Goal: Task Accomplishment & Management: Manage account settings

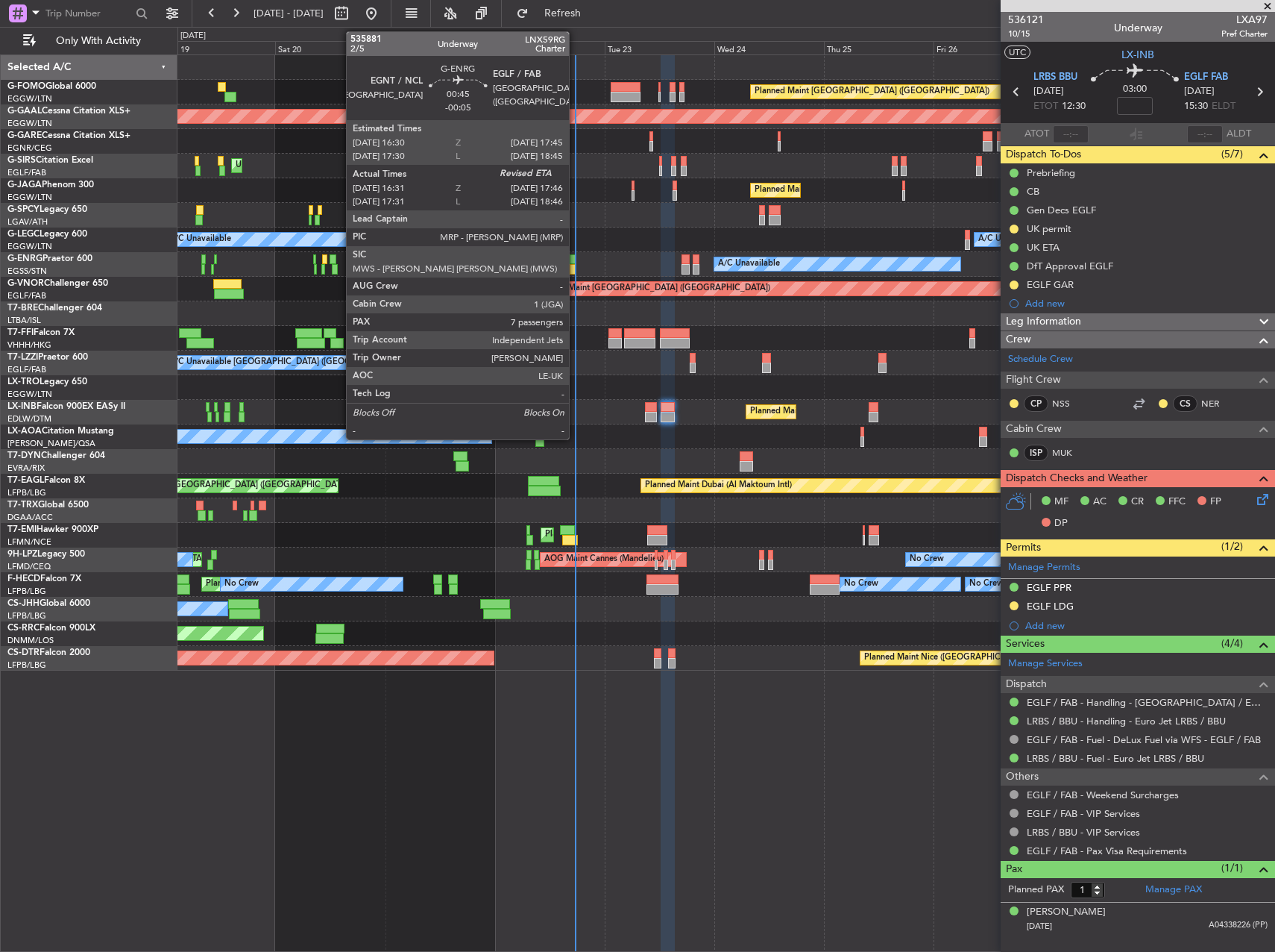
click at [576, 270] on div at bounding box center [572, 269] width 6 height 10
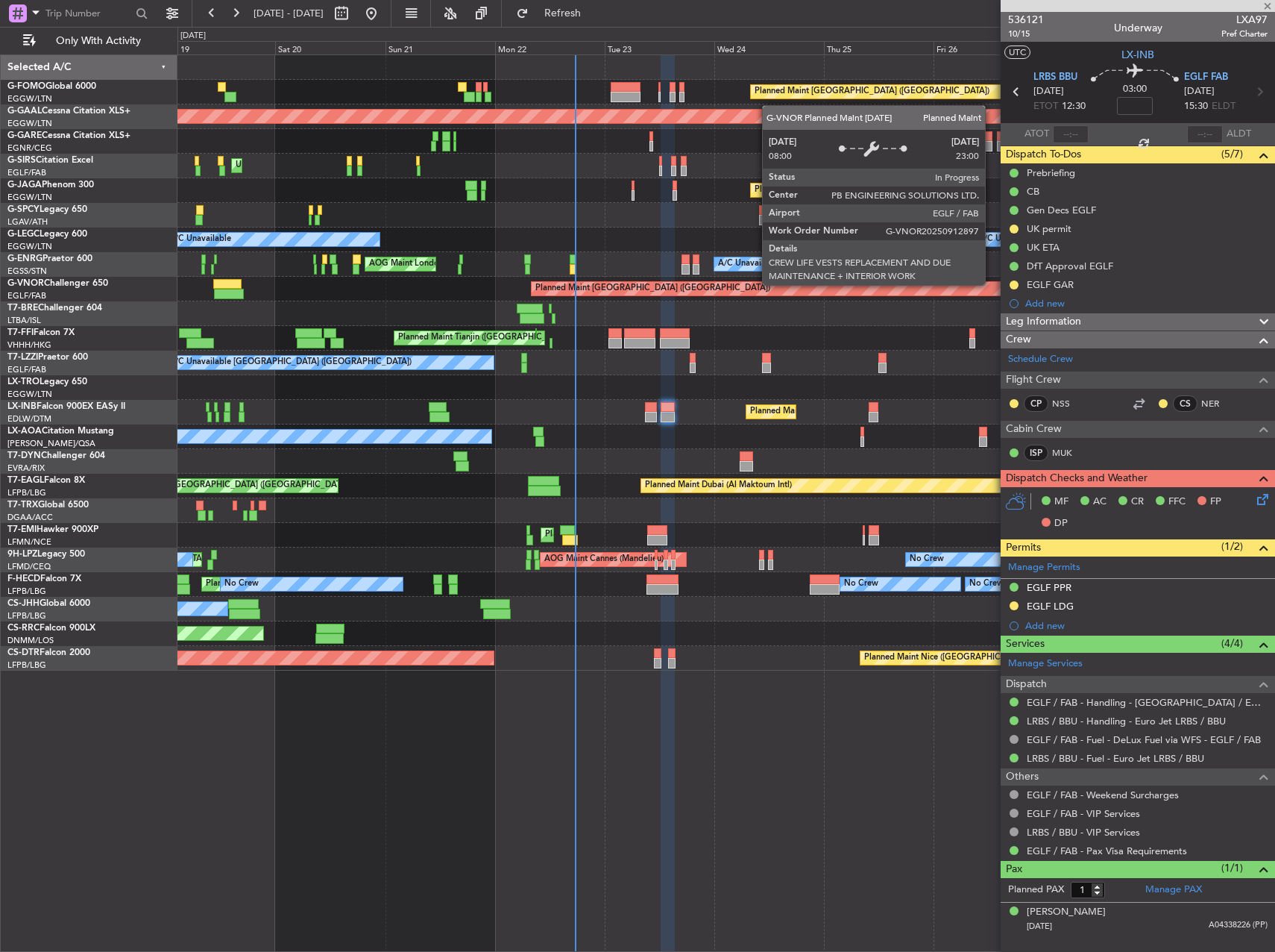
type input "-00:05"
type input "16:46"
type input "7"
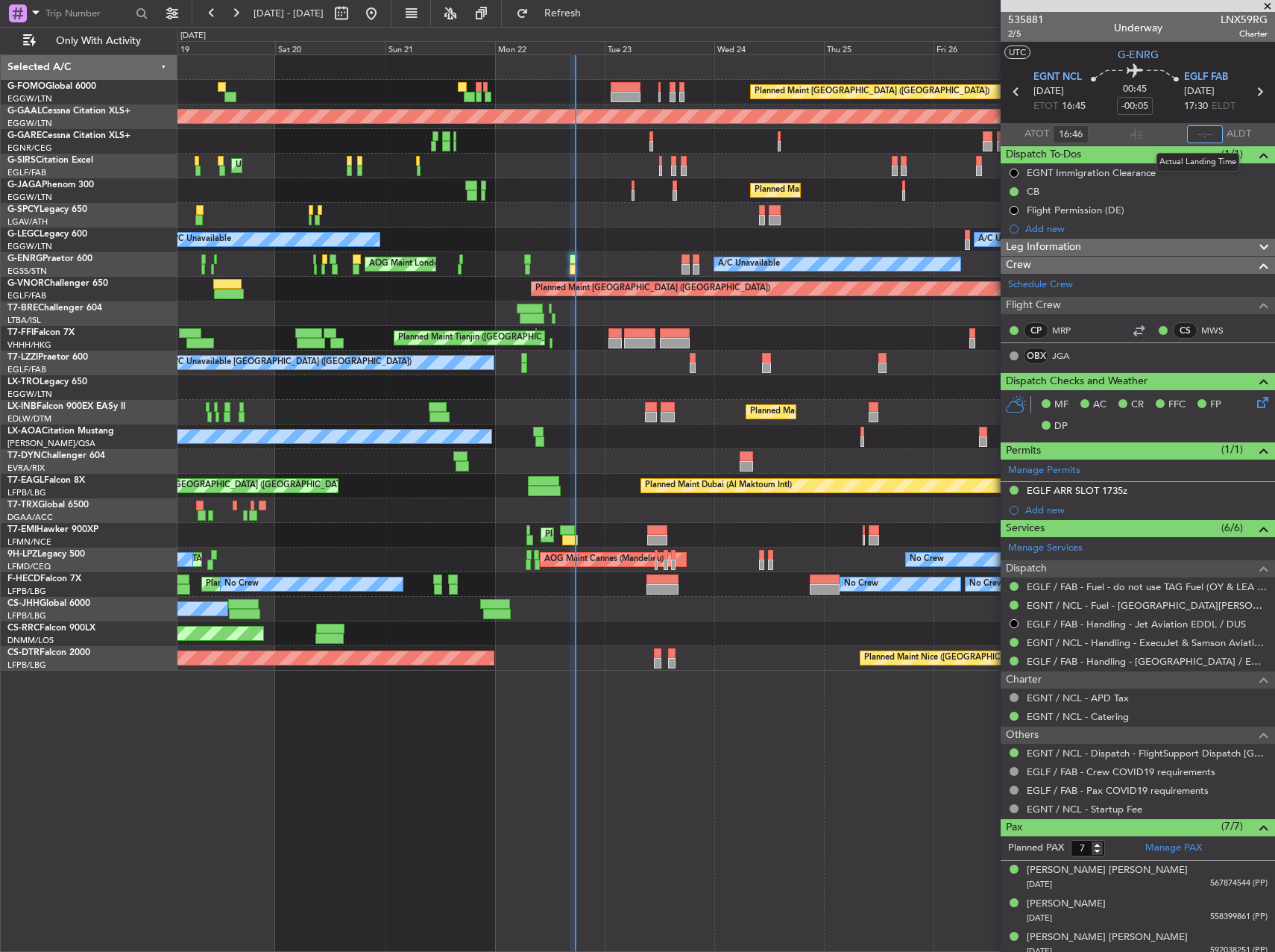
click at [1189, 137] on input "text" at bounding box center [1205, 134] width 36 height 18
click at [852, 166] on div "Unplanned Maint [GEOGRAPHIC_DATA] ([GEOGRAPHIC_DATA])" at bounding box center [726, 166] width 1097 height 25
type input "17:32"
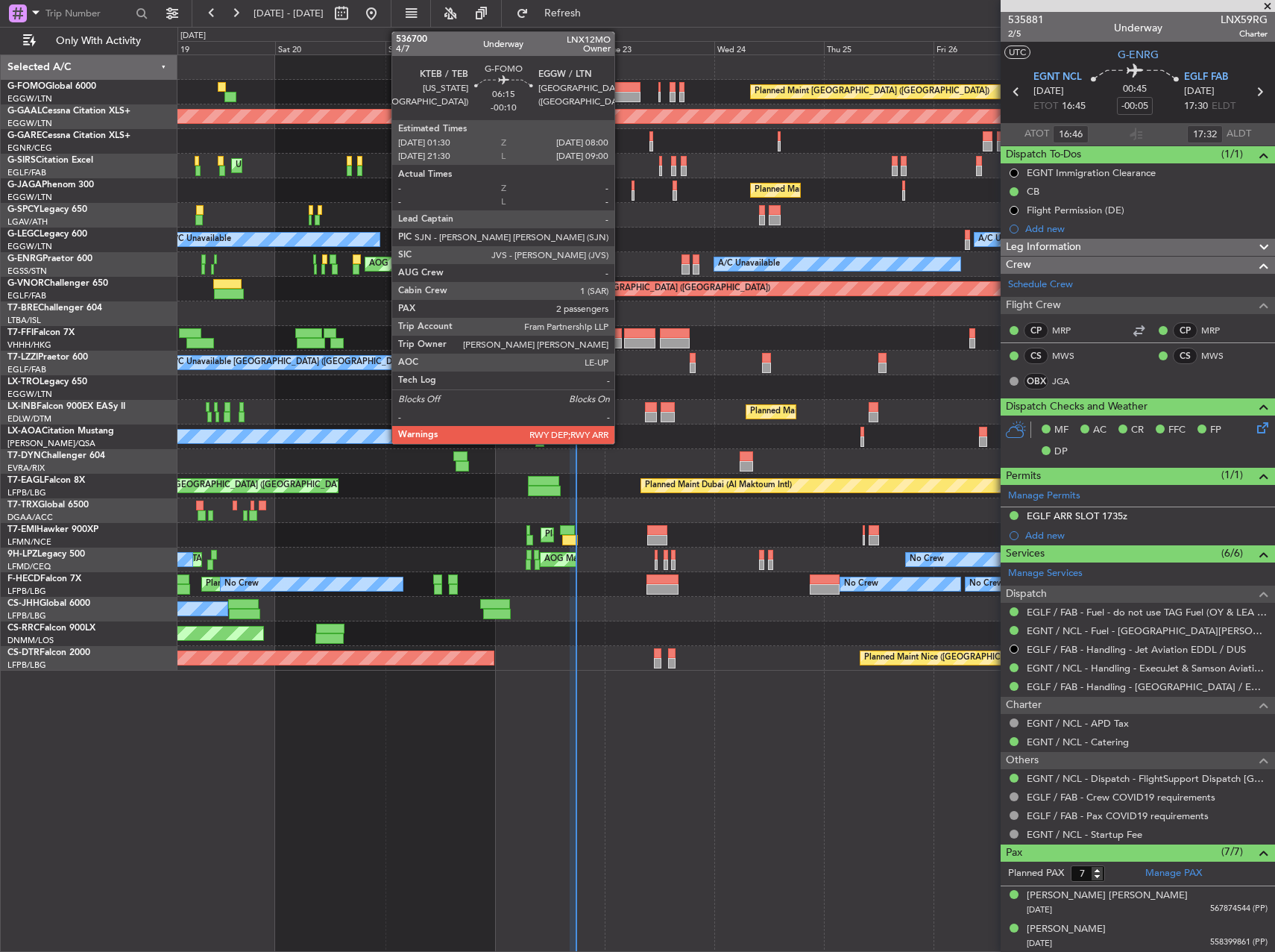
click at [621, 94] on div at bounding box center [626, 96] width 30 height 10
click at [621, 91] on div at bounding box center [626, 96] width 30 height 10
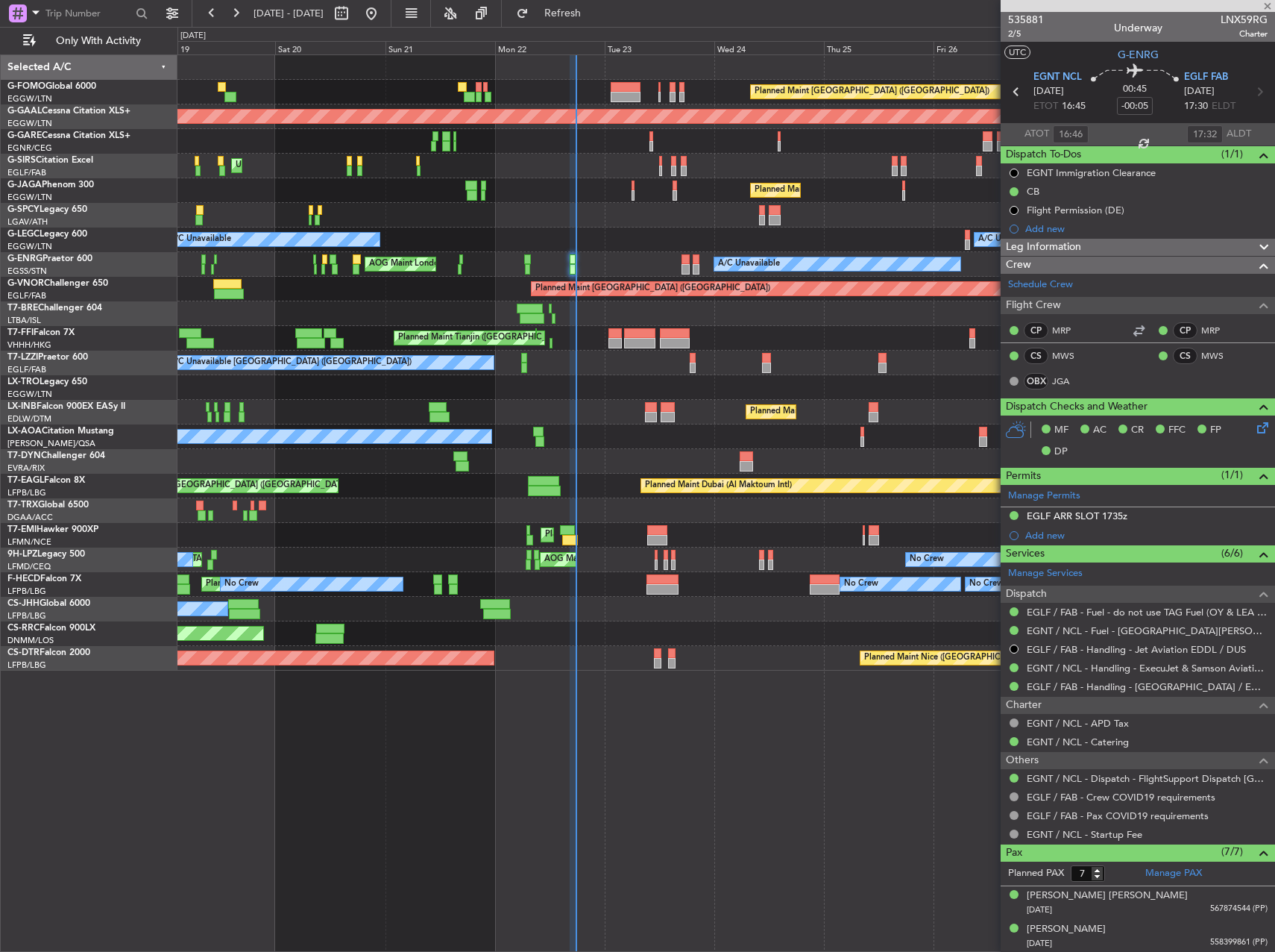
type input "-00:10"
type input "2"
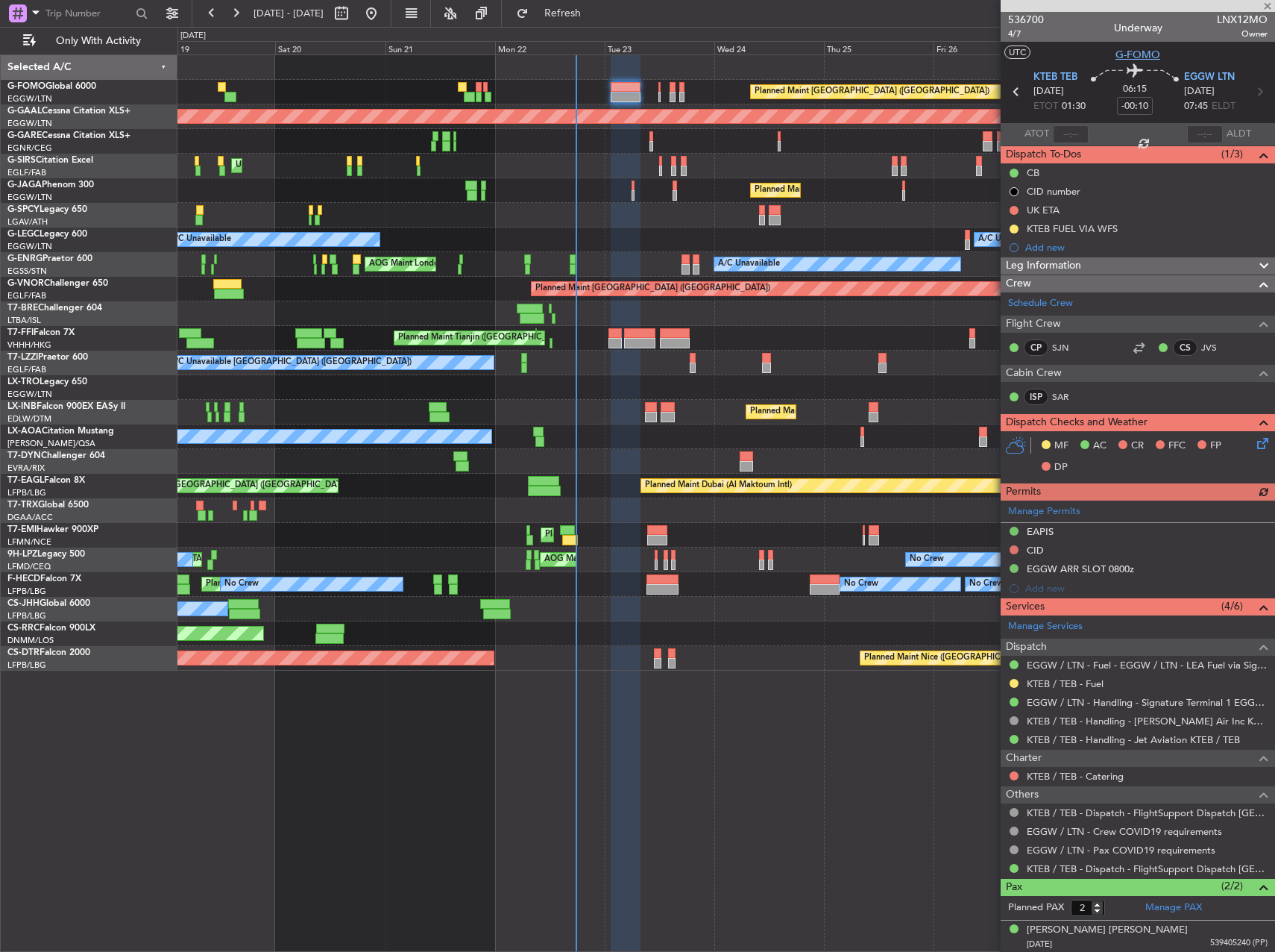
click at [1137, 59] on span "G-FOMO" at bounding box center [1137, 55] width 44 height 16
click at [1094, 265] on div "Leg Information" at bounding box center [1137, 266] width 274 height 17
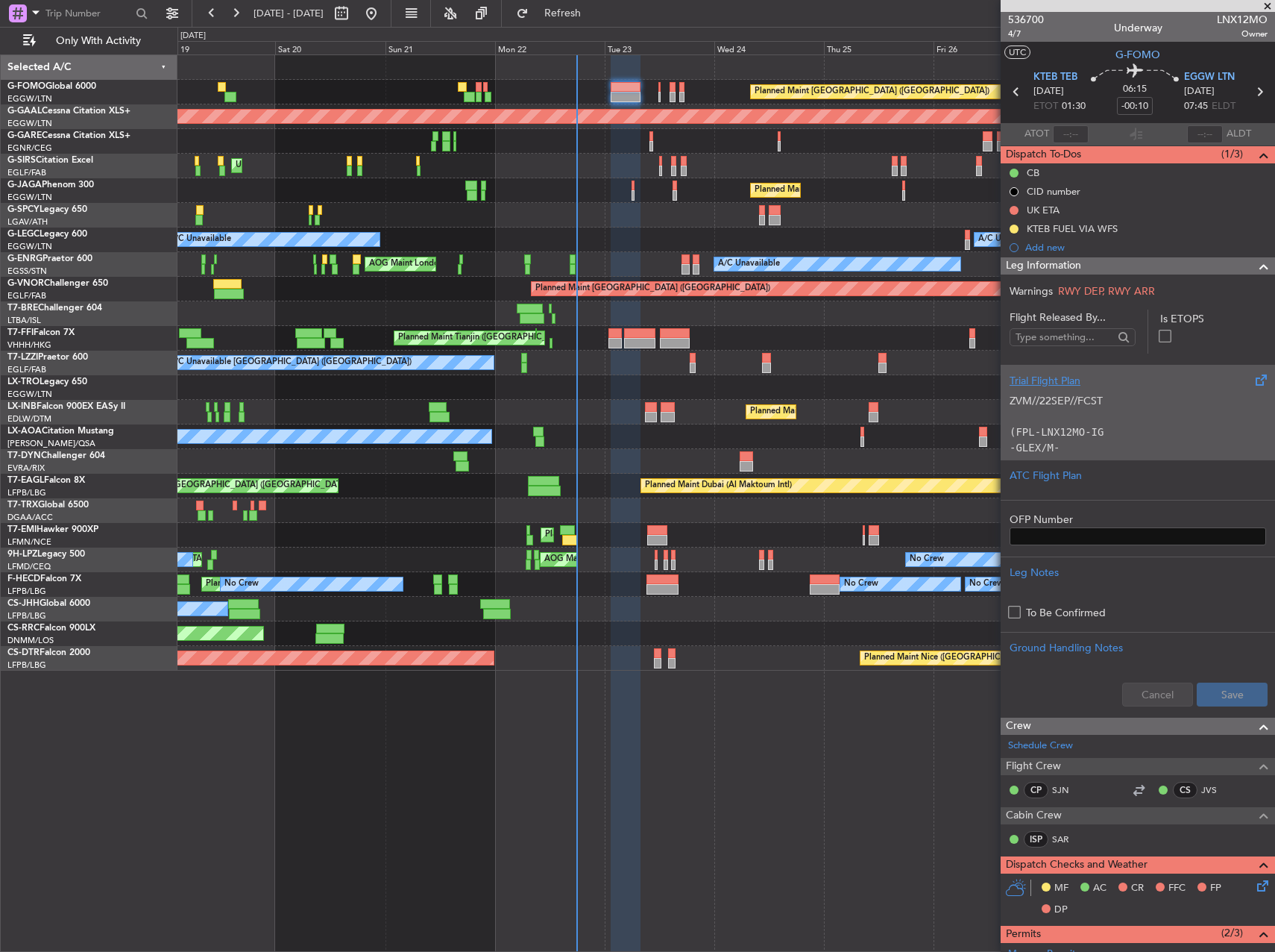
click at [1137, 430] on p "(FPL-LNX12MO-IG" at bounding box center [1137, 432] width 256 height 16
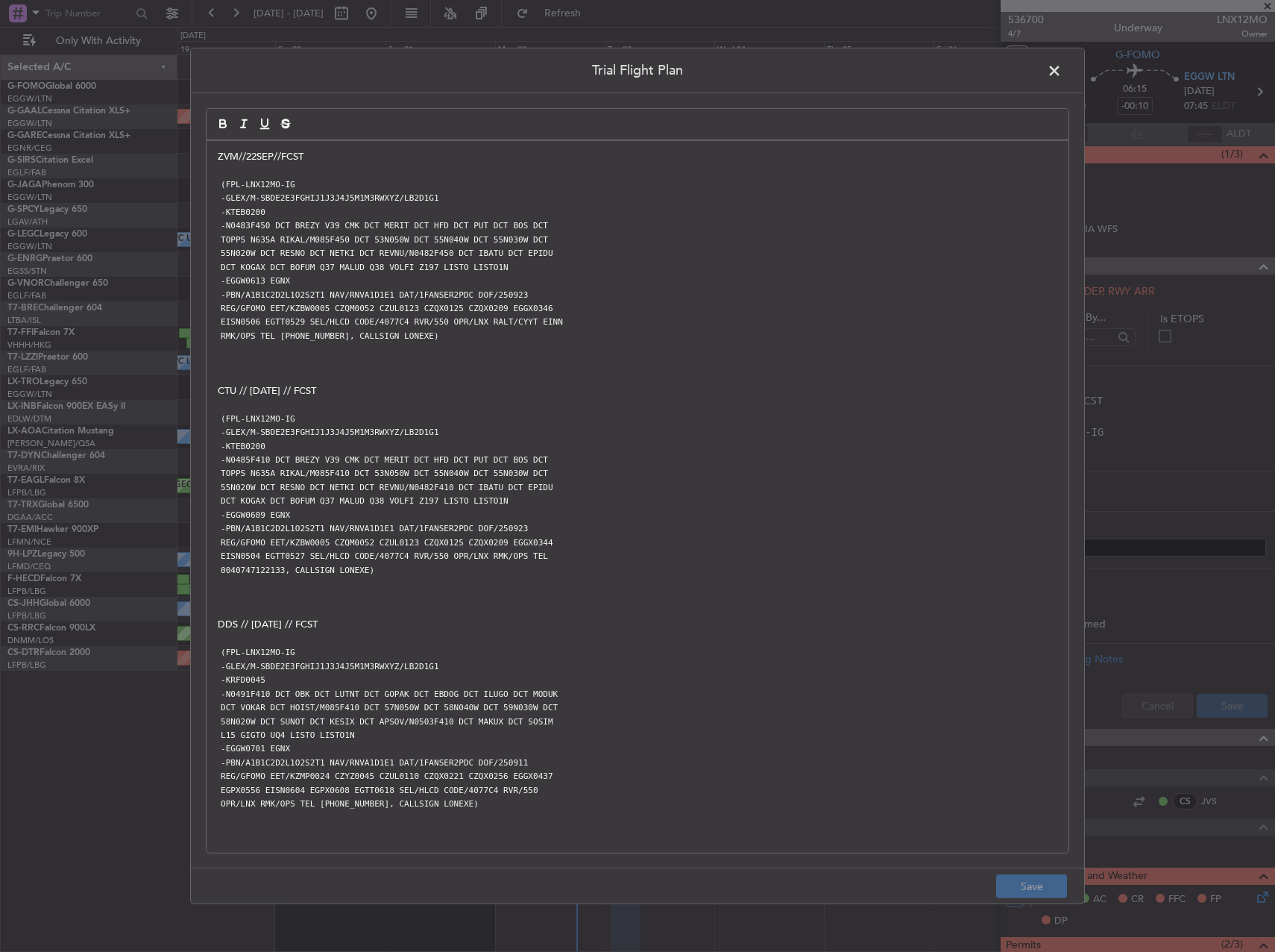
click at [1062, 68] on span at bounding box center [1062, 74] width 0 height 30
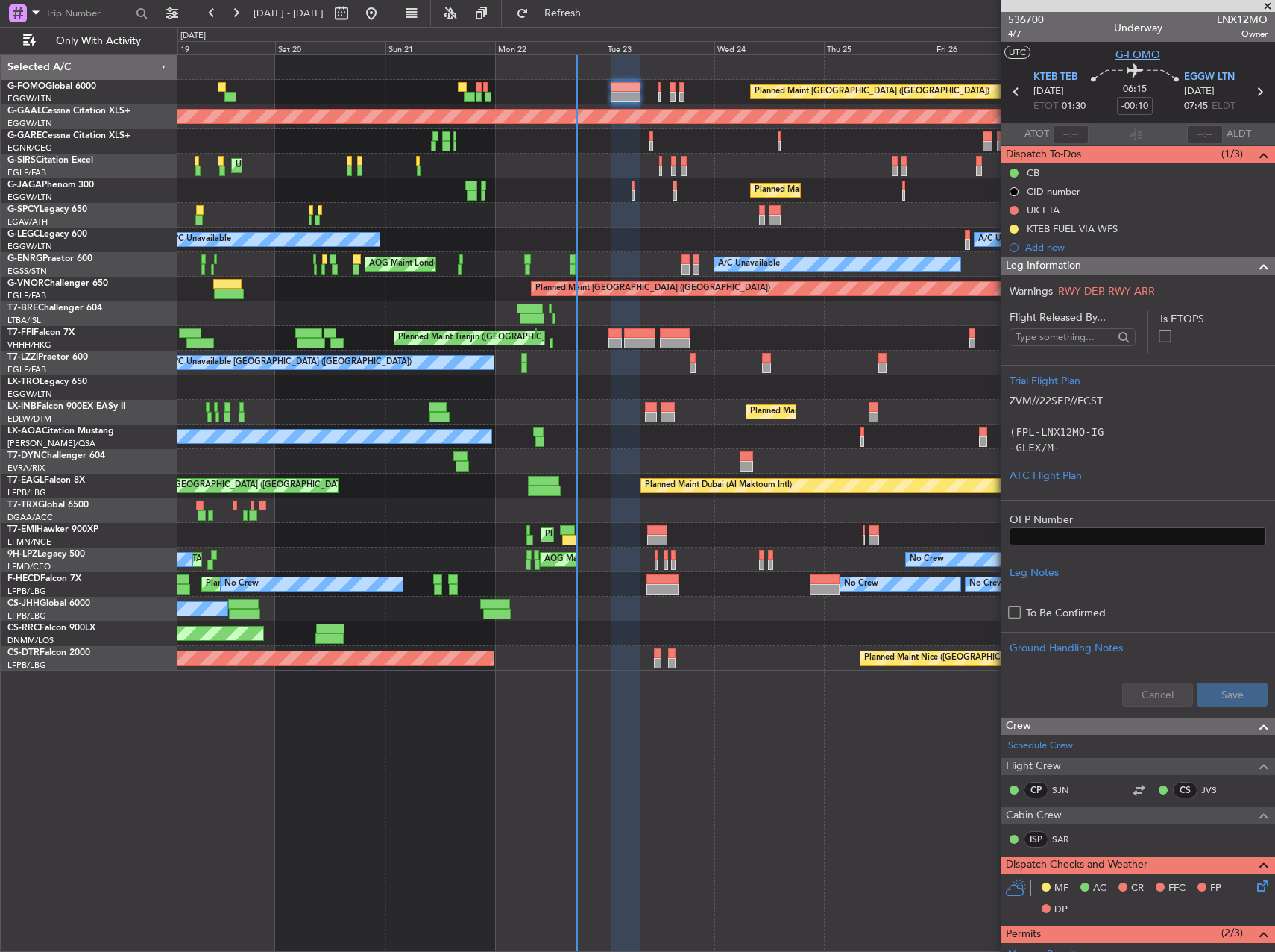
click at [1126, 58] on span "G-FOMO" at bounding box center [1137, 55] width 44 height 16
click at [816, 317] on div at bounding box center [726, 314] width 1097 height 25
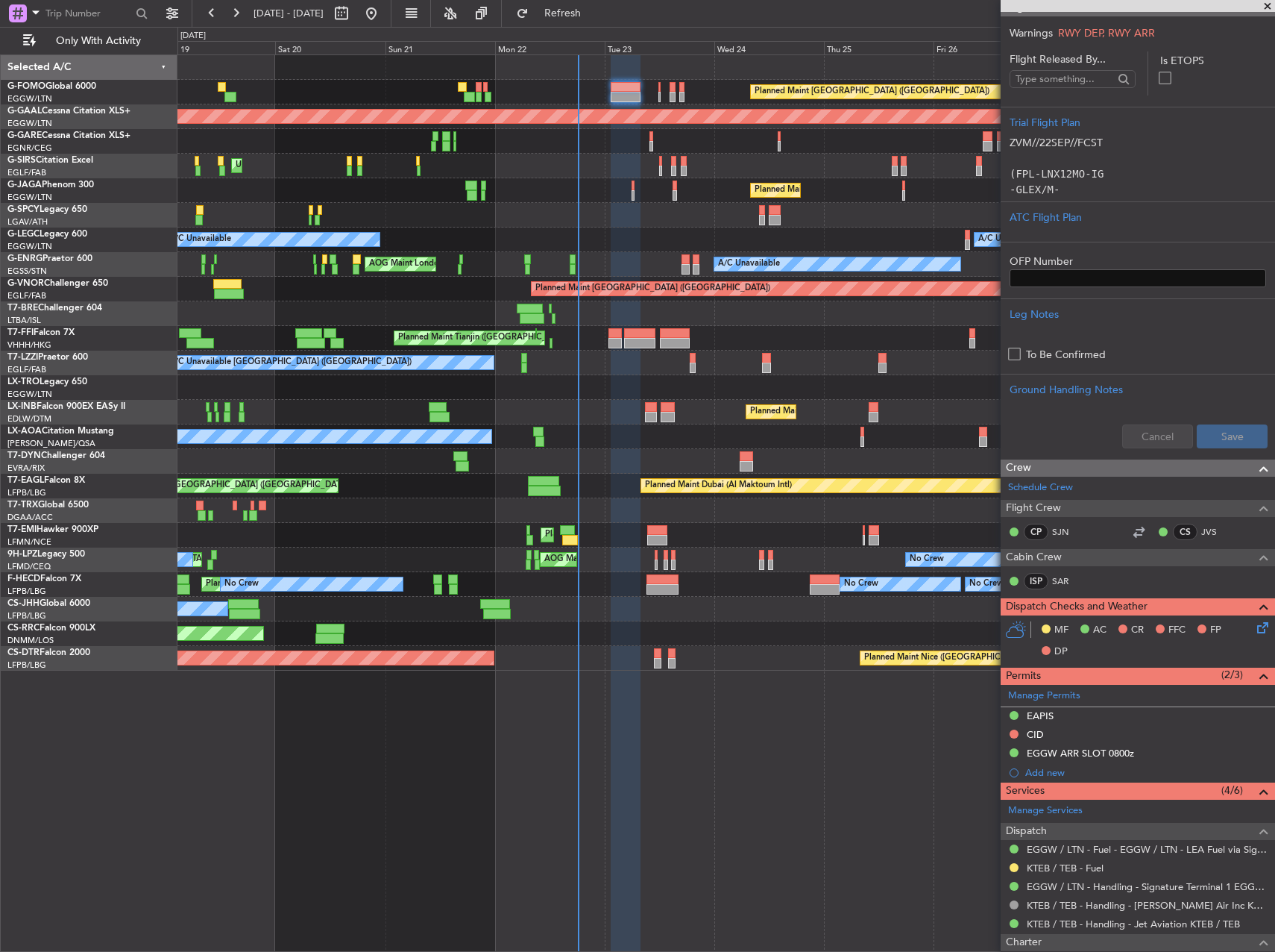
scroll to position [254, 0]
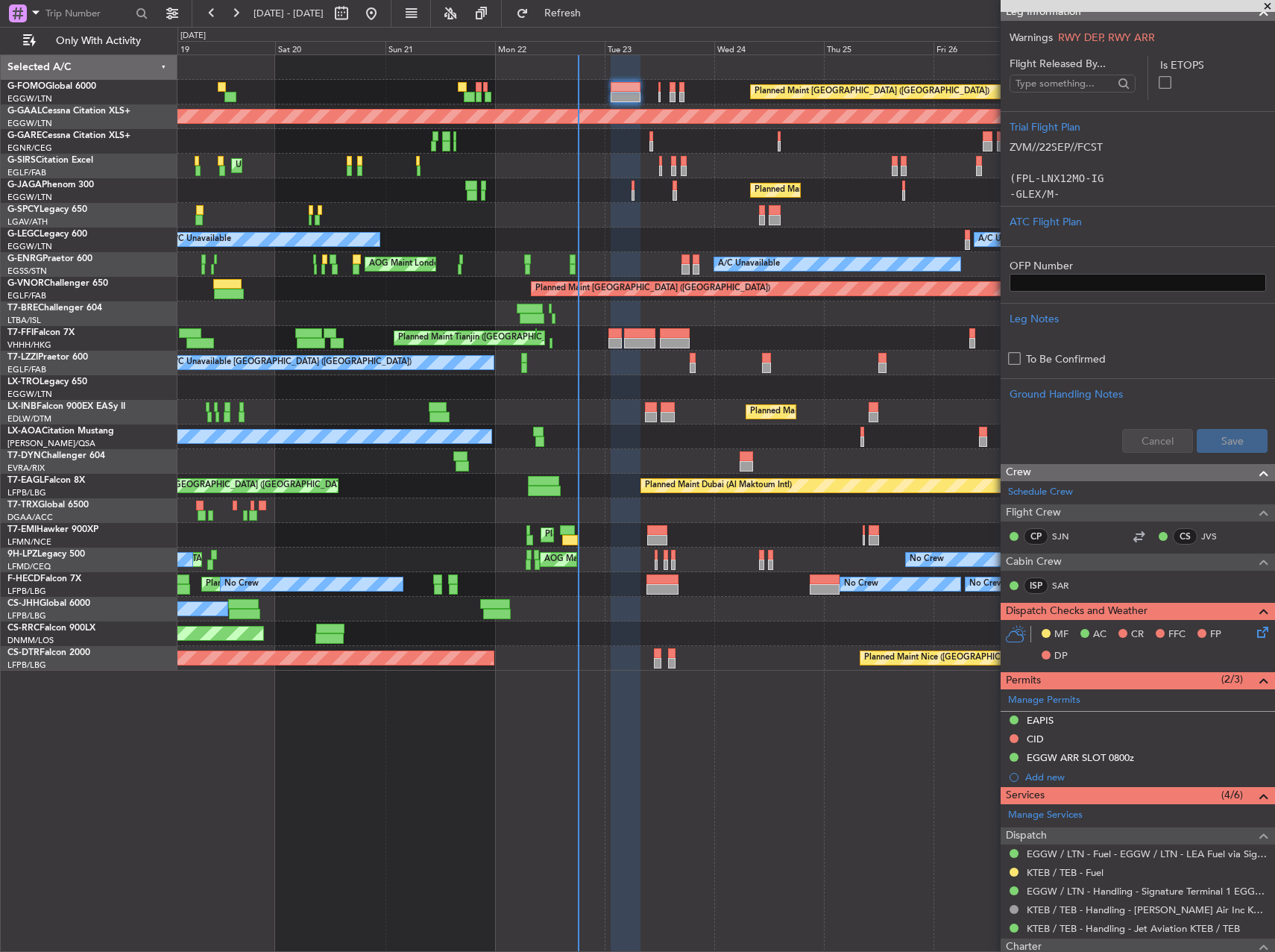
click at [1254, 630] on icon at bounding box center [1260, 629] width 12 height 12
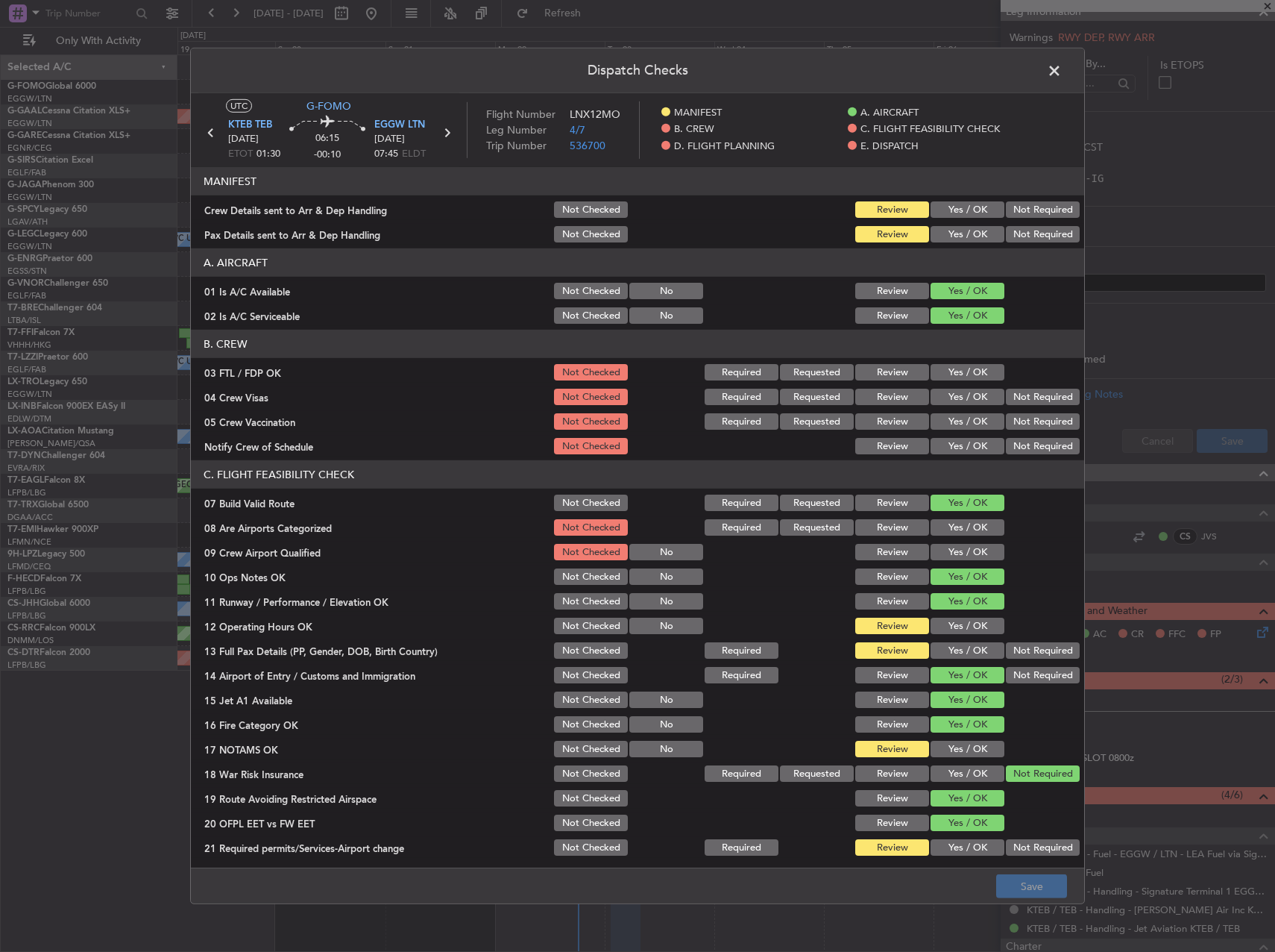
click at [956, 213] on button "Yes / OK" at bounding box center [967, 209] width 74 height 16
click at [956, 226] on button "Yes / OK" at bounding box center [967, 234] width 74 height 16
click at [905, 202] on button "Review" at bounding box center [891, 209] width 74 height 16
click at [1062, 67] on span at bounding box center [1062, 74] width 0 height 30
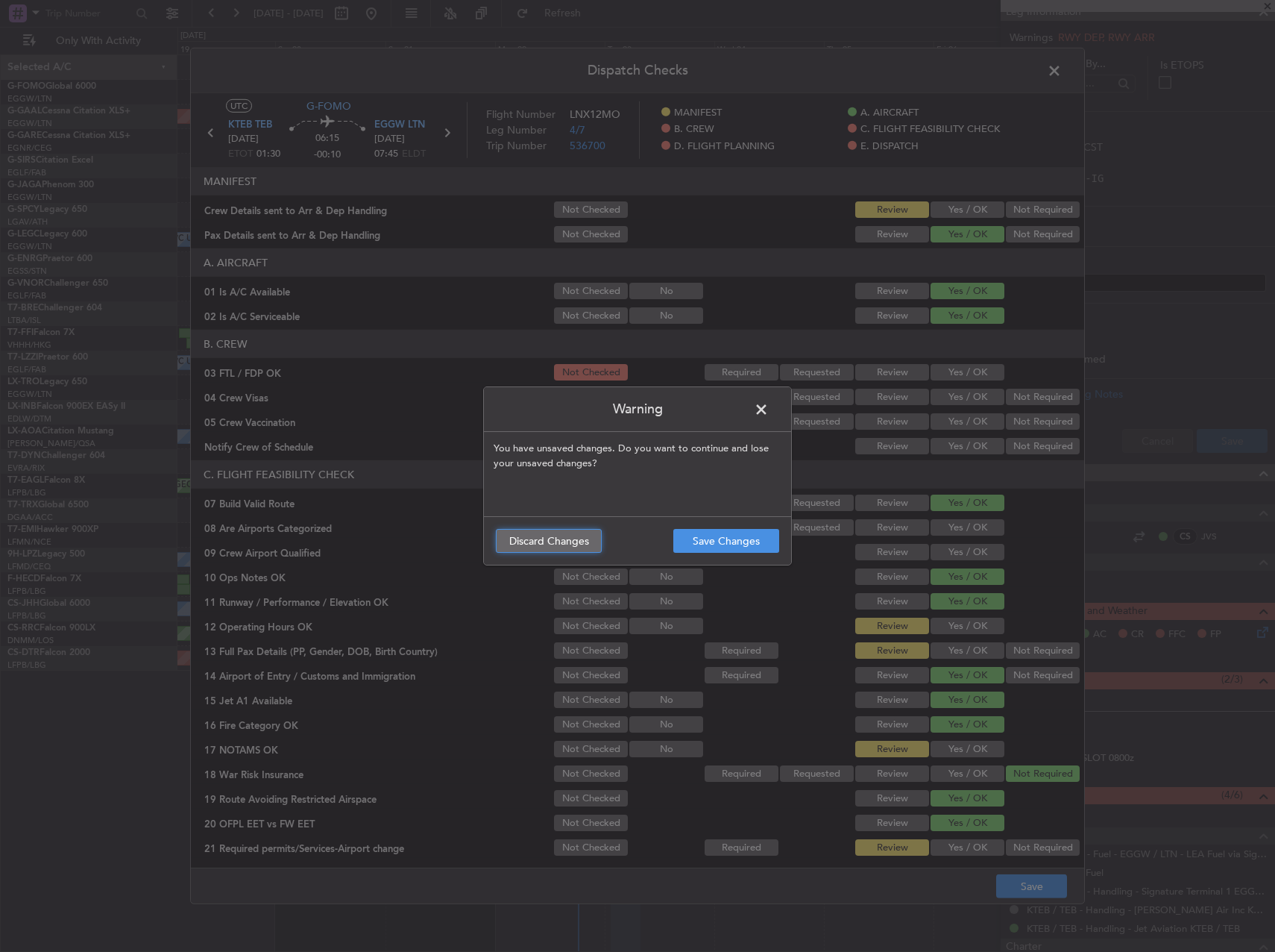
click at [577, 542] on button "Discard Changes" at bounding box center [548, 540] width 106 height 24
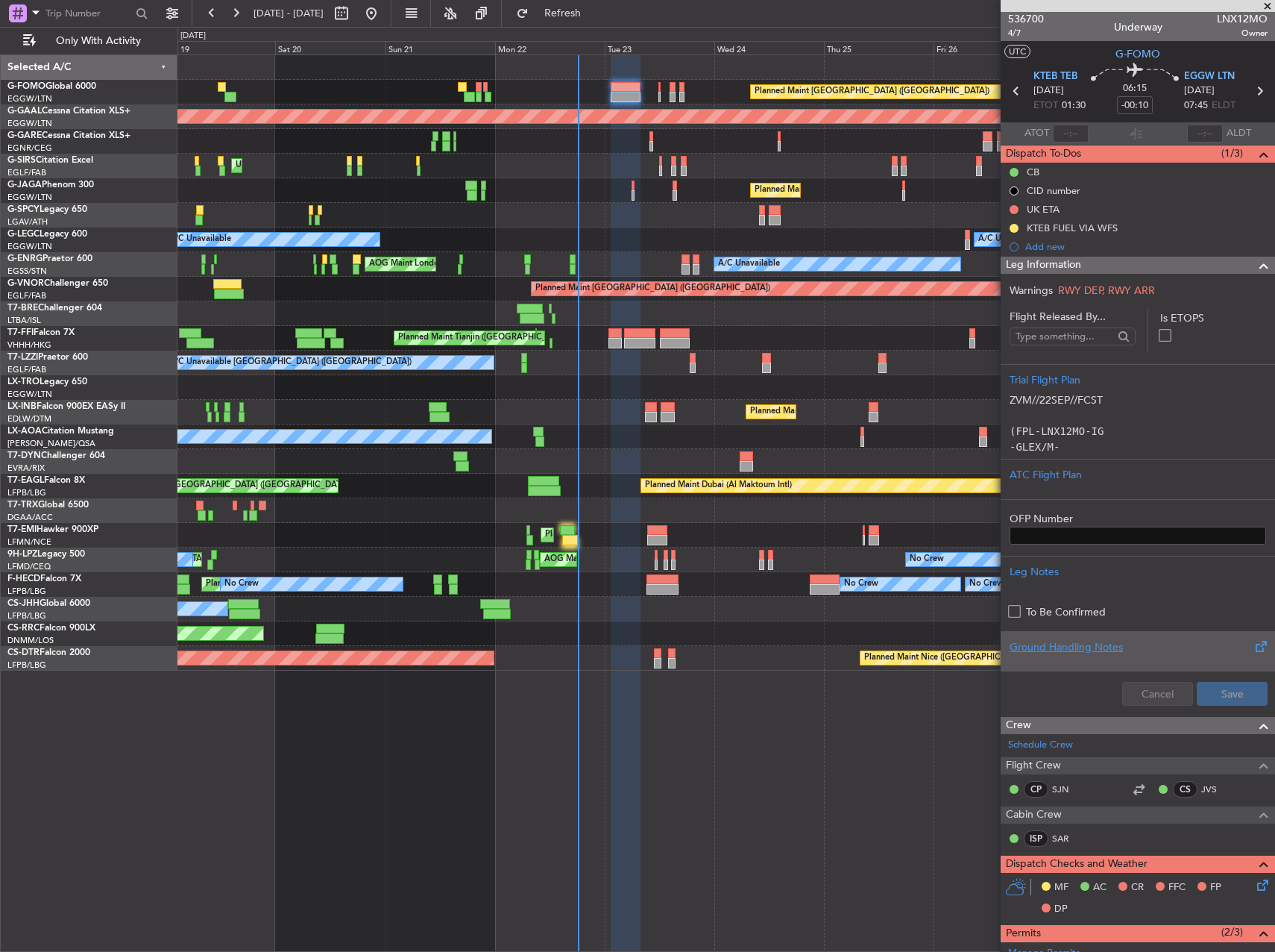
scroll to position [0, 0]
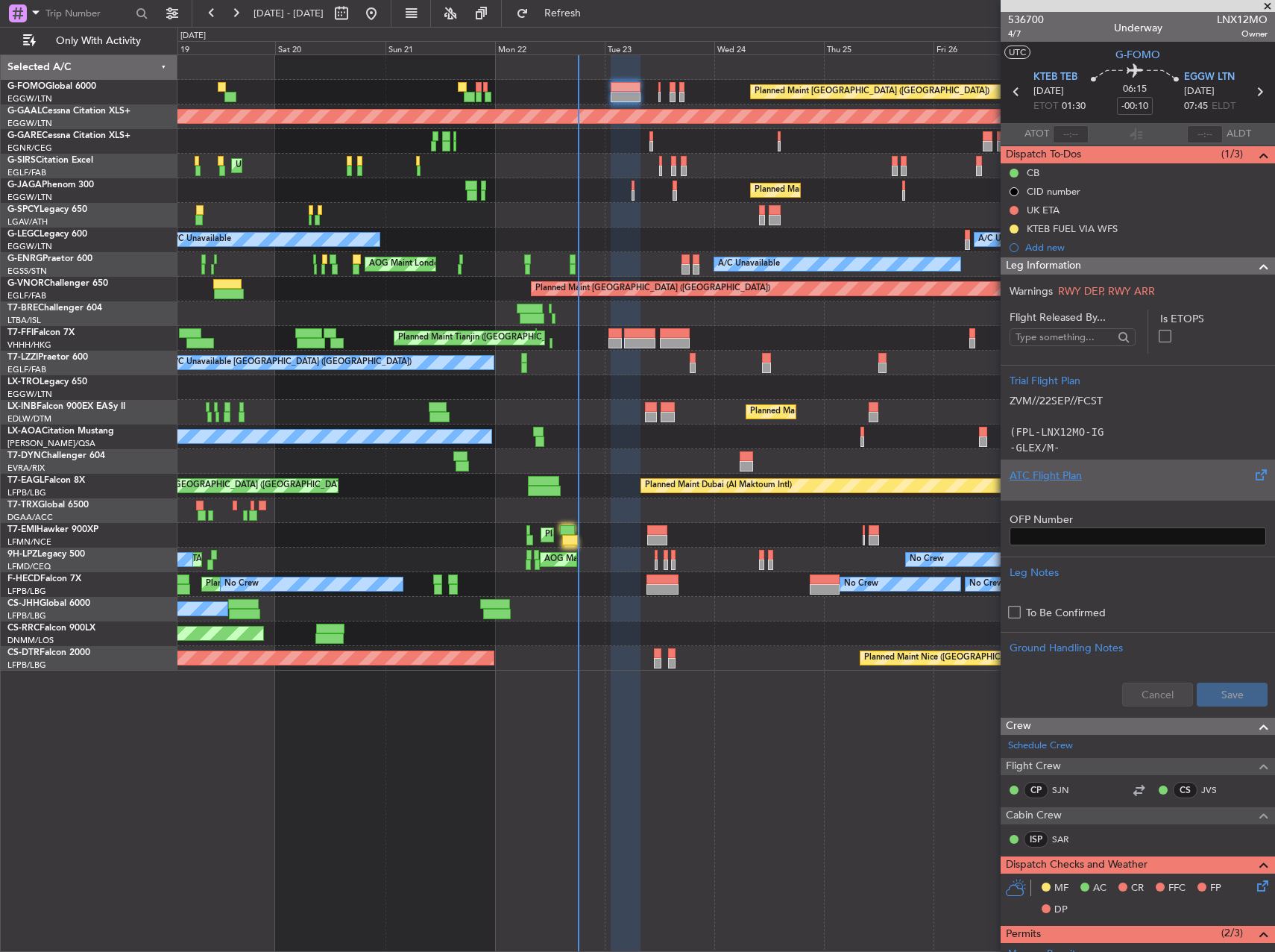
click at [1133, 475] on div "ATC Flight Plan" at bounding box center [1137, 475] width 256 height 16
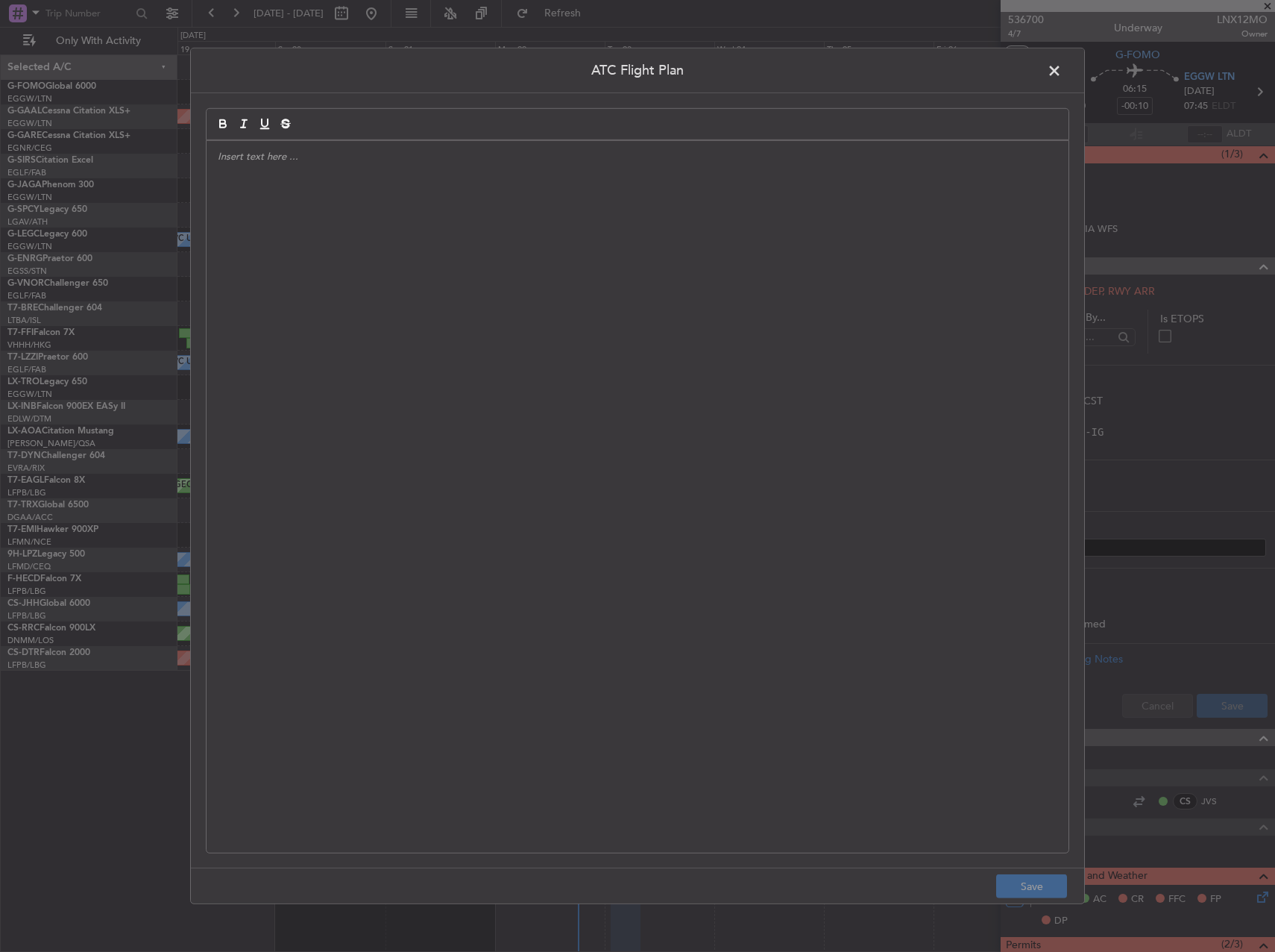
click at [549, 357] on div at bounding box center [637, 497] width 862 height 712
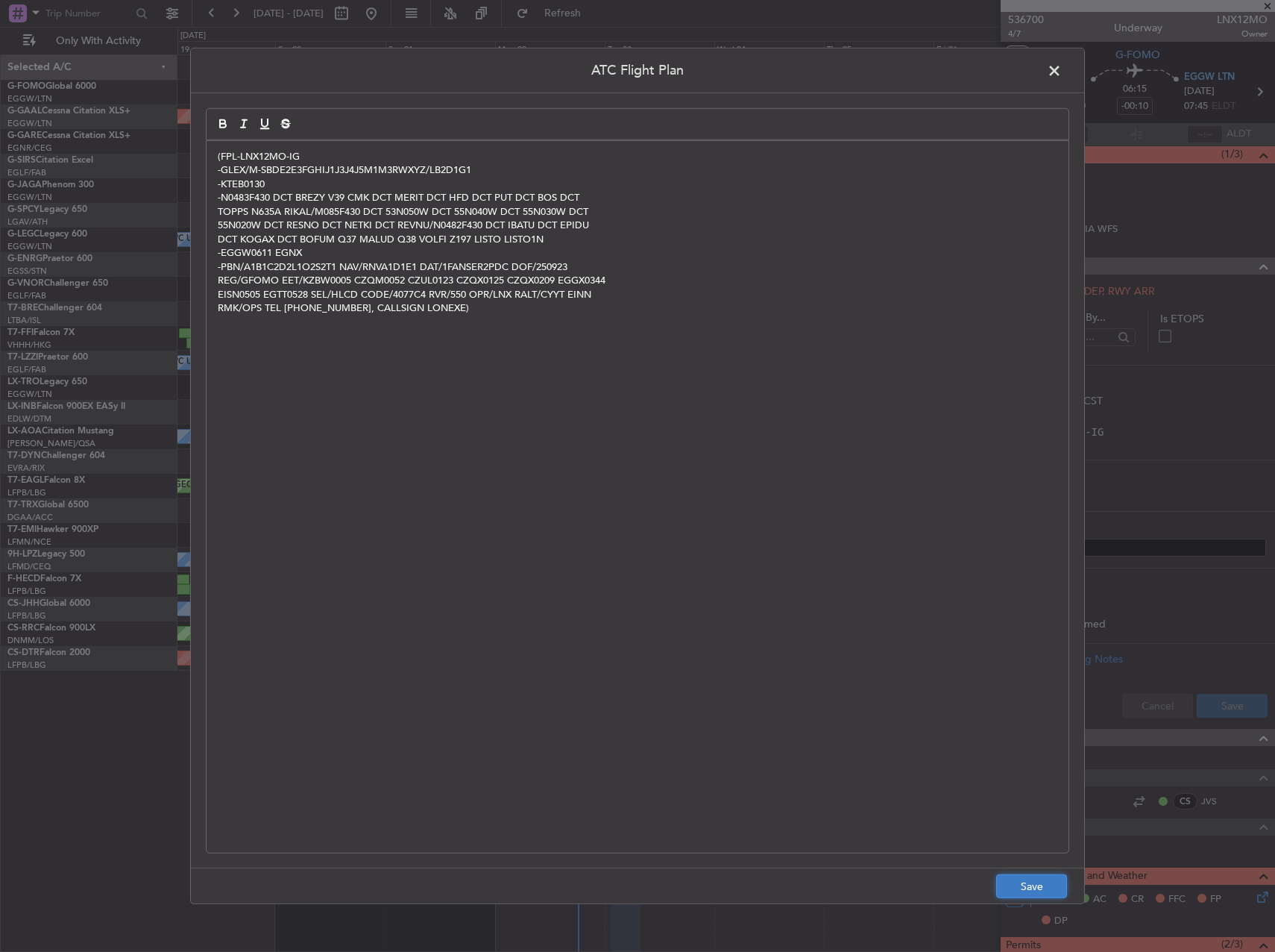
click at [1028, 881] on button "Save" at bounding box center [1031, 885] width 71 height 24
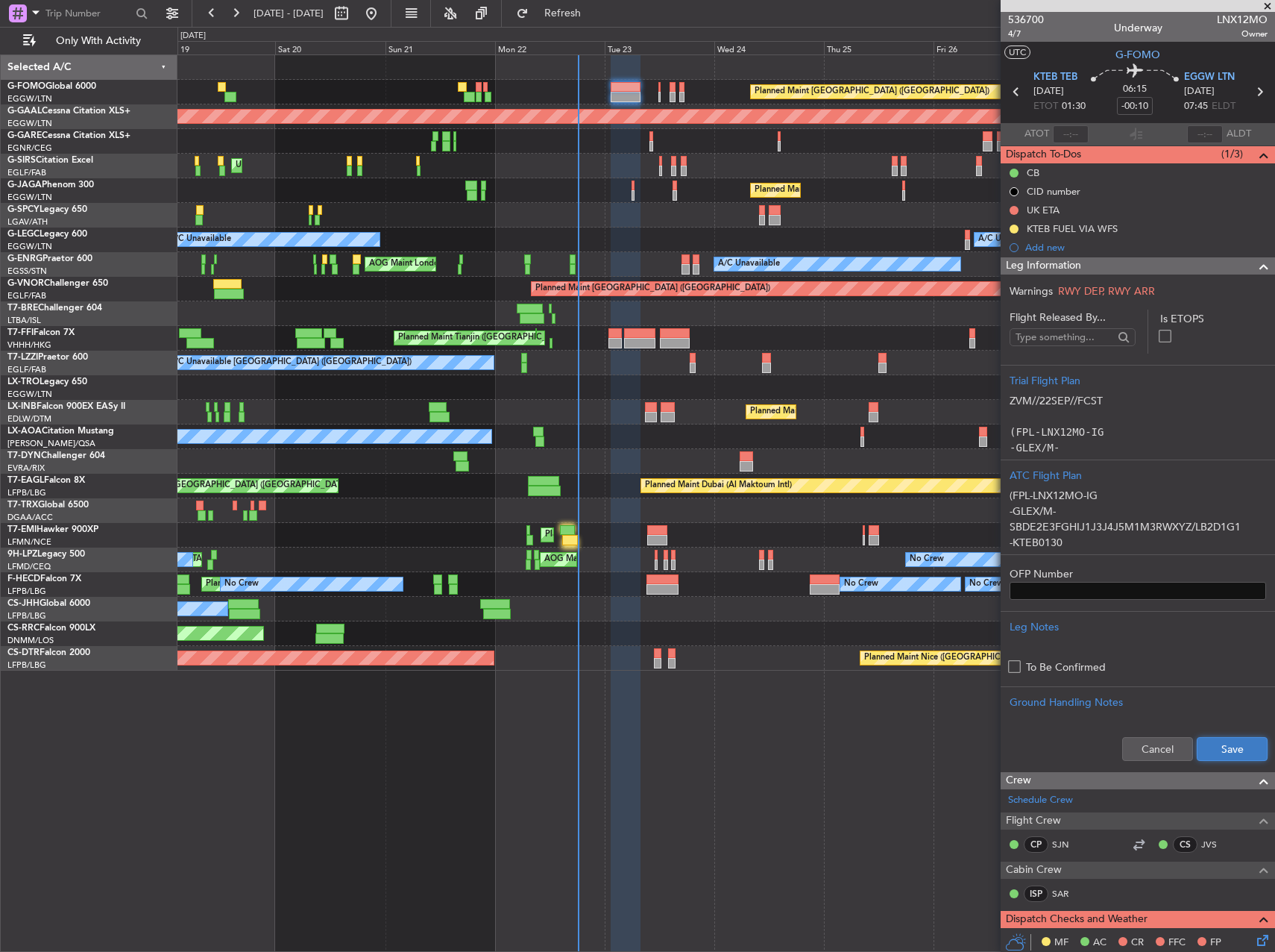
click at [1226, 742] on button "Save" at bounding box center [1232, 748] width 71 height 24
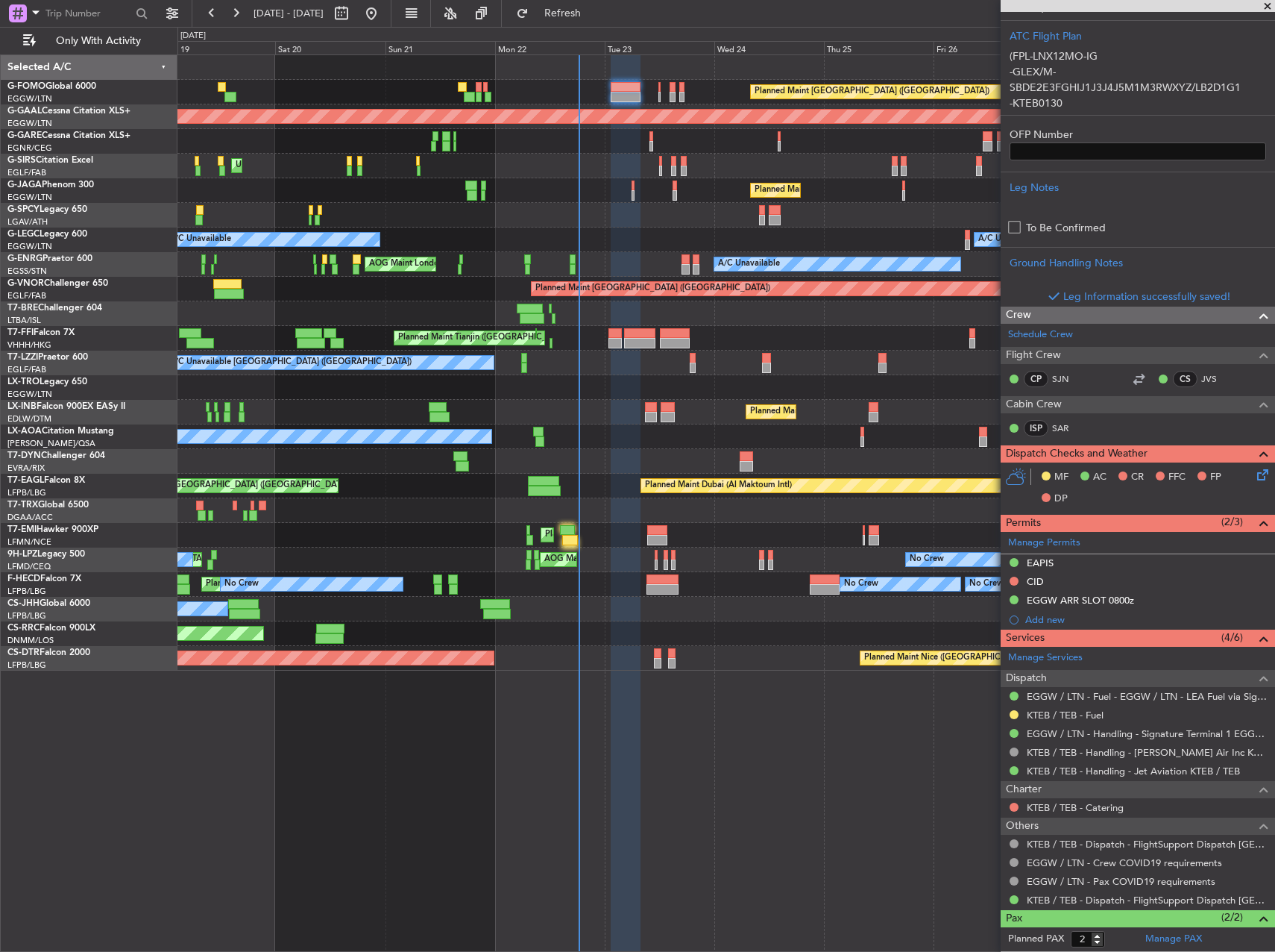
scroll to position [505, 0]
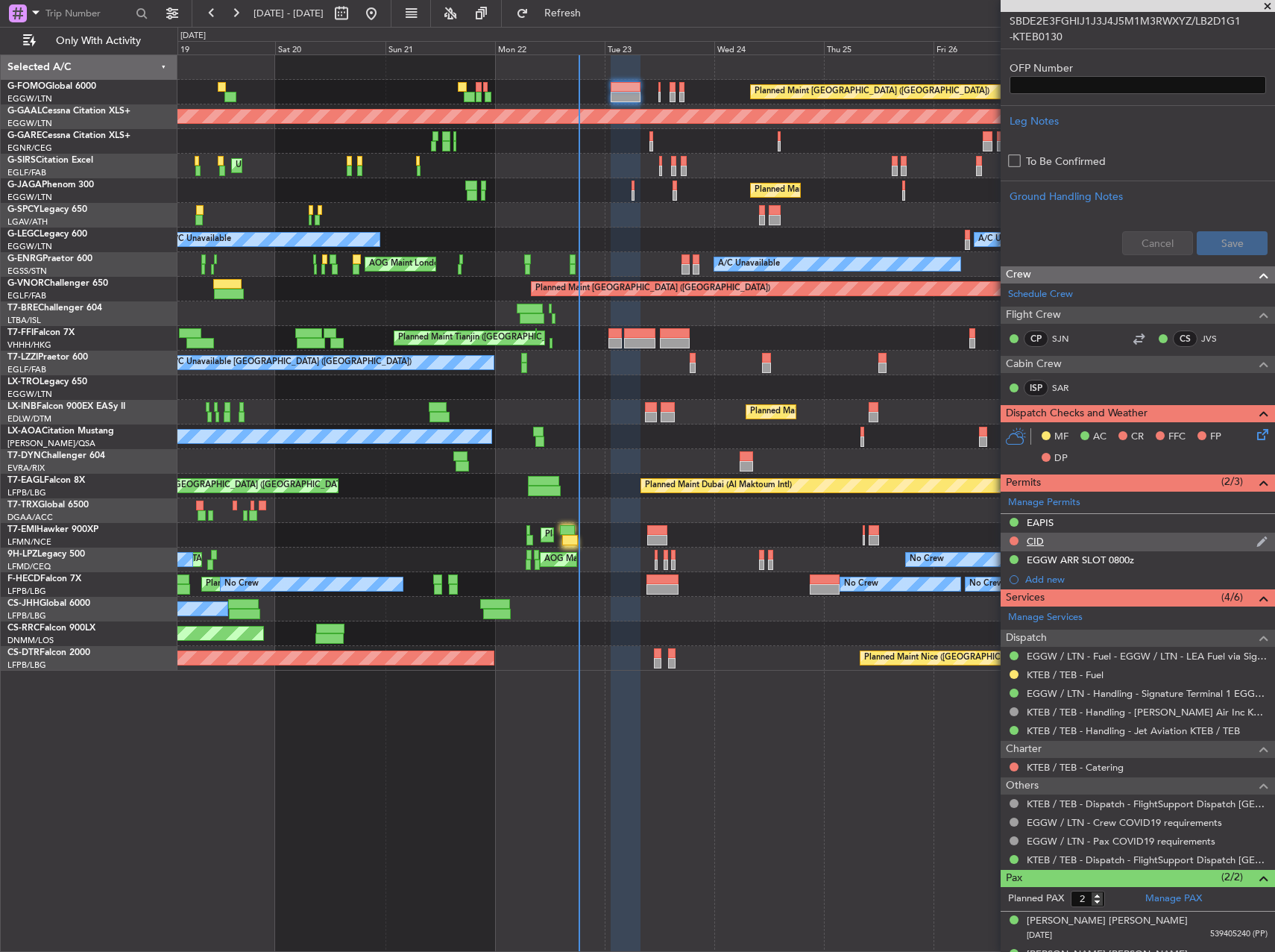
click at [1051, 536] on div "CID" at bounding box center [1137, 542] width 274 height 19
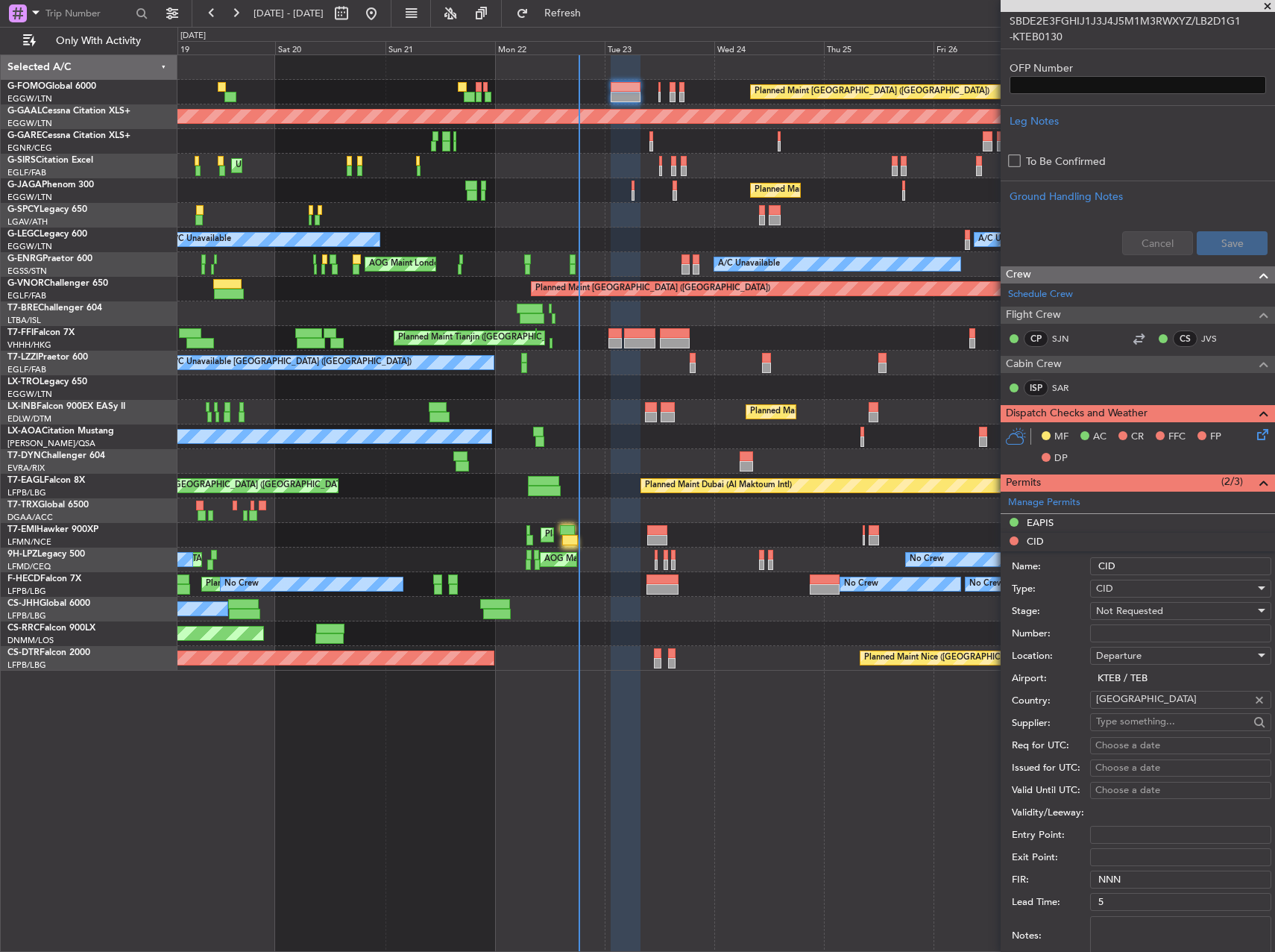
click at [1158, 627] on input "Number:" at bounding box center [1181, 632] width 181 height 18
type input "244"
click at [1152, 619] on div "Not Requested" at bounding box center [1175, 611] width 159 height 23
click at [1174, 727] on span "Received OK" at bounding box center [1175, 730] width 156 height 23
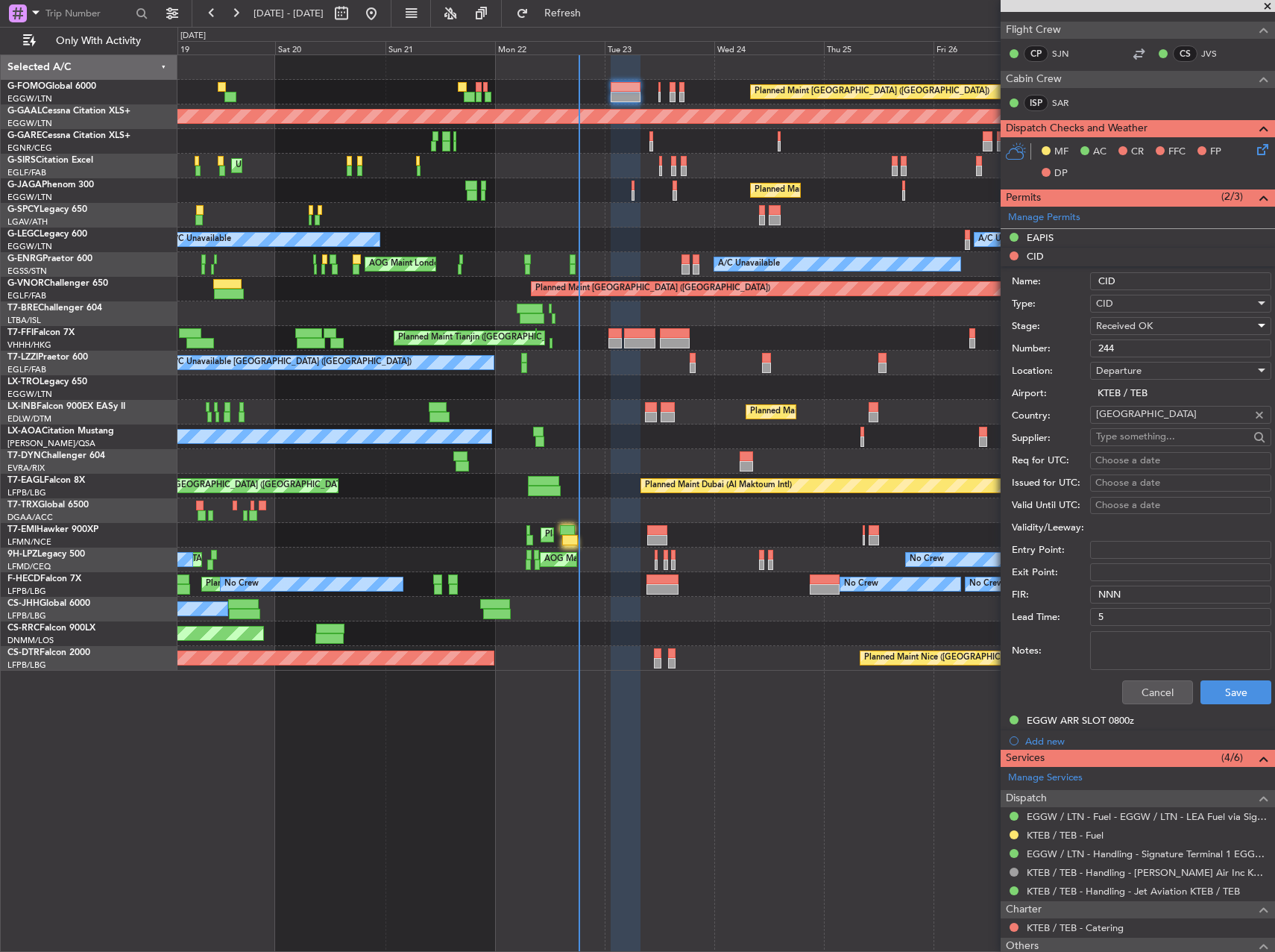
scroll to position [804, 0]
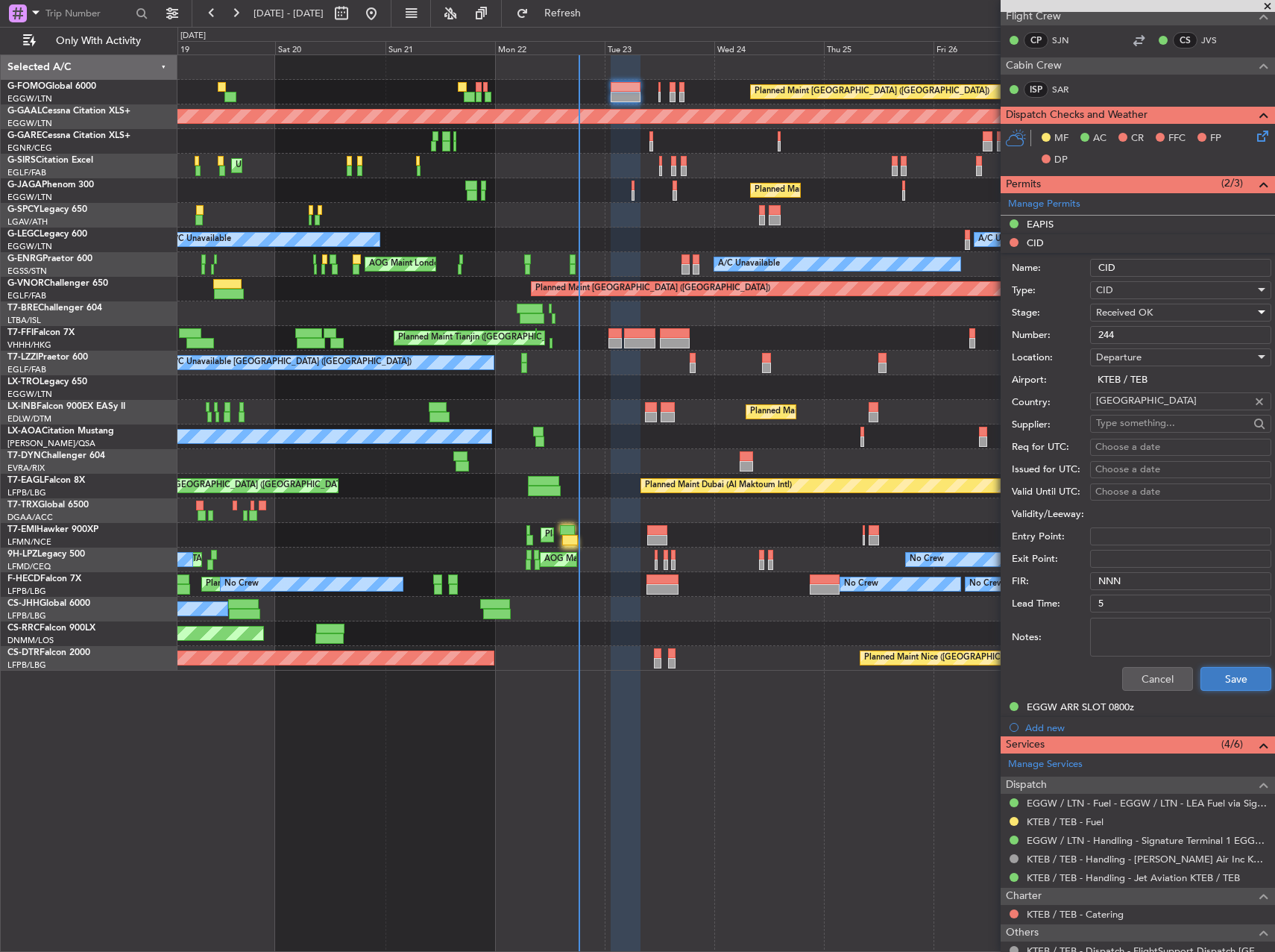
click at [1226, 678] on button "Save" at bounding box center [1235, 678] width 71 height 24
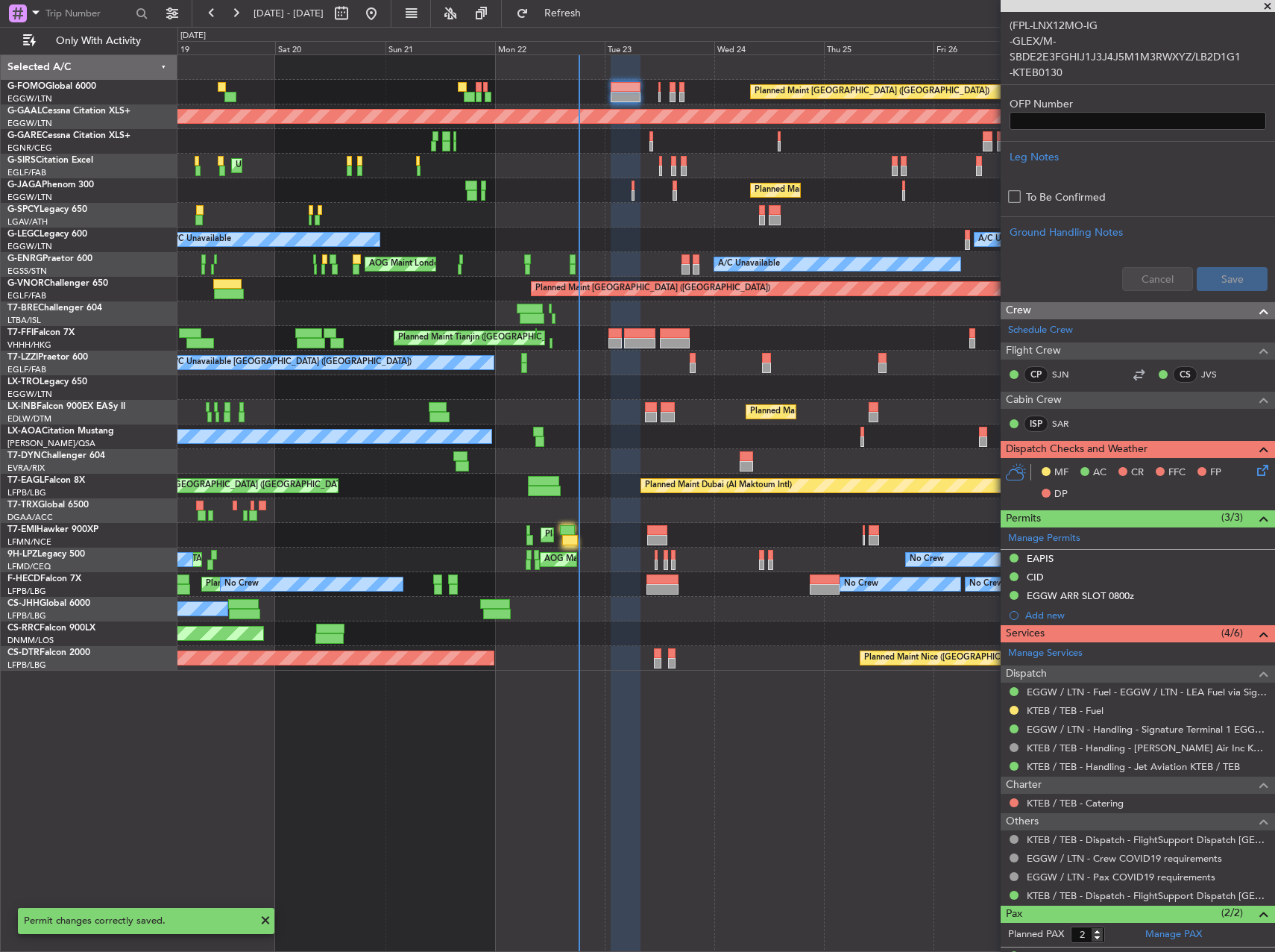
scroll to position [457, 0]
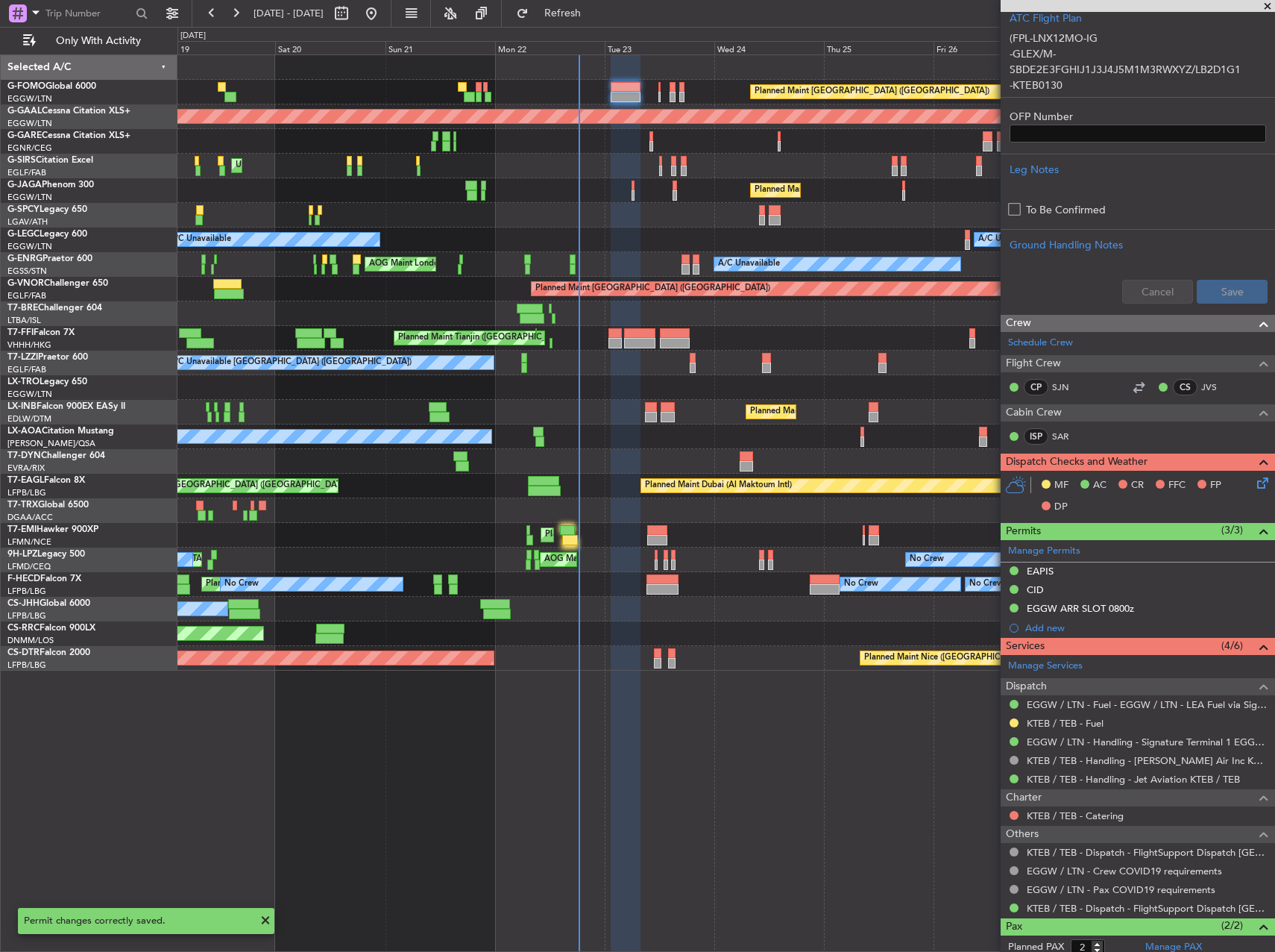
click at [1254, 486] on icon at bounding box center [1260, 480] width 12 height 12
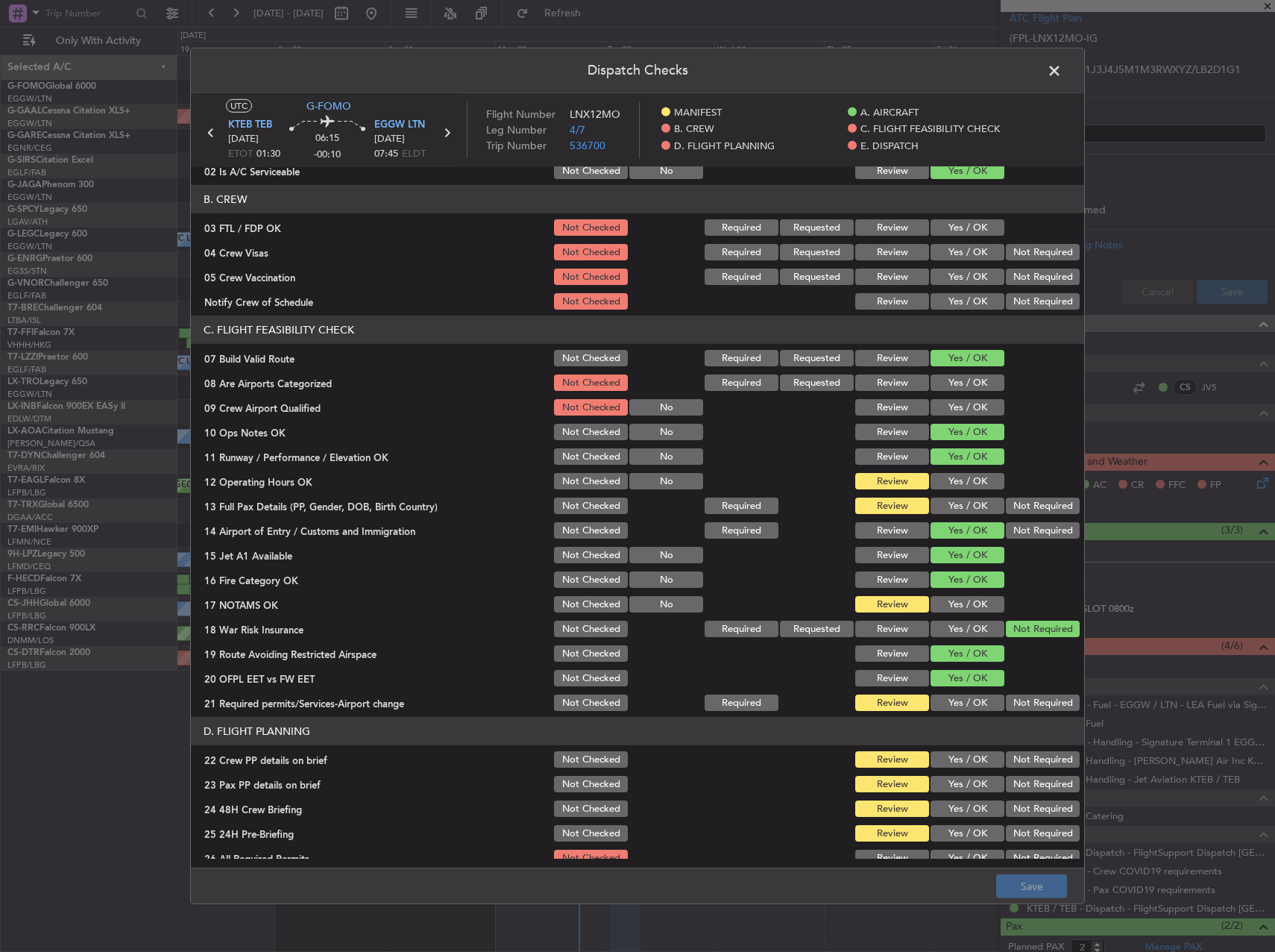
scroll to position [149, 0]
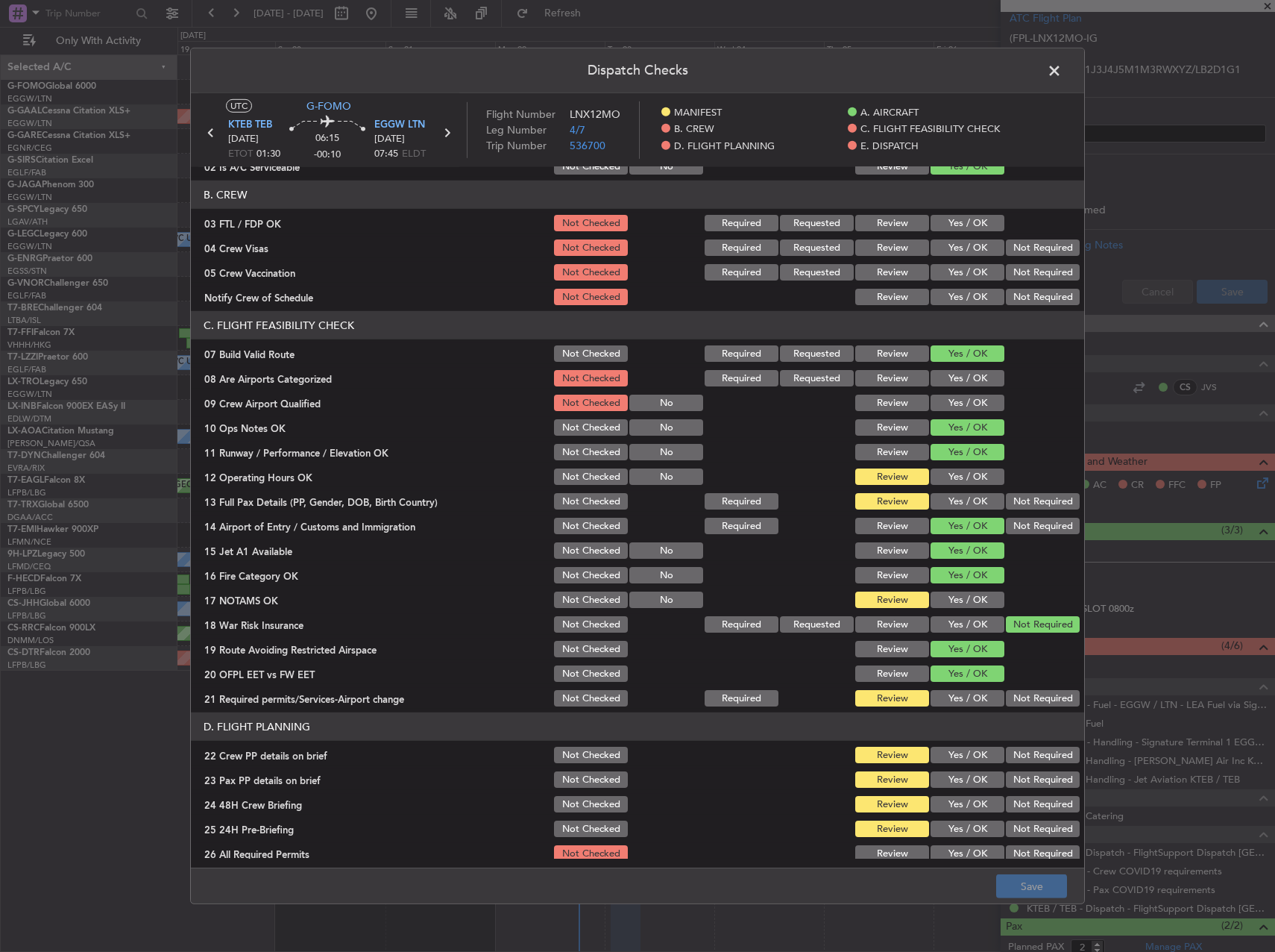
click at [966, 477] on button "Yes / OK" at bounding box center [967, 476] width 74 height 16
click at [963, 499] on button "Yes / OK" at bounding box center [967, 501] width 74 height 16
click at [958, 601] on button "Yes / OK" at bounding box center [967, 599] width 74 height 16
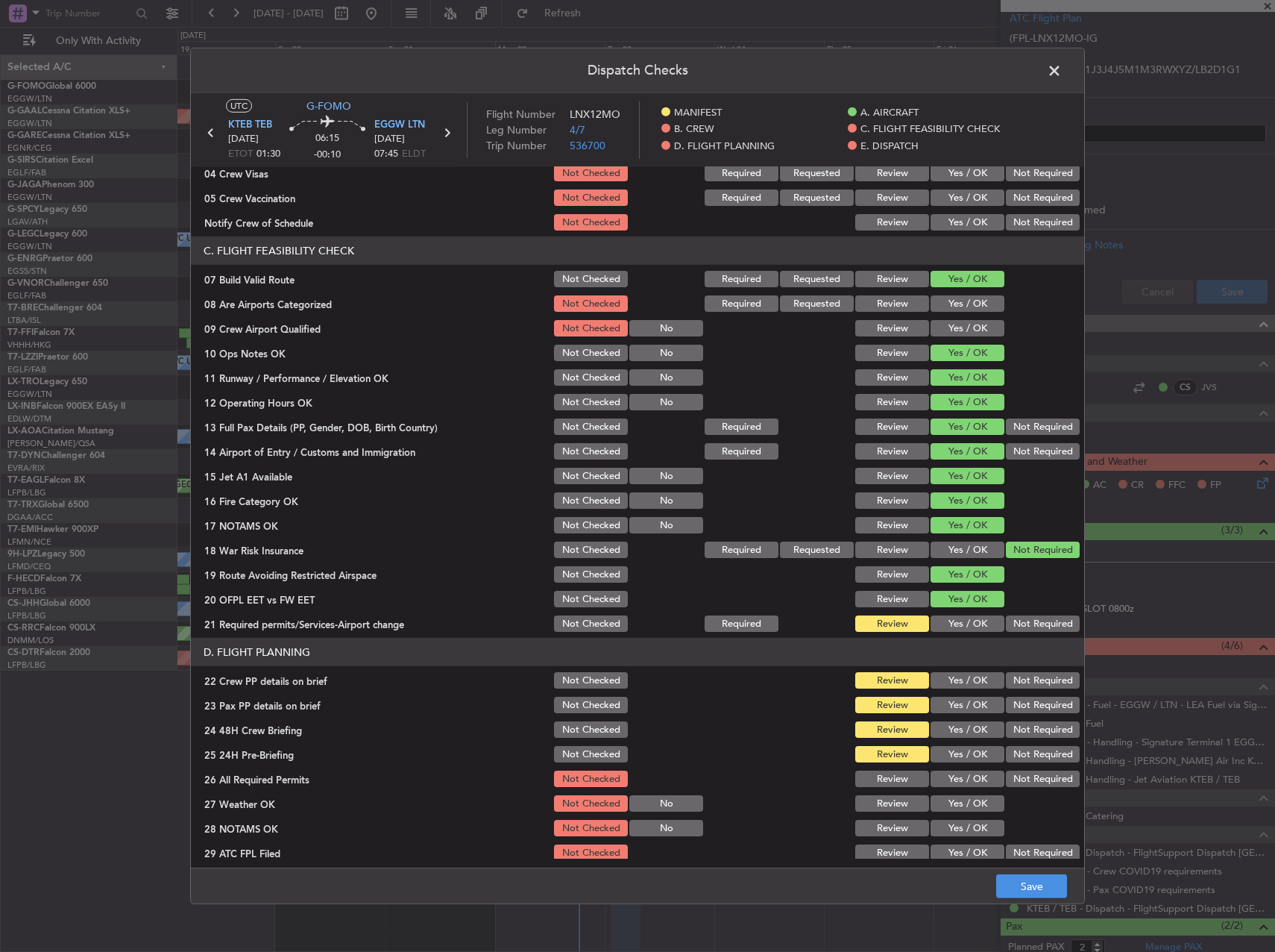
click at [961, 620] on button "Yes / OK" at bounding box center [967, 623] width 74 height 16
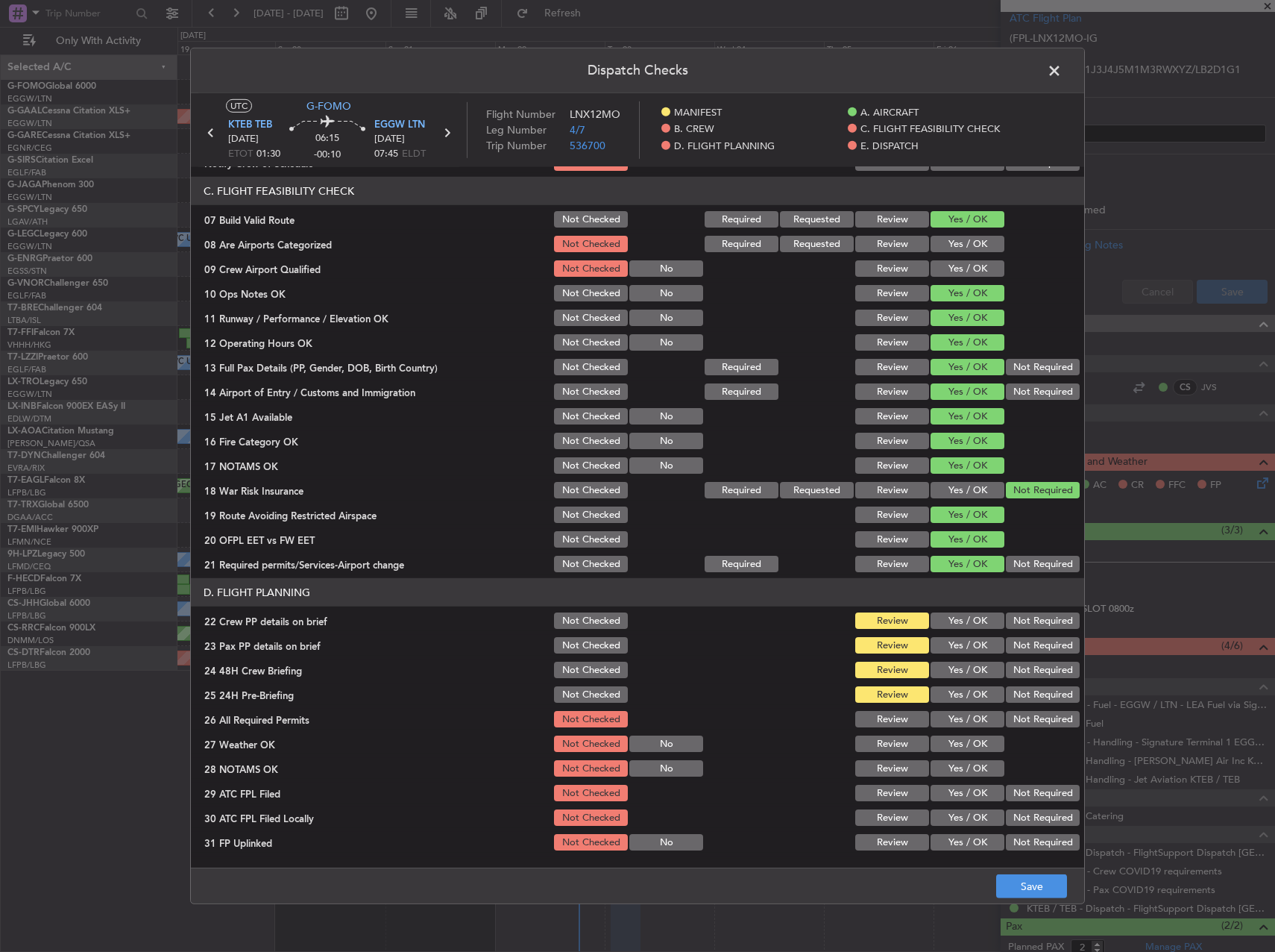
scroll to position [373, 0]
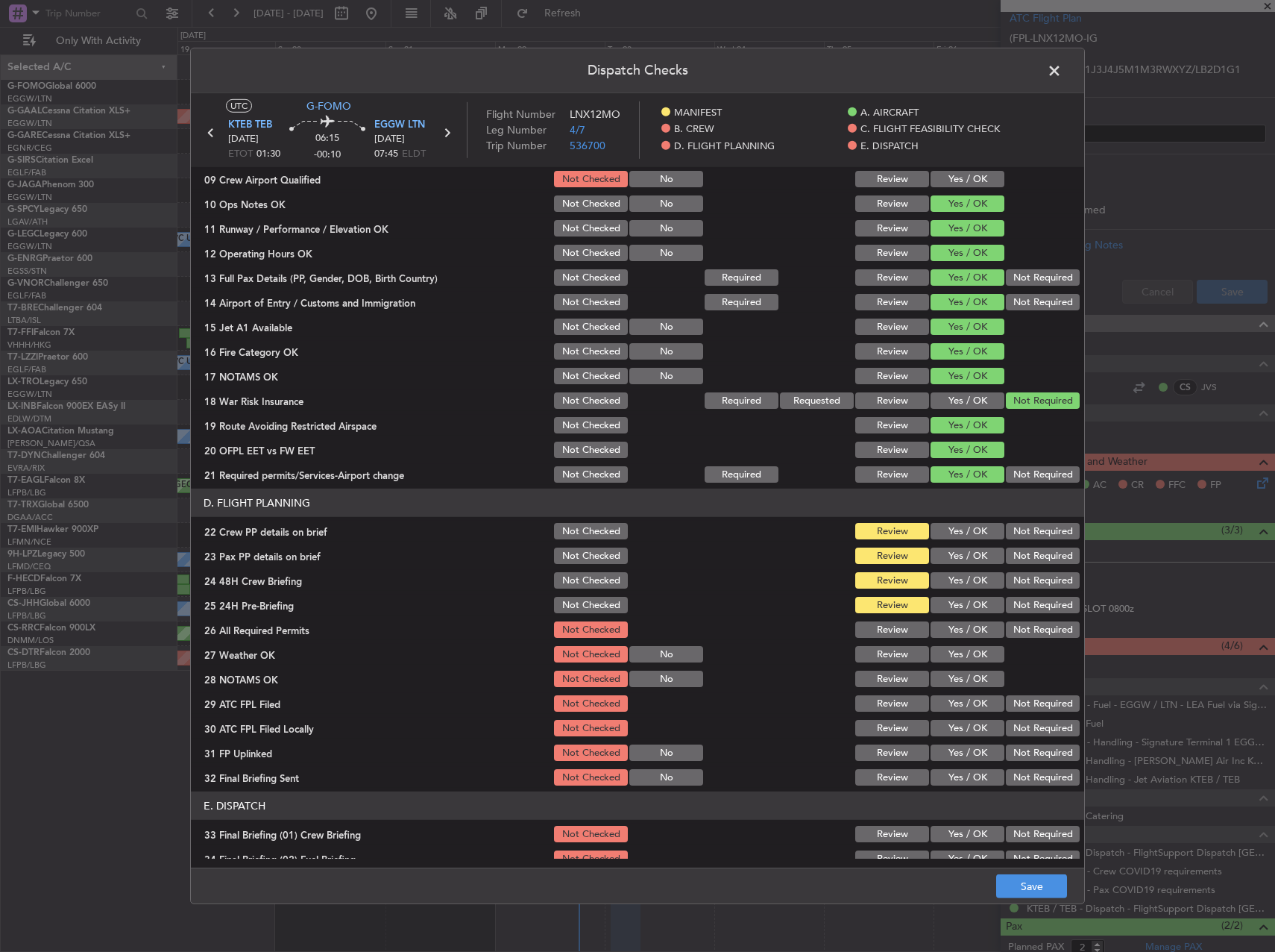
click at [956, 531] on button "Yes / OK" at bounding box center [967, 531] width 74 height 16
click at [962, 560] on button "Yes / OK" at bounding box center [967, 555] width 74 height 16
click at [967, 581] on button "Yes / OK" at bounding box center [967, 580] width 74 height 16
click at [1031, 612] on button "Not Required" at bounding box center [1042, 604] width 74 height 16
click at [977, 630] on button "Yes / OK" at bounding box center [967, 629] width 74 height 16
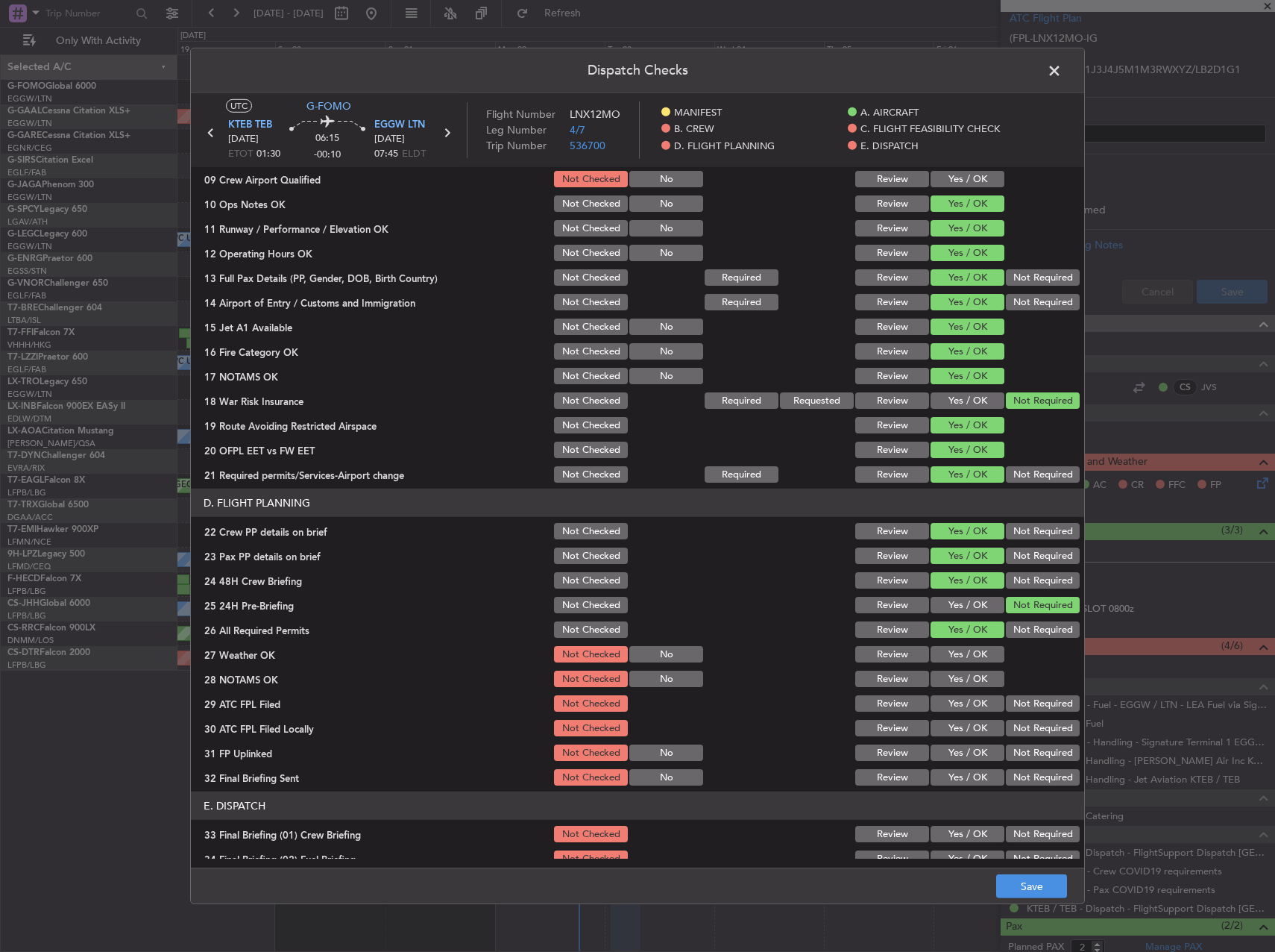
click at [976, 648] on button "Yes / OK" at bounding box center [967, 653] width 74 height 16
click at [977, 672] on button "Yes / OK" at bounding box center [967, 678] width 74 height 16
click at [973, 695] on button "Yes / OK" at bounding box center [967, 702] width 74 height 16
click at [1044, 724] on button "Not Required" at bounding box center [1042, 727] width 74 height 16
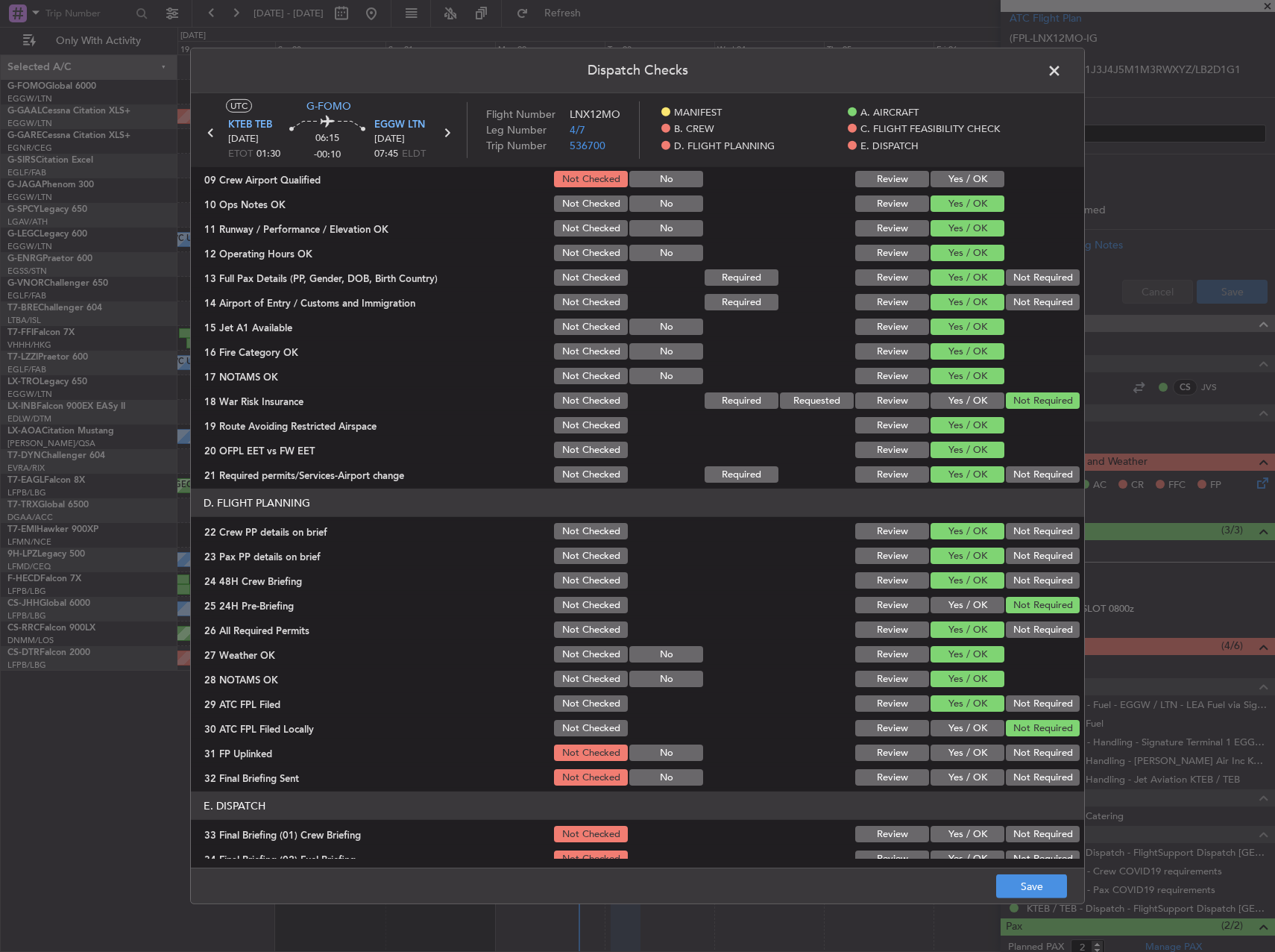
click at [973, 741] on section "D. FLIGHT PLANNING 22 Crew PP details on brief Not Checked Review Yes / OK Not …" at bounding box center [638, 637] width 893 height 299
click at [972, 751] on button "Yes / OK" at bounding box center [967, 752] width 74 height 16
click at [1035, 779] on button "Not Required" at bounding box center [1042, 777] width 74 height 16
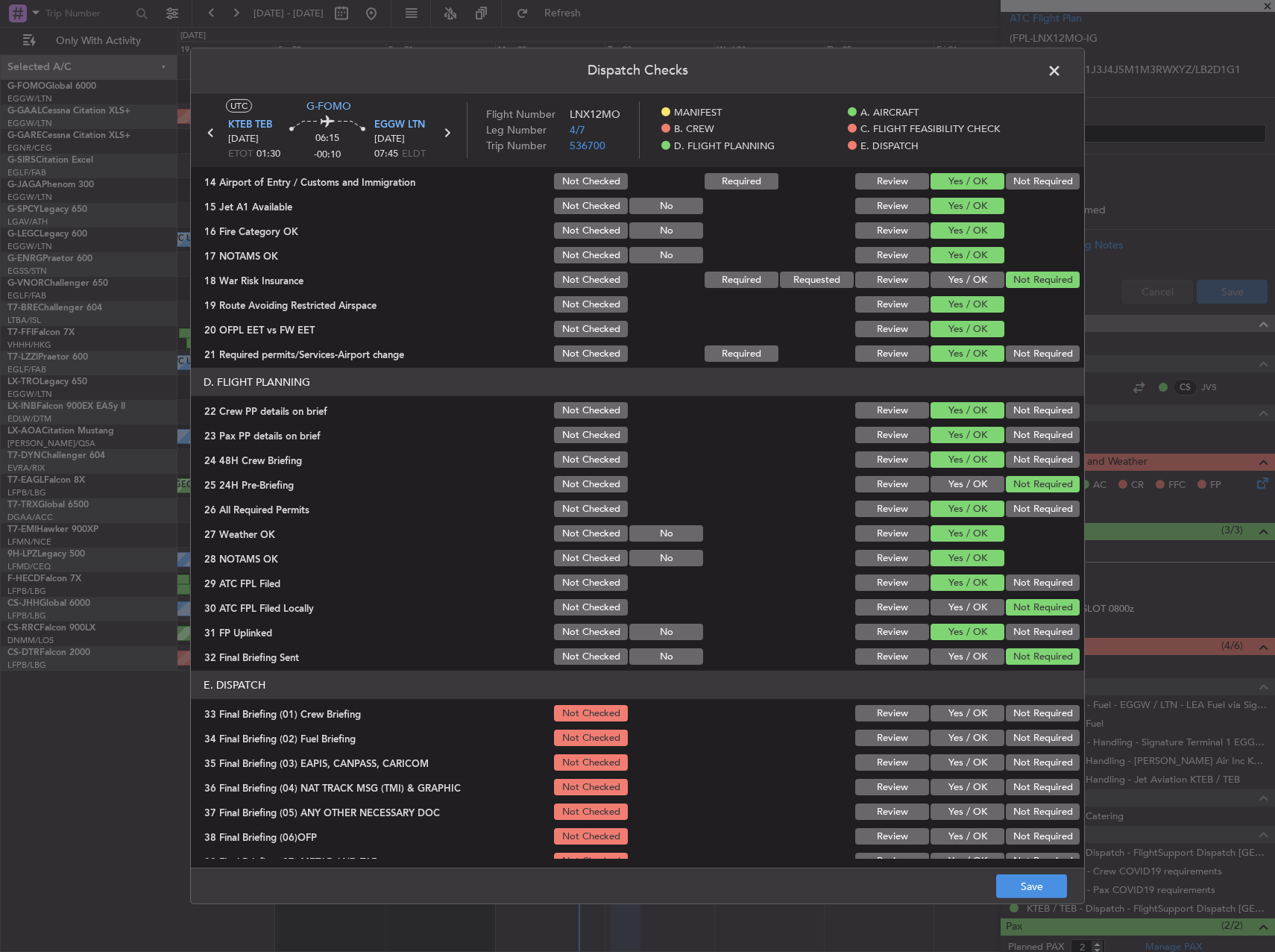
scroll to position [633, 0]
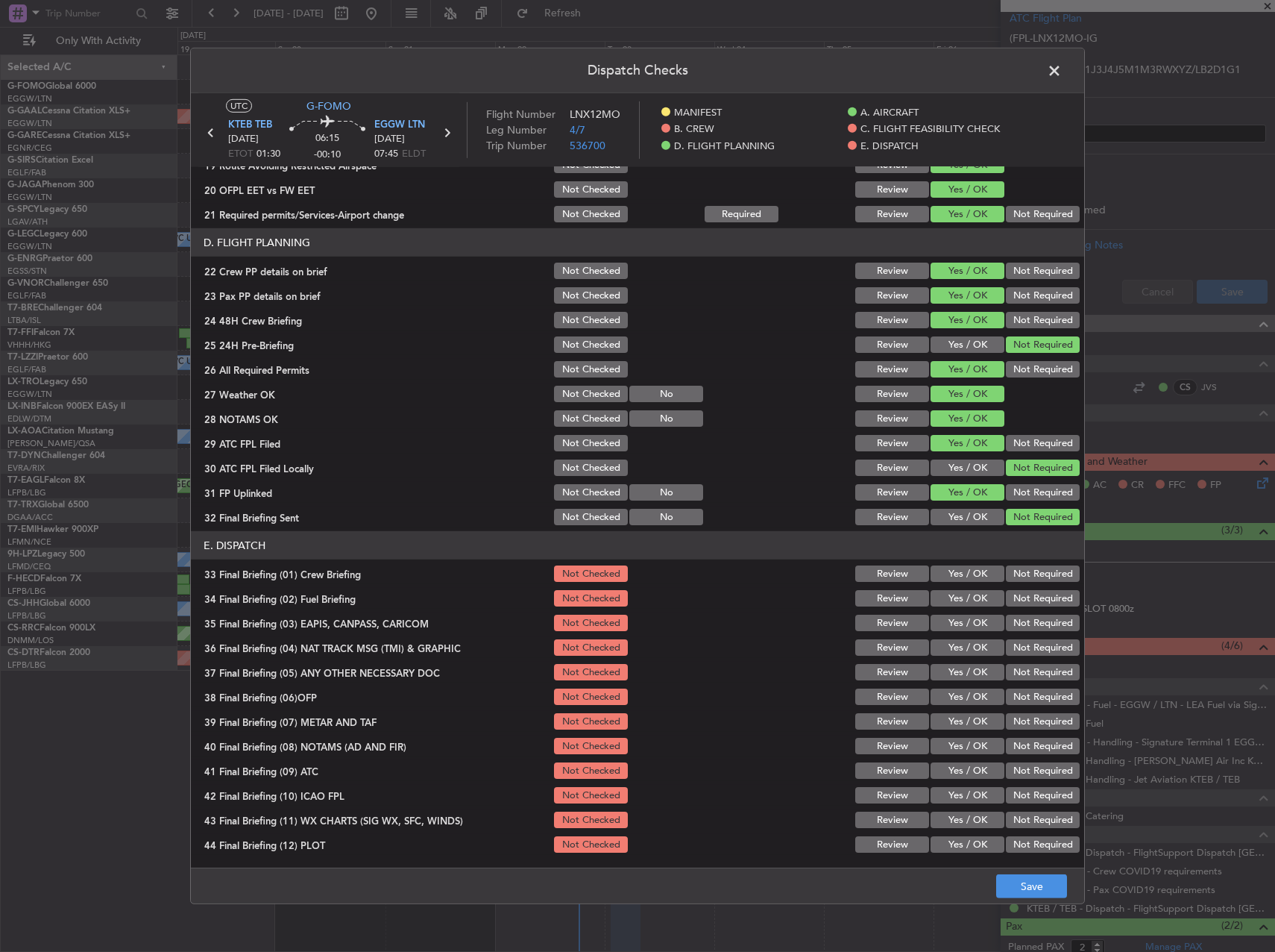
click at [967, 569] on button "Yes / OK" at bounding box center [967, 573] width 74 height 16
click at [967, 600] on button "Yes / OK" at bounding box center [967, 598] width 74 height 16
click at [1008, 625] on button "Not Required" at bounding box center [1042, 622] width 74 height 16
drag, startPoint x: 1012, startPoint y: 647, endPoint x: 1008, endPoint y: 665, distance: 18.4
click at [1012, 648] on button "Not Required" at bounding box center [1042, 647] width 74 height 16
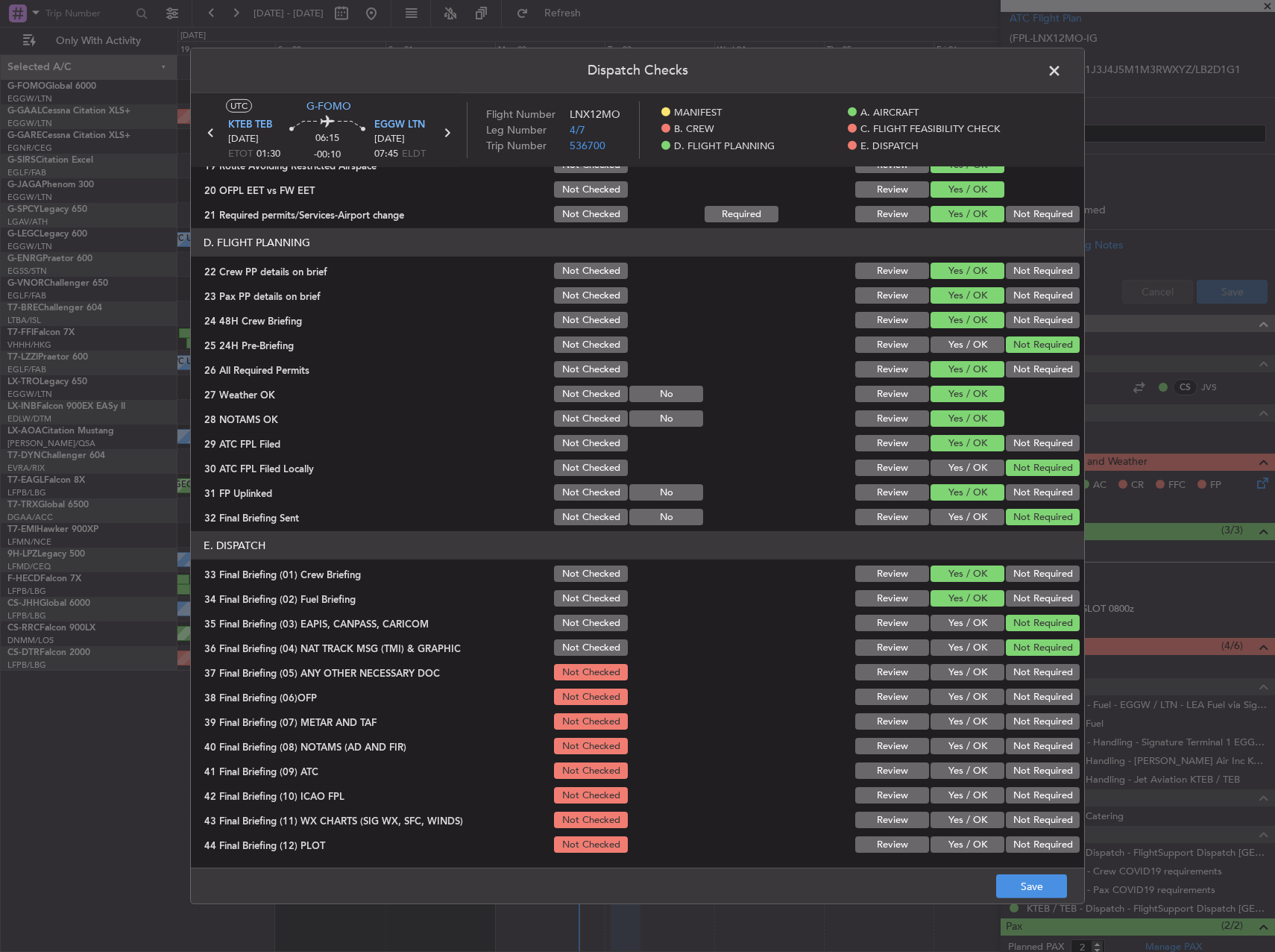
click at [1008, 665] on button "Not Required" at bounding box center [1042, 671] width 74 height 16
click at [976, 694] on button "Yes / OK" at bounding box center [967, 696] width 74 height 16
click at [973, 716] on button "Yes / OK" at bounding box center [967, 720] width 74 height 16
click at [973, 735] on div "Yes / OK" at bounding box center [966, 746] width 75 height 21
click at [973, 738] on button "Yes / OK" at bounding box center [967, 745] width 74 height 16
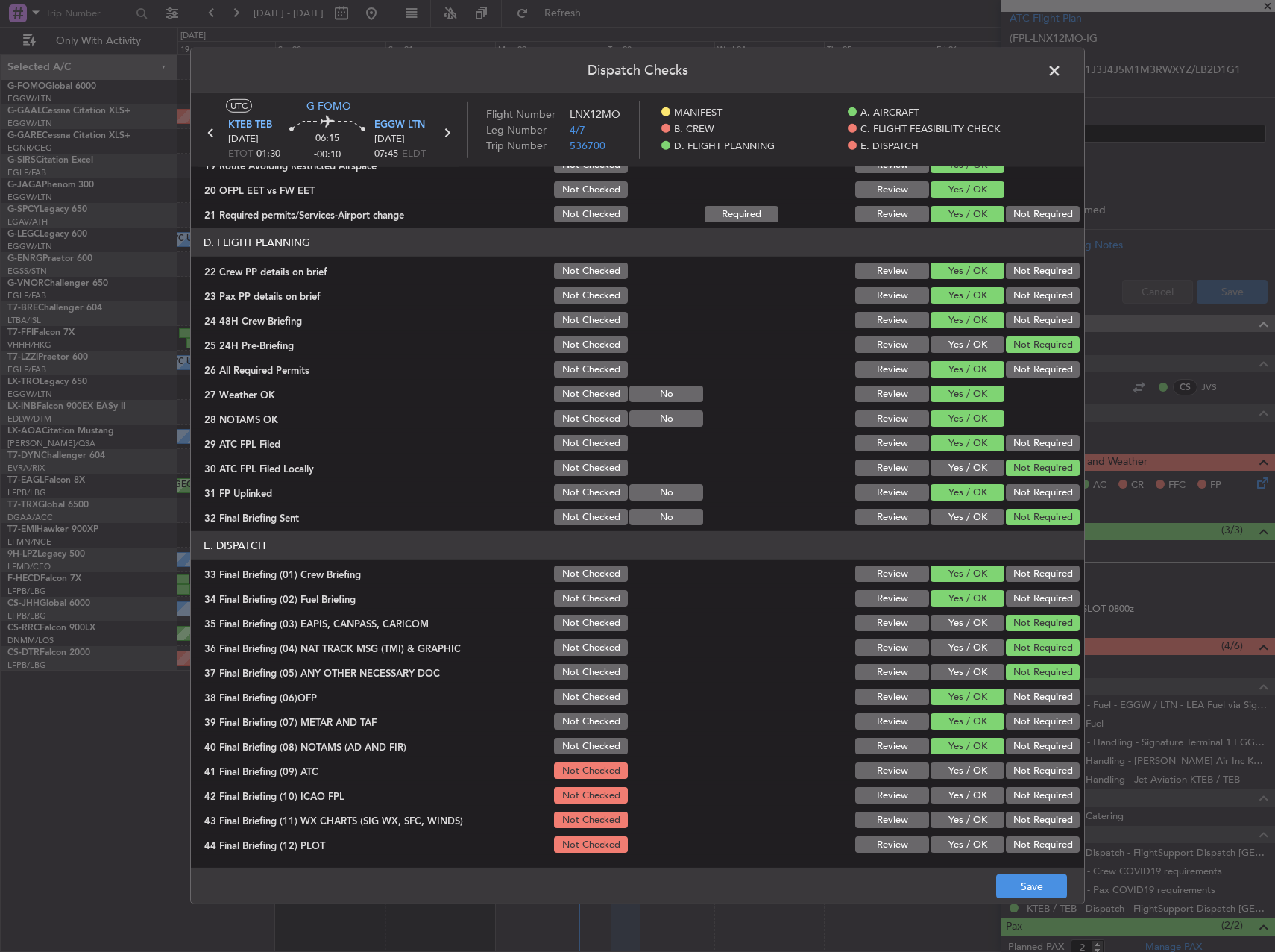
click at [957, 769] on button "Yes / OK" at bounding box center [967, 770] width 74 height 16
click at [966, 788] on button "Yes / OK" at bounding box center [967, 795] width 74 height 16
click at [1010, 792] on button "Not Required" at bounding box center [1042, 795] width 74 height 16
click at [975, 816] on button "Yes / OK" at bounding box center [967, 819] width 74 height 16
click at [976, 832] on section "E. DISPATCH 33 Final Briefing (01) Crew Briefing Not Checked Review Yes / OK No…" at bounding box center [638, 692] width 893 height 323
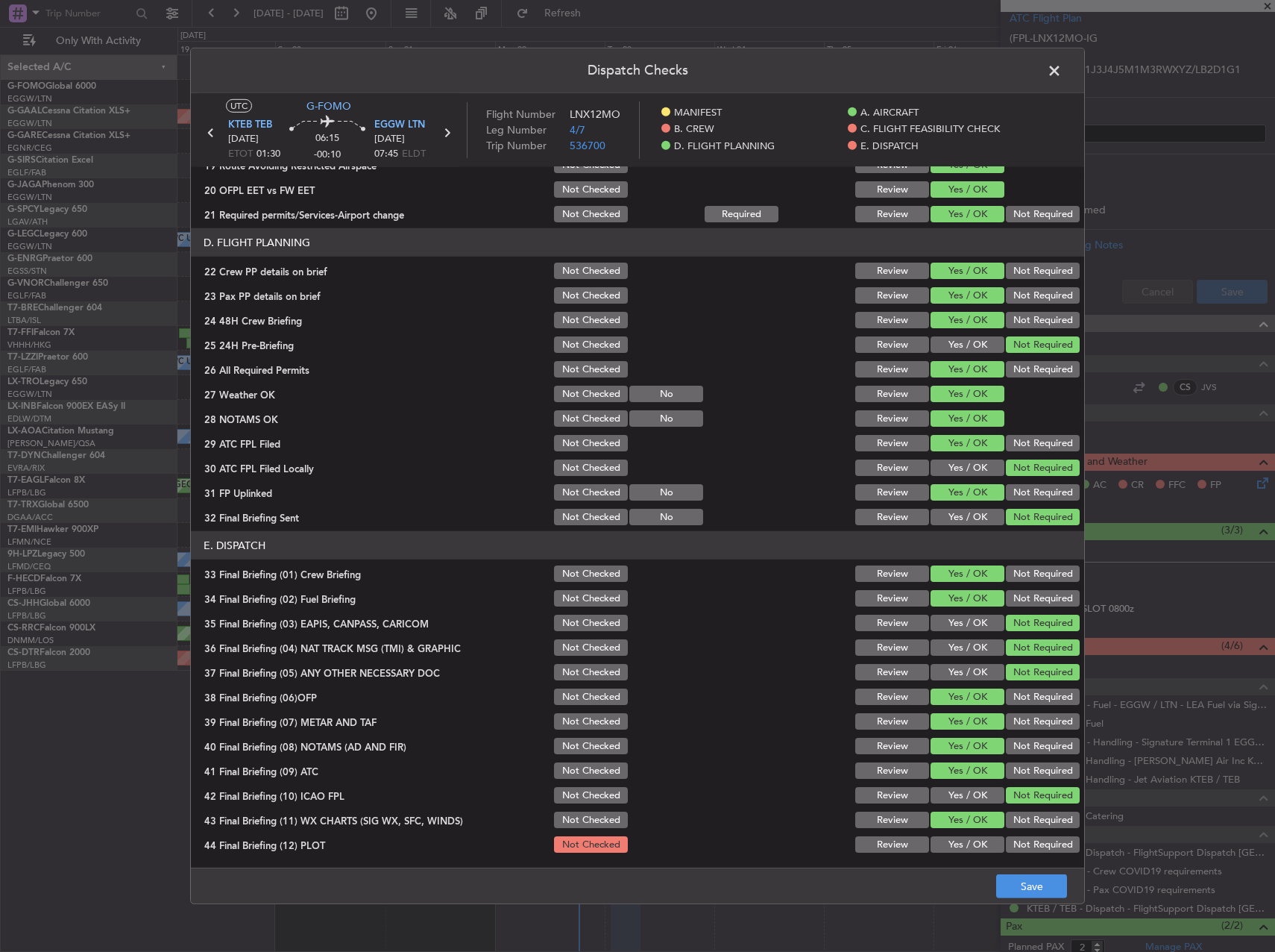
click at [984, 840] on button "Yes / OK" at bounding box center [967, 844] width 74 height 16
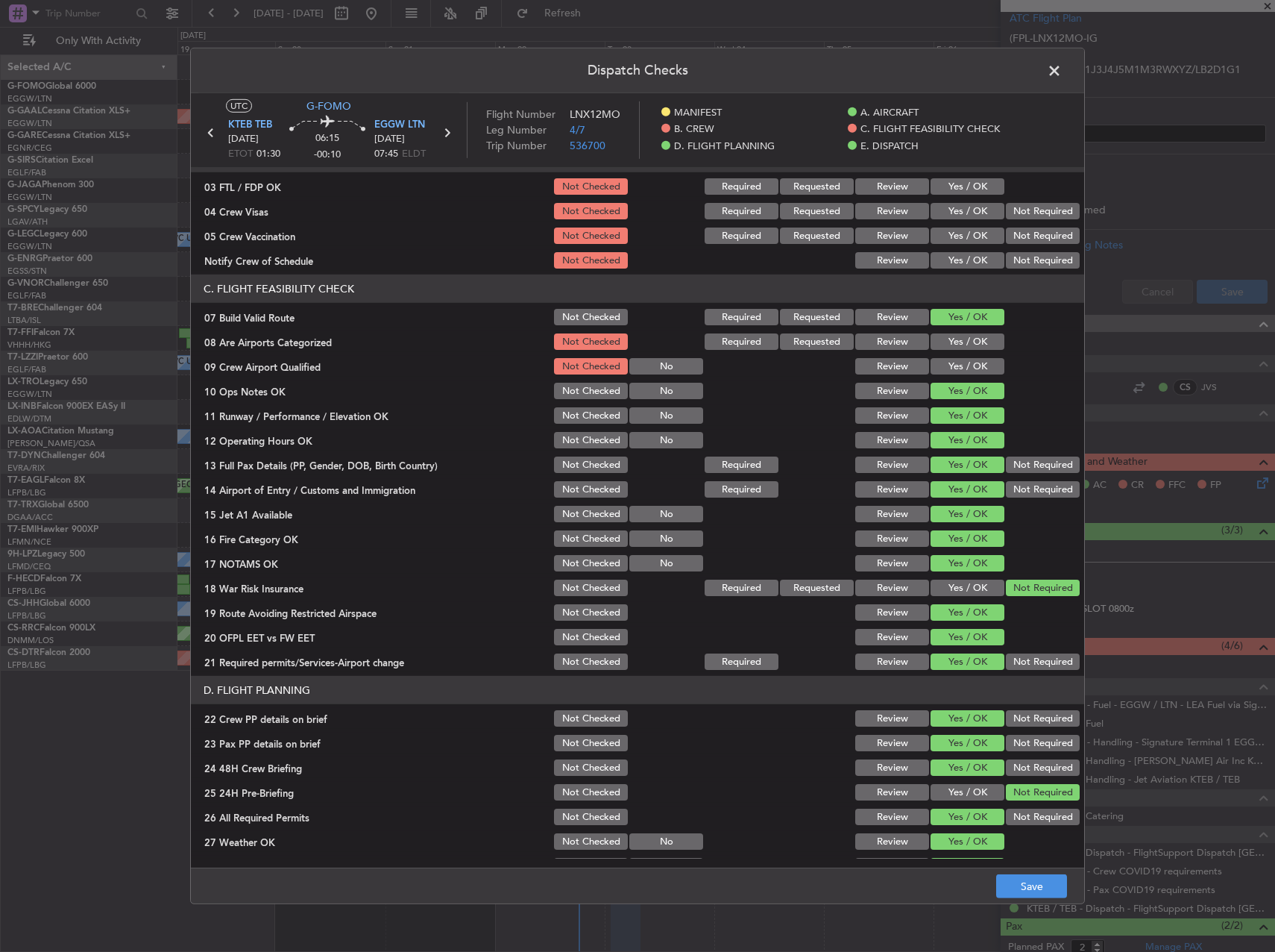
scroll to position [0, 0]
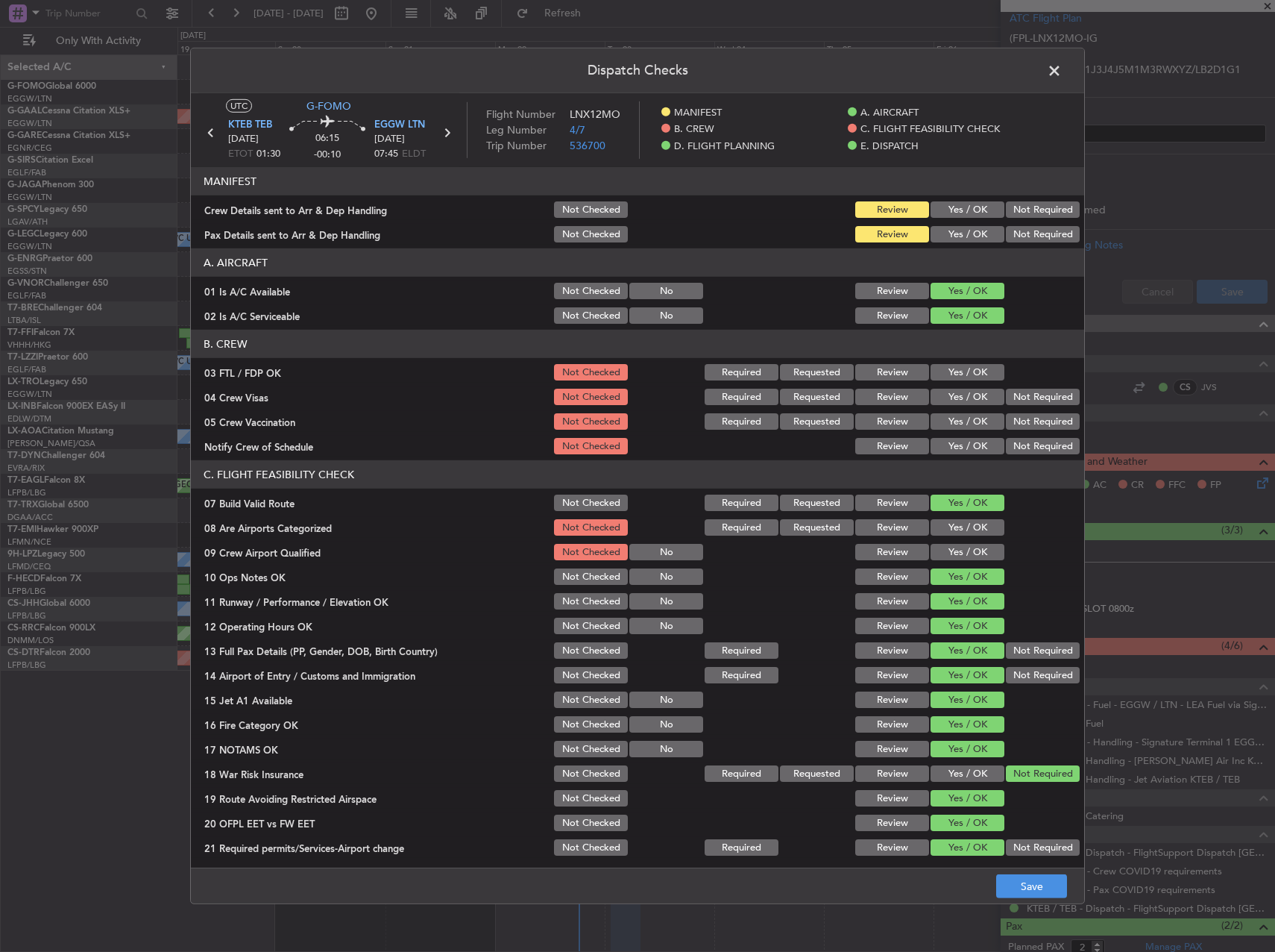
click at [940, 239] on button "Yes / OK" at bounding box center [967, 234] width 74 height 16
click at [937, 212] on button "Yes / OK" at bounding box center [967, 209] width 74 height 16
click at [1018, 895] on button "Save" at bounding box center [1031, 885] width 71 height 24
click at [1062, 72] on span at bounding box center [1062, 74] width 0 height 30
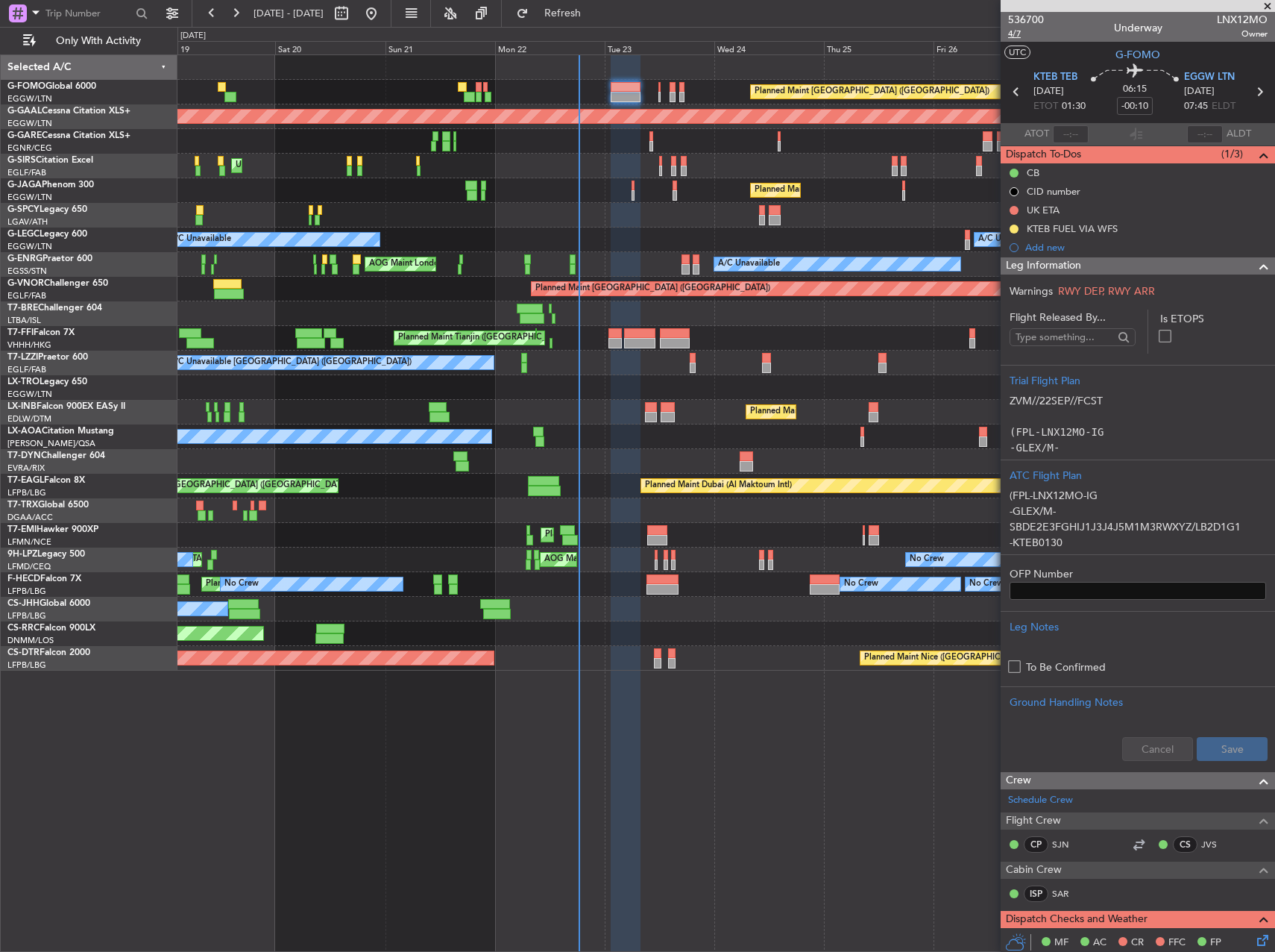
click at [1022, 29] on span "4/7" at bounding box center [1026, 33] width 36 height 12
click at [1019, 38] on span "4/7" at bounding box center [1026, 33] width 36 height 12
click at [710, 727] on div "Planned Maint [GEOGRAPHIC_DATA] ([GEOGRAPHIC_DATA]) Planned [GEOGRAPHIC_DATA] U…" at bounding box center [726, 503] width 1098 height 897
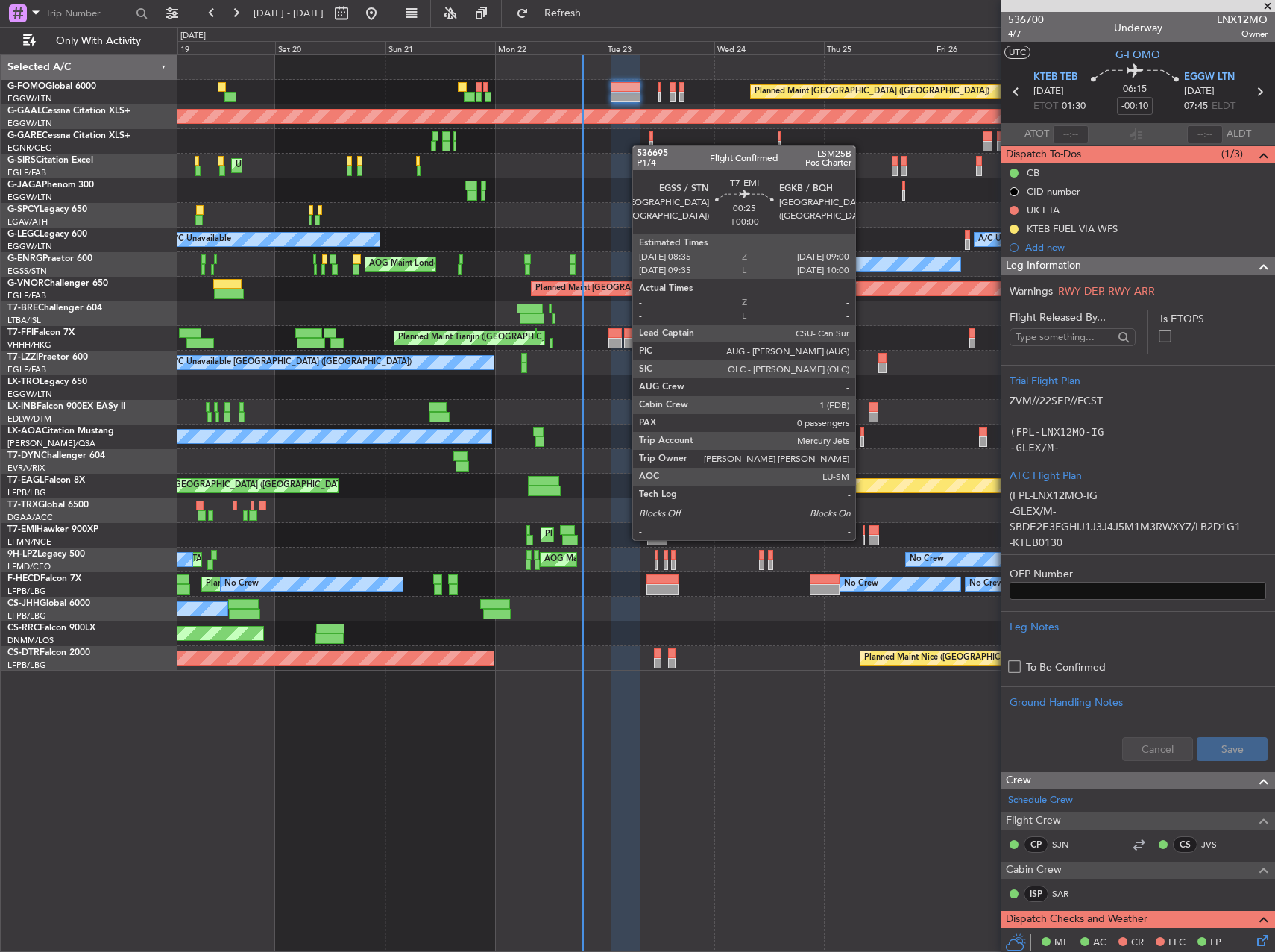
click at [862, 538] on div at bounding box center [863, 539] width 2 height 10
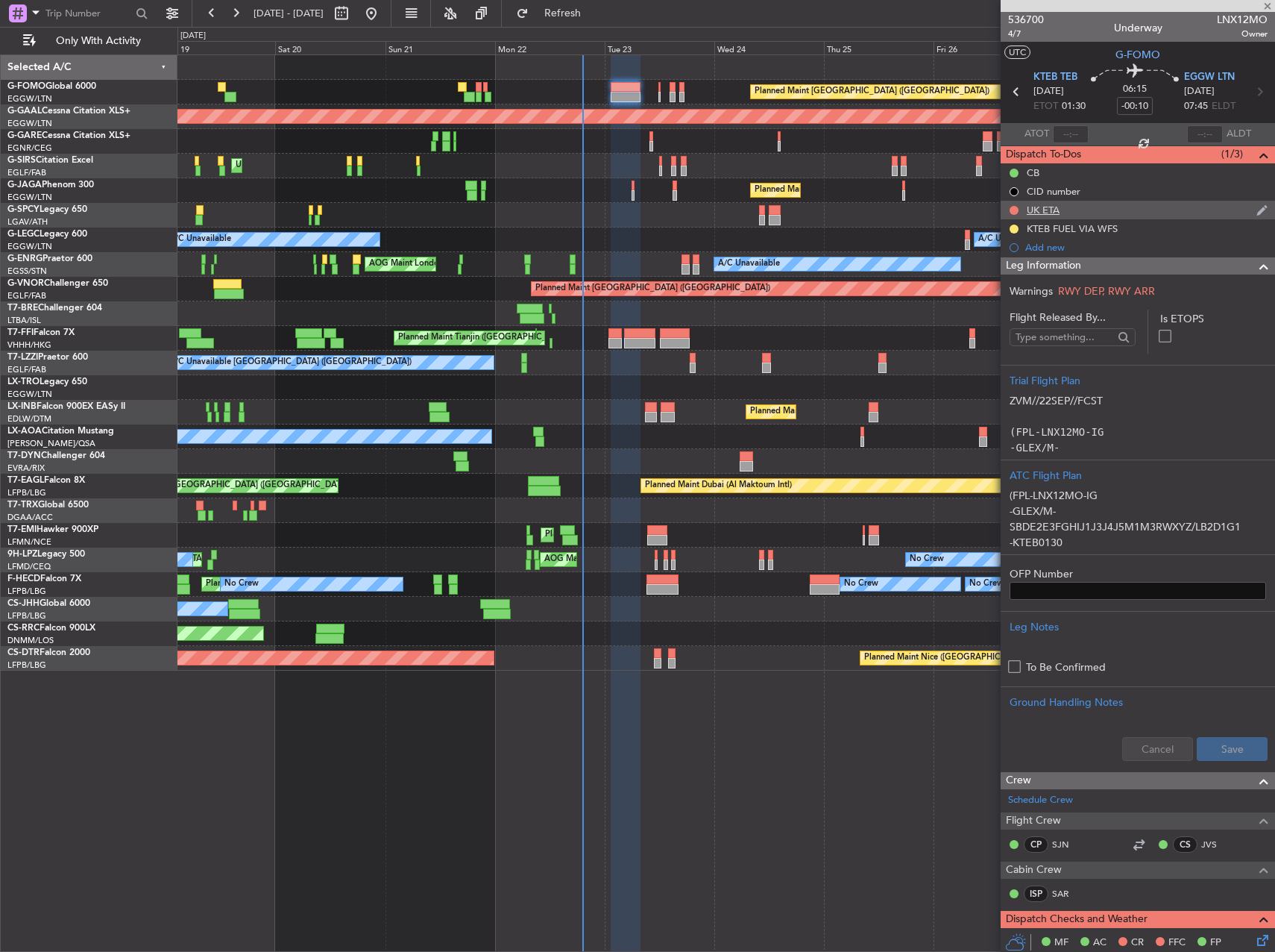
type input "0"
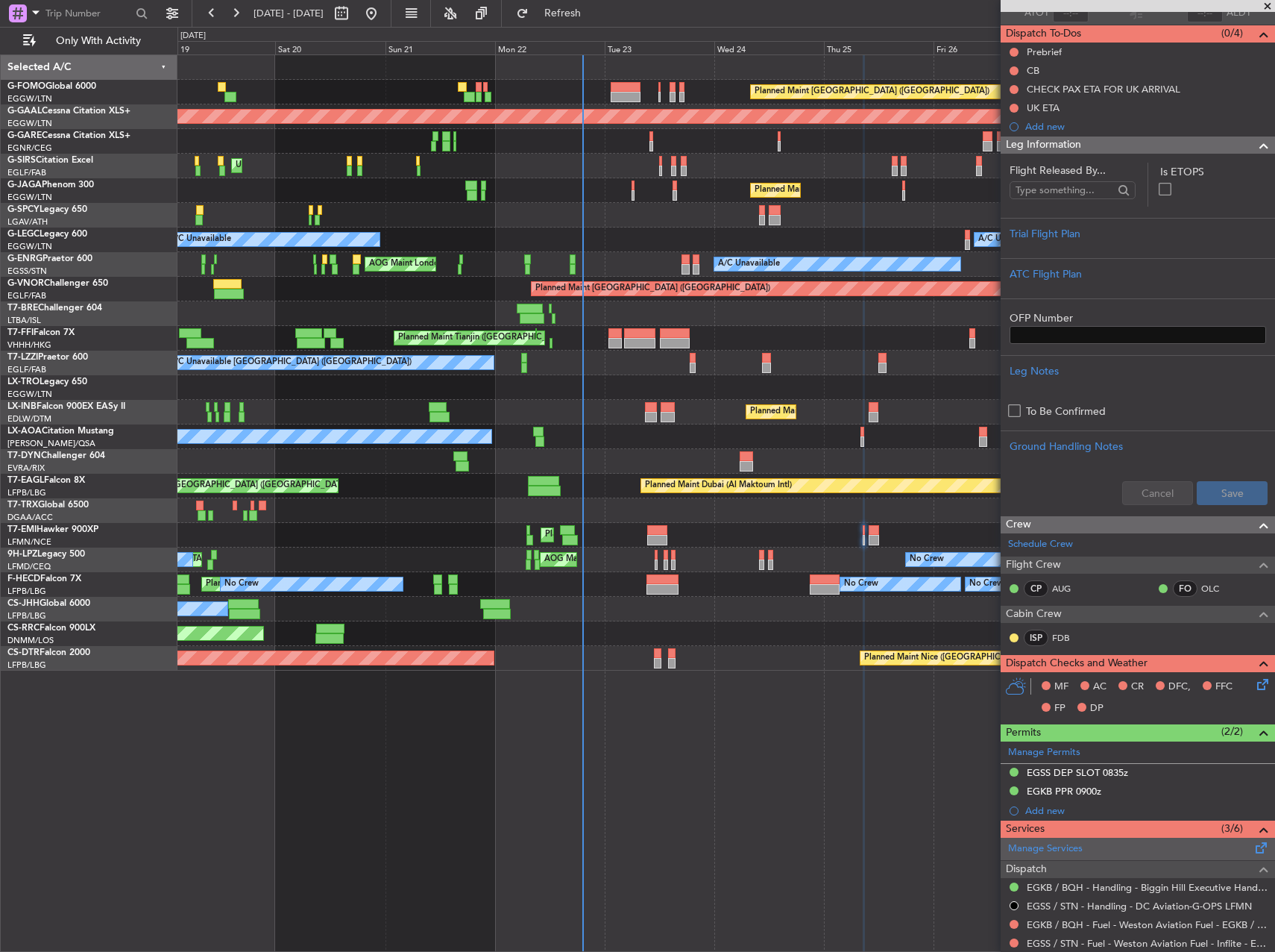
scroll to position [273, 0]
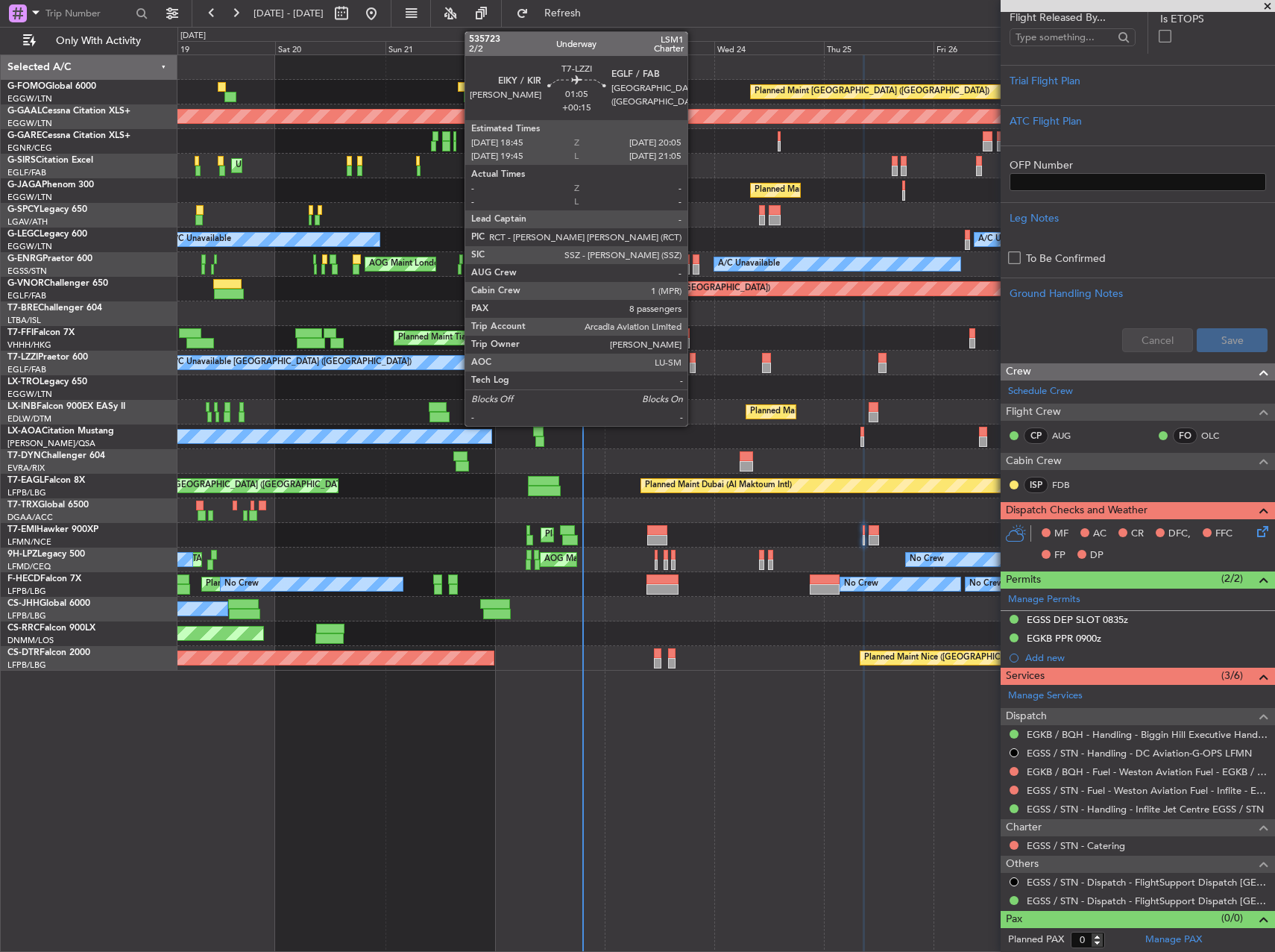
click at [695, 359] on div at bounding box center [693, 357] width 7 height 10
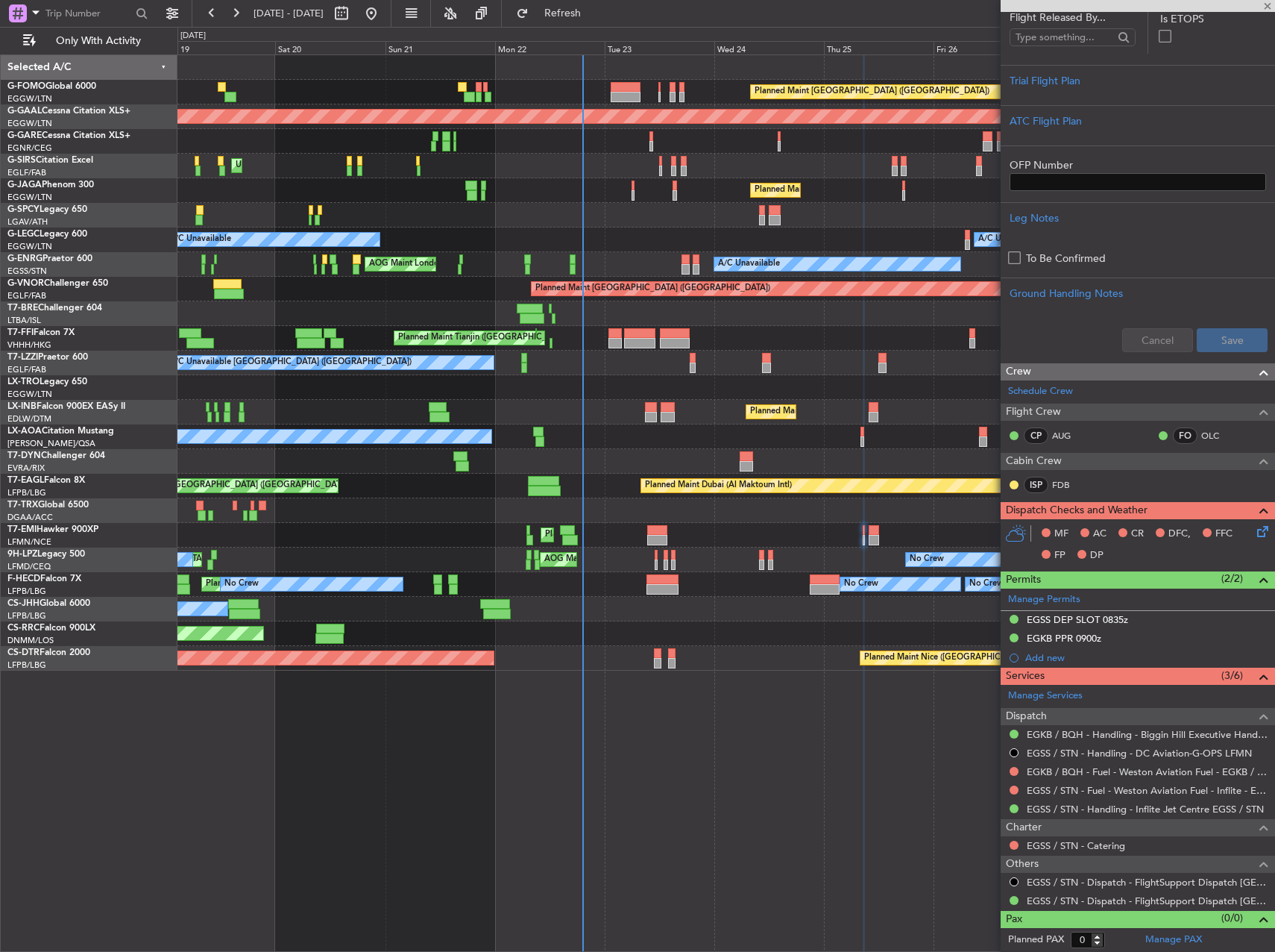
type input "+00:15"
type input "8"
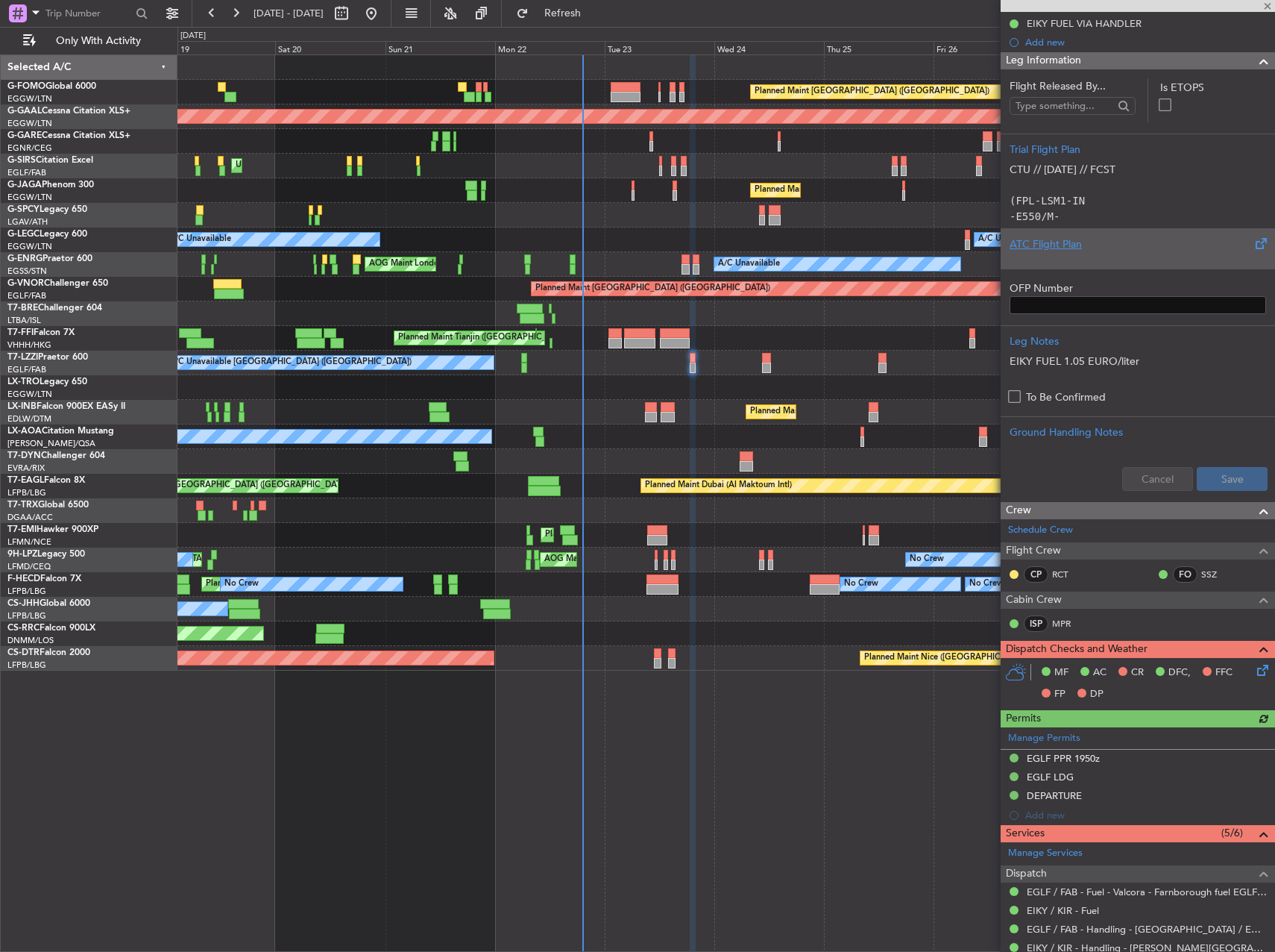
scroll to position [223, 0]
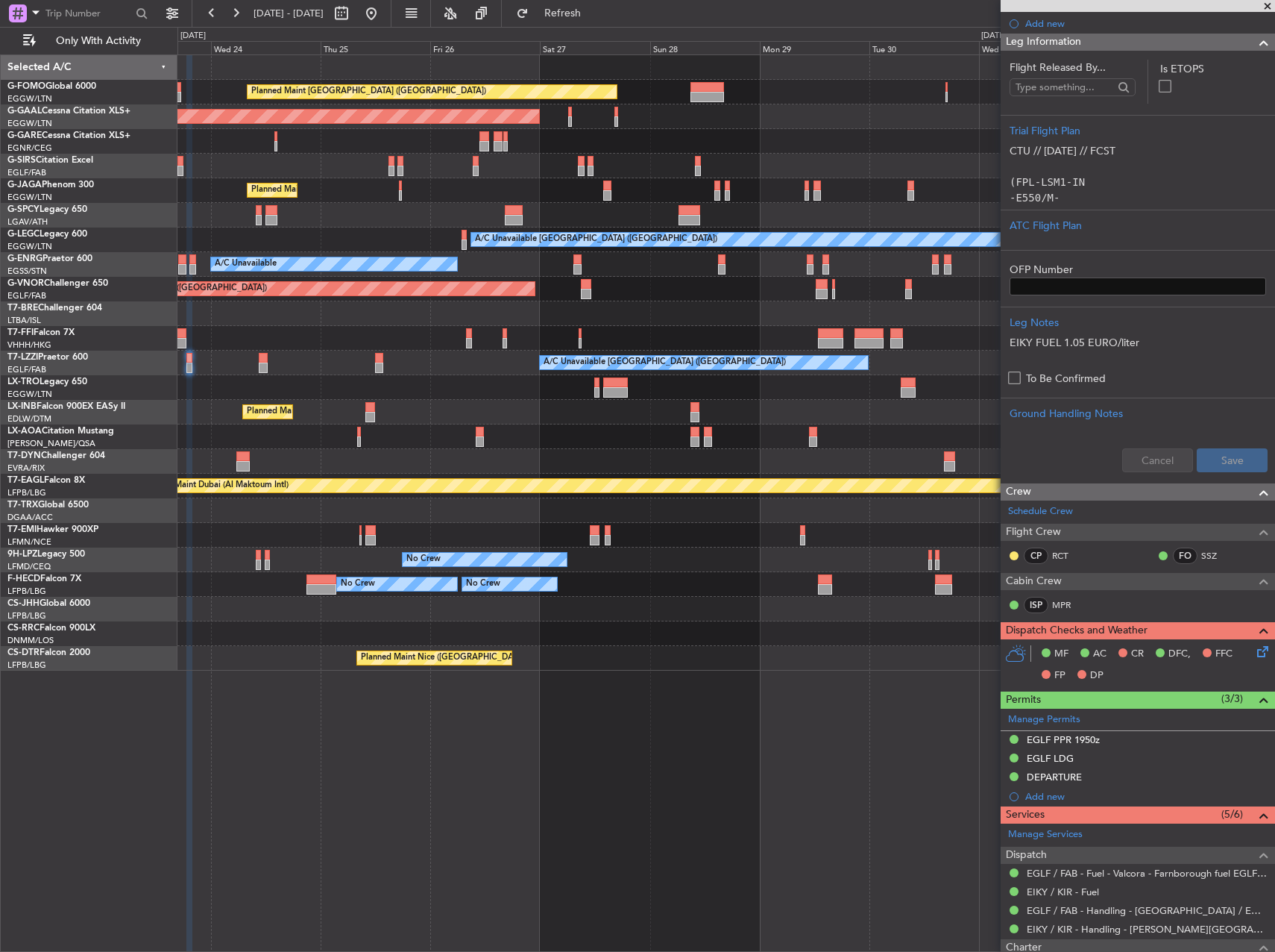
click at [409, 386] on div "Planned Maint [GEOGRAPHIC_DATA] ([GEOGRAPHIC_DATA]) Planned [GEOGRAPHIC_DATA] O…" at bounding box center [726, 363] width 1097 height 616
click at [225, 387] on div at bounding box center [726, 387] width 1097 height 25
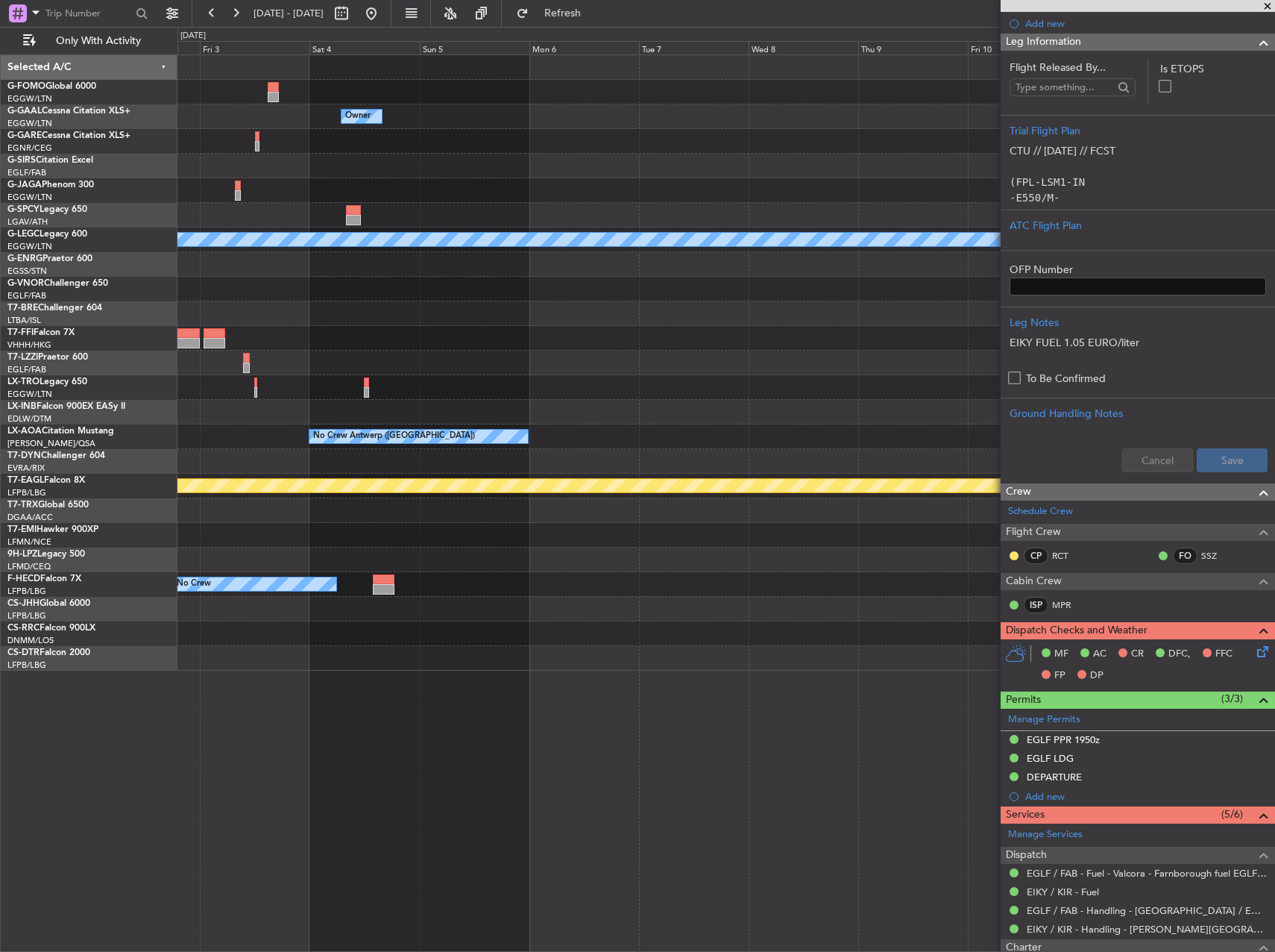
click at [138, 387] on div "Owner A/C Unavailable [GEOGRAPHIC_DATA] ([GEOGRAPHIC_DATA]) No Crew [GEOGRAPHIC…" at bounding box center [637, 488] width 1275 height 925
click at [832, 377] on div at bounding box center [726, 387] width 1097 height 25
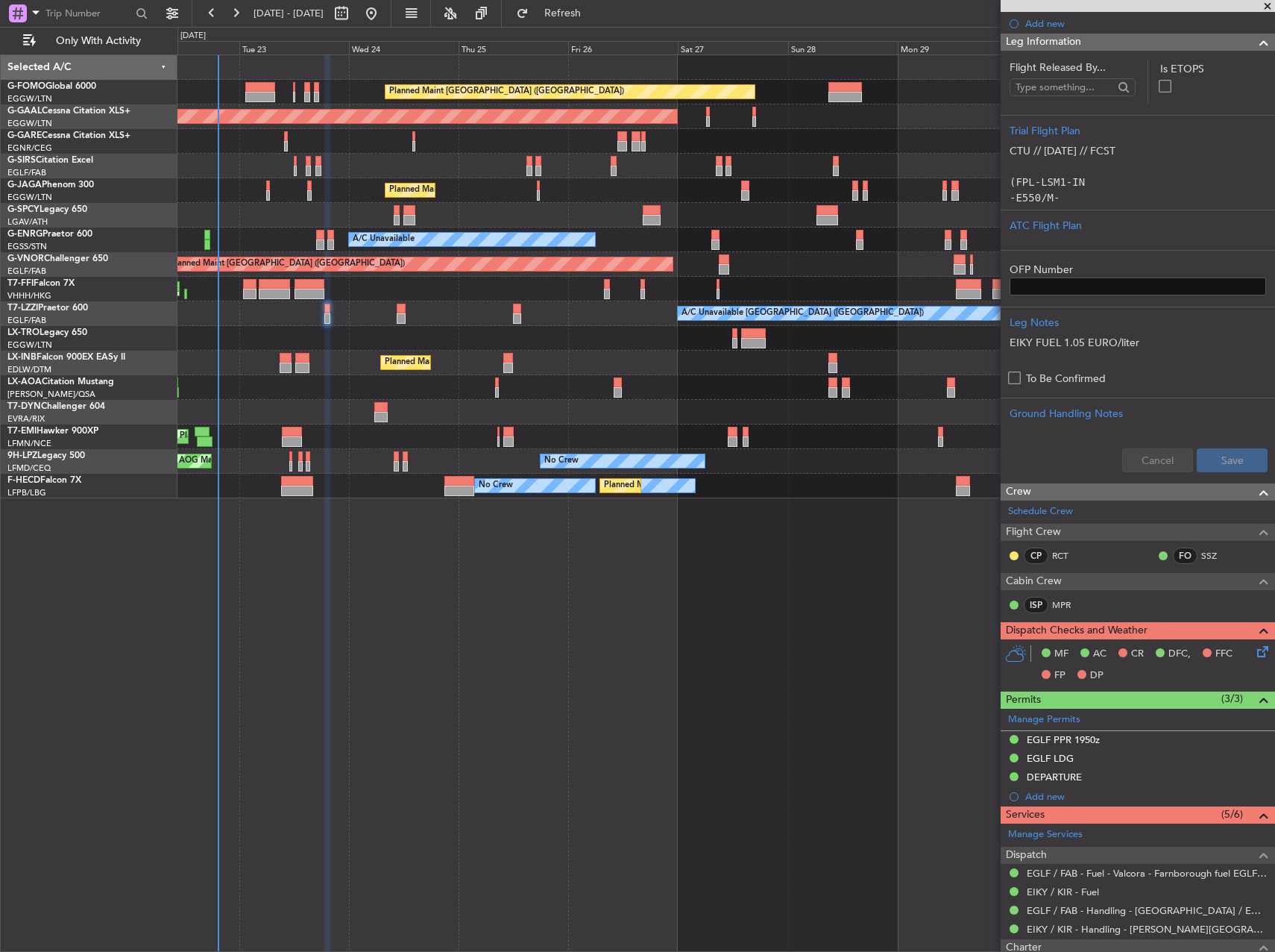
click at [1201, 272] on fb-app "[DATE] - [DATE] Refresh Quick Links Only With Activity Planned Maint [GEOGRAPHI…" at bounding box center [637, 482] width 1275 height 941
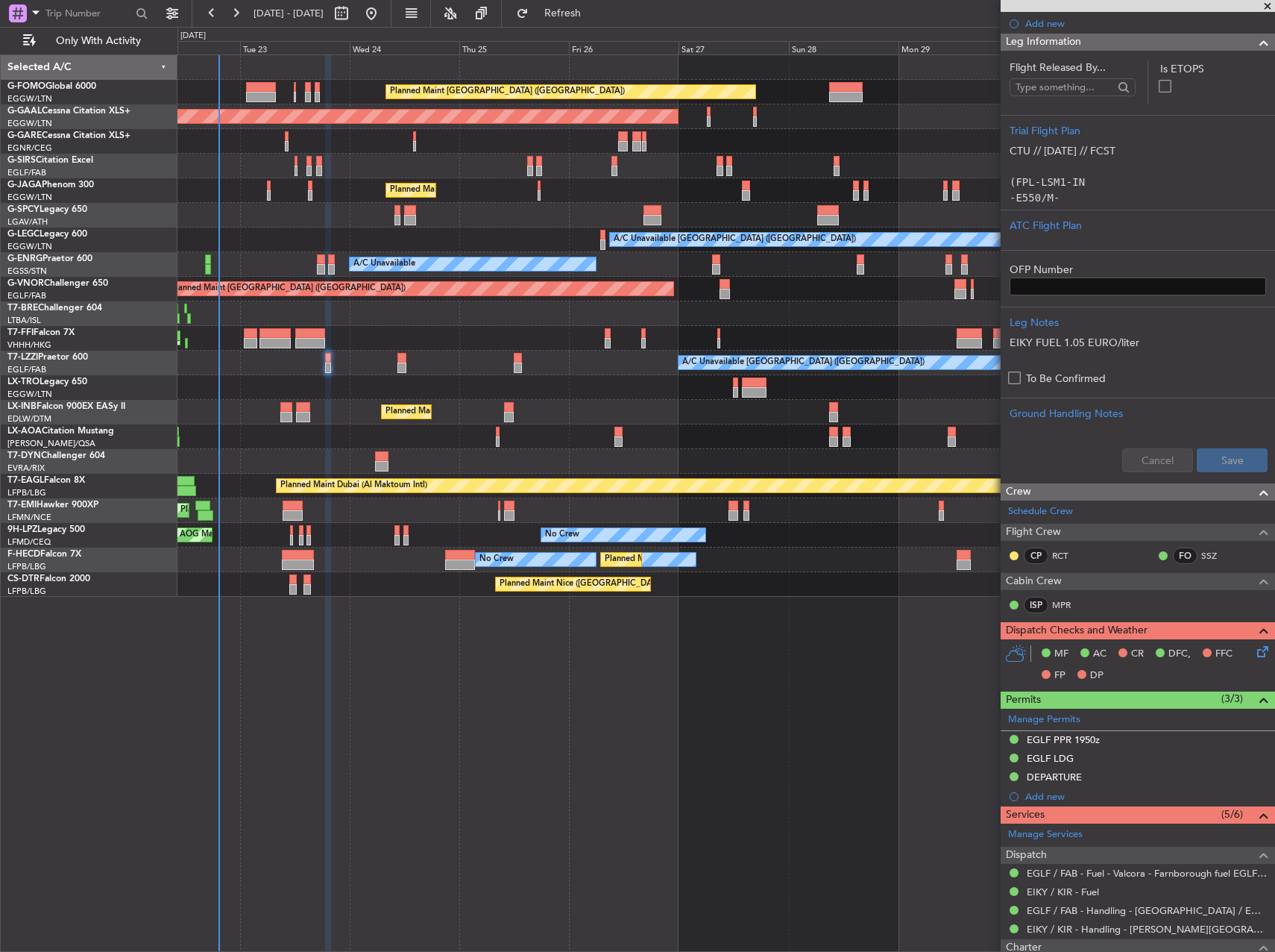
click at [612, 606] on div "Planned Maint [GEOGRAPHIC_DATA] ([GEOGRAPHIC_DATA]) Planned [GEOGRAPHIC_DATA] O…" at bounding box center [726, 503] width 1098 height 897
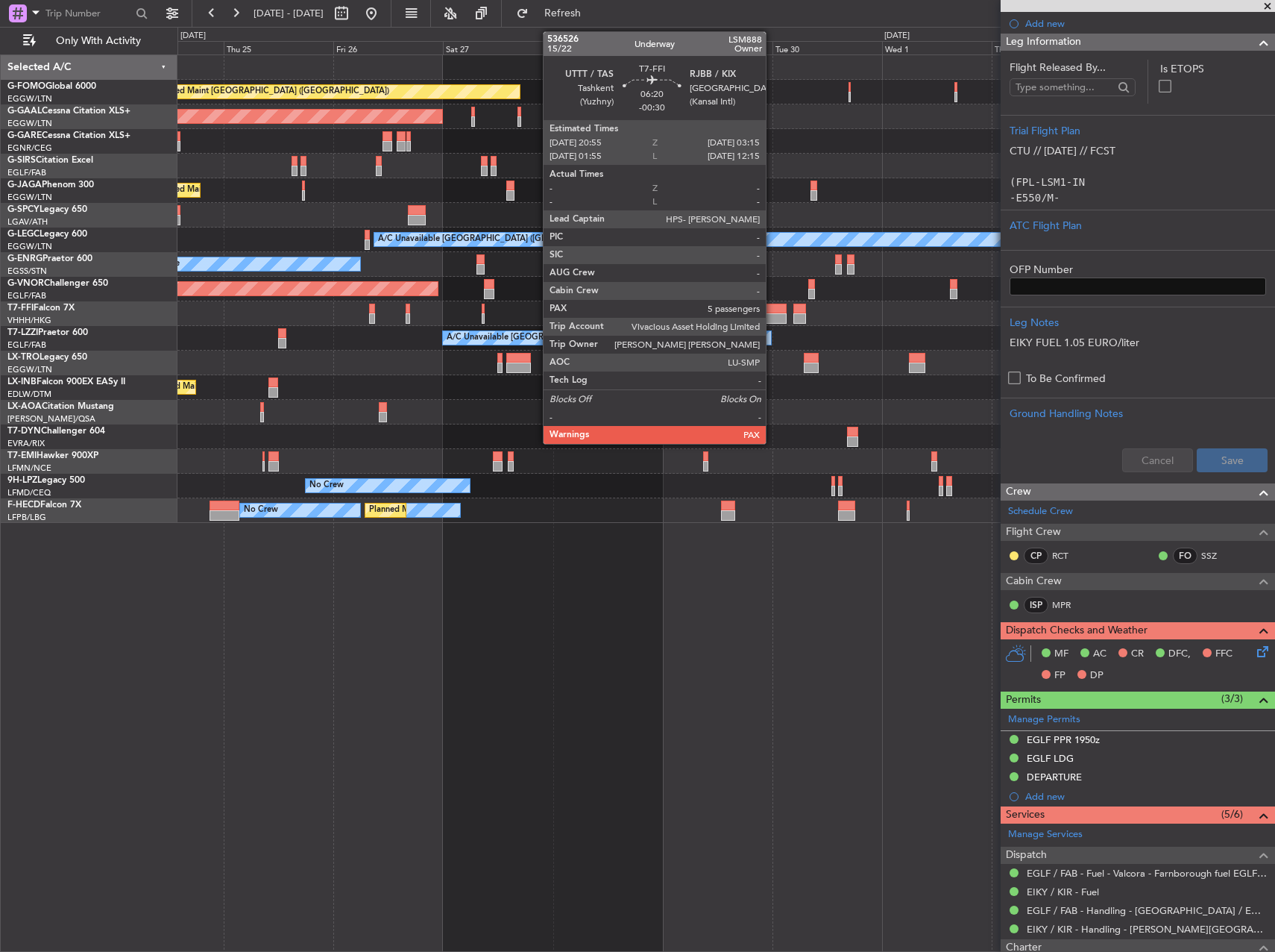
click at [773, 304] on div at bounding box center [772, 308] width 29 height 10
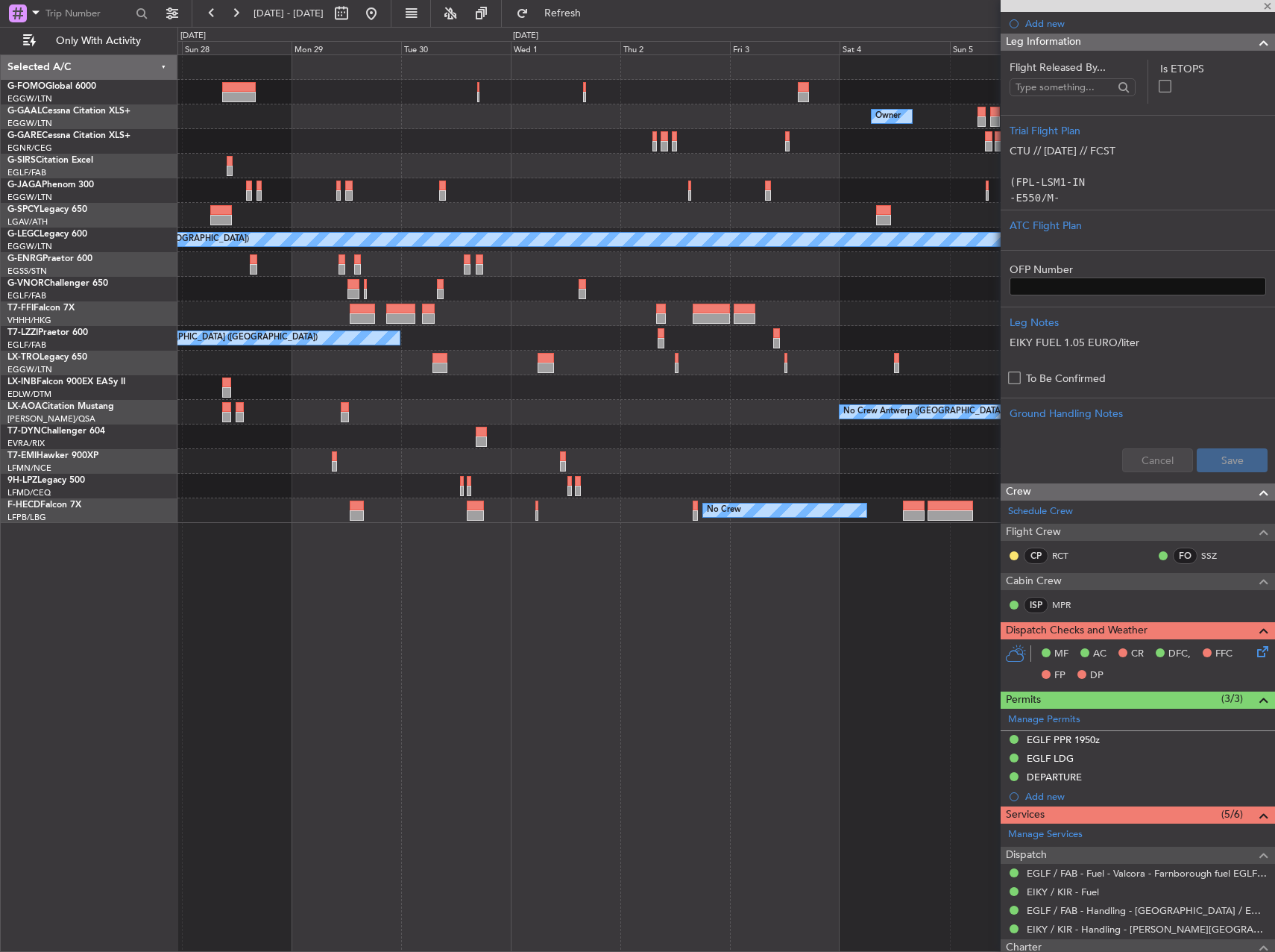
click at [355, 366] on div "Planned Maint [GEOGRAPHIC_DATA] ([GEOGRAPHIC_DATA]) Owner Owner Planned [GEOGRA…" at bounding box center [726, 289] width 1097 height 468
type input "-00:30"
type input "5"
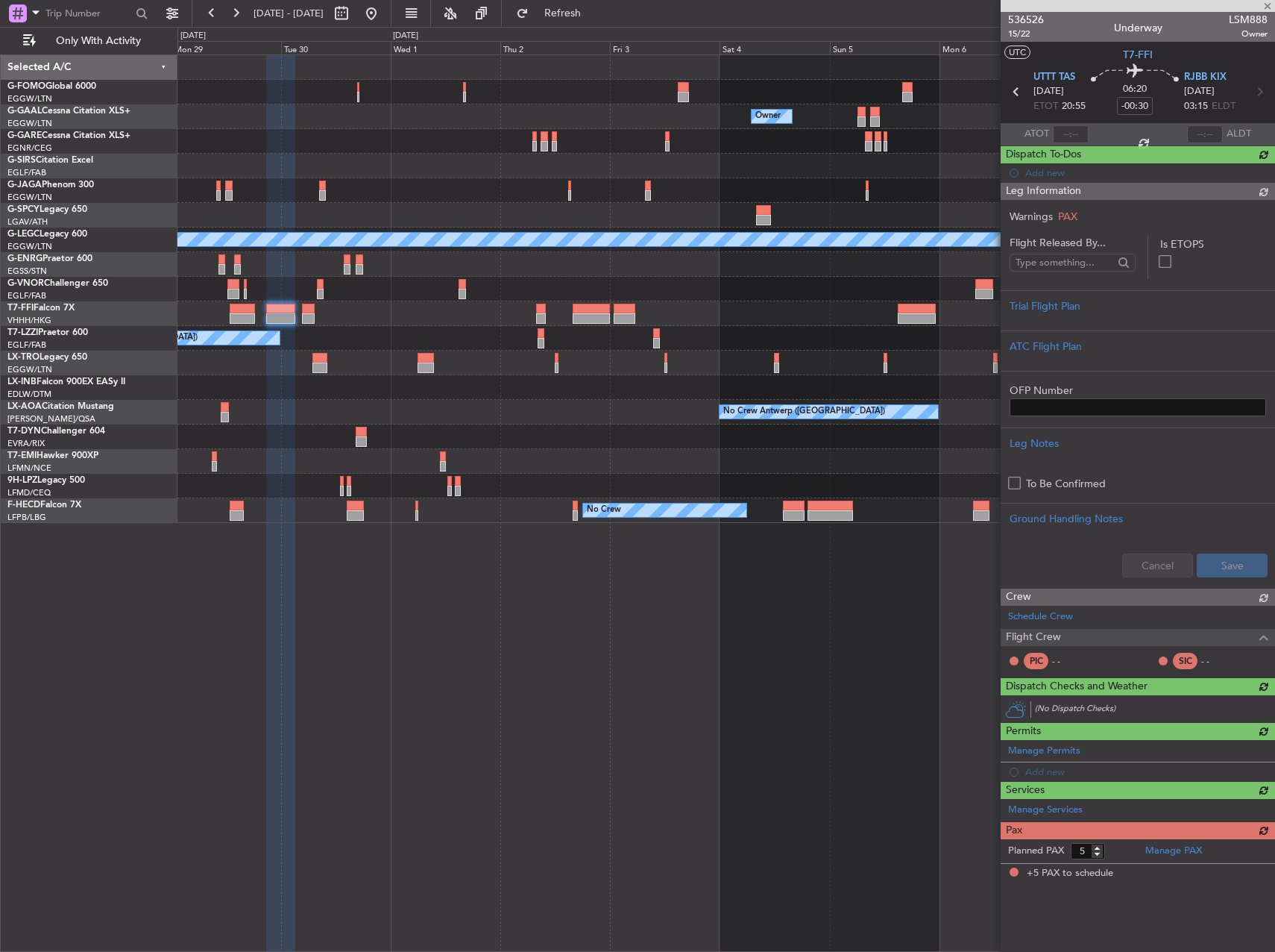
scroll to position [0, 0]
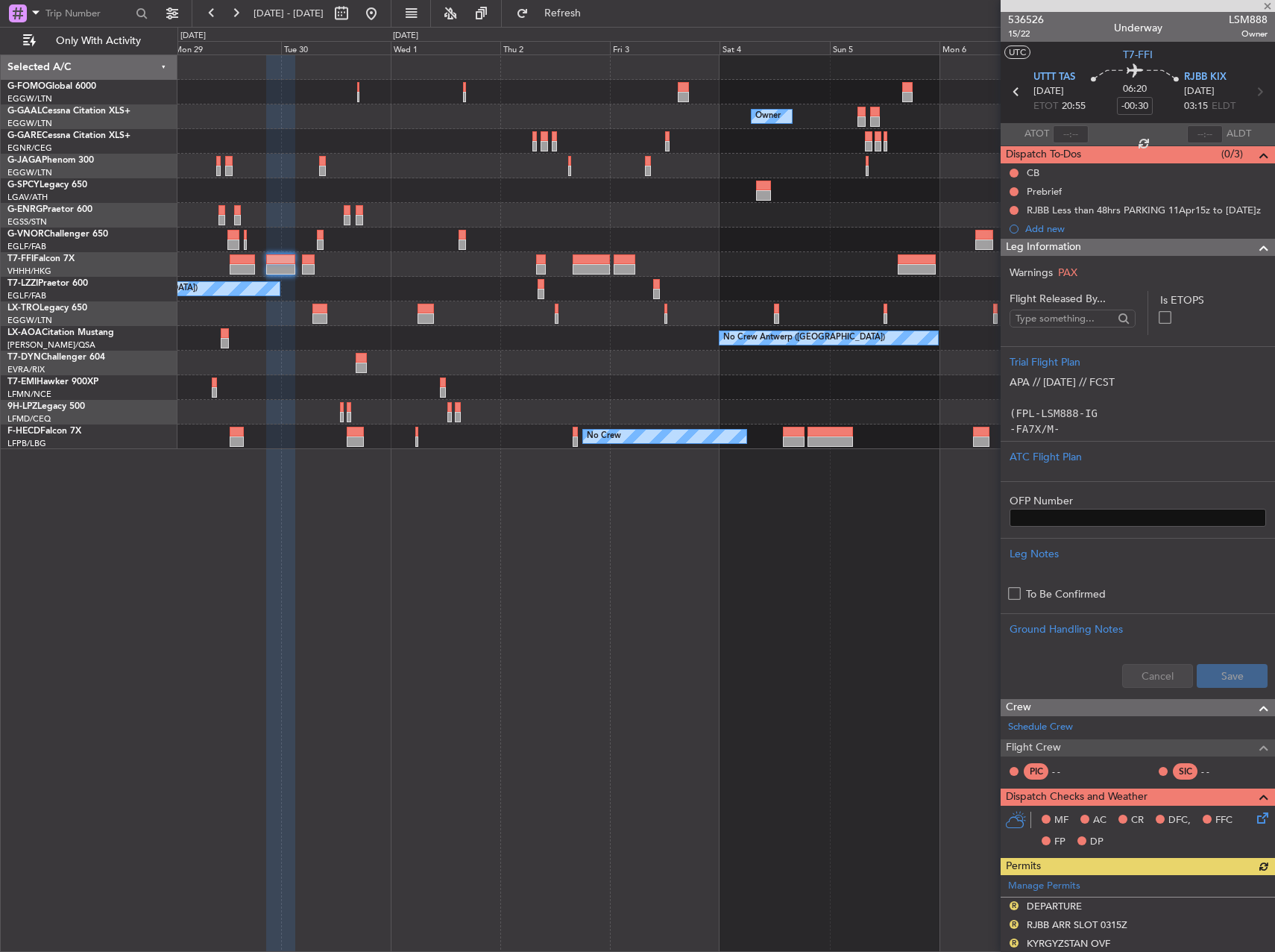
click at [591, 268] on div at bounding box center [592, 269] width 38 height 10
type input "+01:00"
type input "1"
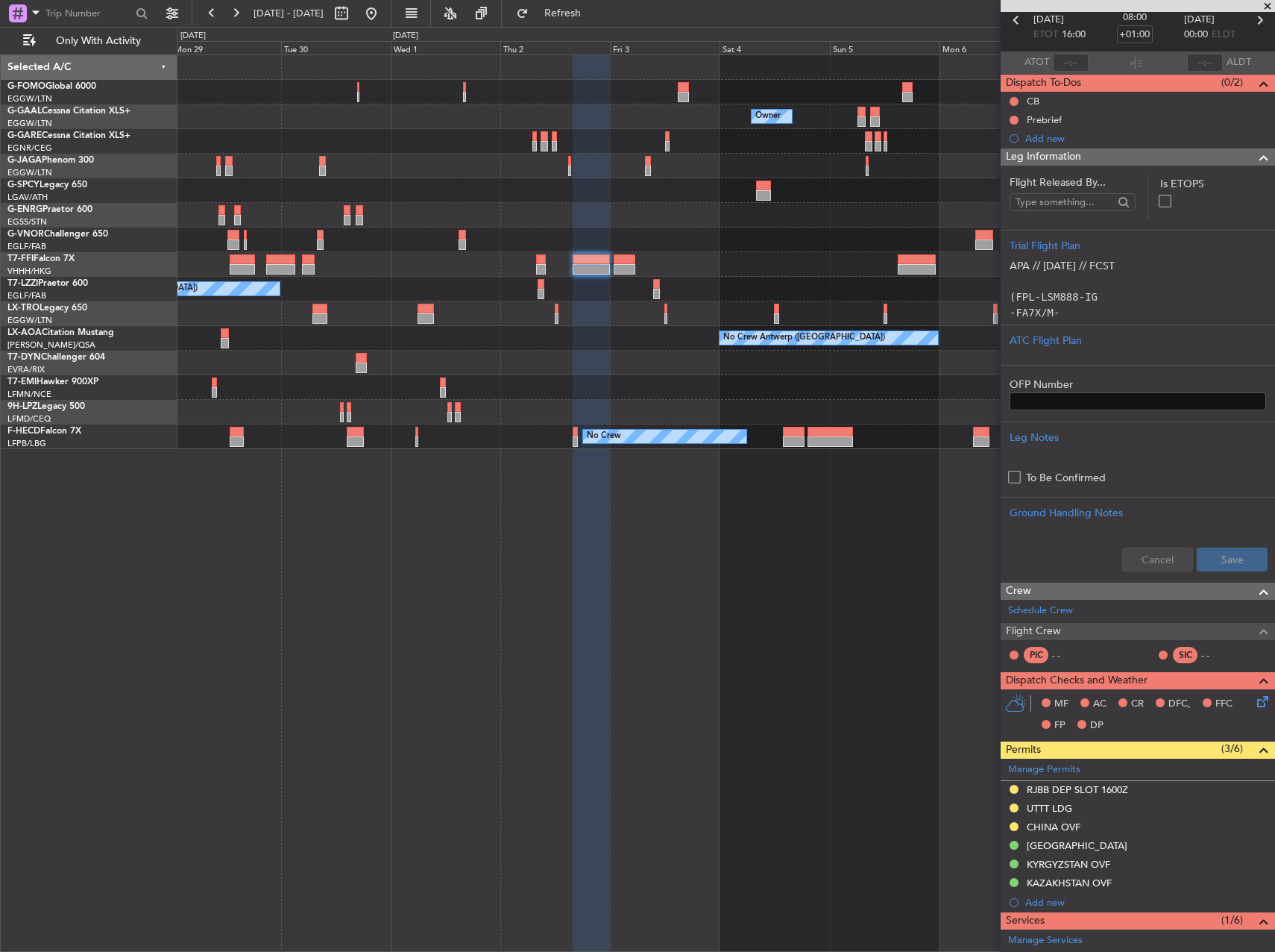
scroll to position [149, 0]
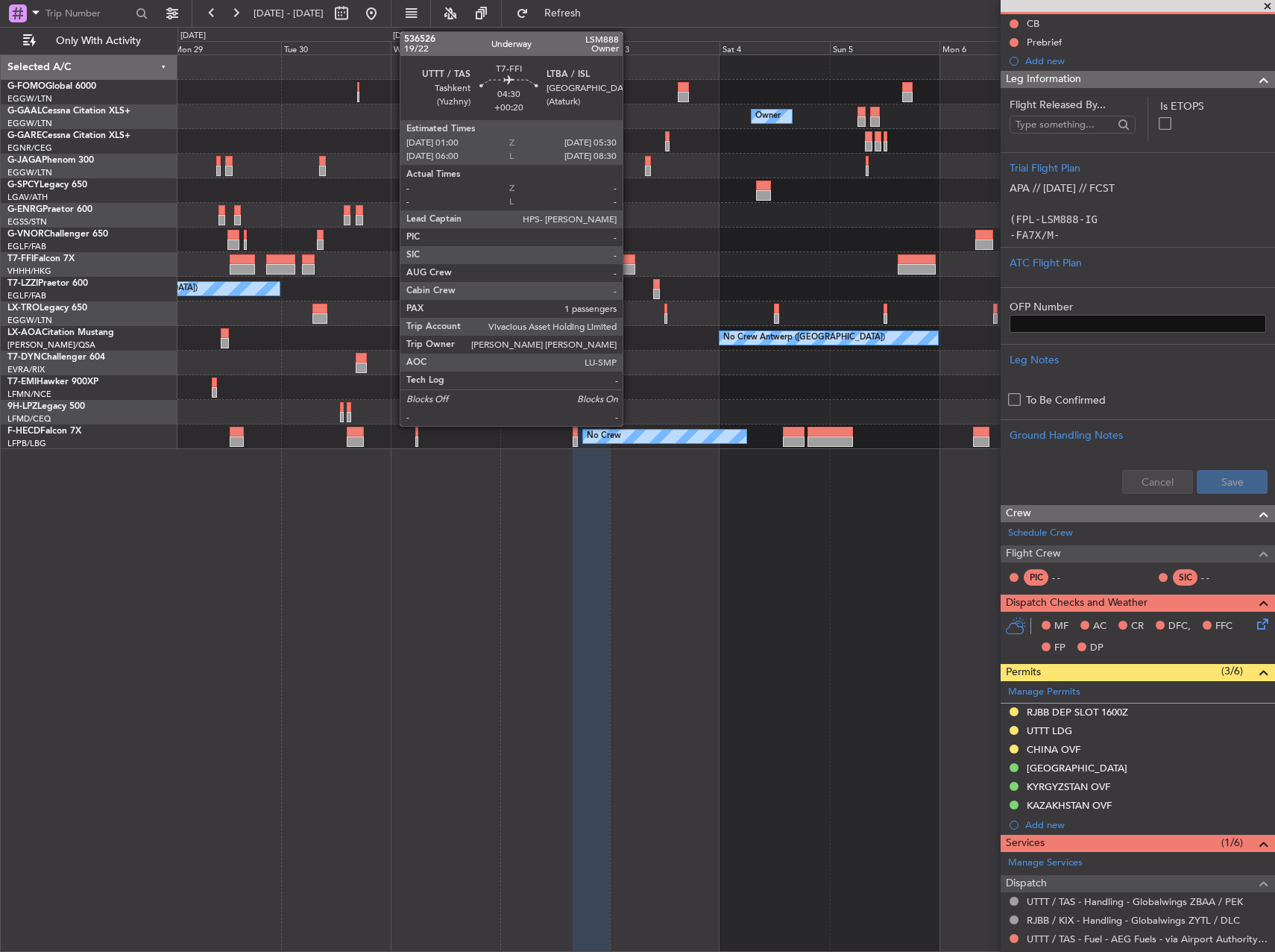
click at [629, 259] on div at bounding box center [624, 259] width 21 height 10
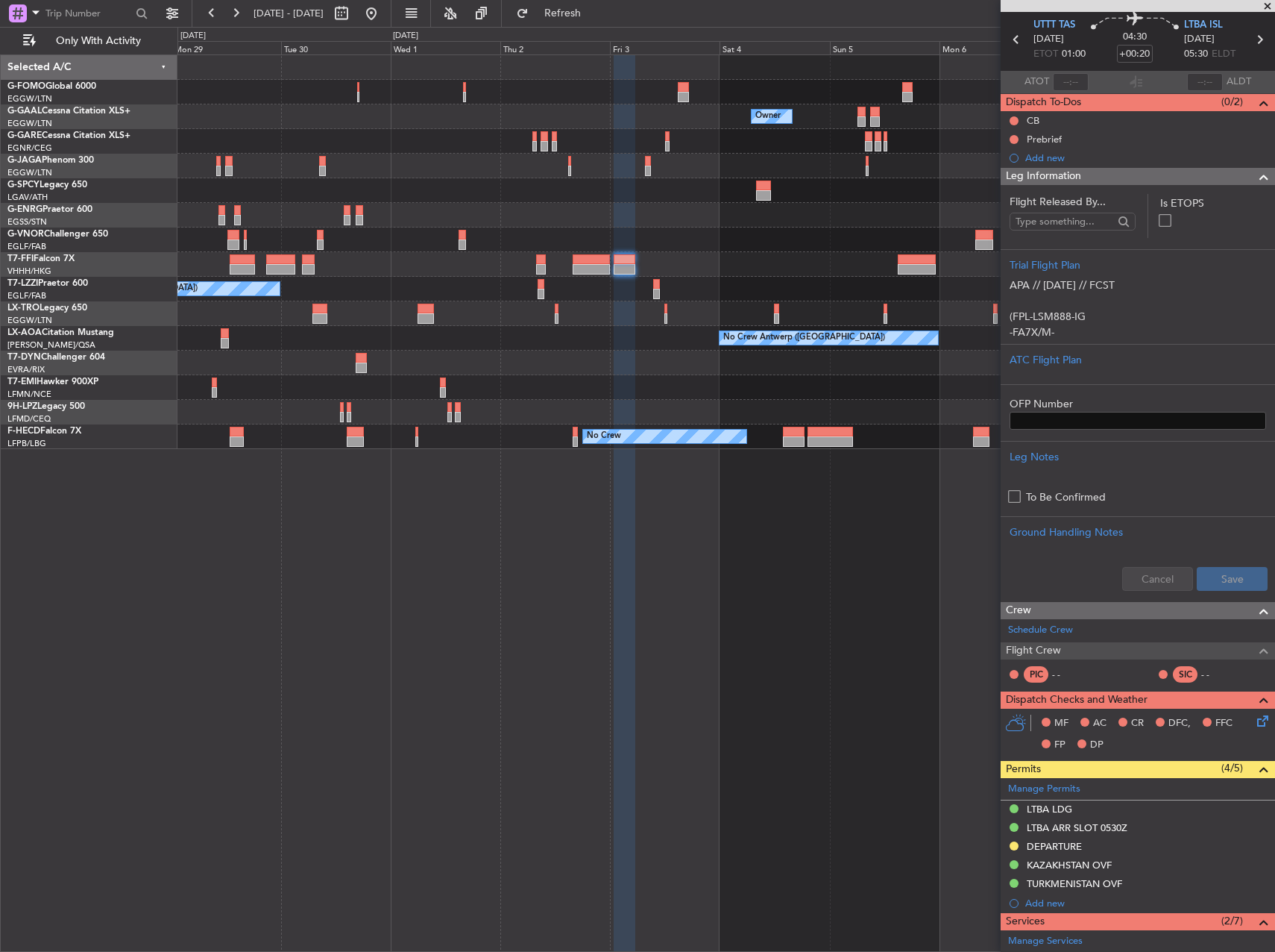
scroll to position [0, 0]
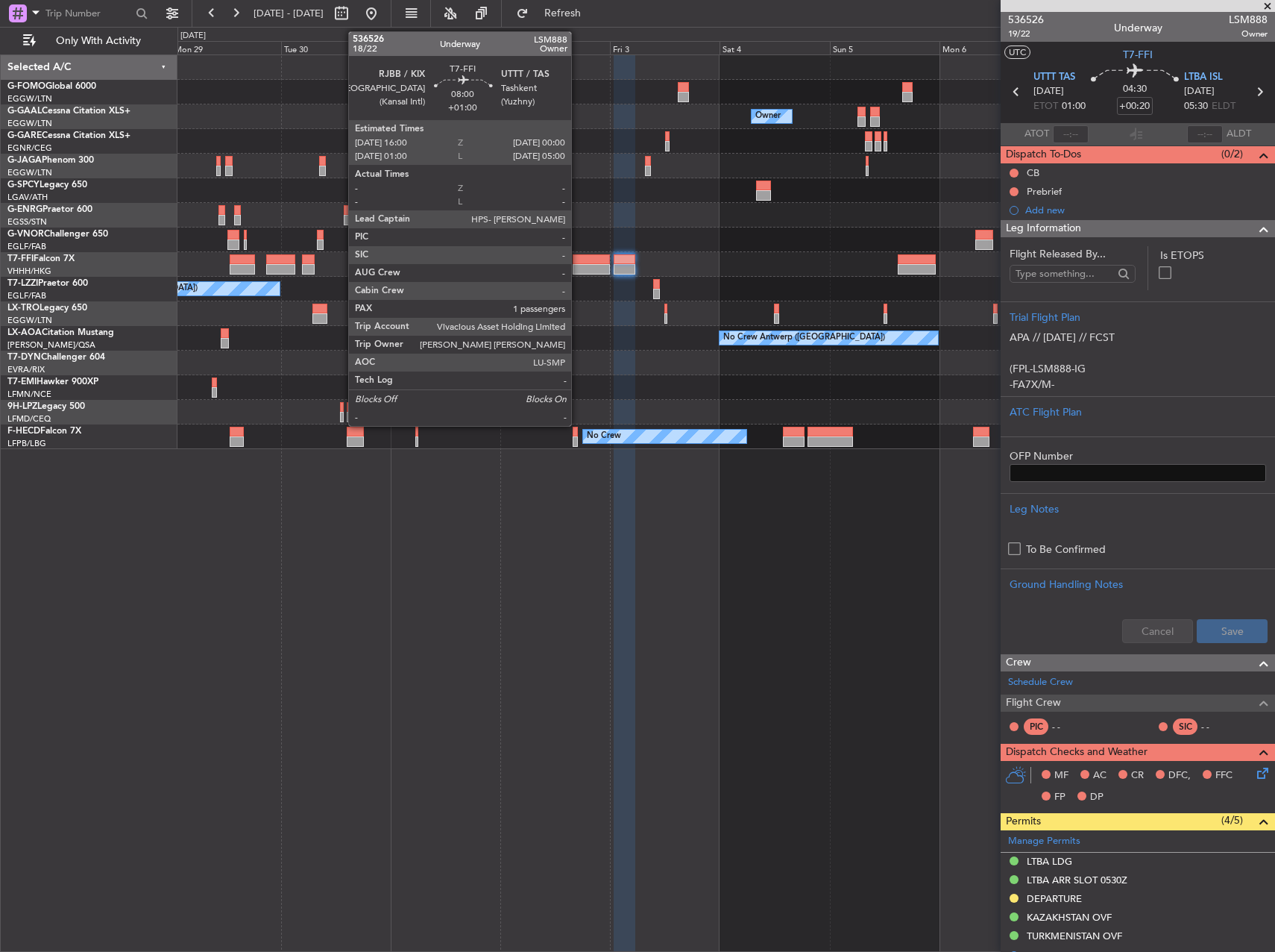
click at [578, 263] on div at bounding box center [592, 259] width 38 height 10
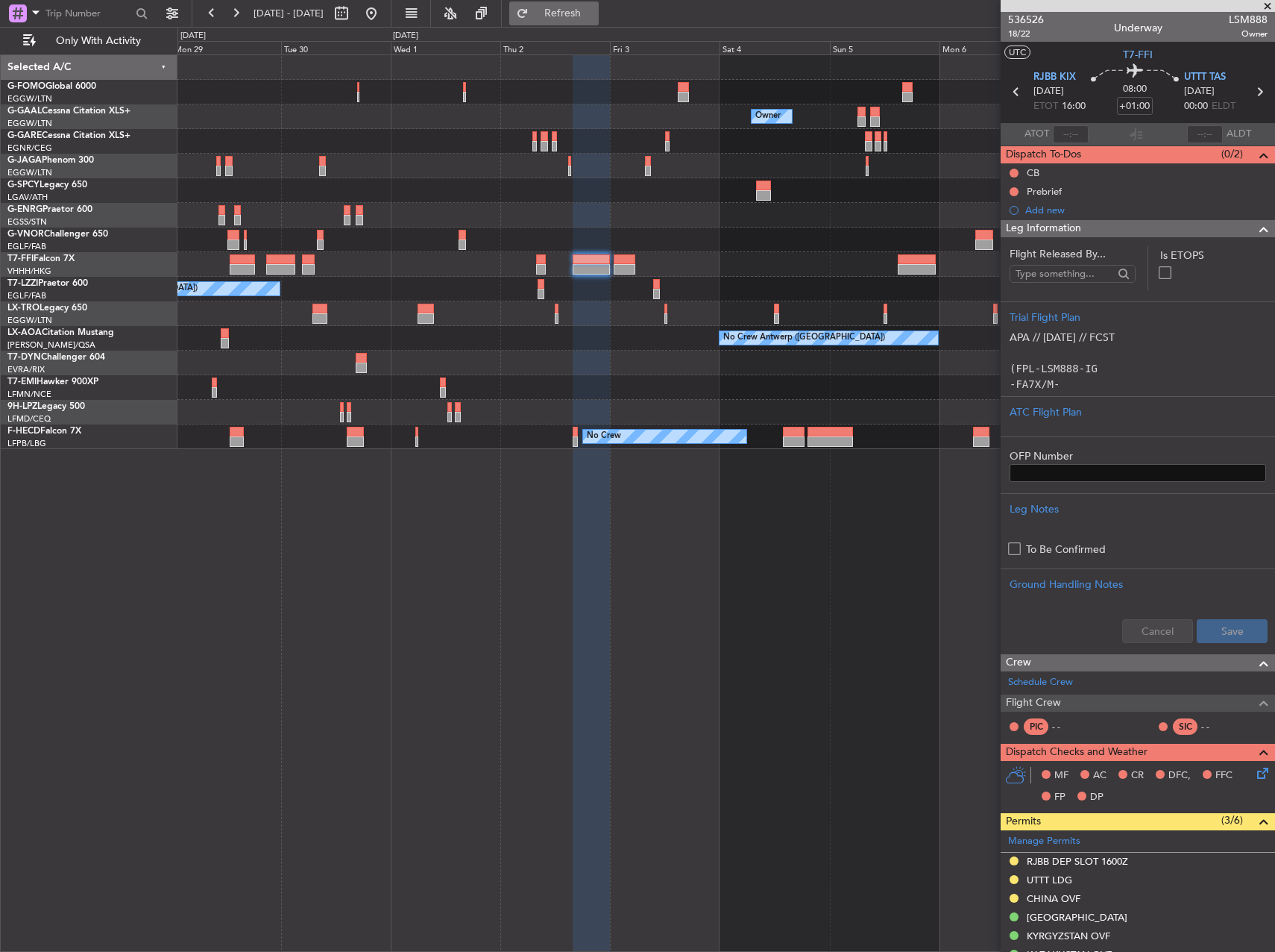
click at [583, 15] on span "Refresh" at bounding box center [563, 13] width 62 height 10
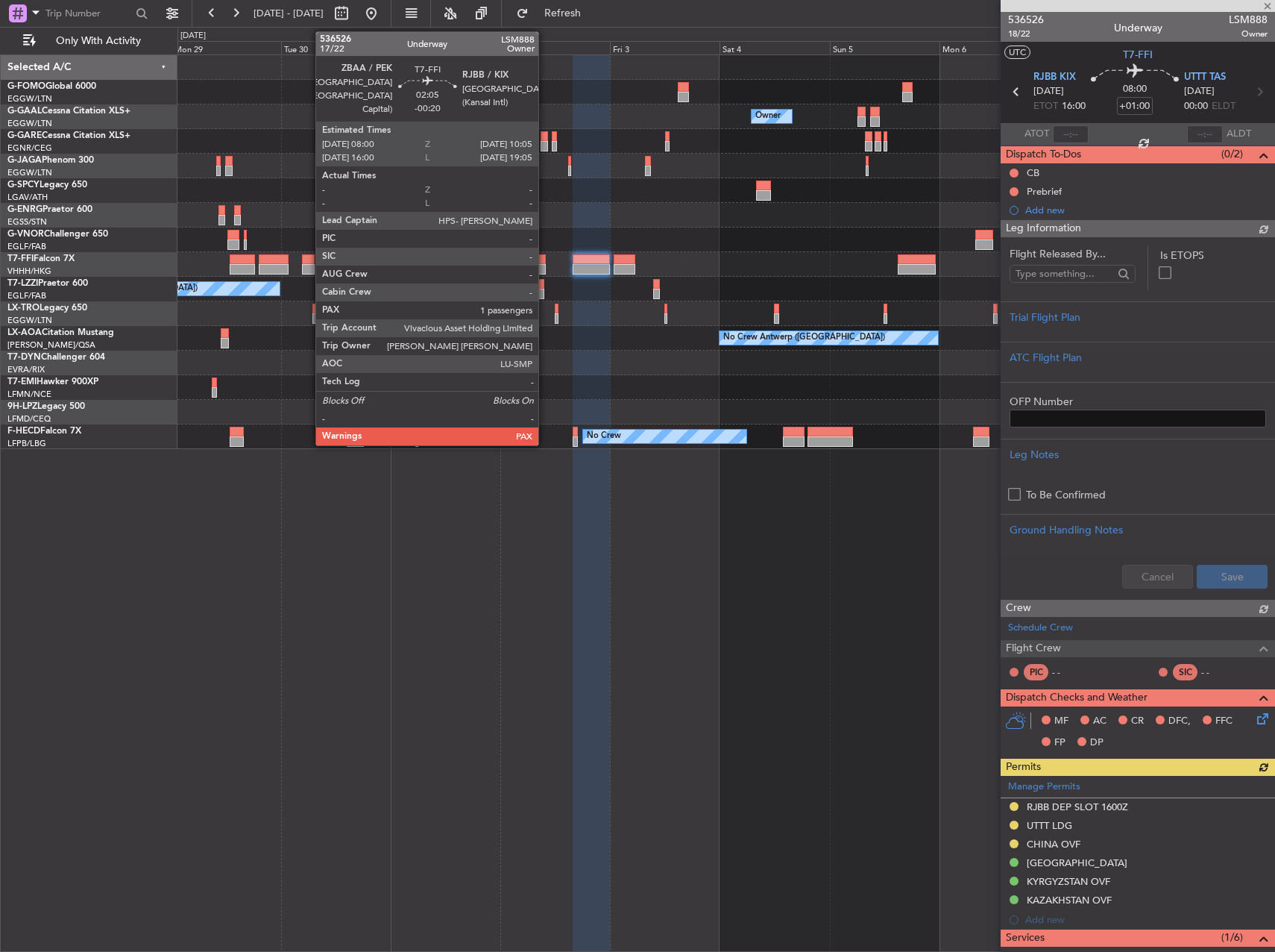
click at [545, 262] on div at bounding box center [541, 259] width 9 height 10
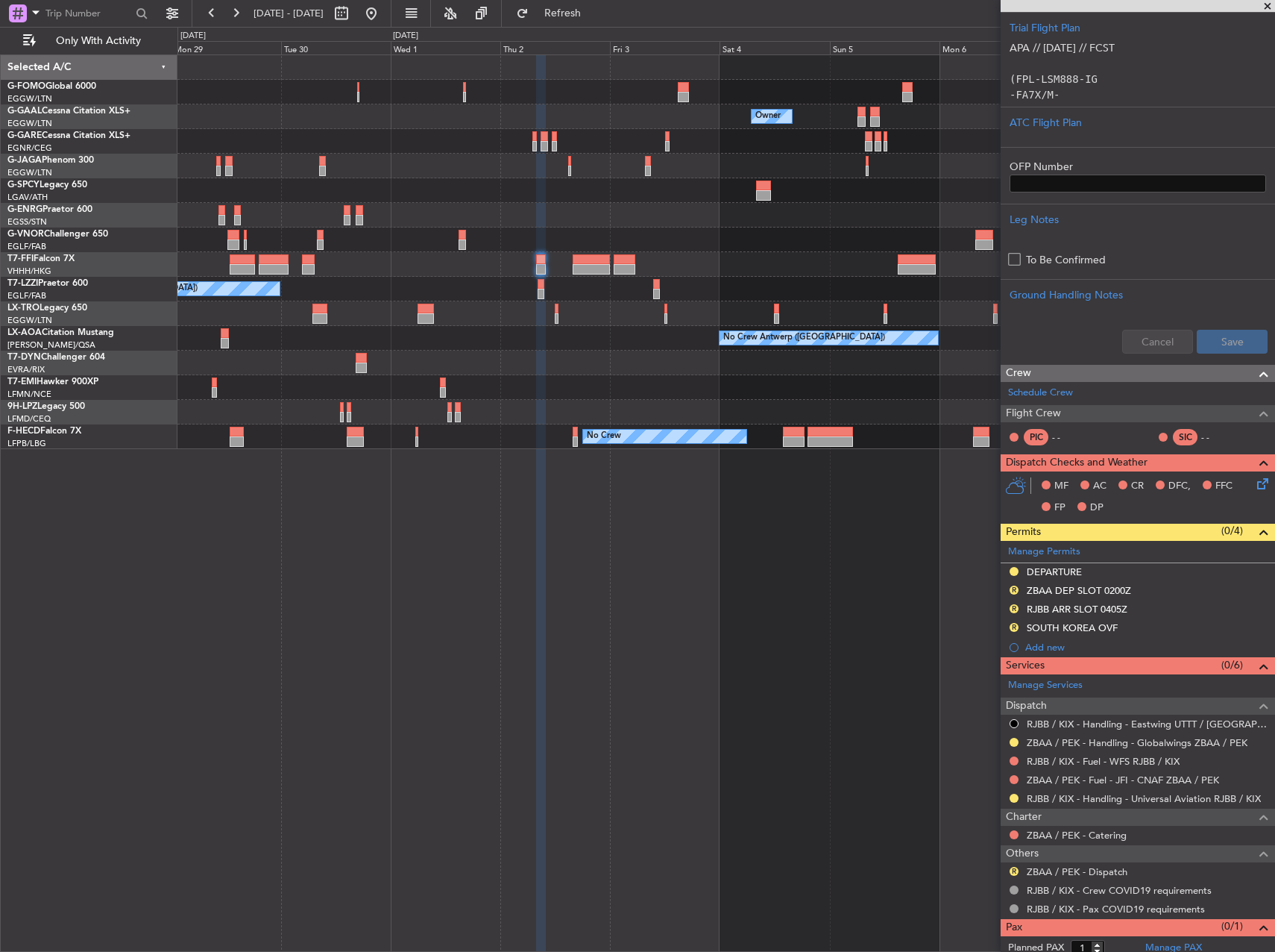
scroll to position [342, 0]
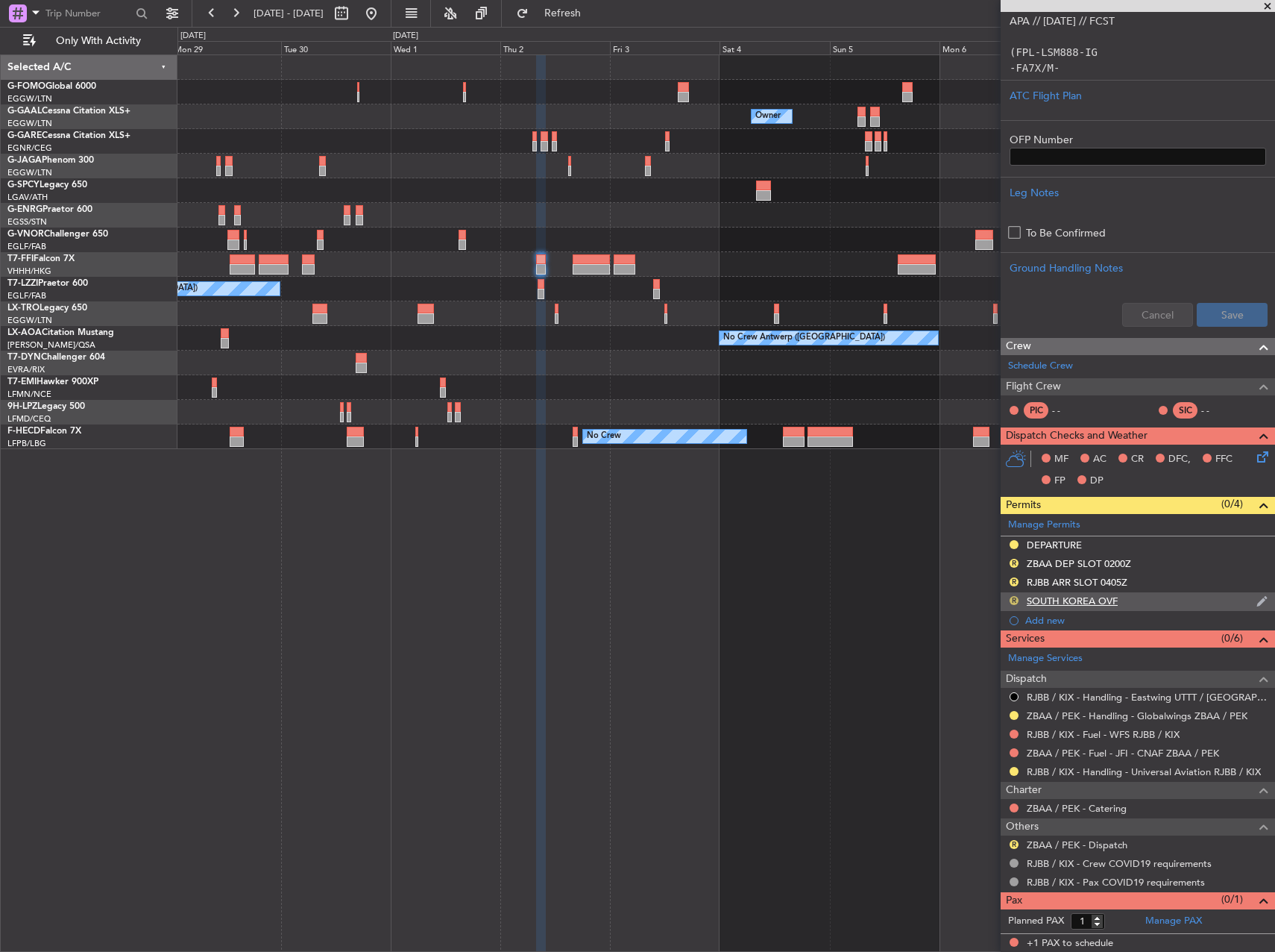
click at [1013, 599] on button "R" at bounding box center [1013, 599] width 8 height 8
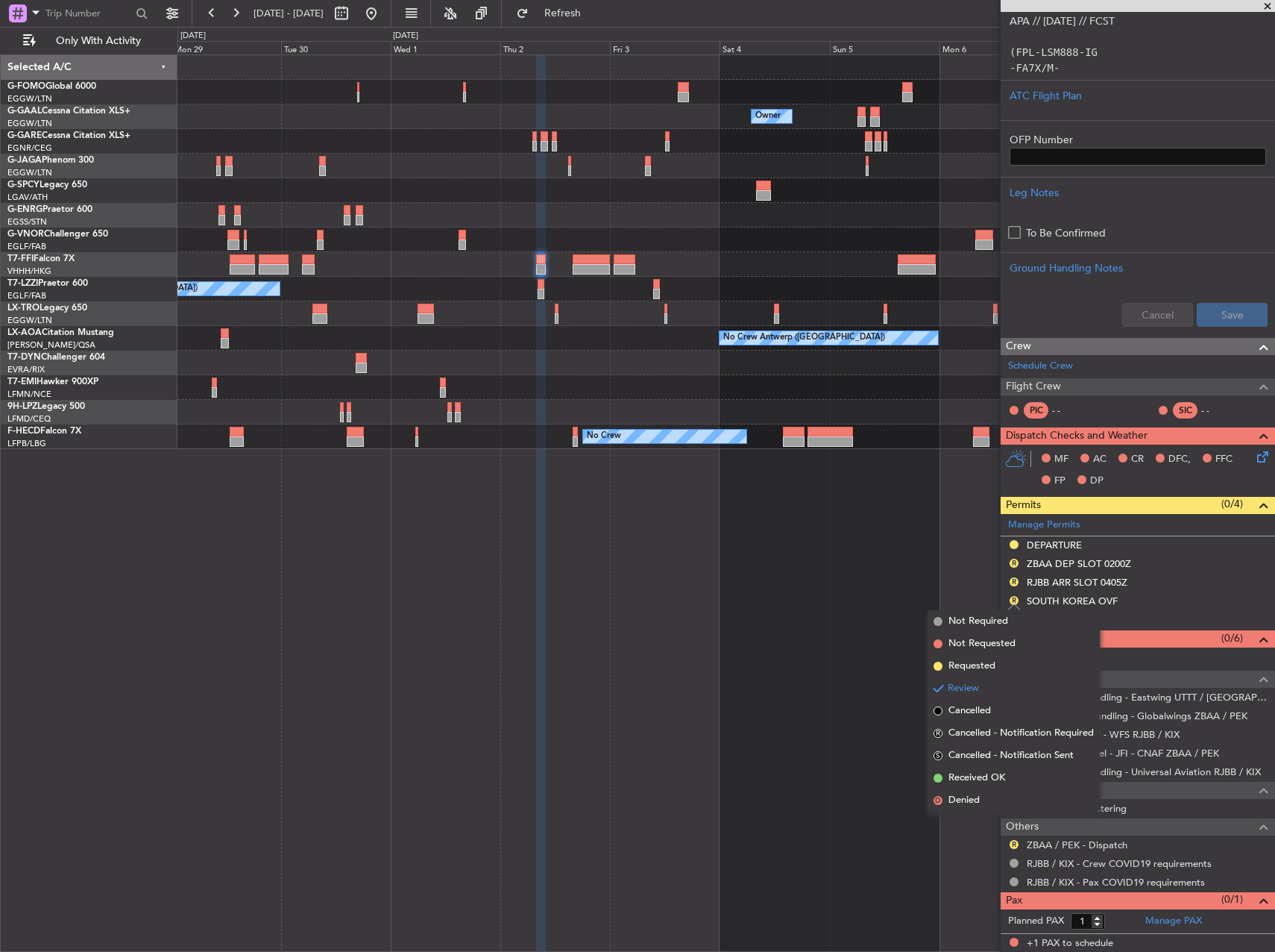
click at [844, 662] on div "Planned Maint [GEOGRAPHIC_DATA] ([GEOGRAPHIC_DATA]) Owner Owner Owner Planned […" at bounding box center [726, 503] width 1098 height 897
click at [932, 550] on div "Planned Maint [GEOGRAPHIC_DATA] ([GEOGRAPHIC_DATA]) Owner Owner Owner Planned […" at bounding box center [726, 503] width 1098 height 897
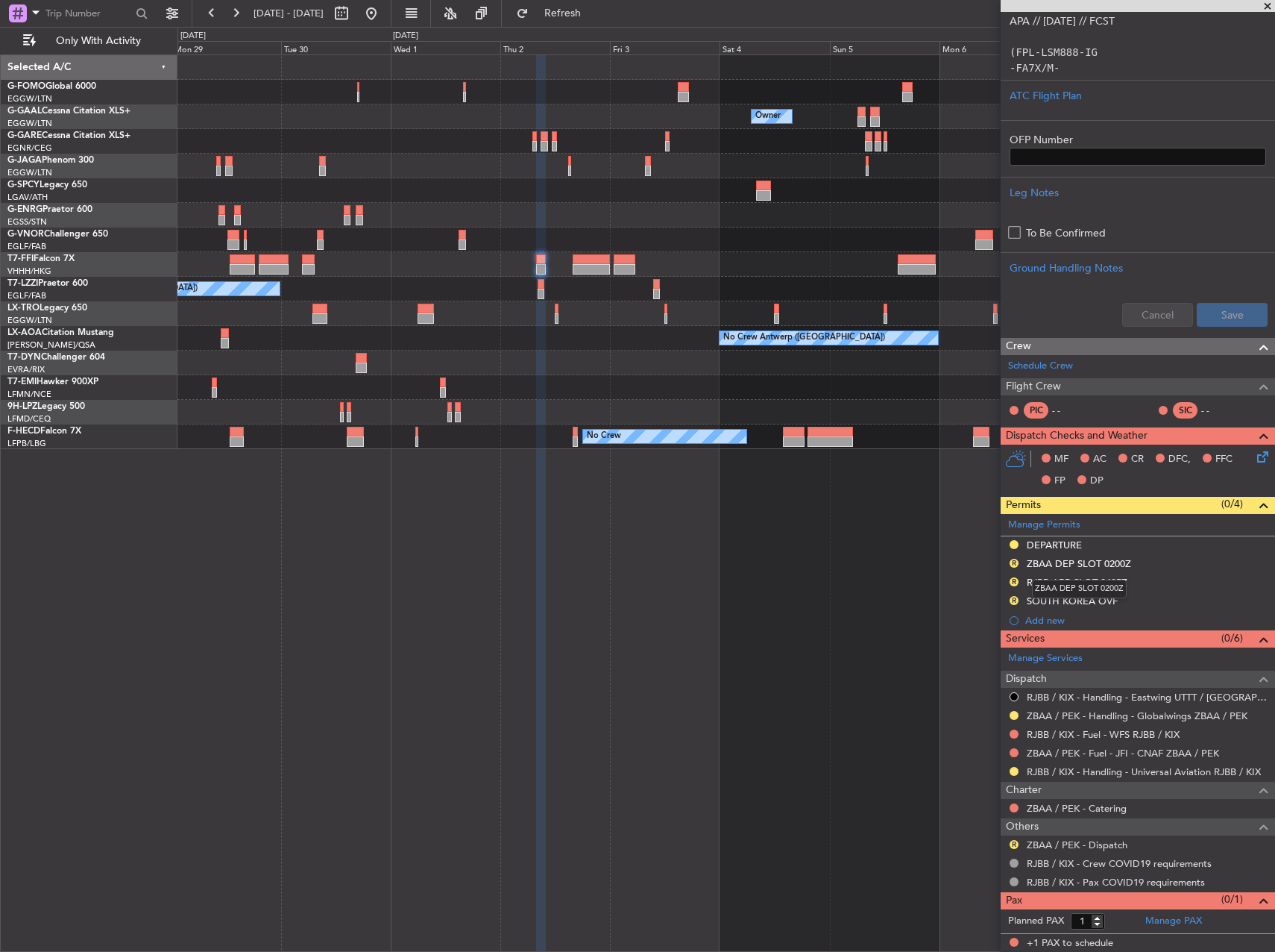
click at [1086, 599] on mat-tooltip-component "ZBAA DEP SLOT 0200Z" at bounding box center [1079, 589] width 116 height 40
click at [1113, 599] on div "SOUTH KOREA OVF" at bounding box center [1071, 600] width 91 height 12
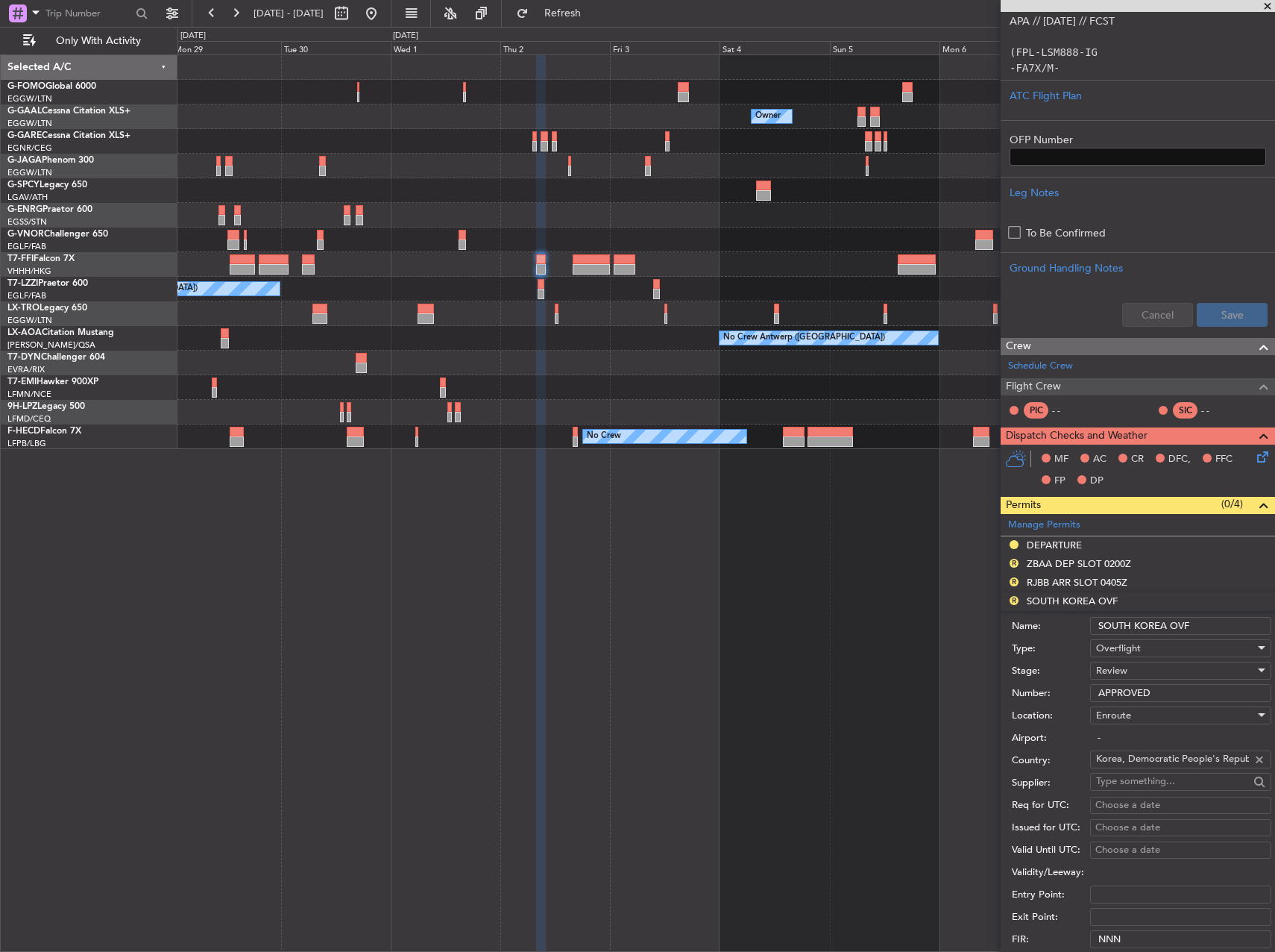
click at [848, 552] on div "Planned Maint London (Luton) Owner Owner Owner Planned Maint Dusseldorf Planned…" at bounding box center [726, 503] width 1098 height 897
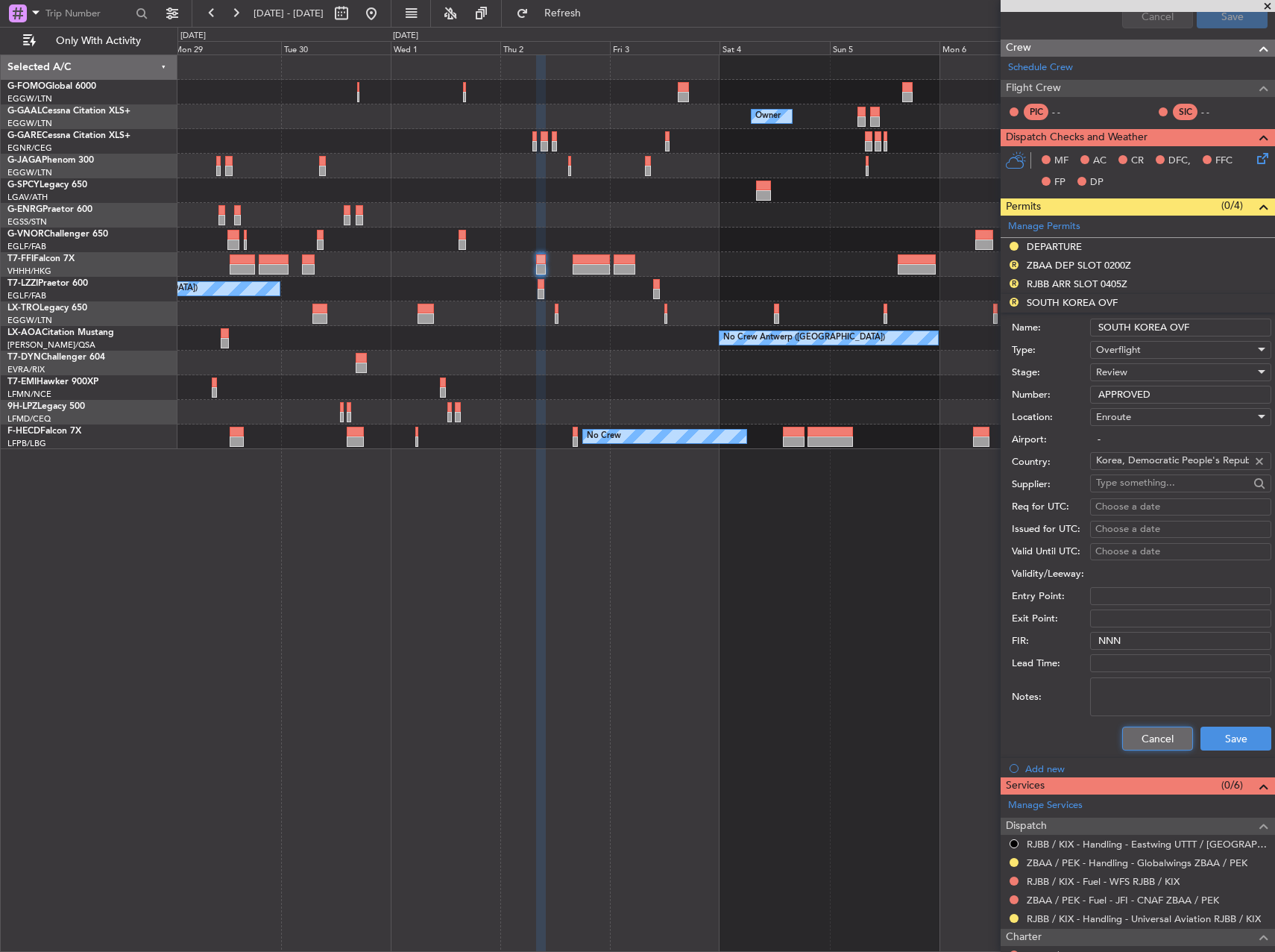
click at [1138, 737] on button "Cancel" at bounding box center [1157, 738] width 71 height 24
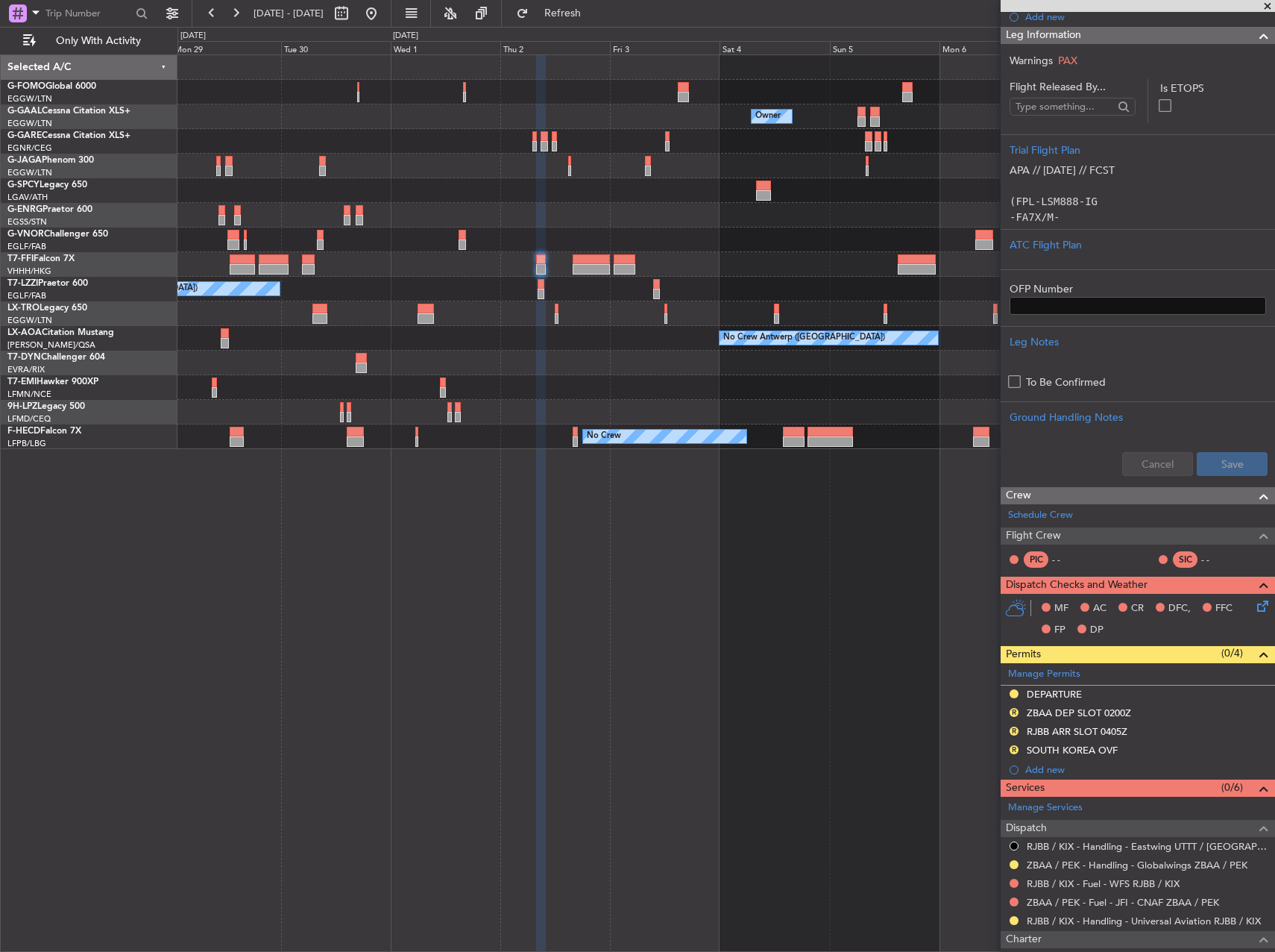
scroll to position [0, 0]
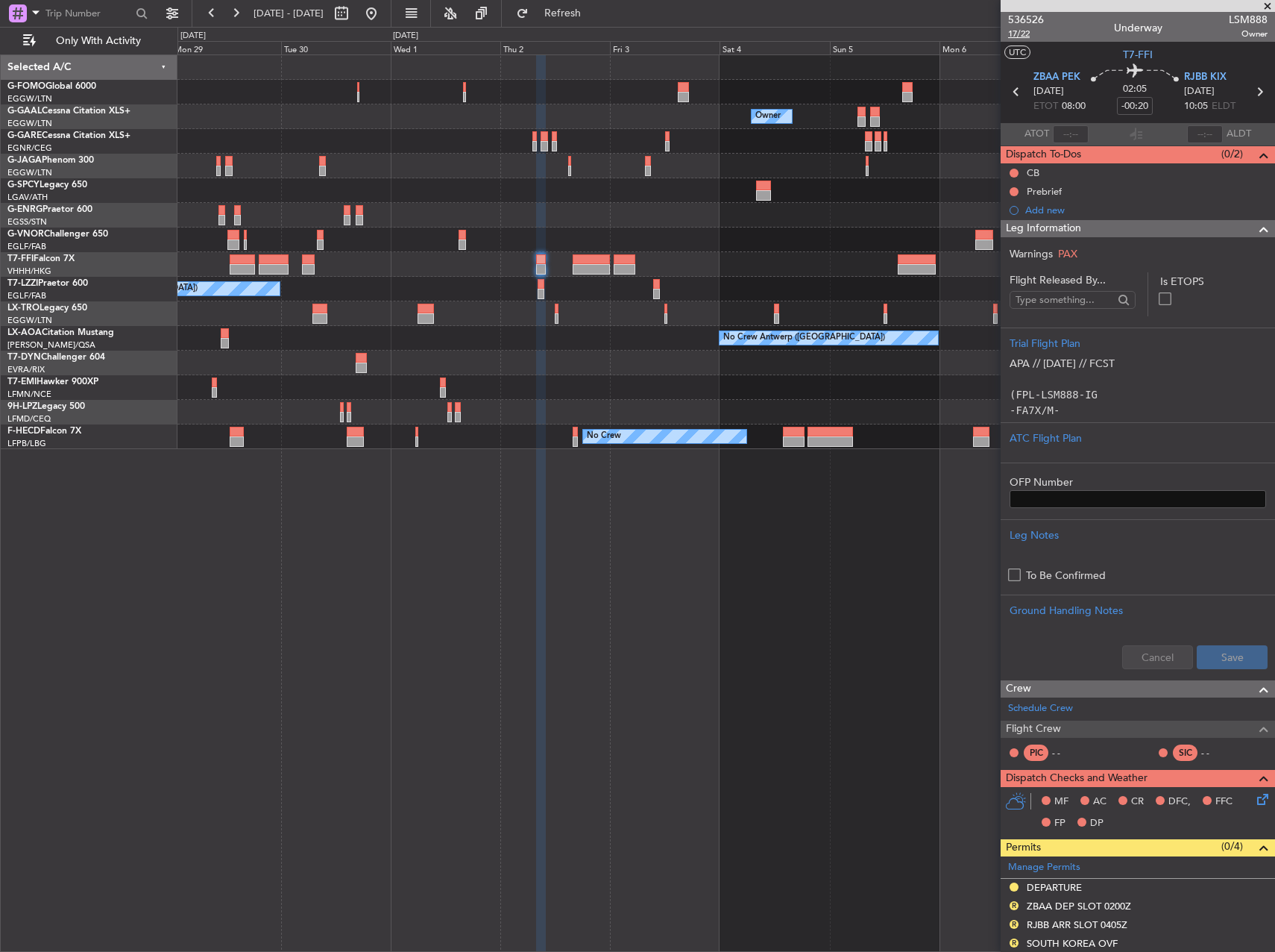
click at [1016, 35] on span "17/22" at bounding box center [1026, 33] width 36 height 12
click at [926, 558] on div "Planned Maint London (Luton) Owner Owner Owner Planned Maint Dusseldorf Planned…" at bounding box center [726, 503] width 1098 height 897
click at [1022, 35] on span "17/22" at bounding box center [1026, 33] width 36 height 12
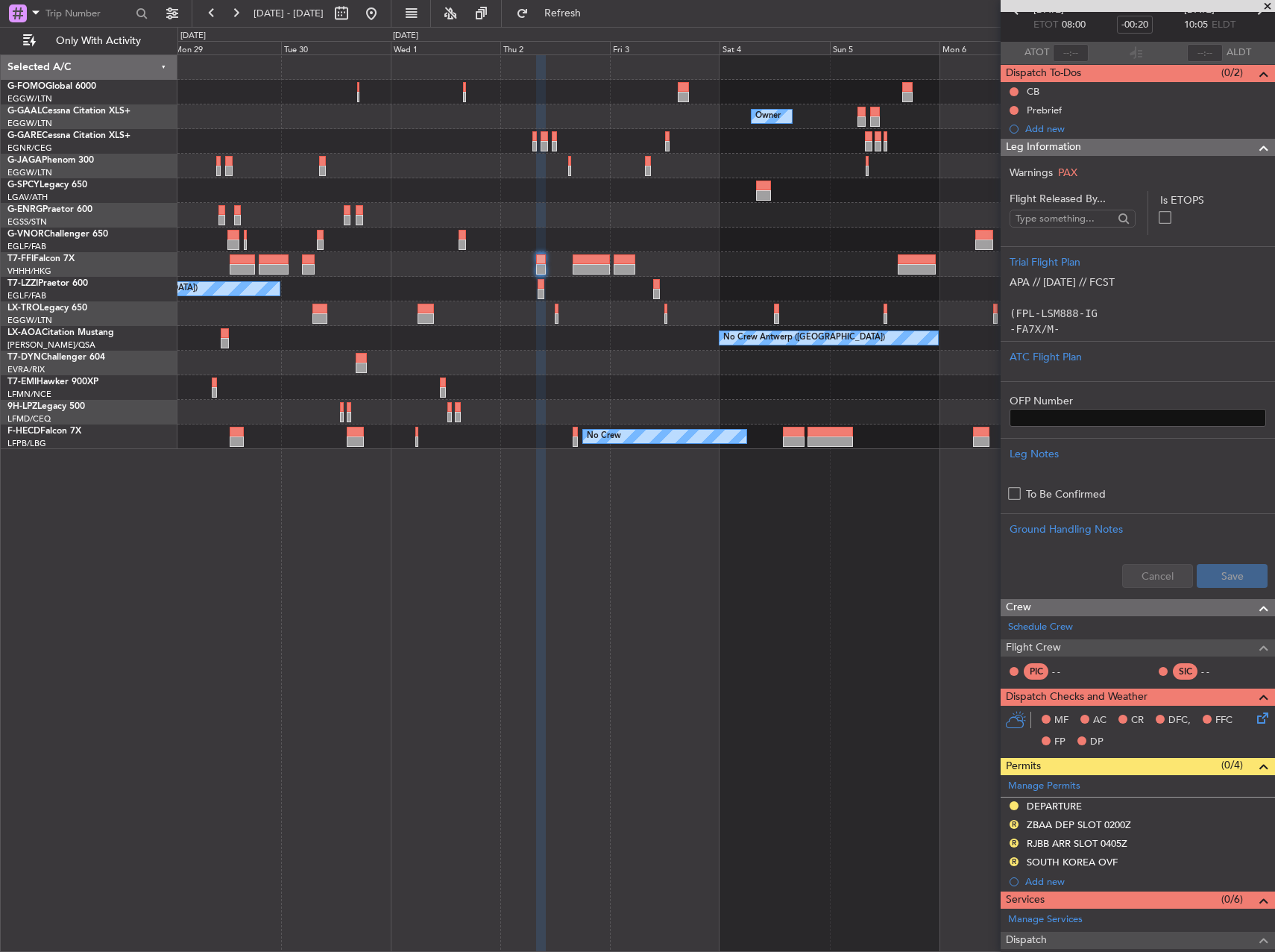
scroll to position [298, 0]
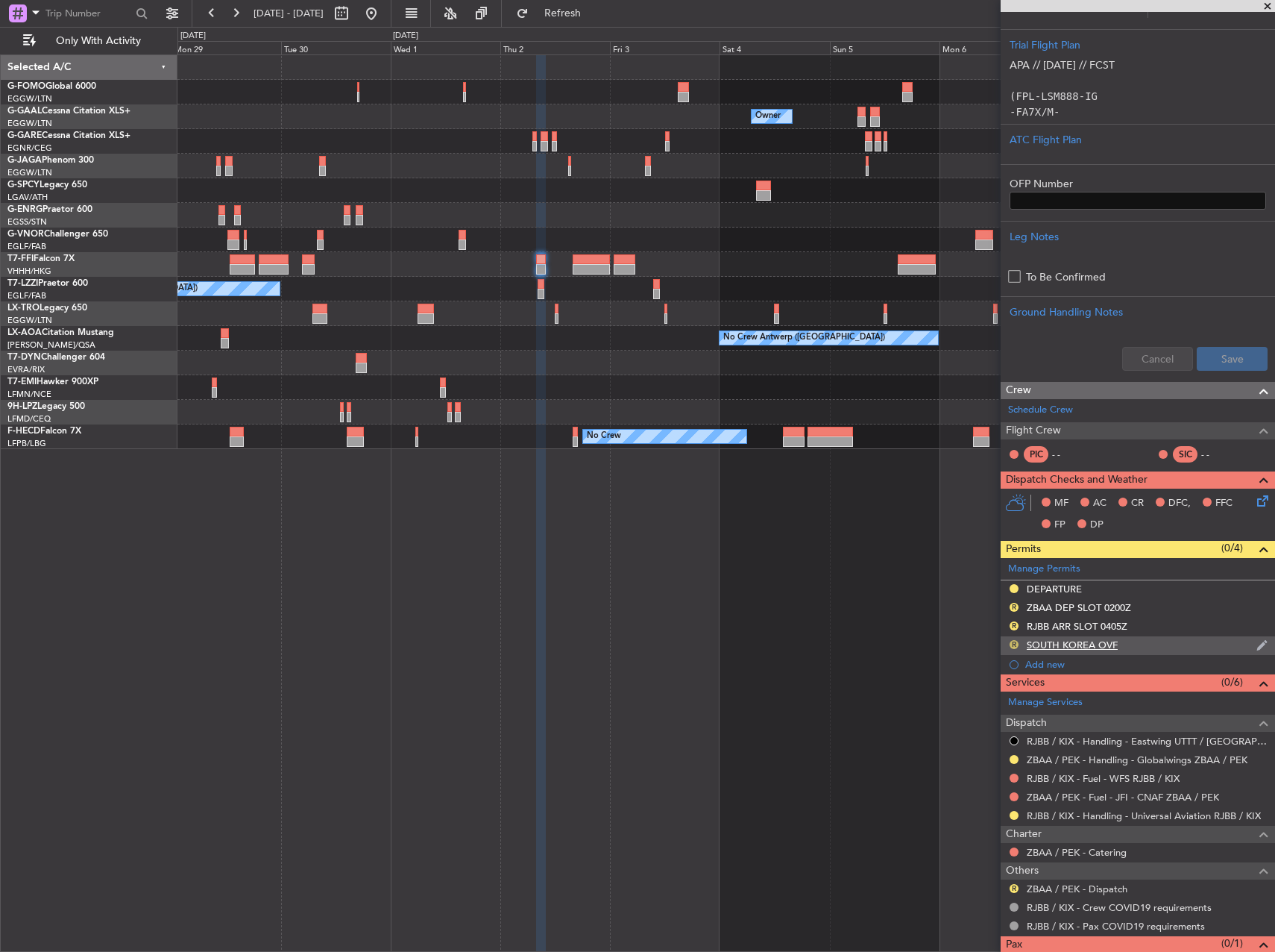
click at [1016, 644] on button "R" at bounding box center [1013, 644] width 8 height 8
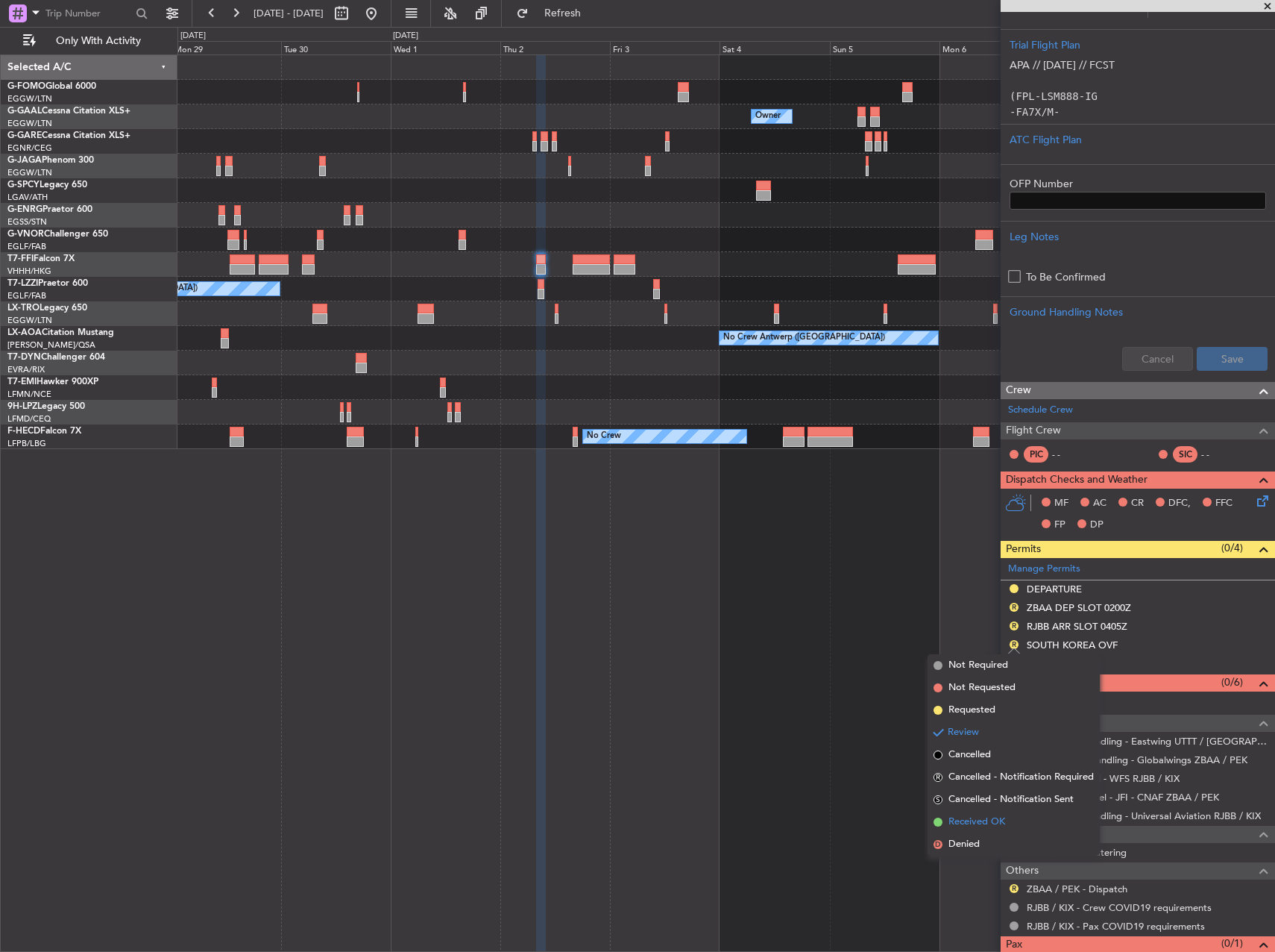
click at [987, 819] on span "Received OK" at bounding box center [976, 822] width 57 height 15
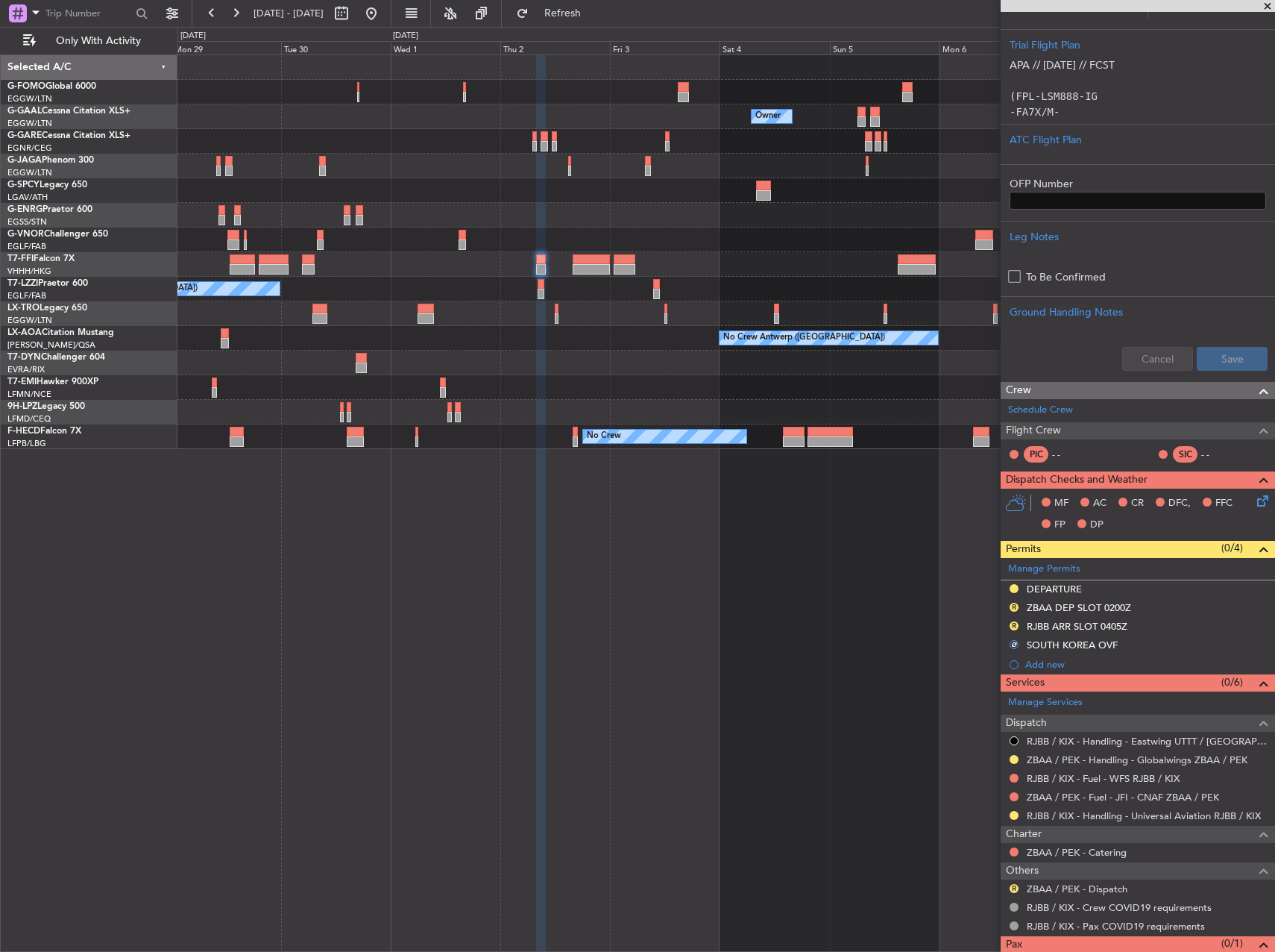
click at [834, 742] on div "Planned Maint London (Luton) Owner Owner Owner Planned Maint Dusseldorf Planned…" at bounding box center [726, 503] width 1098 height 897
click at [809, 596] on div "Planned Maint London (Luton) Owner Owner Owner Planned Maint Dusseldorf Planned…" at bounding box center [726, 503] width 1098 height 897
click at [384, 11] on button at bounding box center [370, 13] width 24 height 24
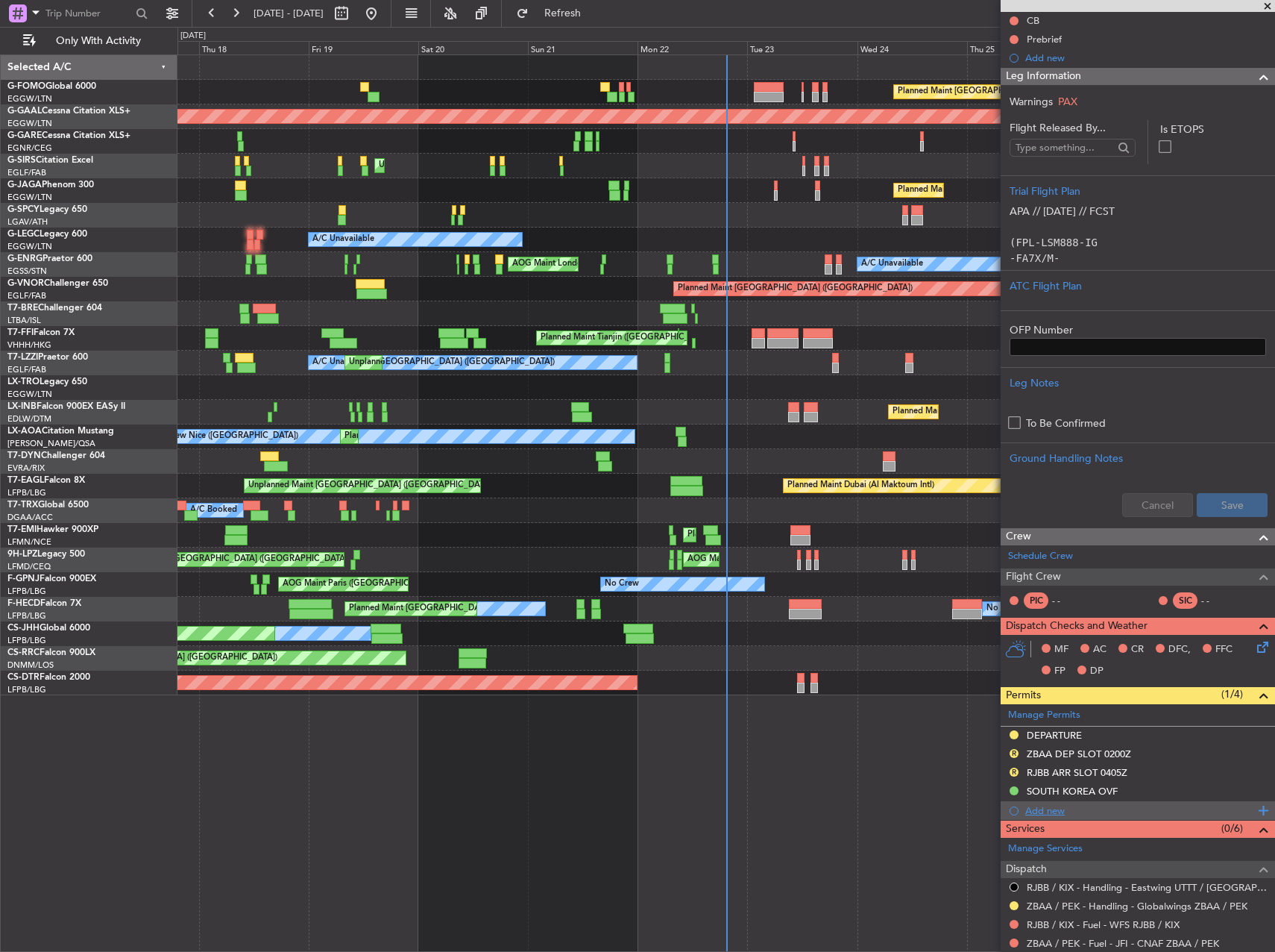
scroll to position [0, 0]
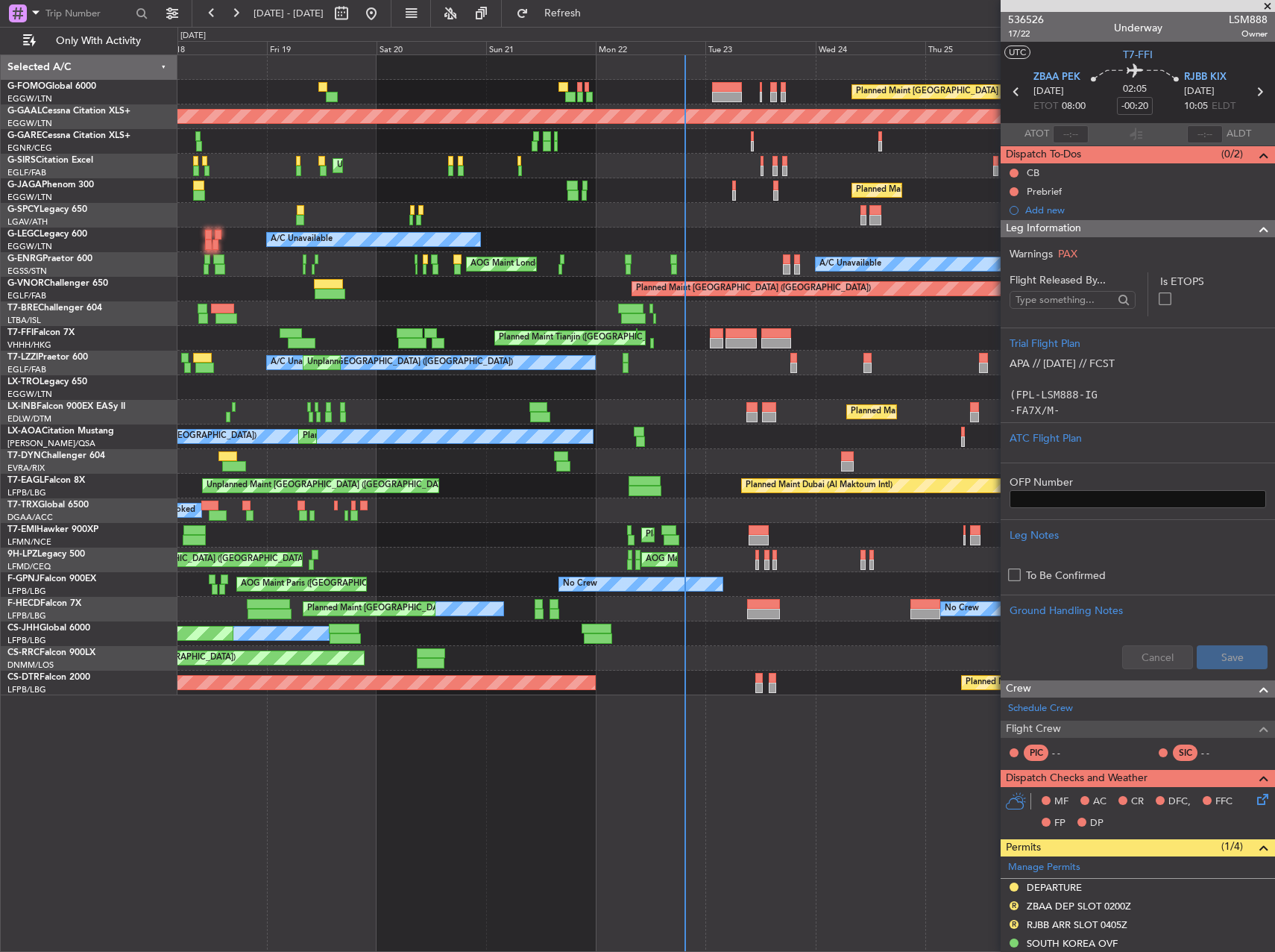
click at [815, 526] on div "Planned Maint [GEOGRAPHIC_DATA]" at bounding box center [726, 535] width 1097 height 25
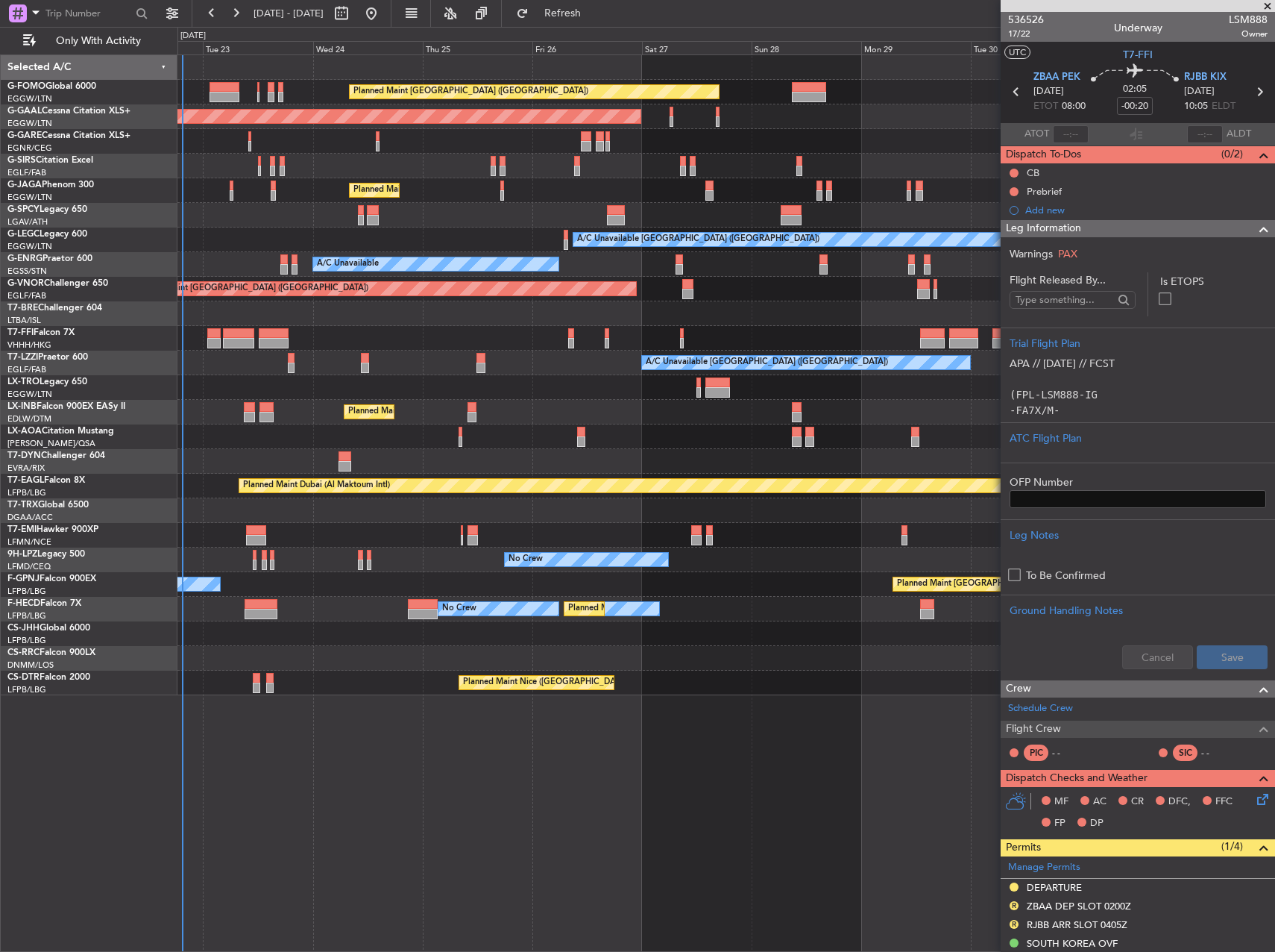
click at [414, 508] on div "Planned Maint London (Luton) Planned Maint Dusseldorf Owner Planned Maint Londo…" at bounding box center [726, 375] width 1097 height 640
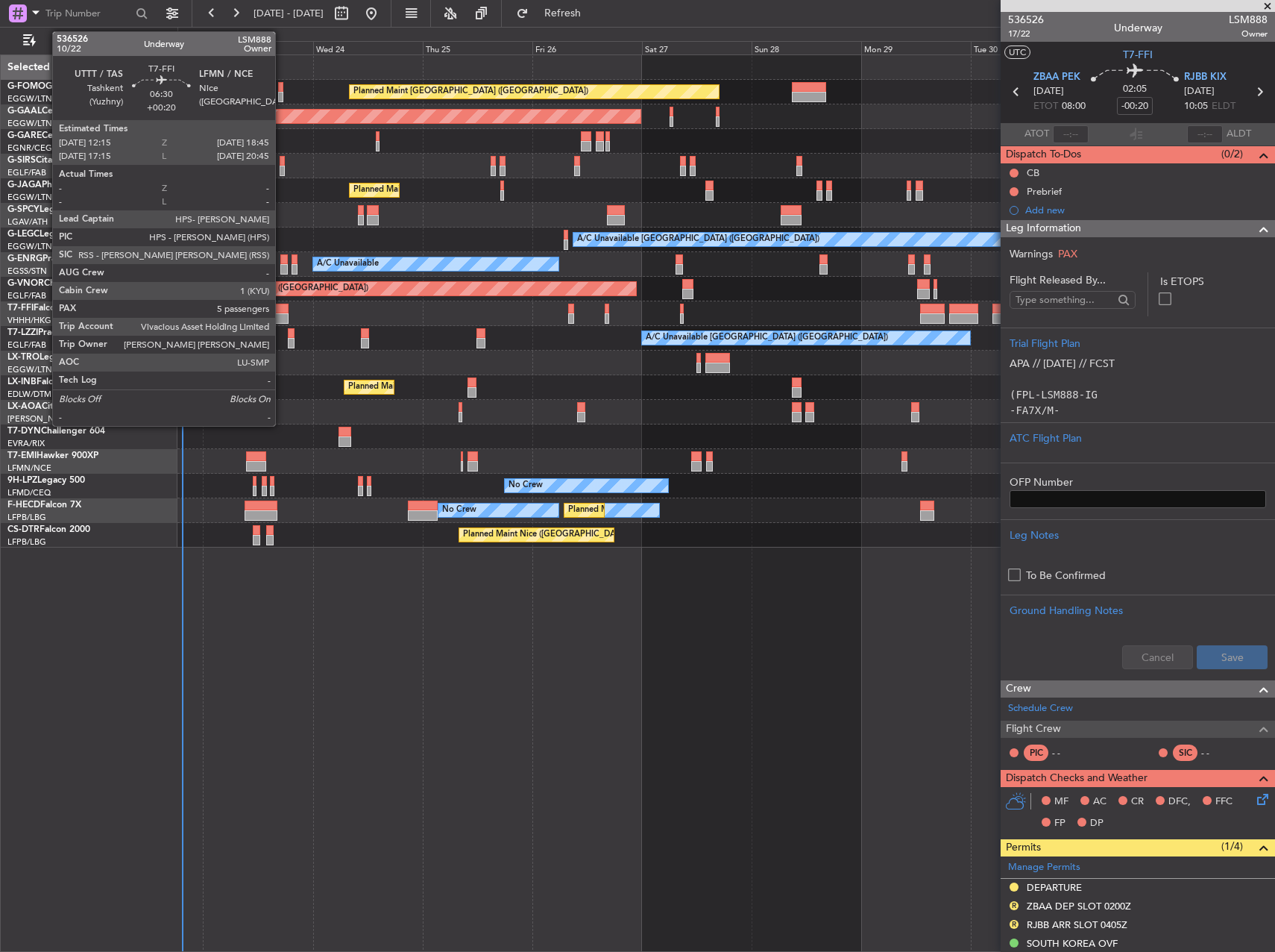
click at [282, 305] on div at bounding box center [274, 308] width 30 height 10
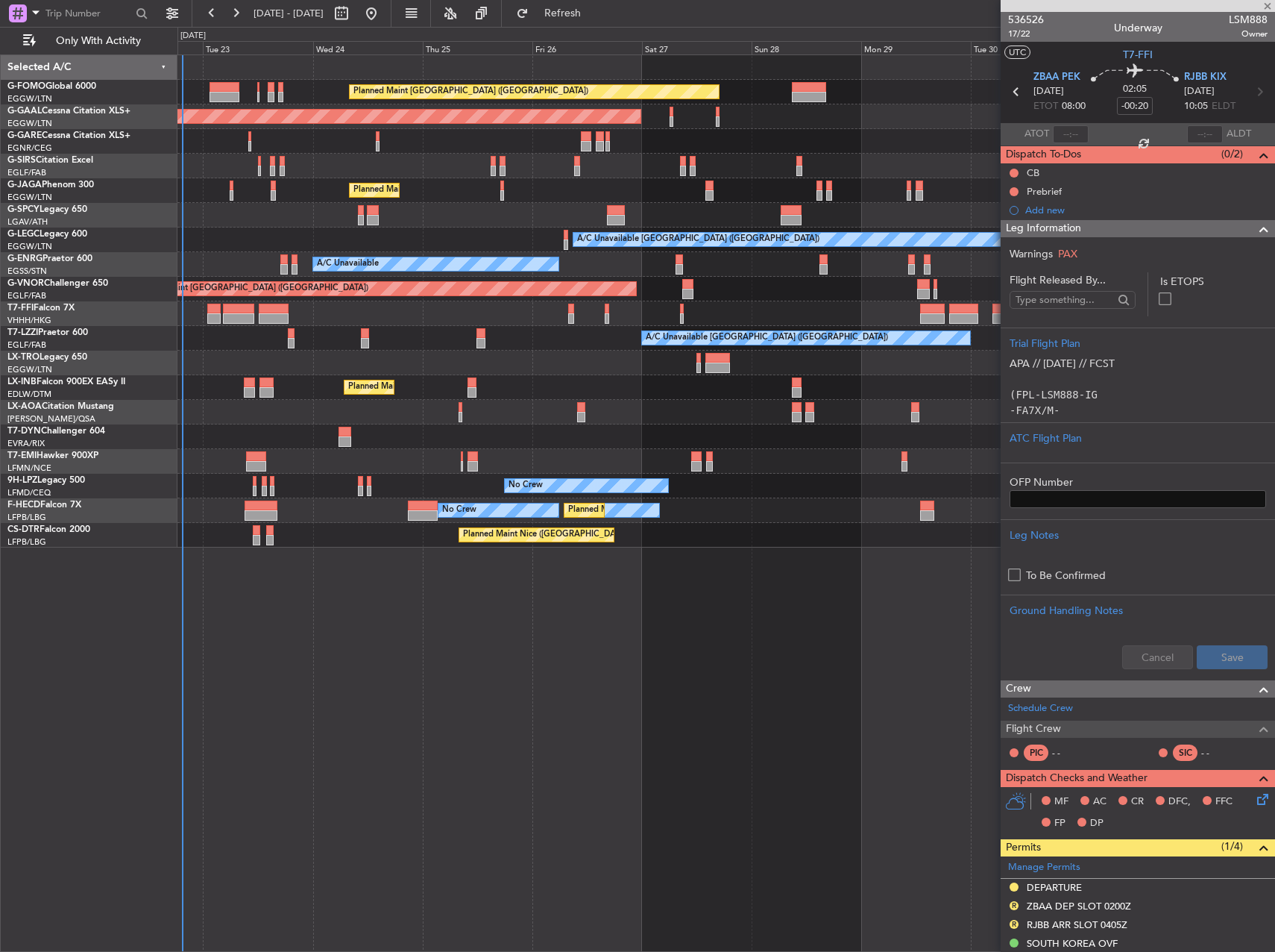
type input "+00:20"
type input "5"
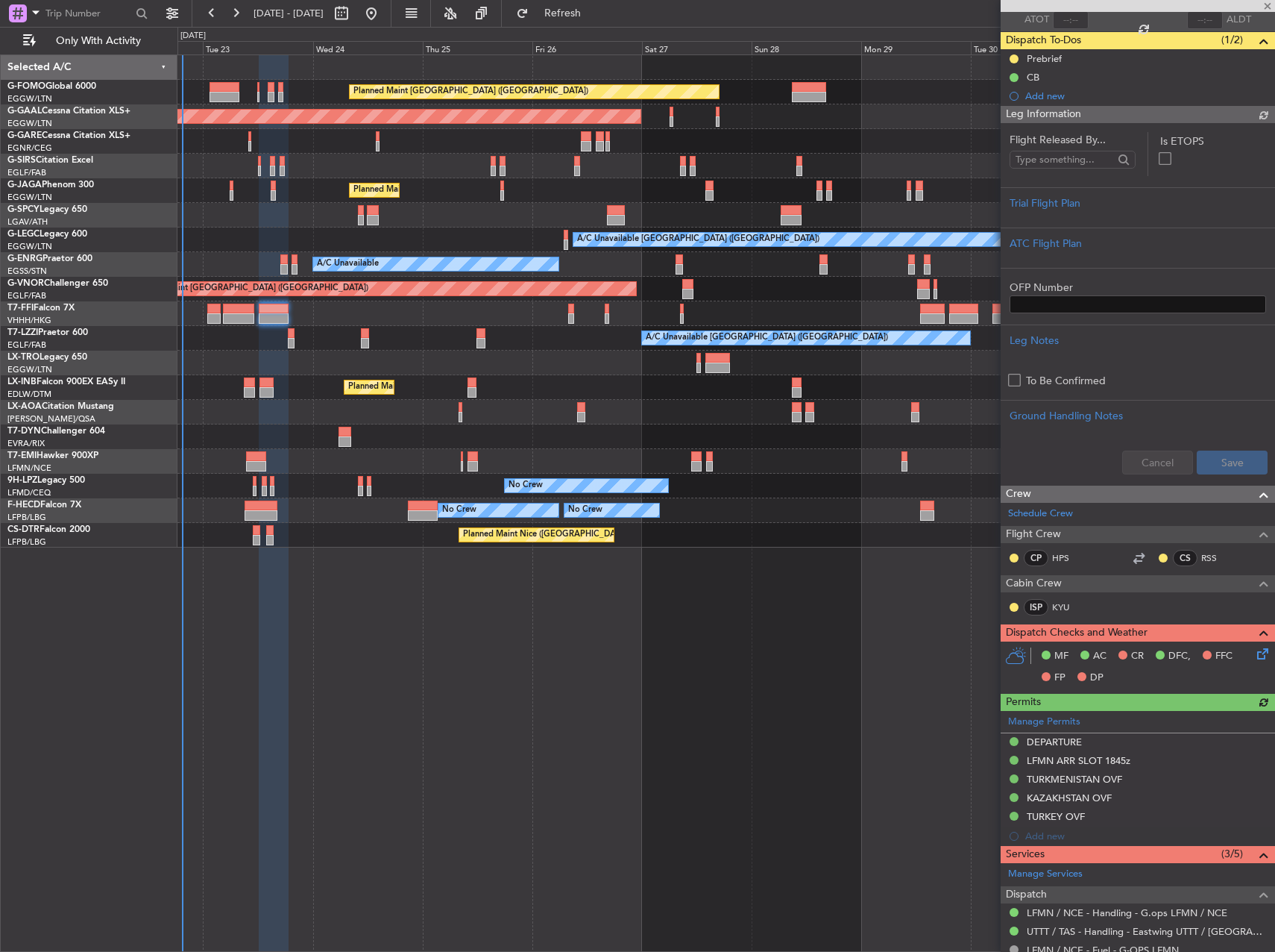
scroll to position [498, 0]
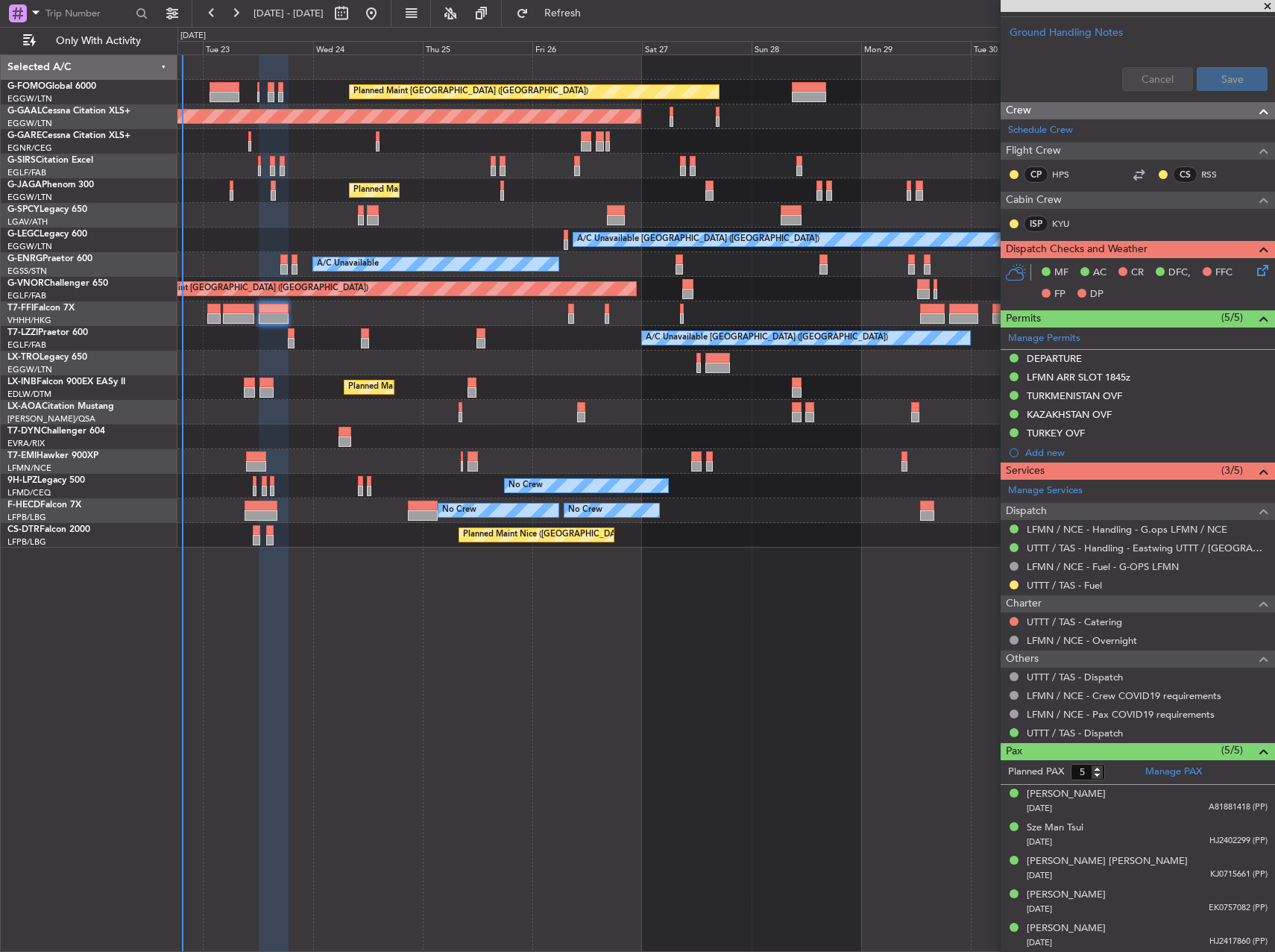
click at [1113, 567] on mat-tooltip-component "UTTT / TAS - Handling - Eastwing UTTT / TAS" at bounding box center [1152, 579] width 247 height 52
click at [1137, 569] on link "LFMN / NCE - Fuel - G-OPS LFMN" at bounding box center [1102, 566] width 152 height 12
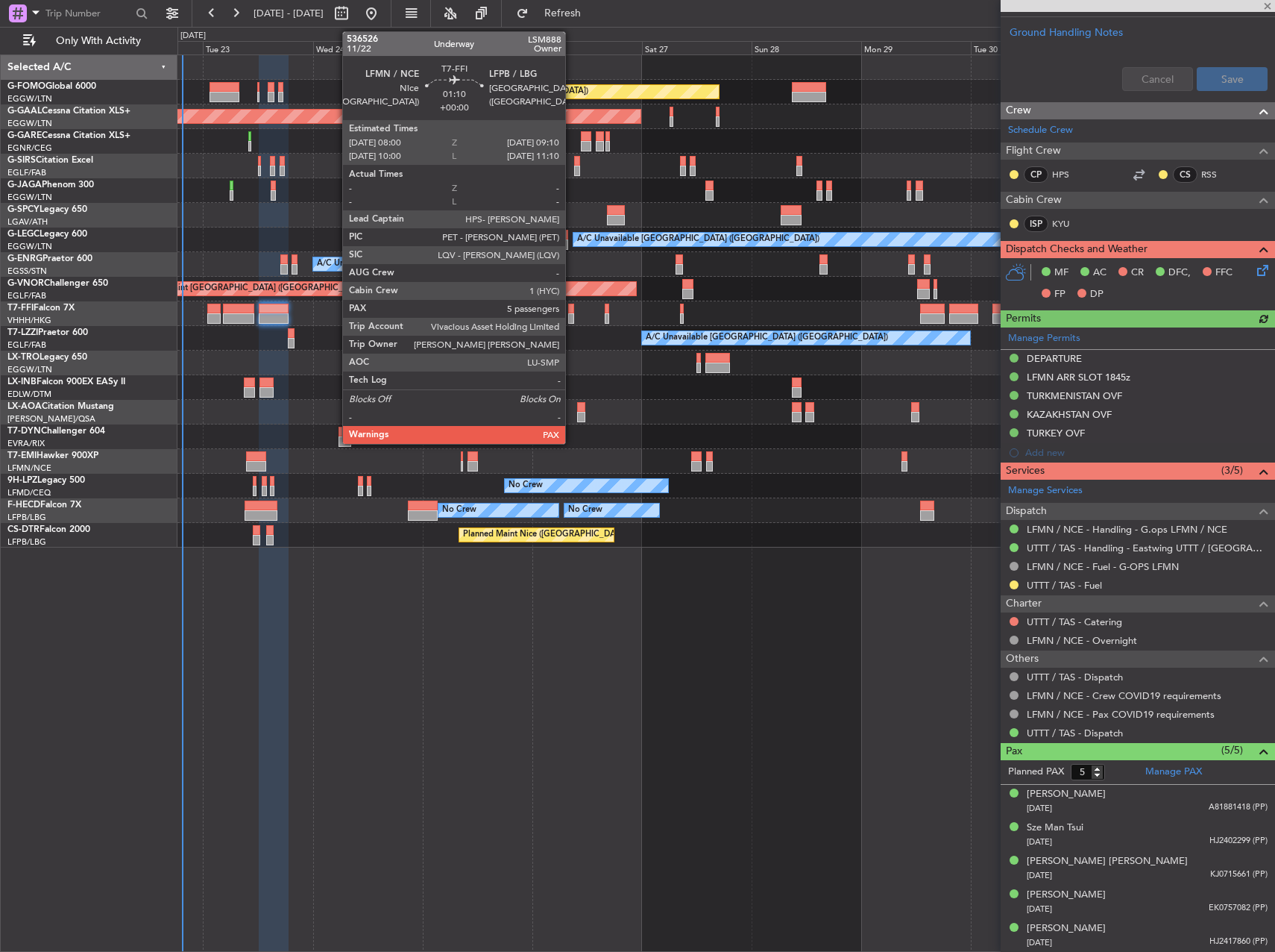
click at [572, 313] on div at bounding box center [571, 318] width 6 height 10
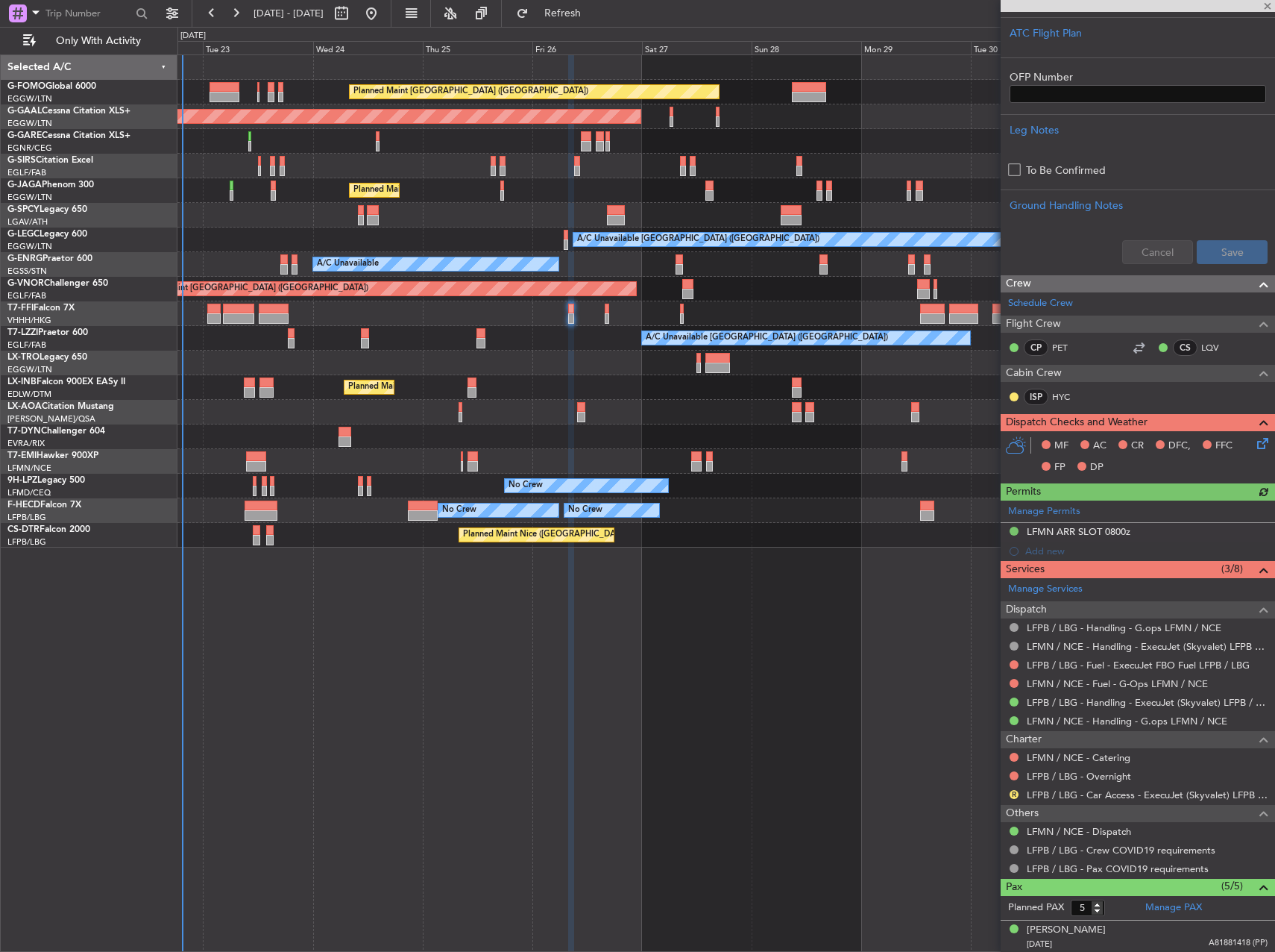
scroll to position [505, 0]
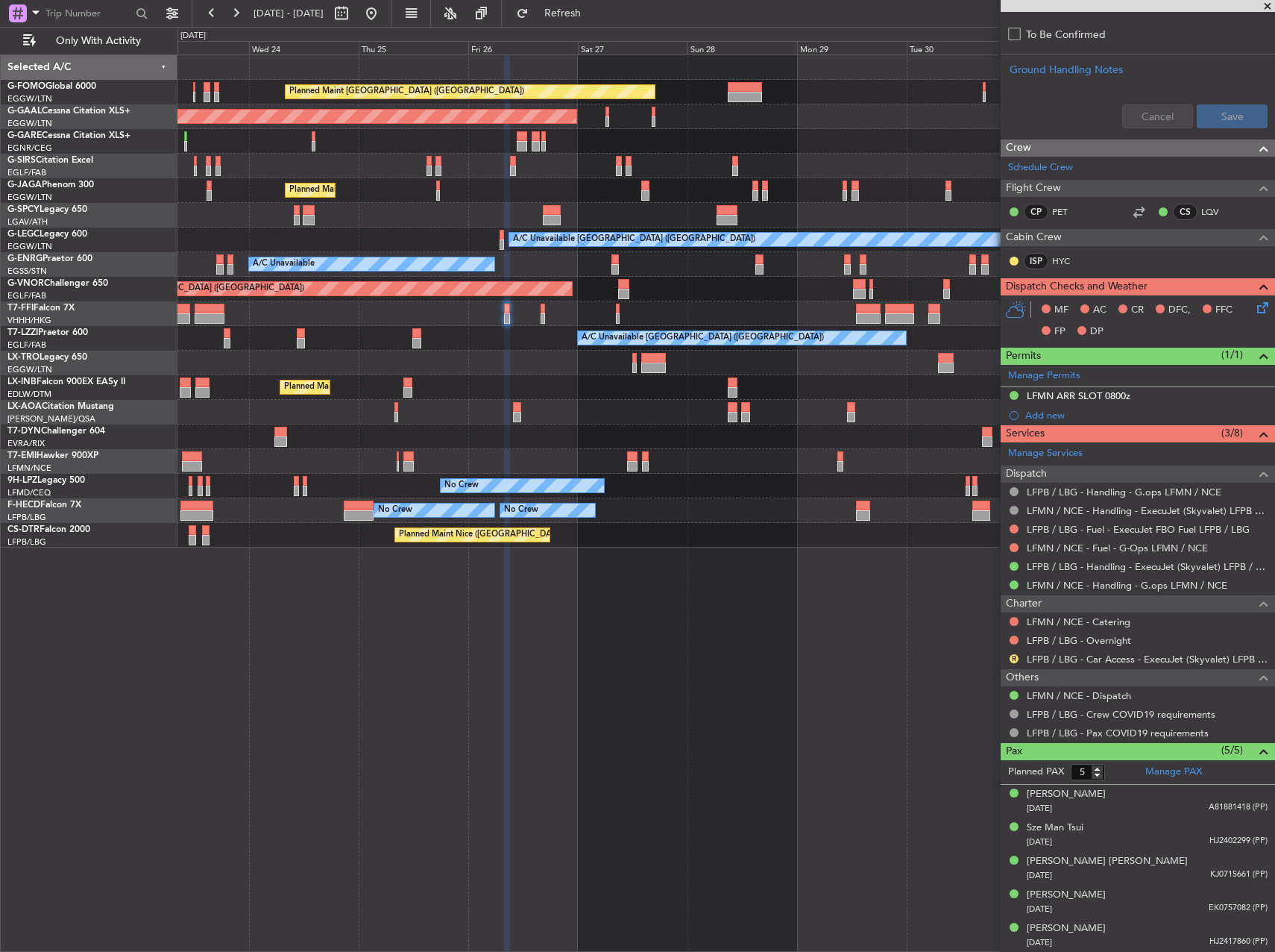
click at [704, 318] on div "Planned Maint Tianjin ([GEOGRAPHIC_DATA])" at bounding box center [726, 314] width 1097 height 25
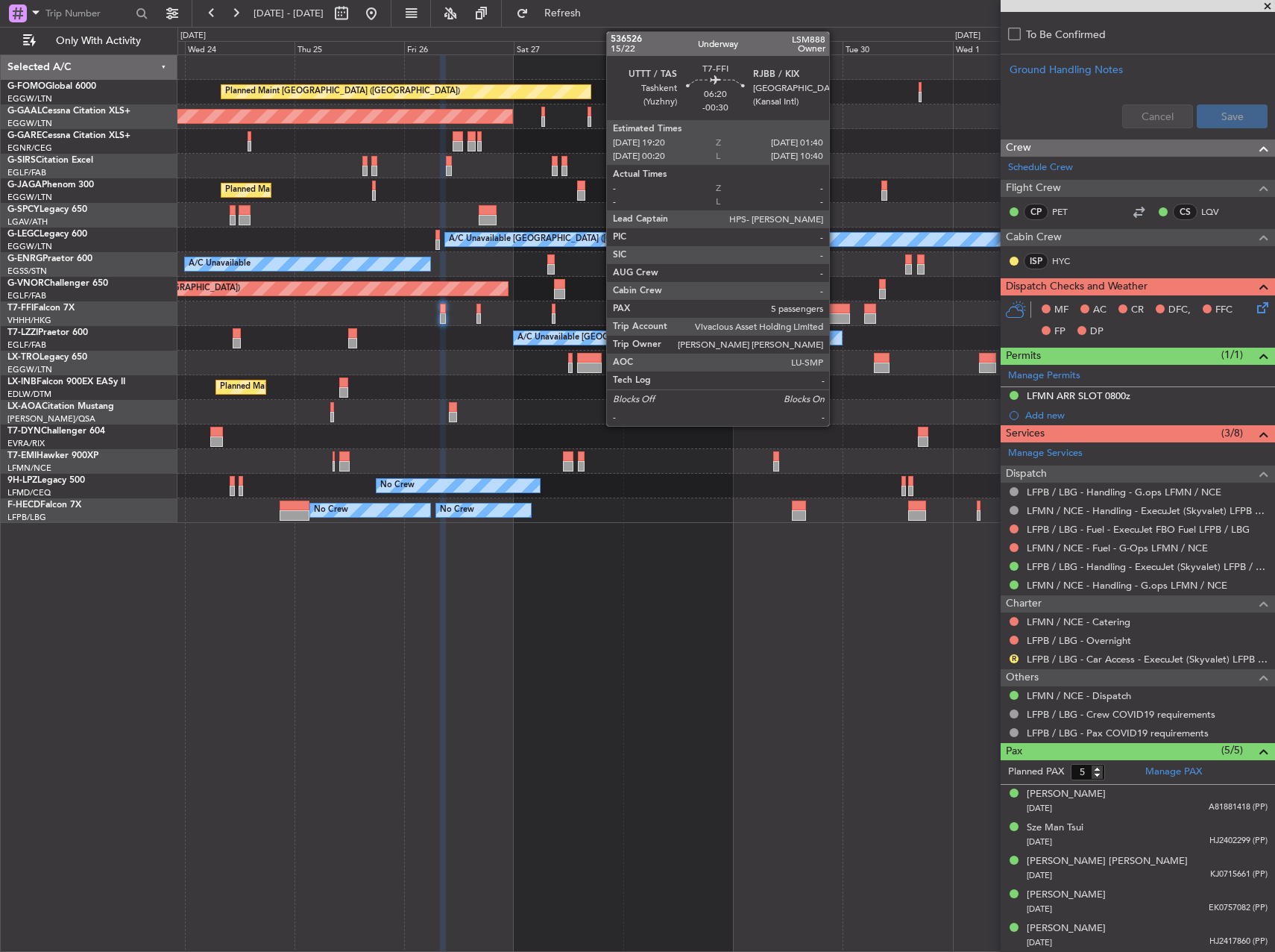
click at [836, 323] on div at bounding box center [835, 318] width 29 height 10
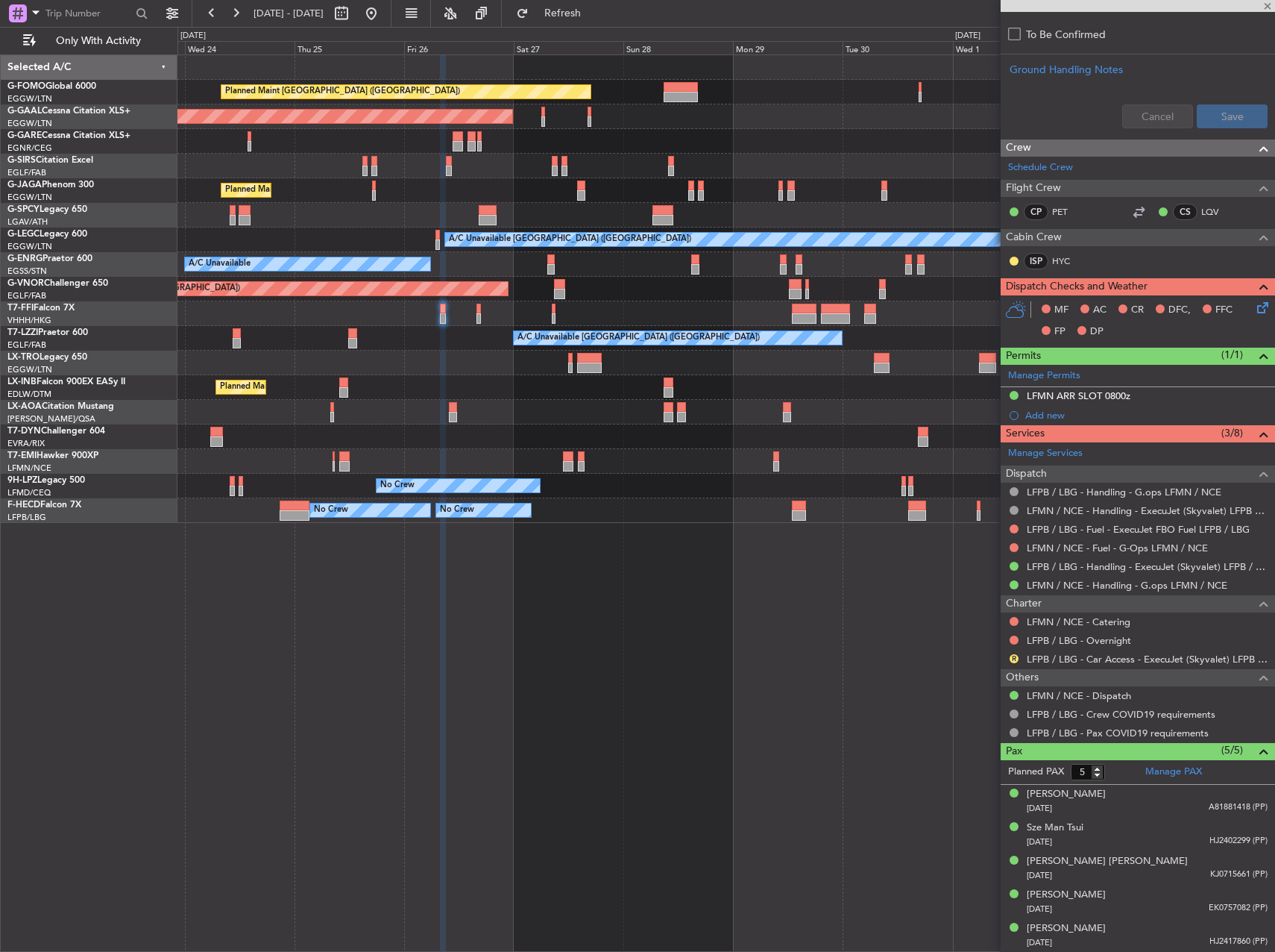
type input "-00:30"
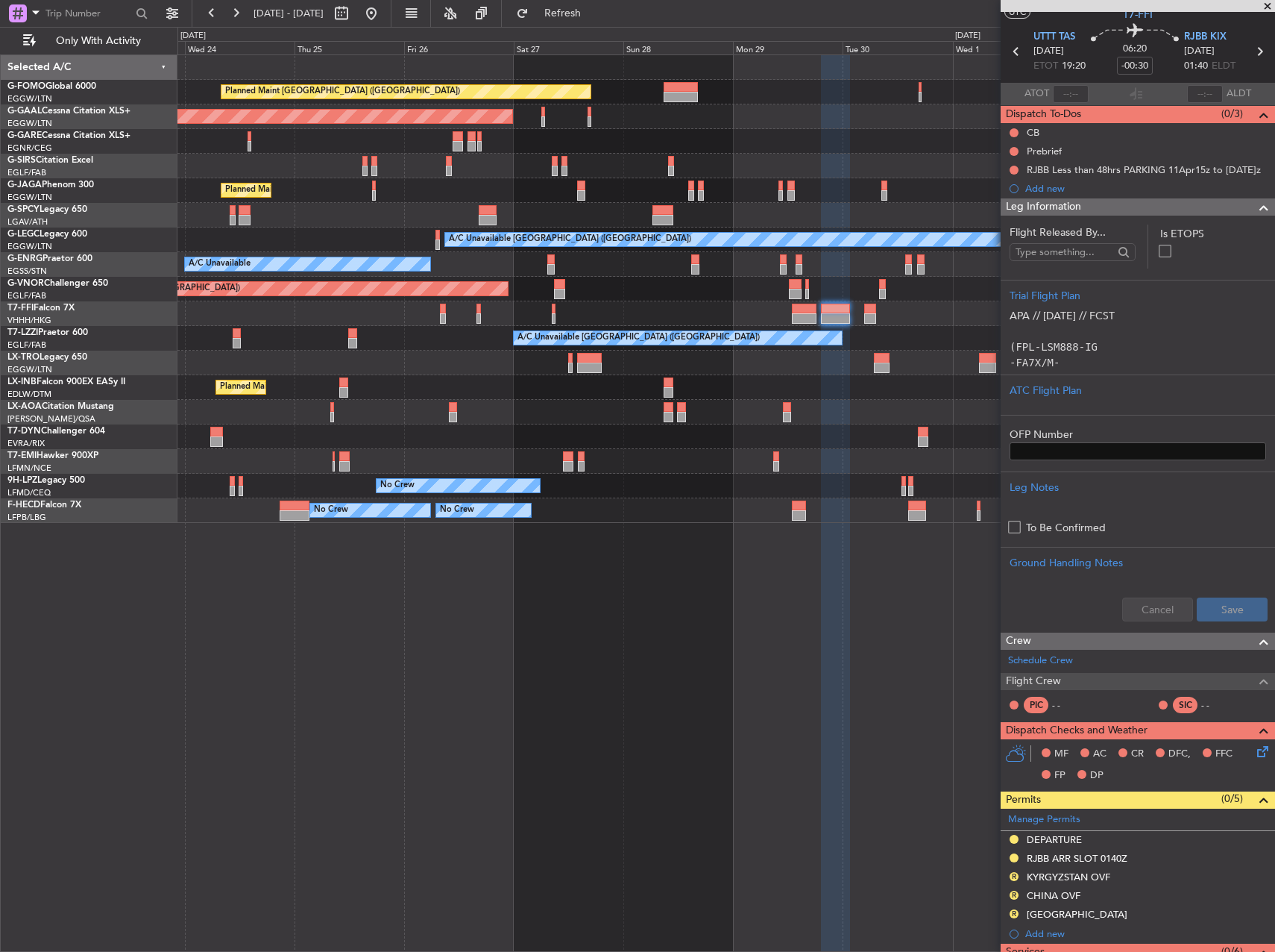
scroll to position [0, 0]
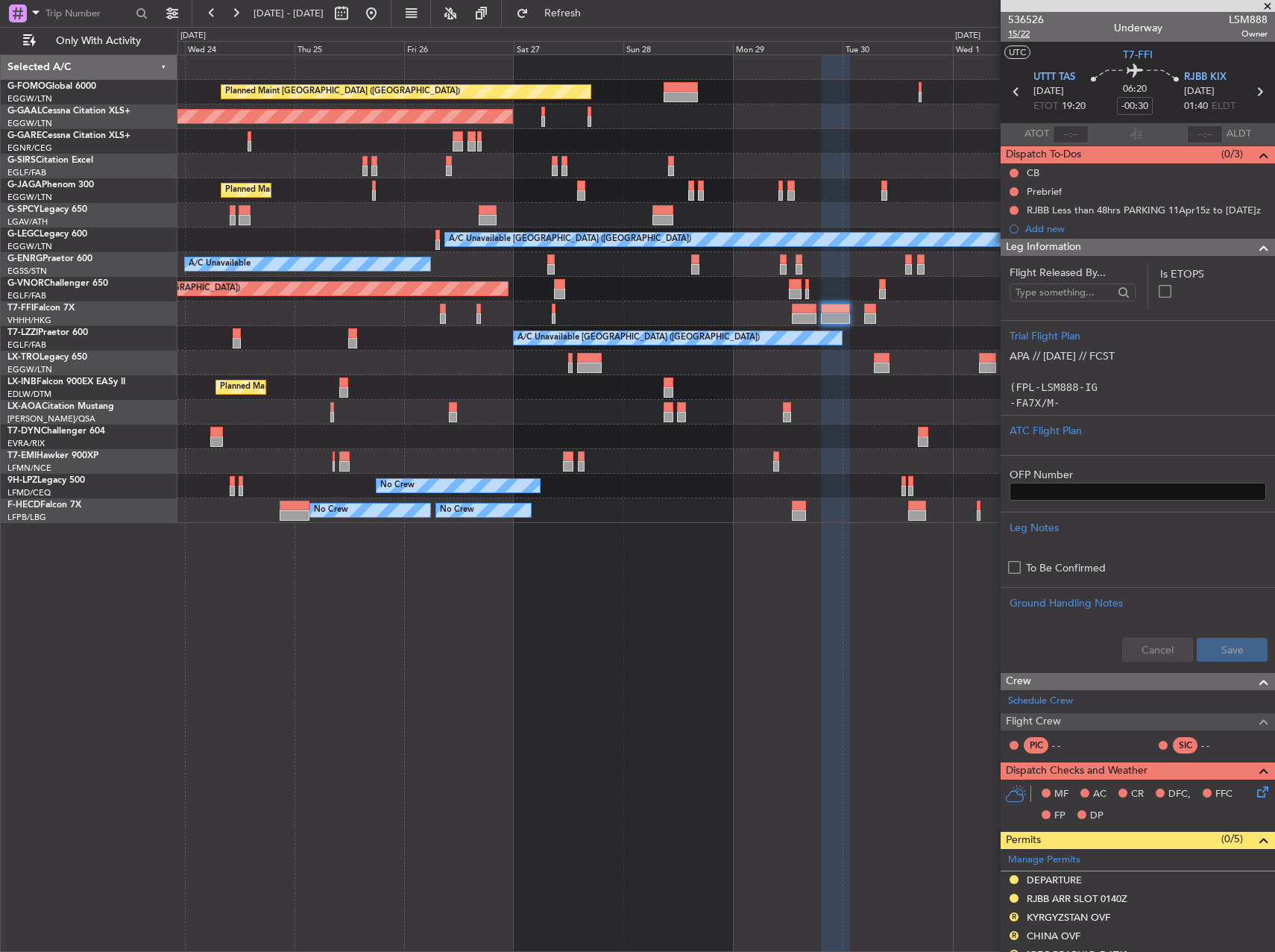
click at [1022, 34] on span "15/22" at bounding box center [1026, 33] width 36 height 12
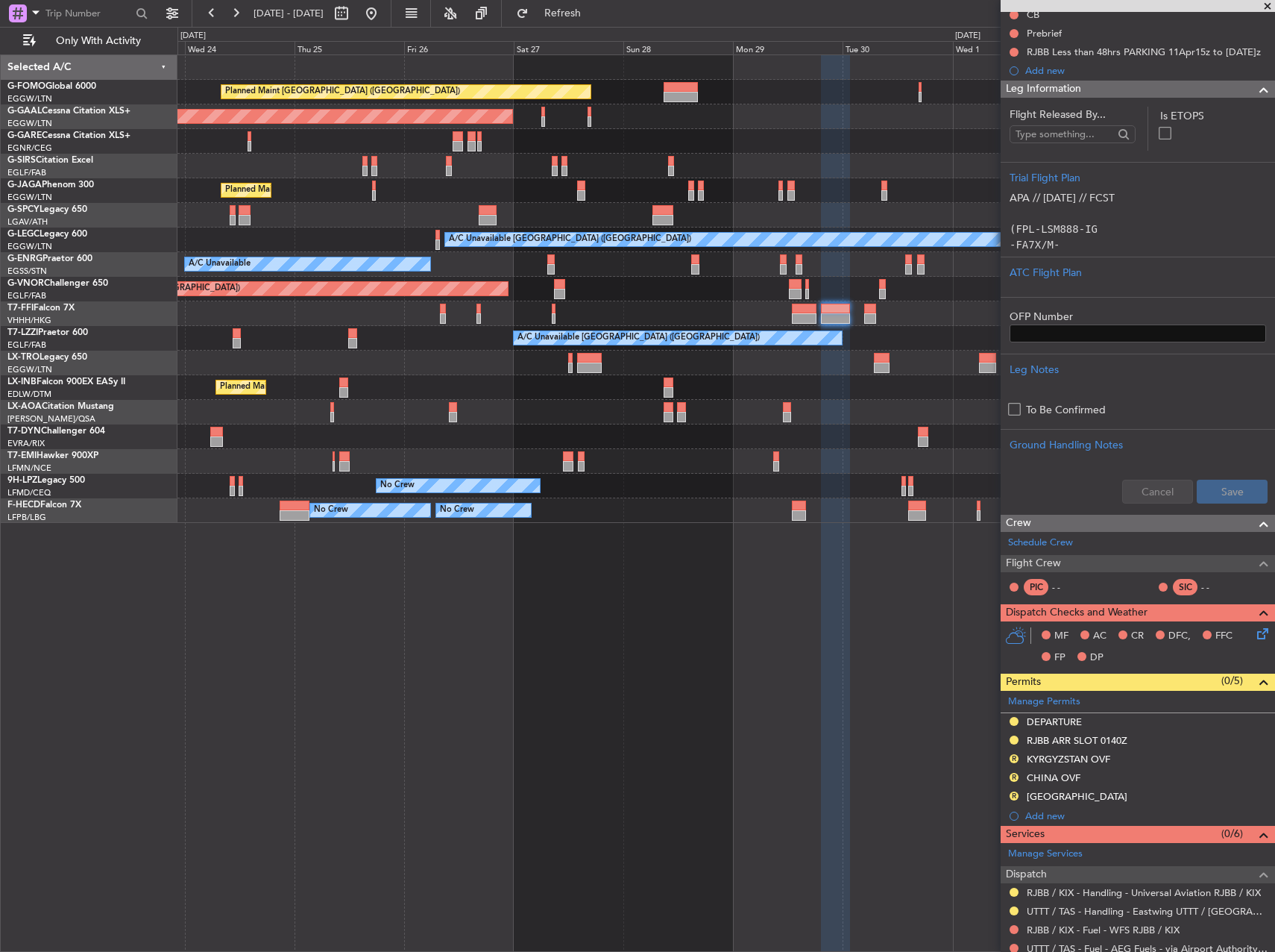
scroll to position [448, 0]
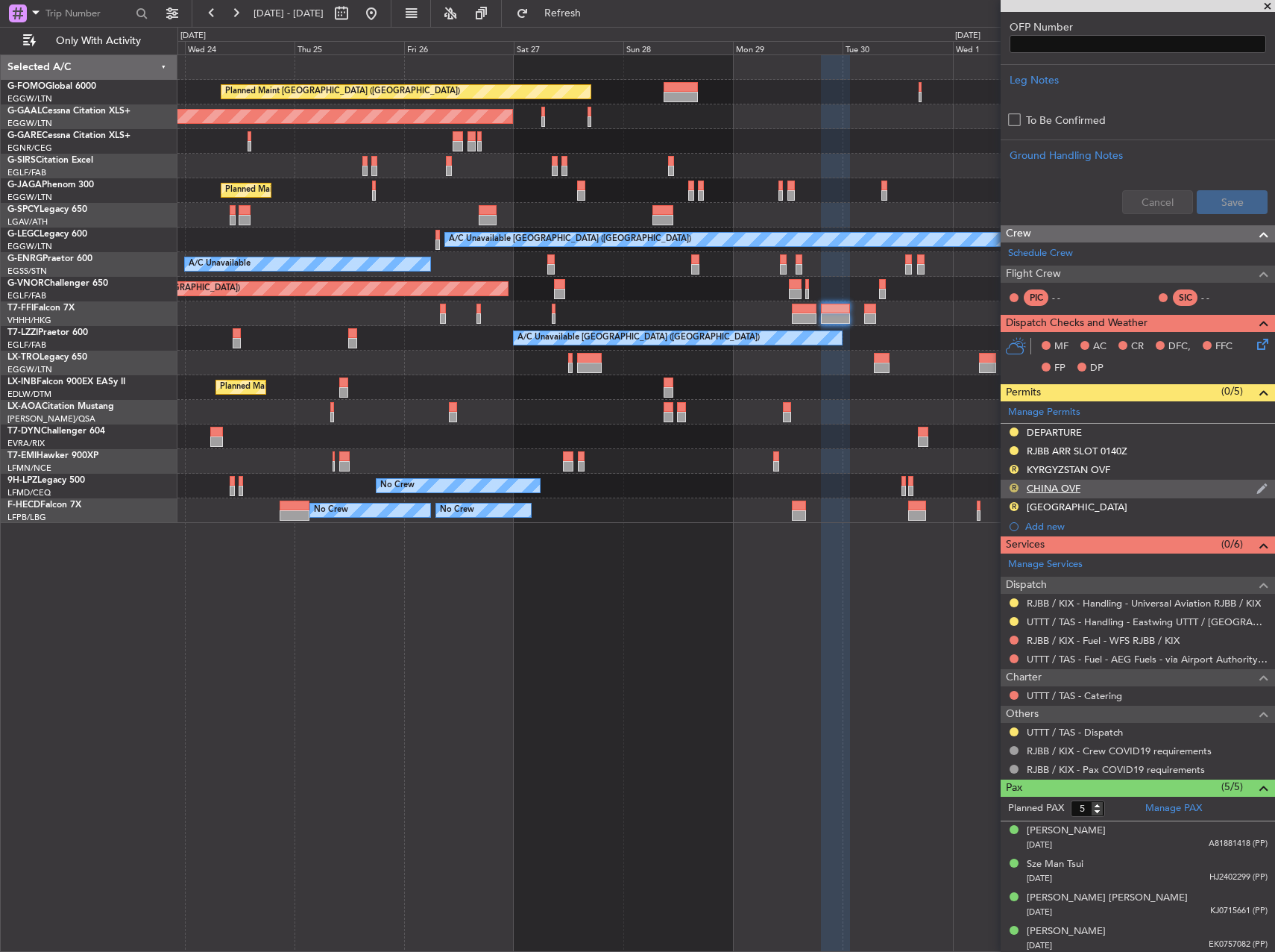
click at [1013, 484] on button "R" at bounding box center [1013, 487] width 8 height 8
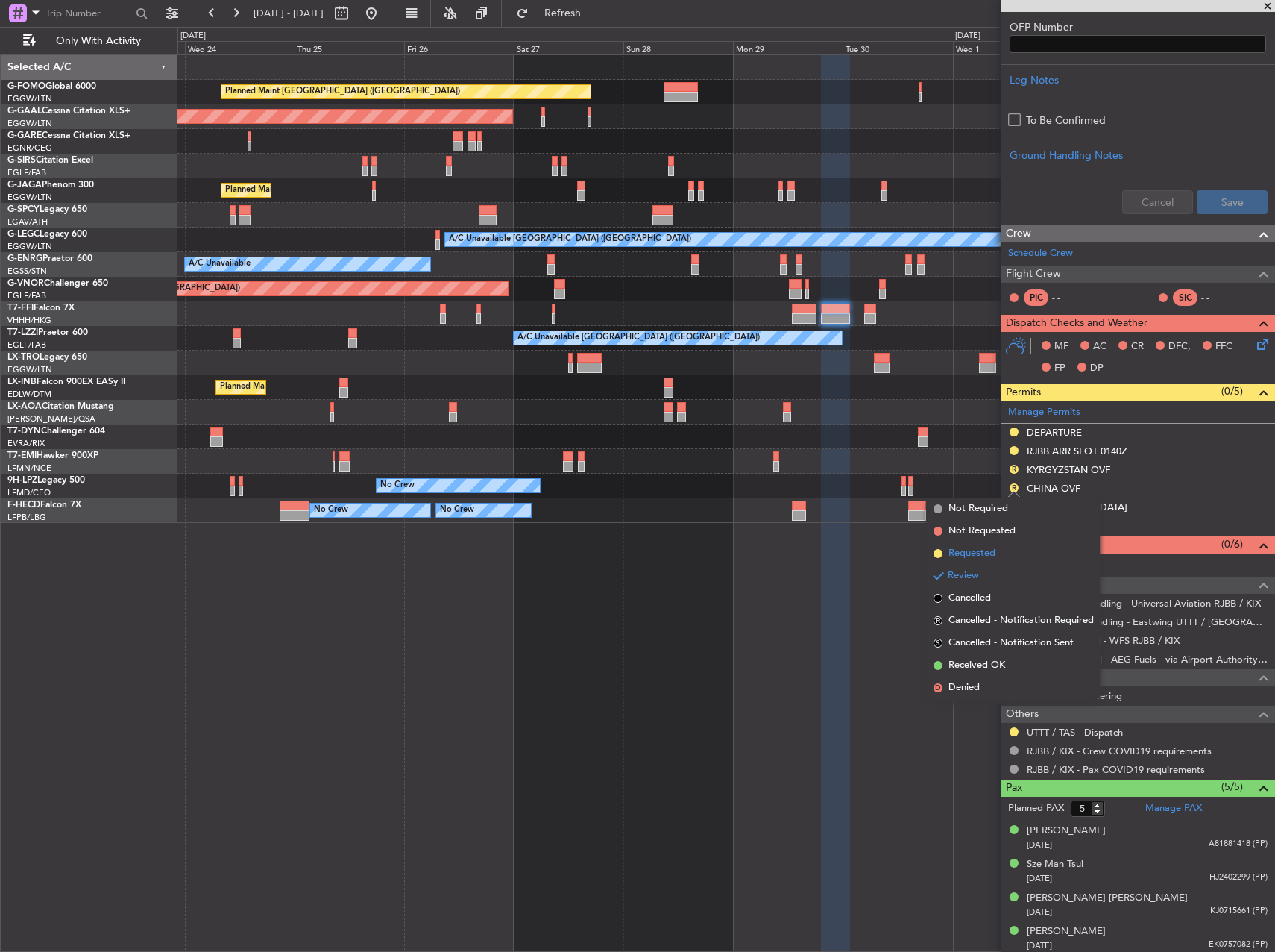
click at [976, 553] on span "Requested" at bounding box center [972, 553] width 47 height 15
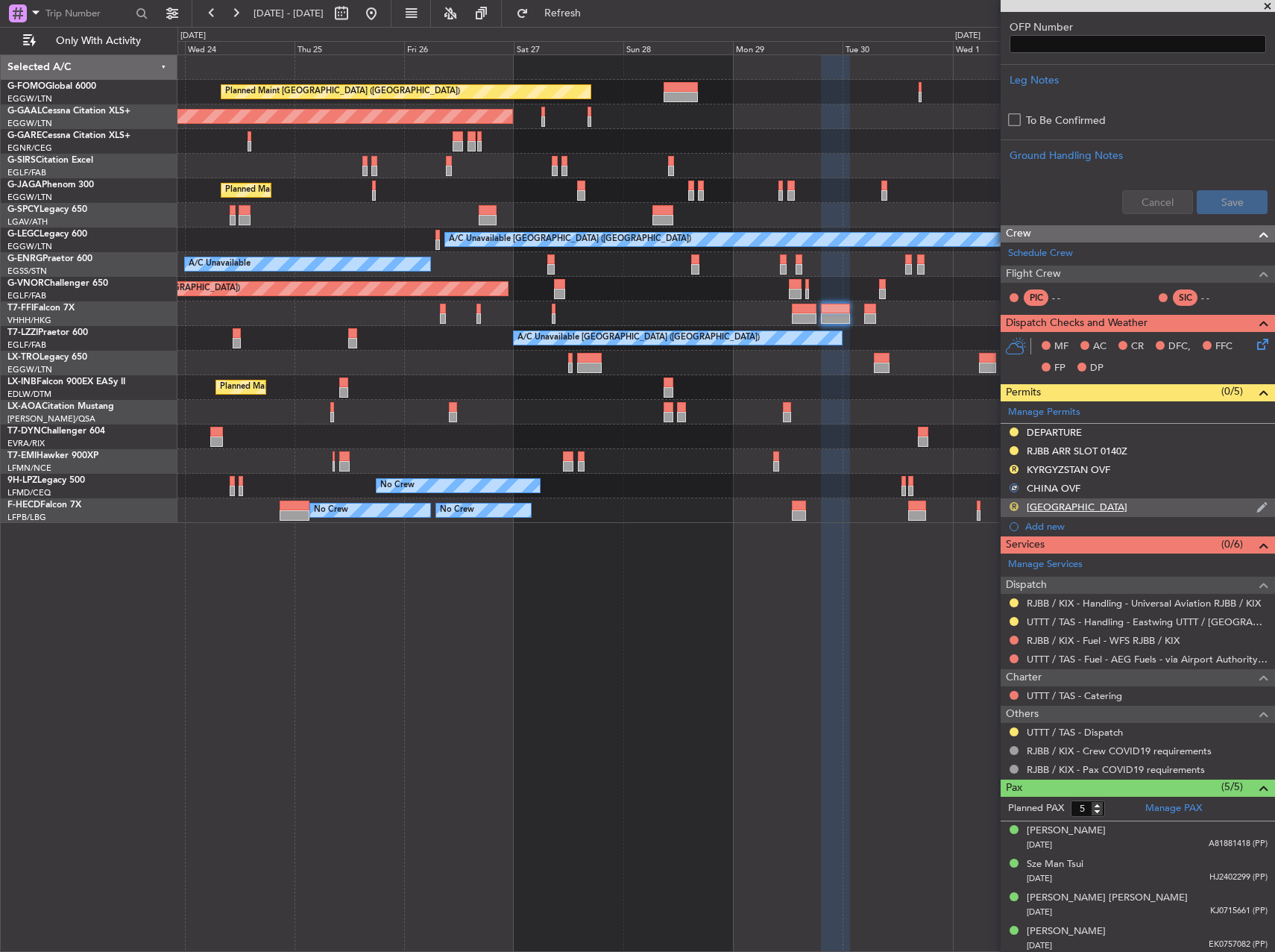
click at [1012, 505] on button "R" at bounding box center [1013, 505] width 8 height 8
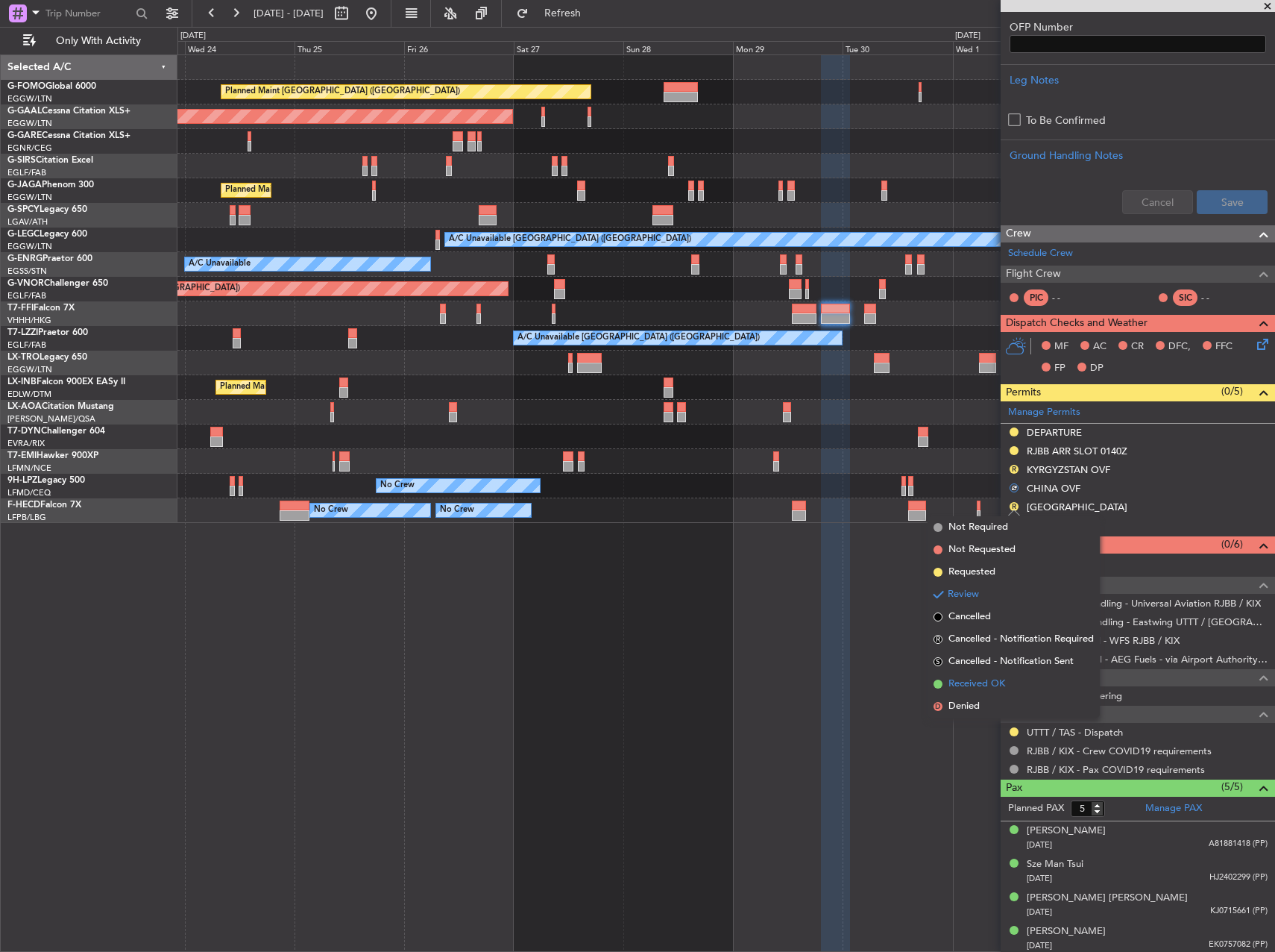
click at [977, 683] on span "Received OK" at bounding box center [976, 684] width 57 height 15
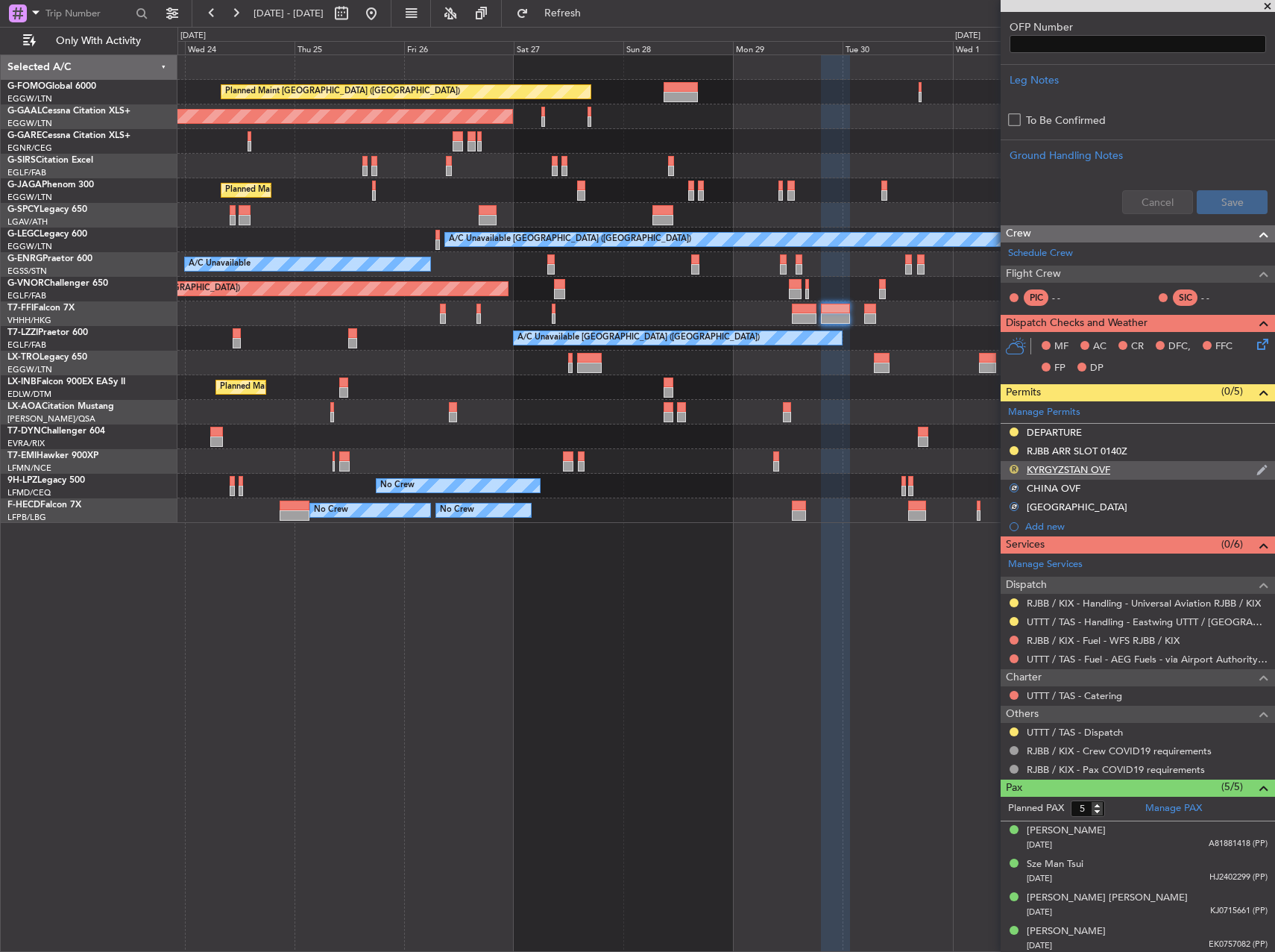
click at [1012, 467] on button "R" at bounding box center [1013, 468] width 8 height 8
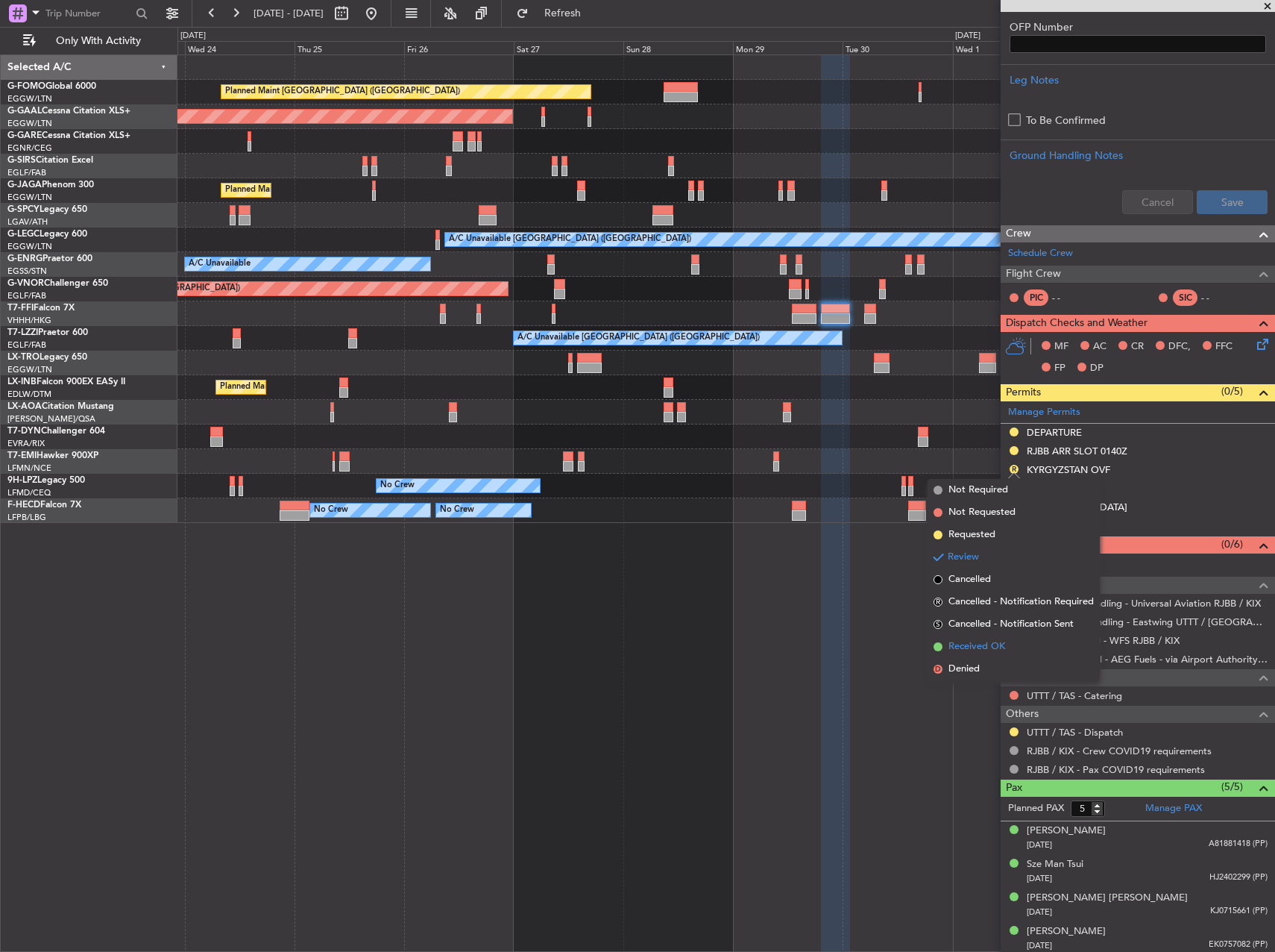
click at [984, 643] on span "Received OK" at bounding box center [976, 647] width 57 height 15
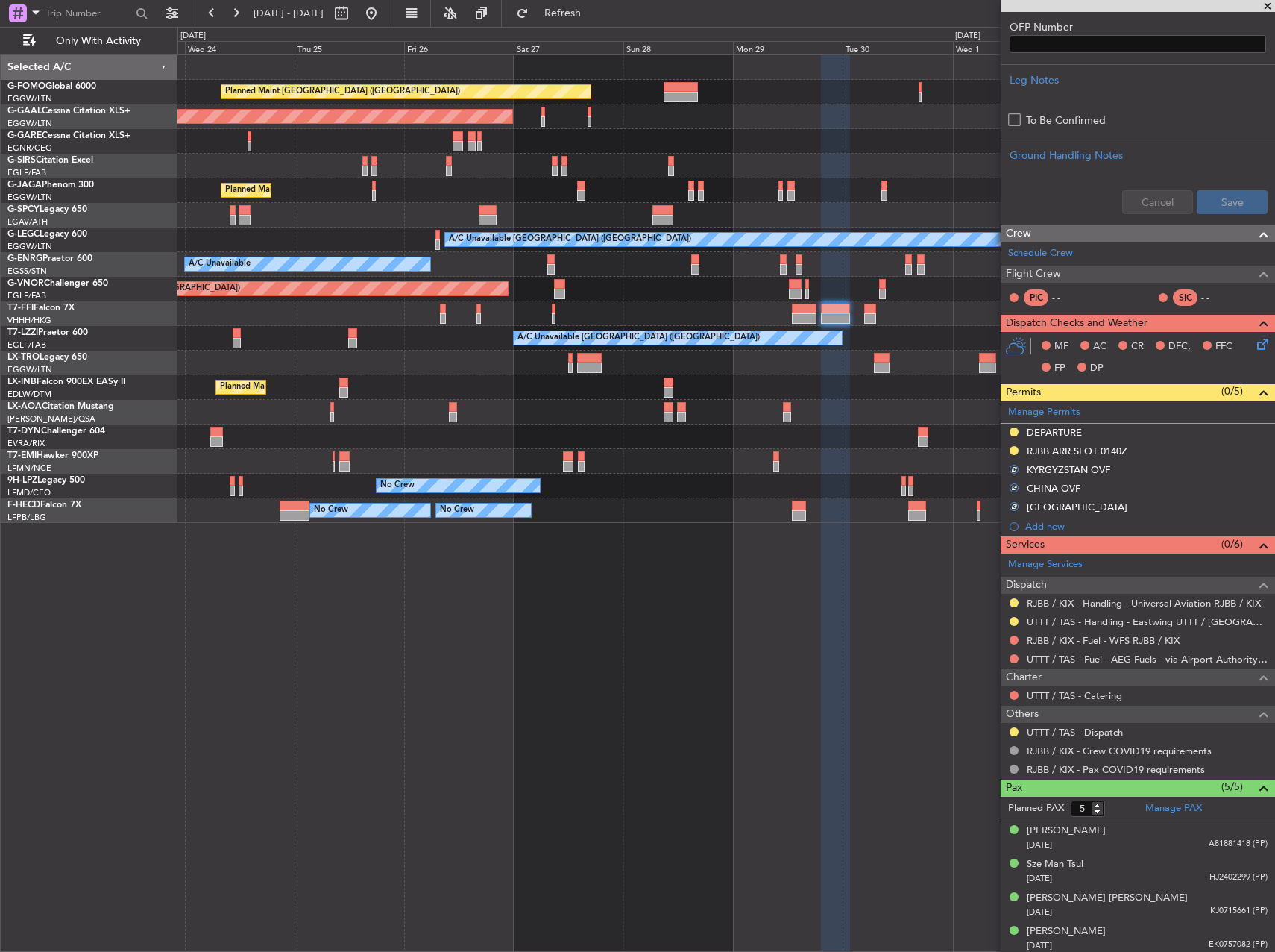
click at [830, 623] on div at bounding box center [835, 504] width 29 height 897
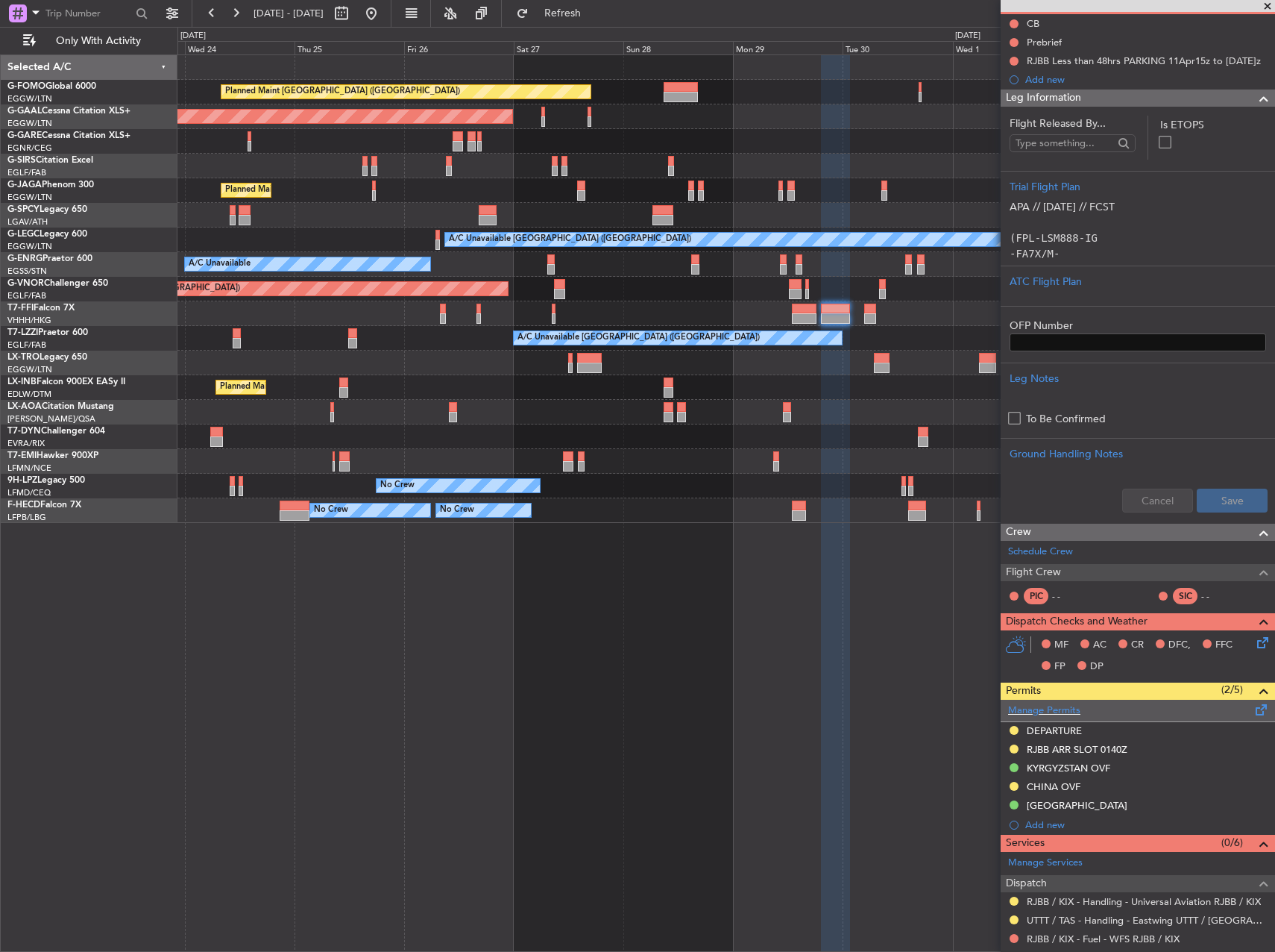
scroll to position [0, 0]
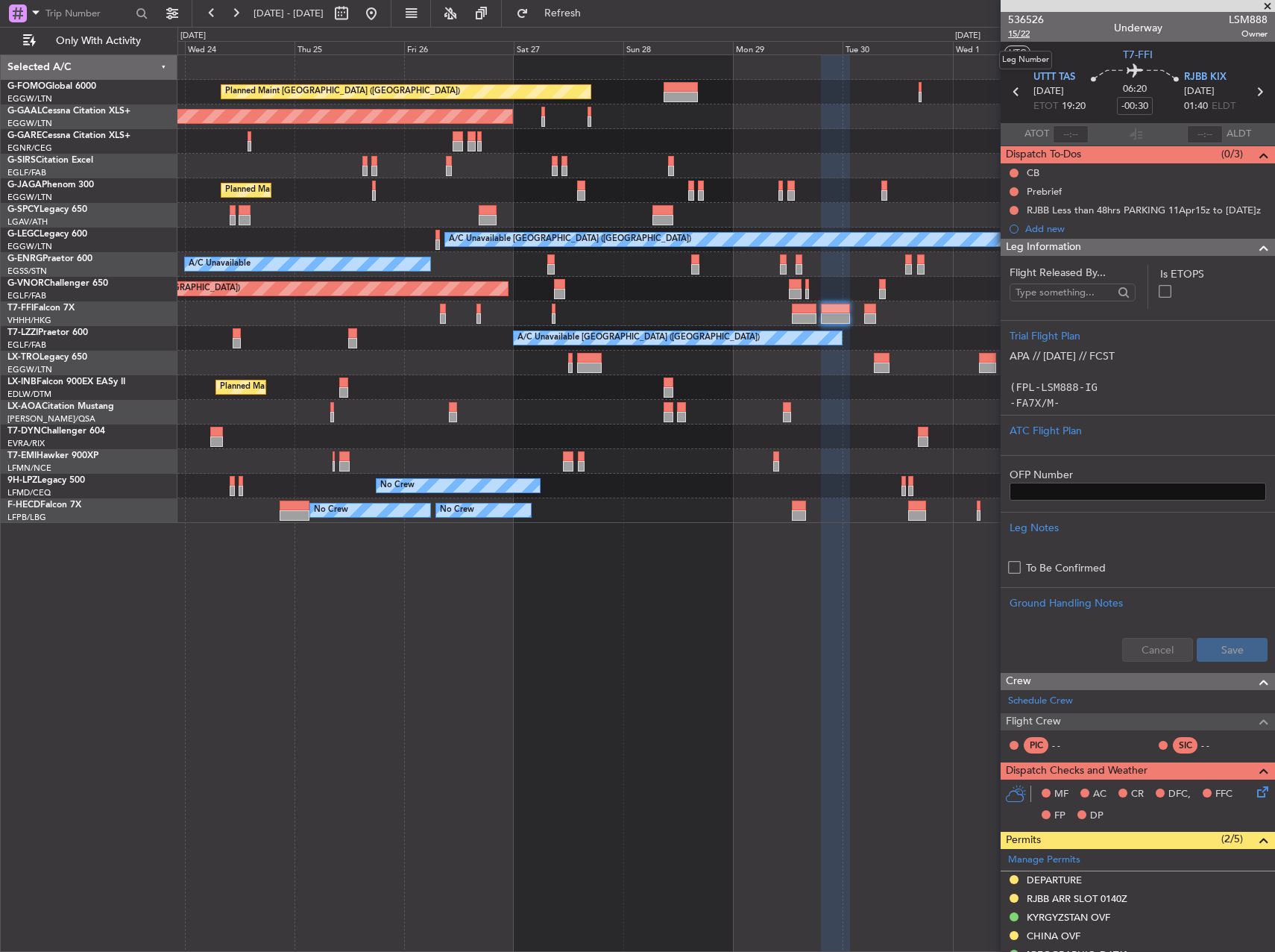
click at [1020, 31] on span "15/22" at bounding box center [1026, 33] width 36 height 12
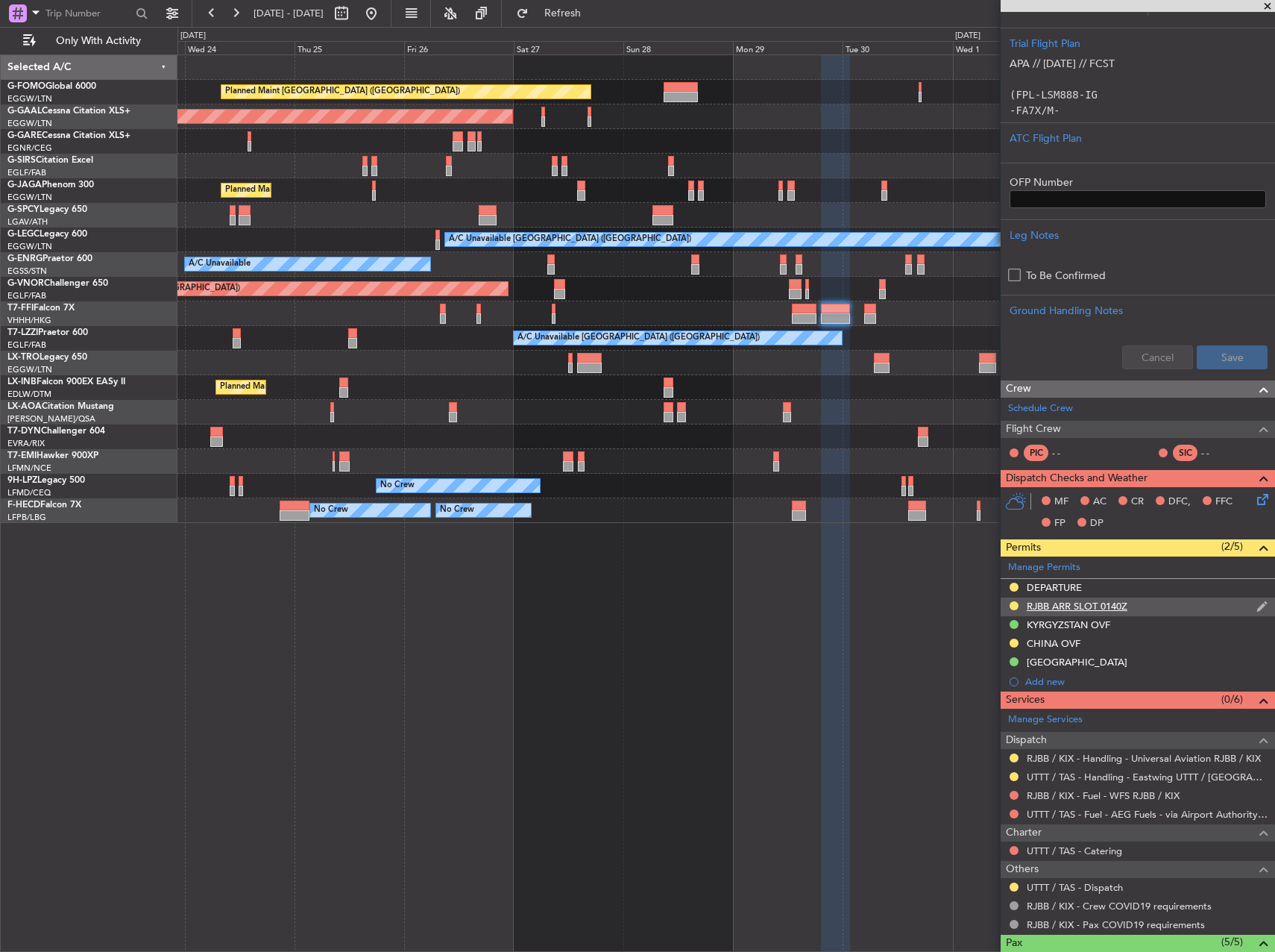
scroll to position [260, 0]
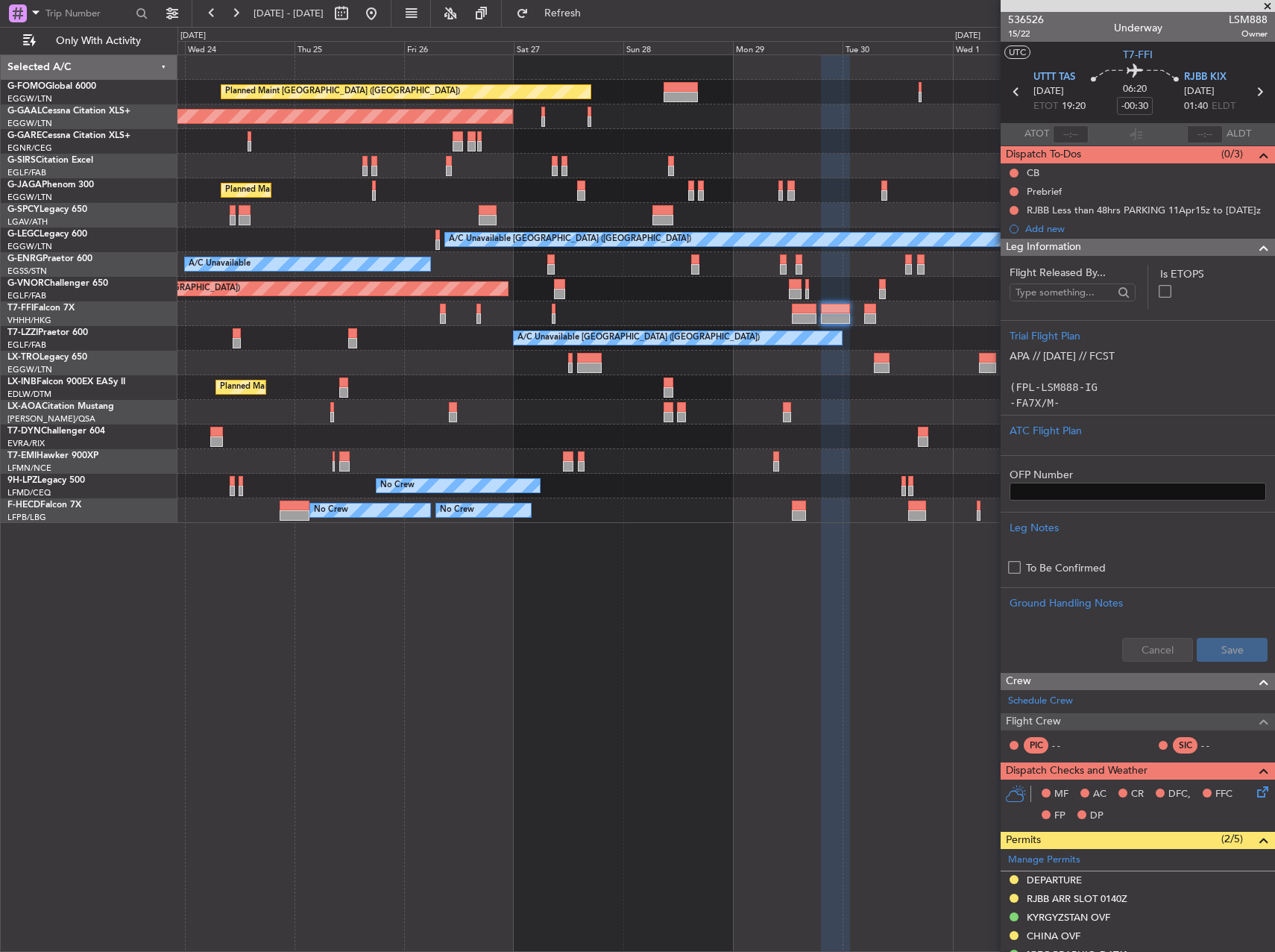
scroll to position [260, 0]
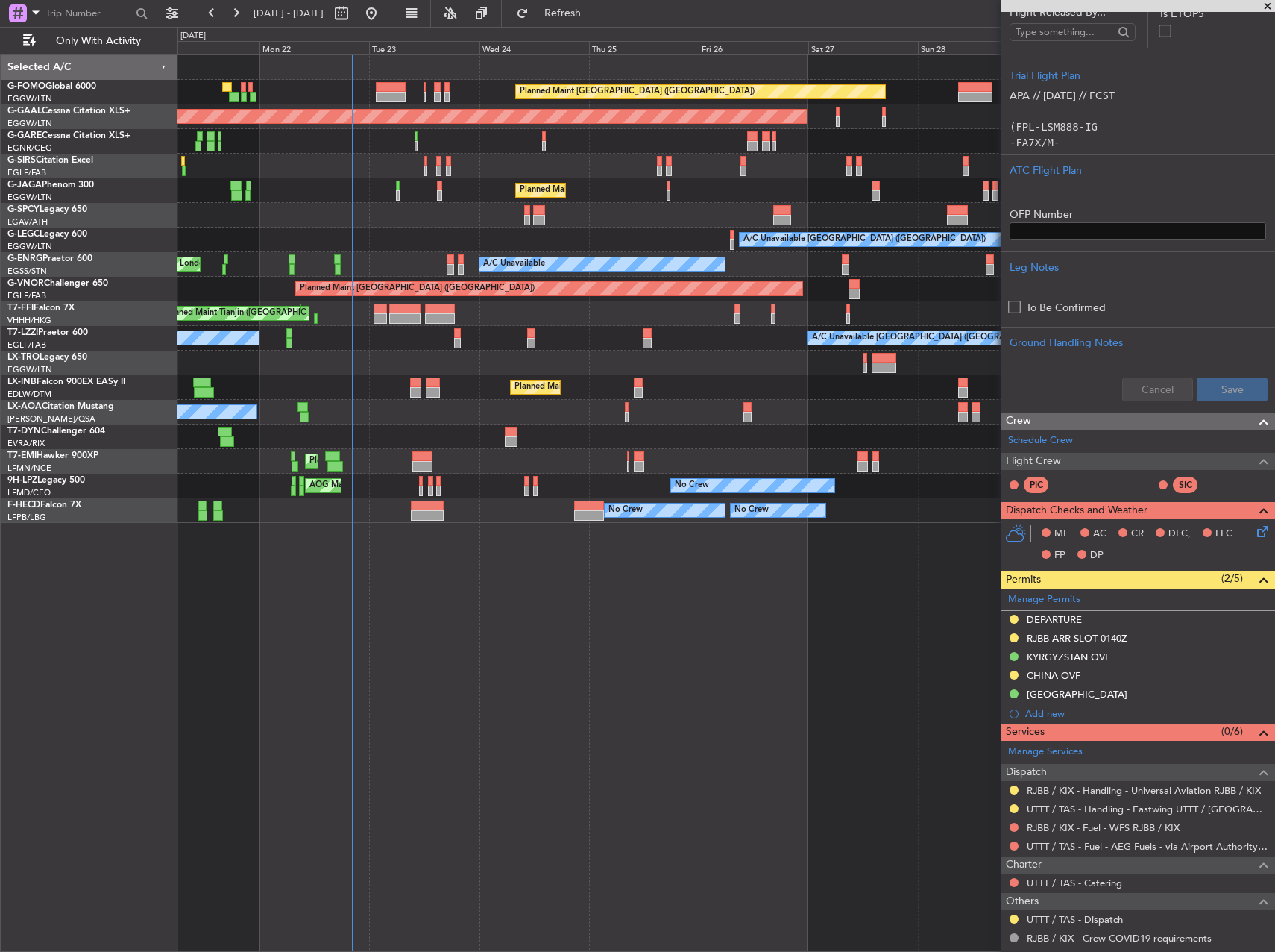
click at [736, 497] on div "Planned Maint London (Luton) Planned Maint Dusseldorf Unplanned Maint London (L…" at bounding box center [726, 289] width 1097 height 468
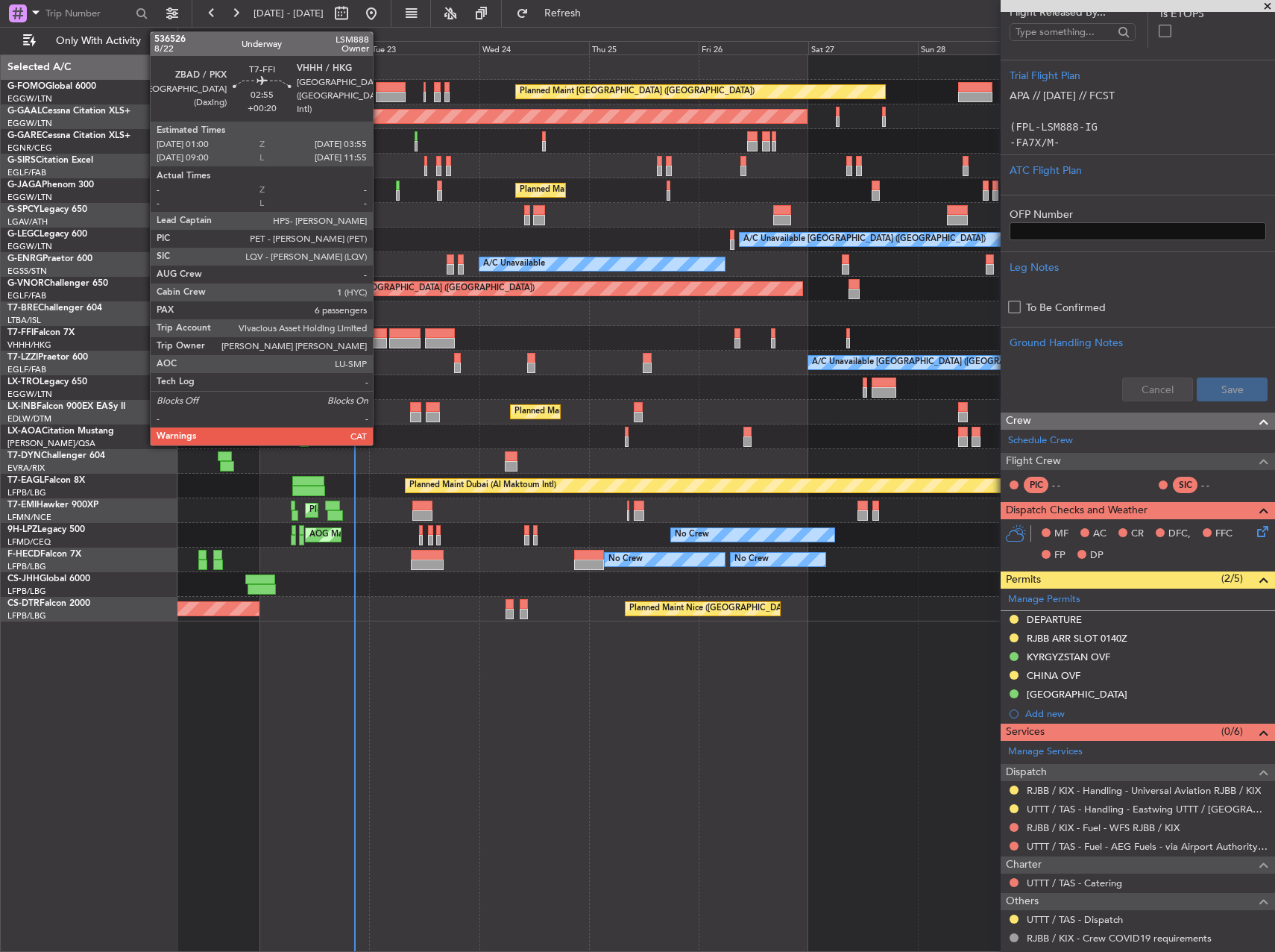
click at [384, 337] on div at bounding box center [380, 342] width 13 height 10
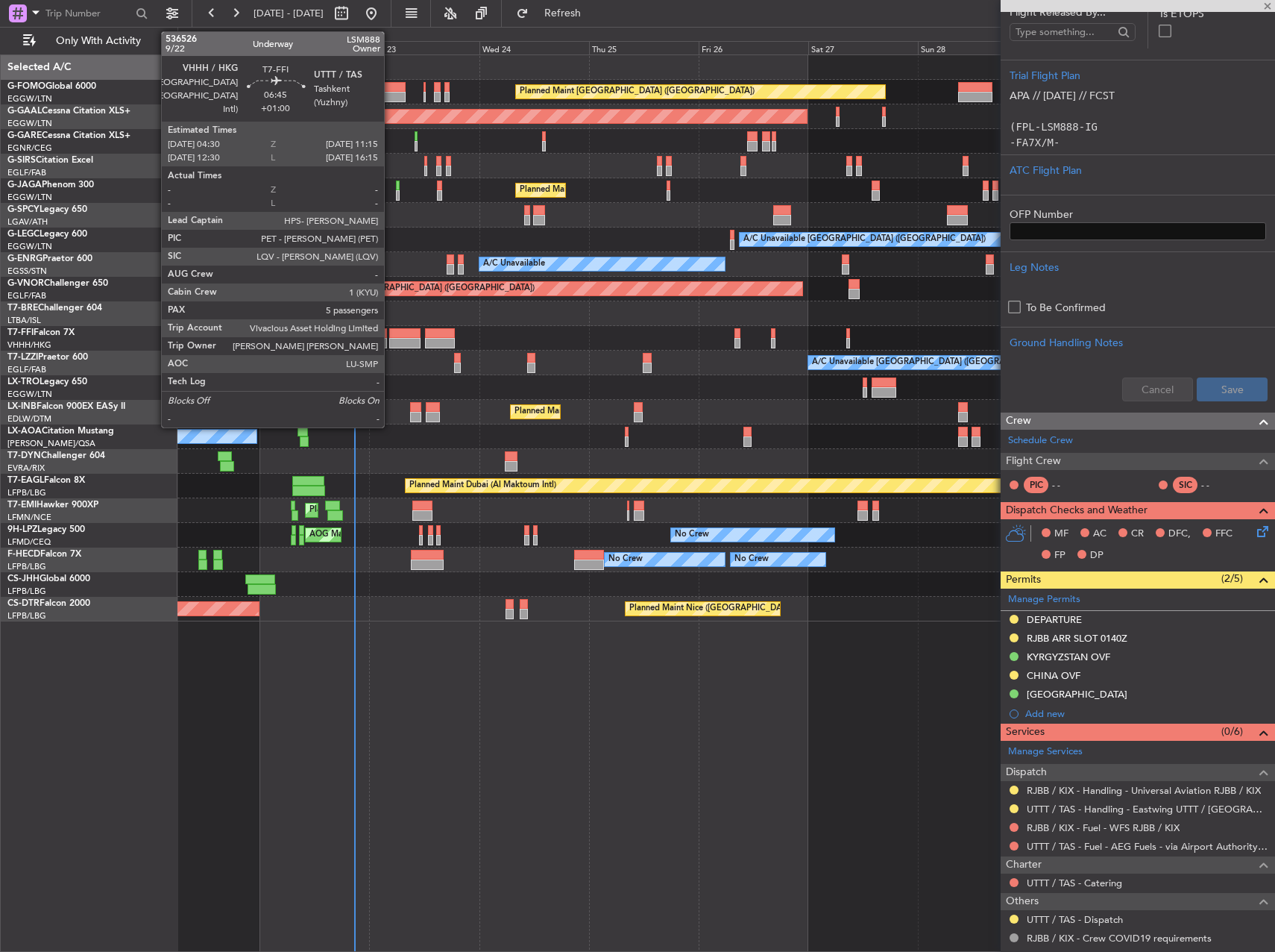
type input "+00:20"
type input "6"
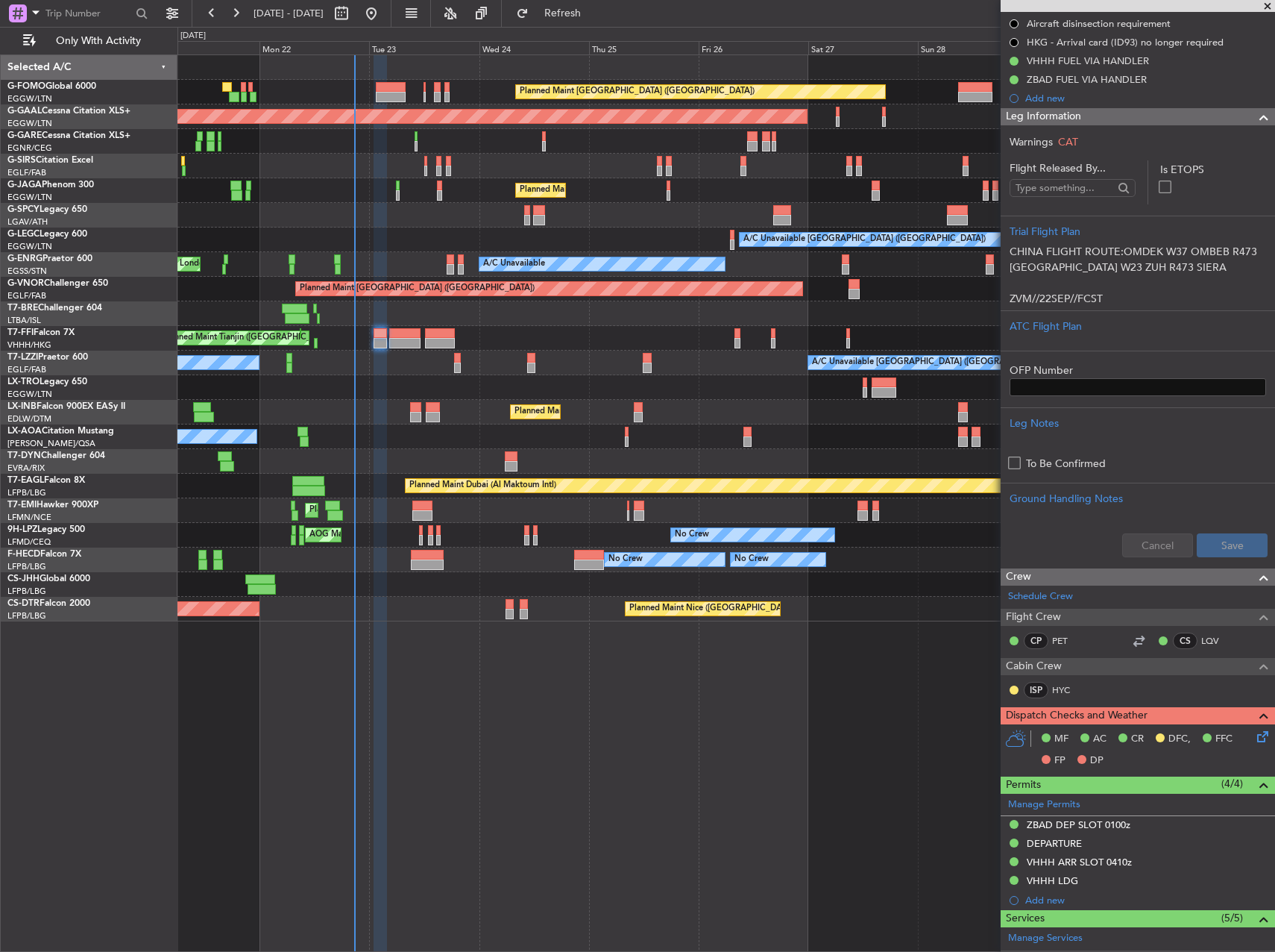
scroll to position [220, 0]
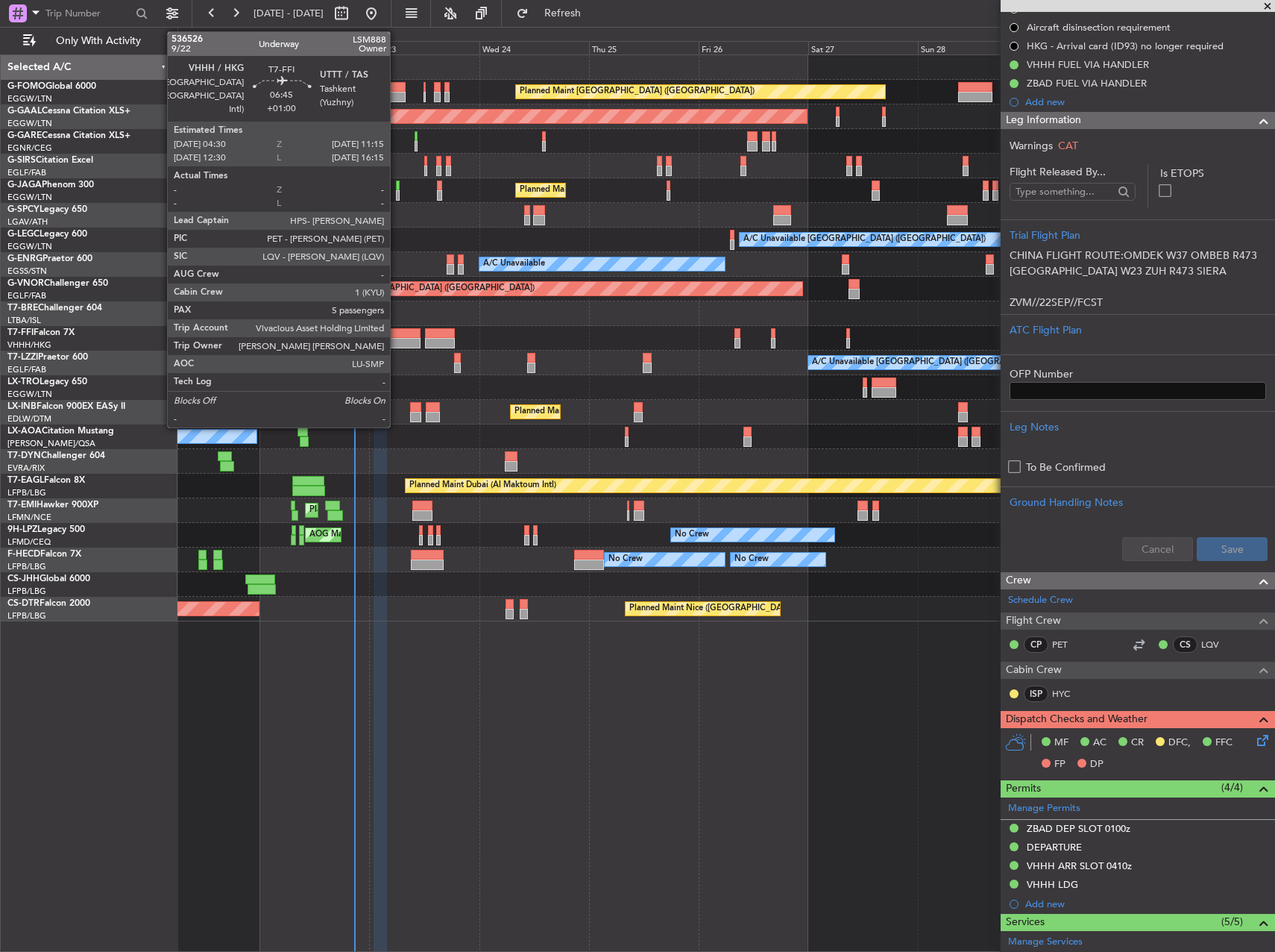
click at [397, 341] on div at bounding box center [404, 342] width 31 height 10
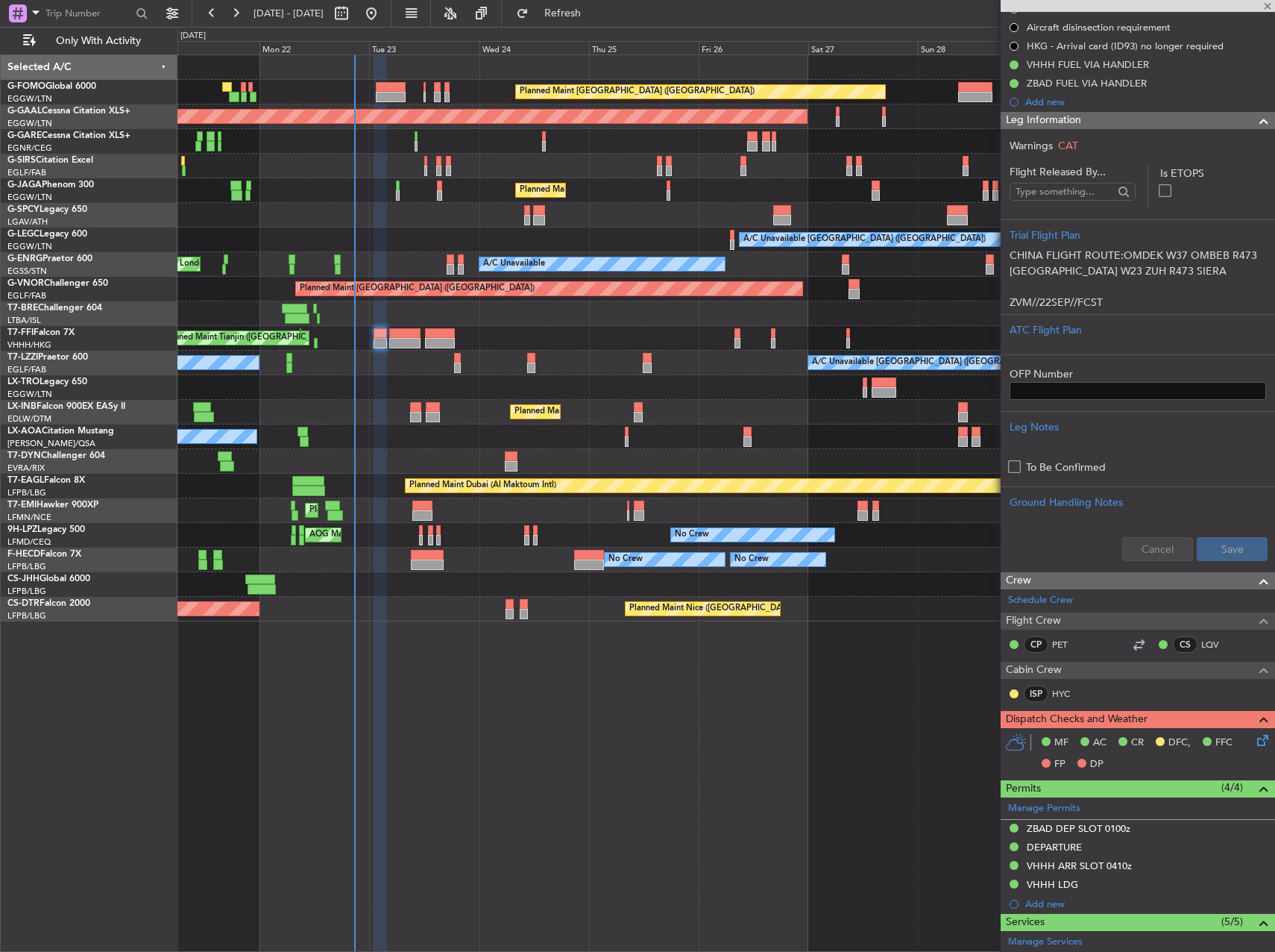
type input "+01:00"
type input "5"
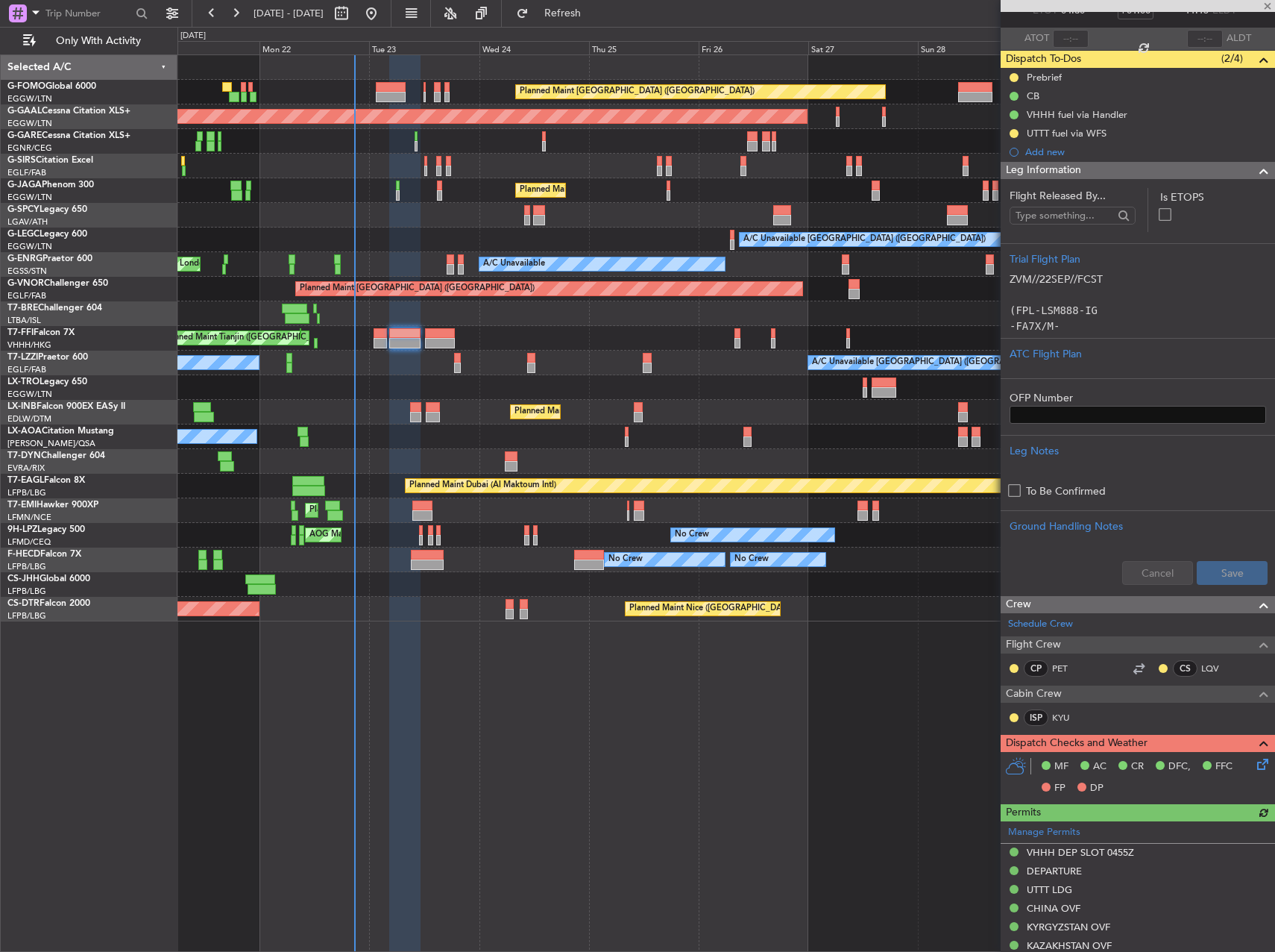
scroll to position [223, 0]
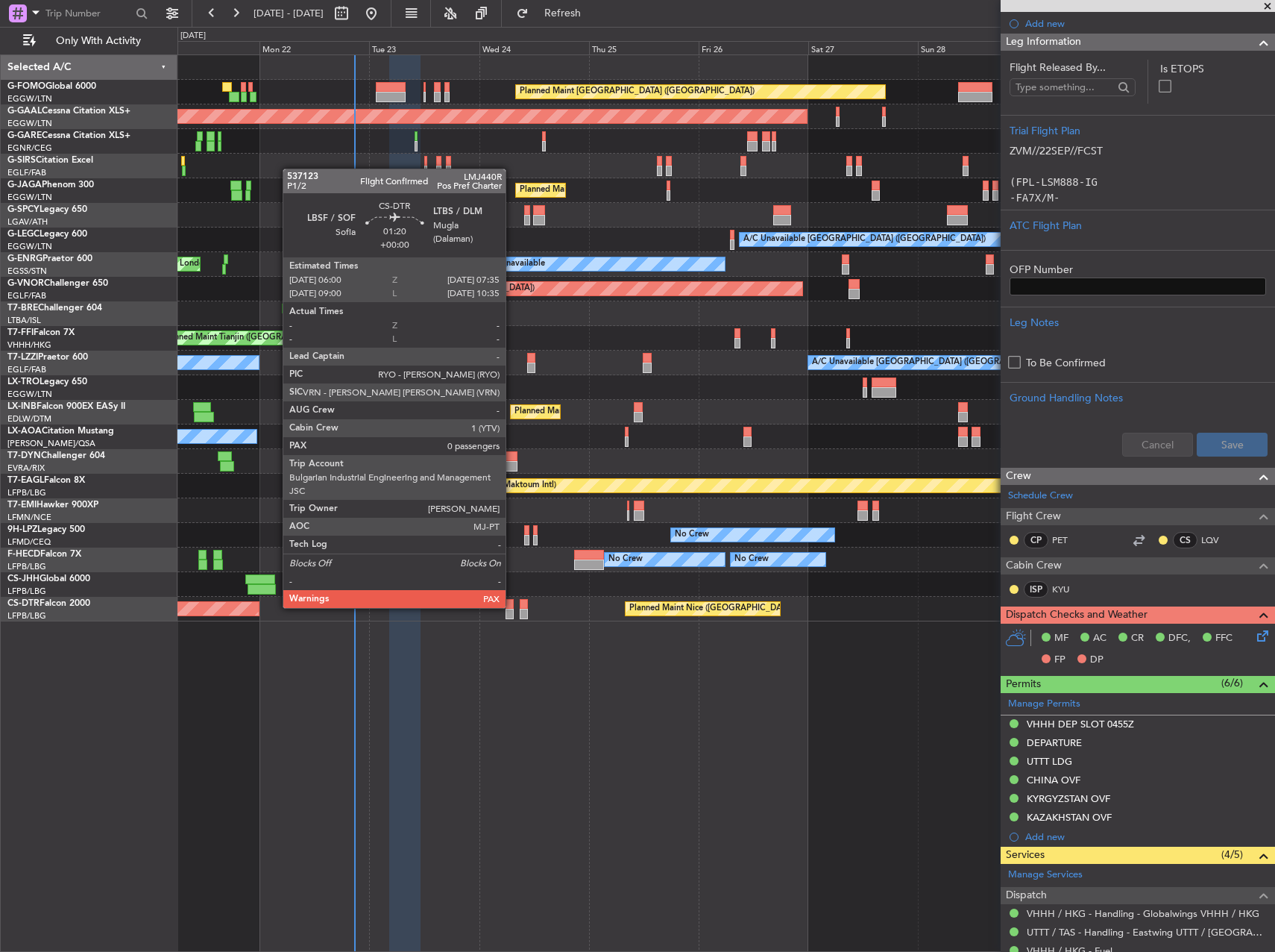
click at [513, 606] on div at bounding box center [509, 603] width 8 height 10
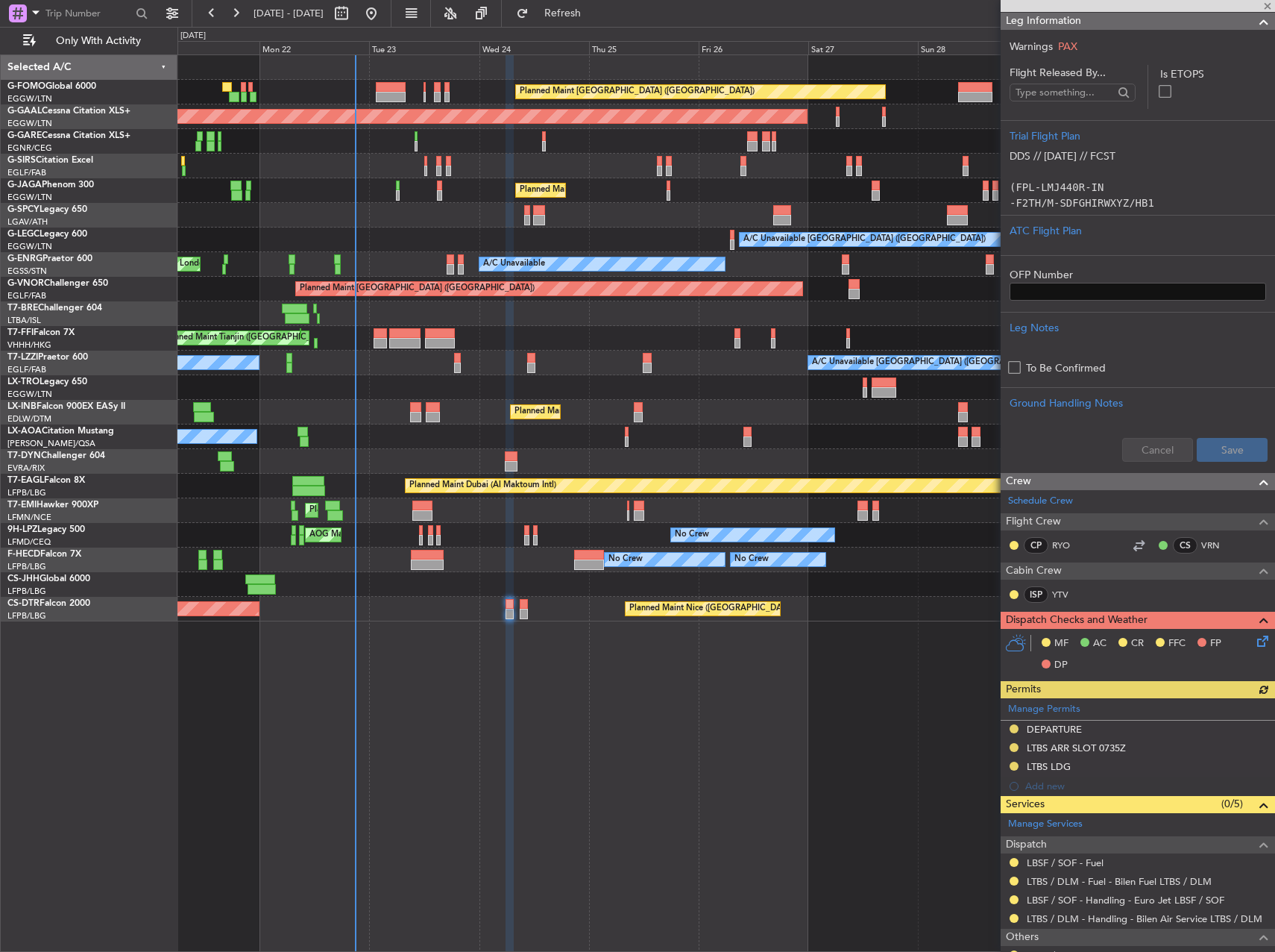
scroll to position [299, 0]
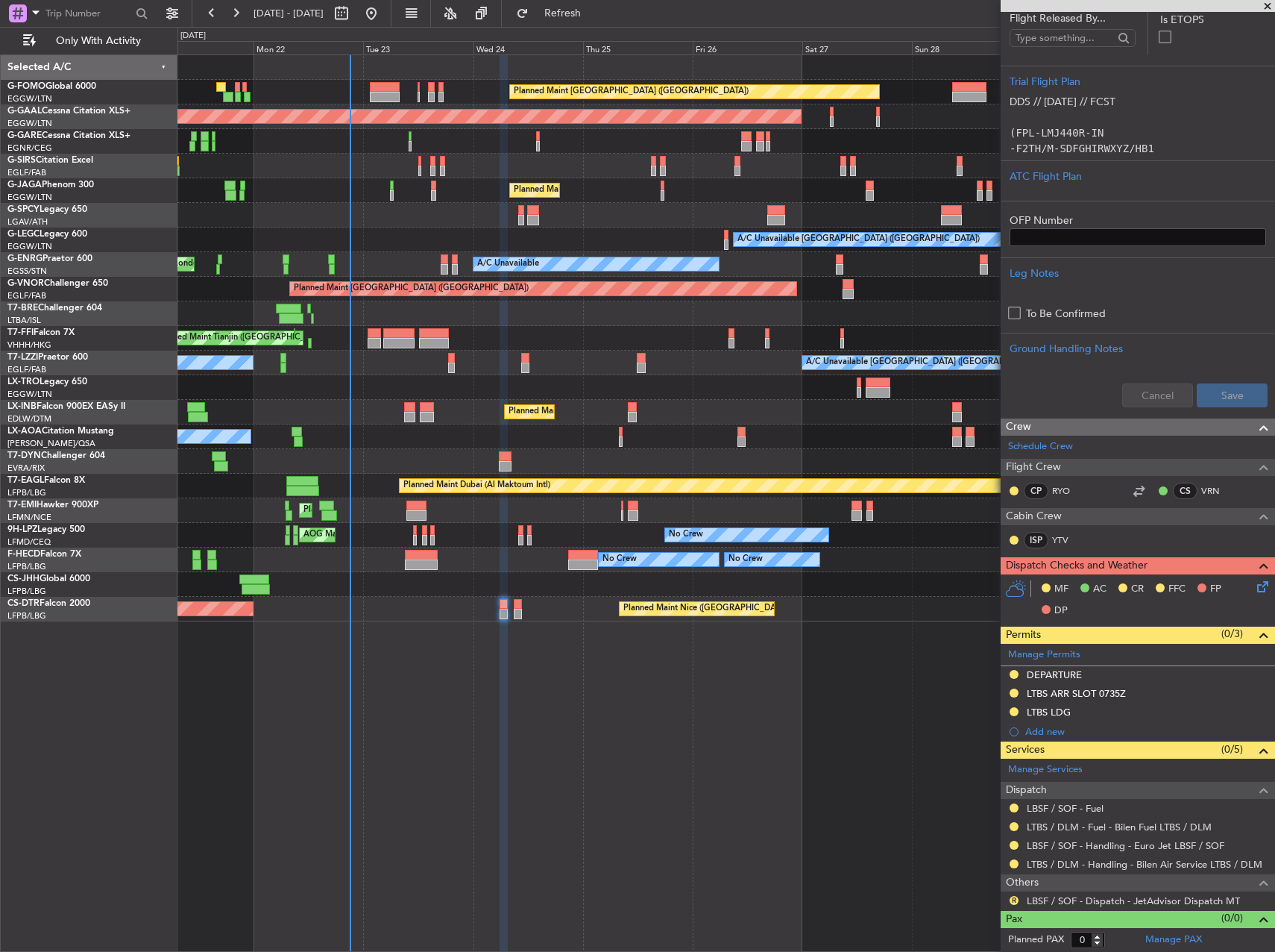
click at [766, 379] on div "Planned Maint London (Luton) Planned Maint Dusseldorf Unplanned Maint London (L…" at bounding box center [726, 338] width 1097 height 566
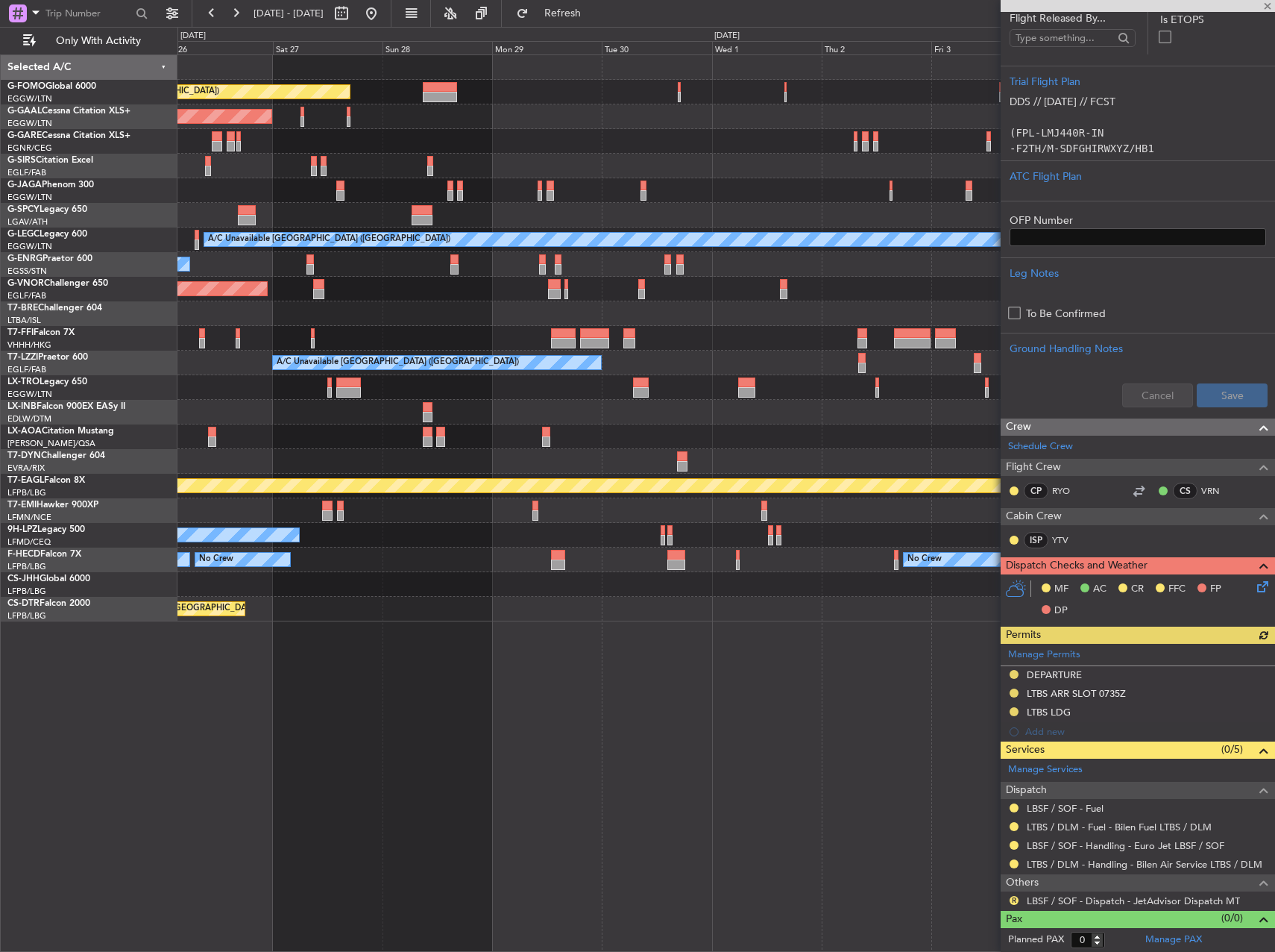
click at [379, 453] on div "Planned Maint London (Luton) Planned Maint Dusseldorf Owner Planned Maint Londo…" at bounding box center [726, 338] width 1097 height 566
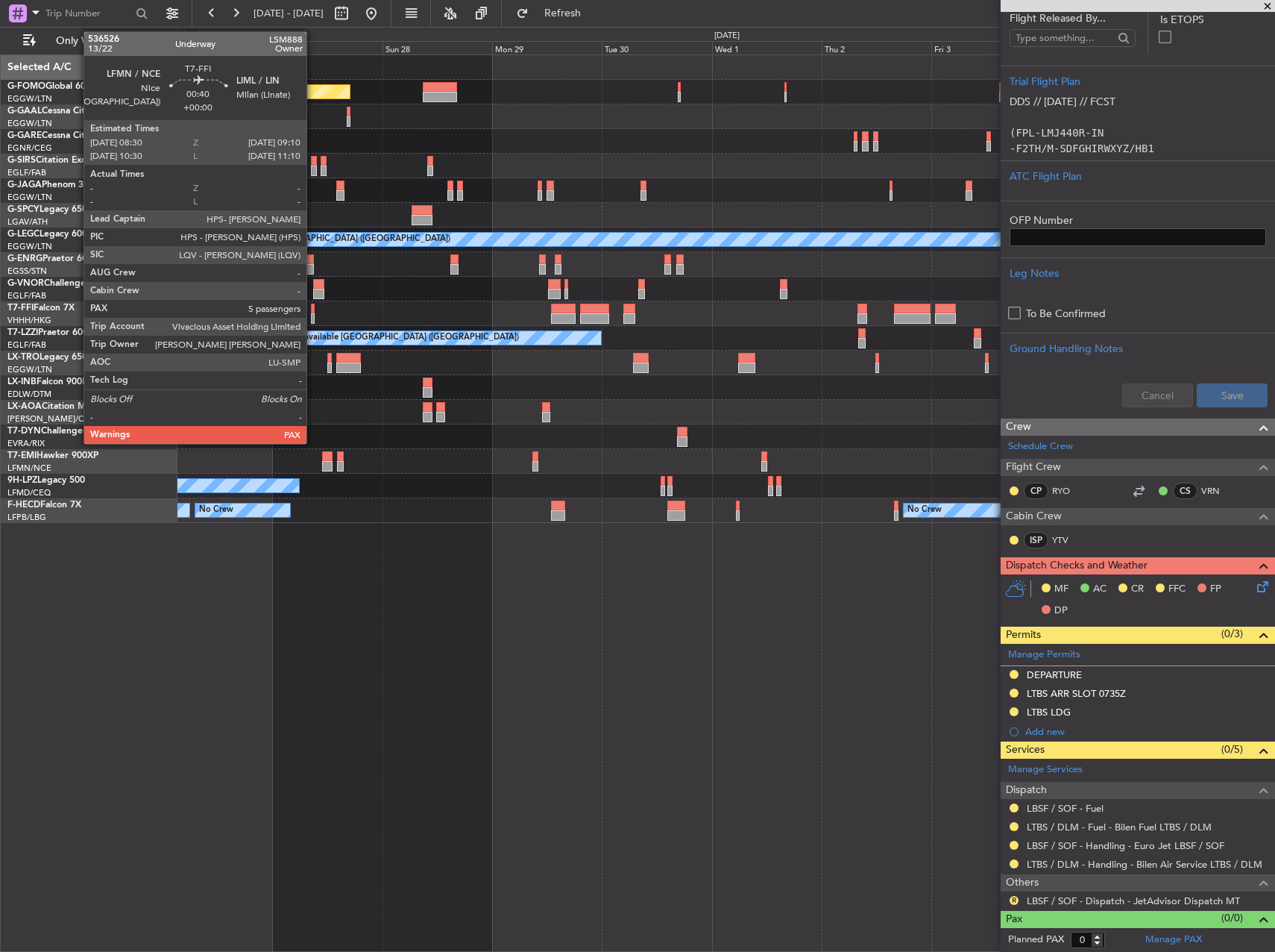
click at [313, 314] on div at bounding box center [313, 318] width 4 height 10
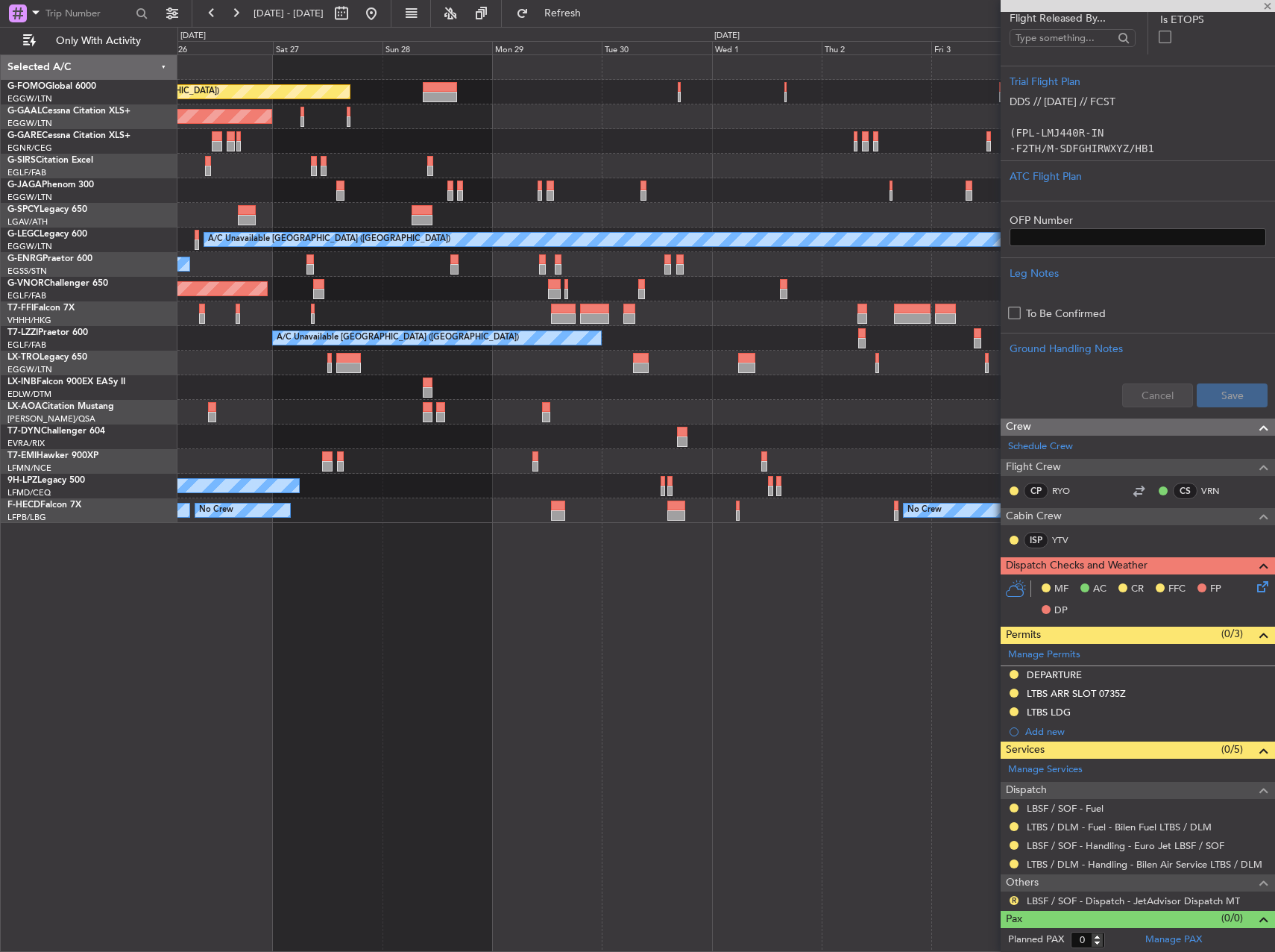
type input "5"
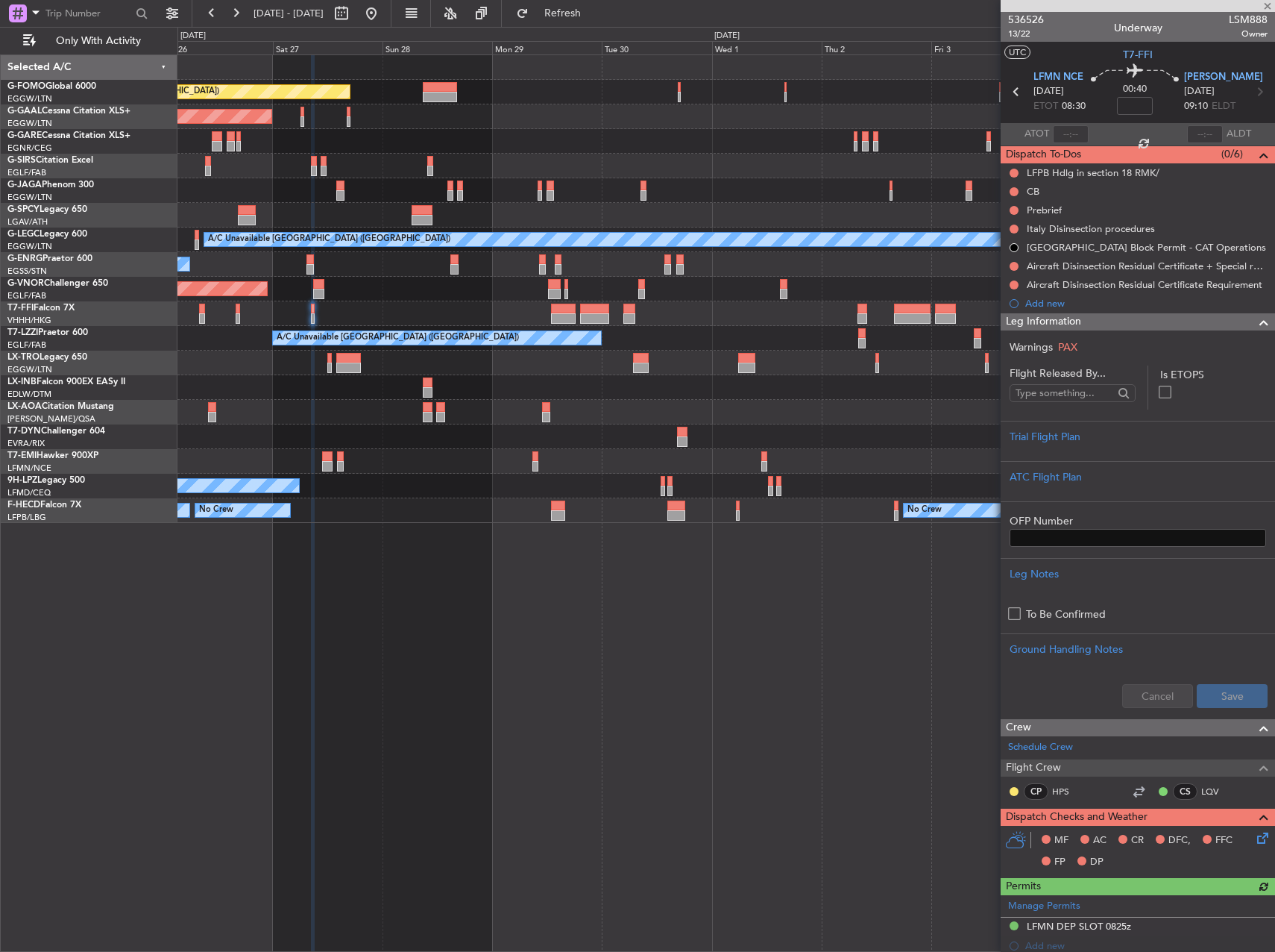
scroll to position [298, 0]
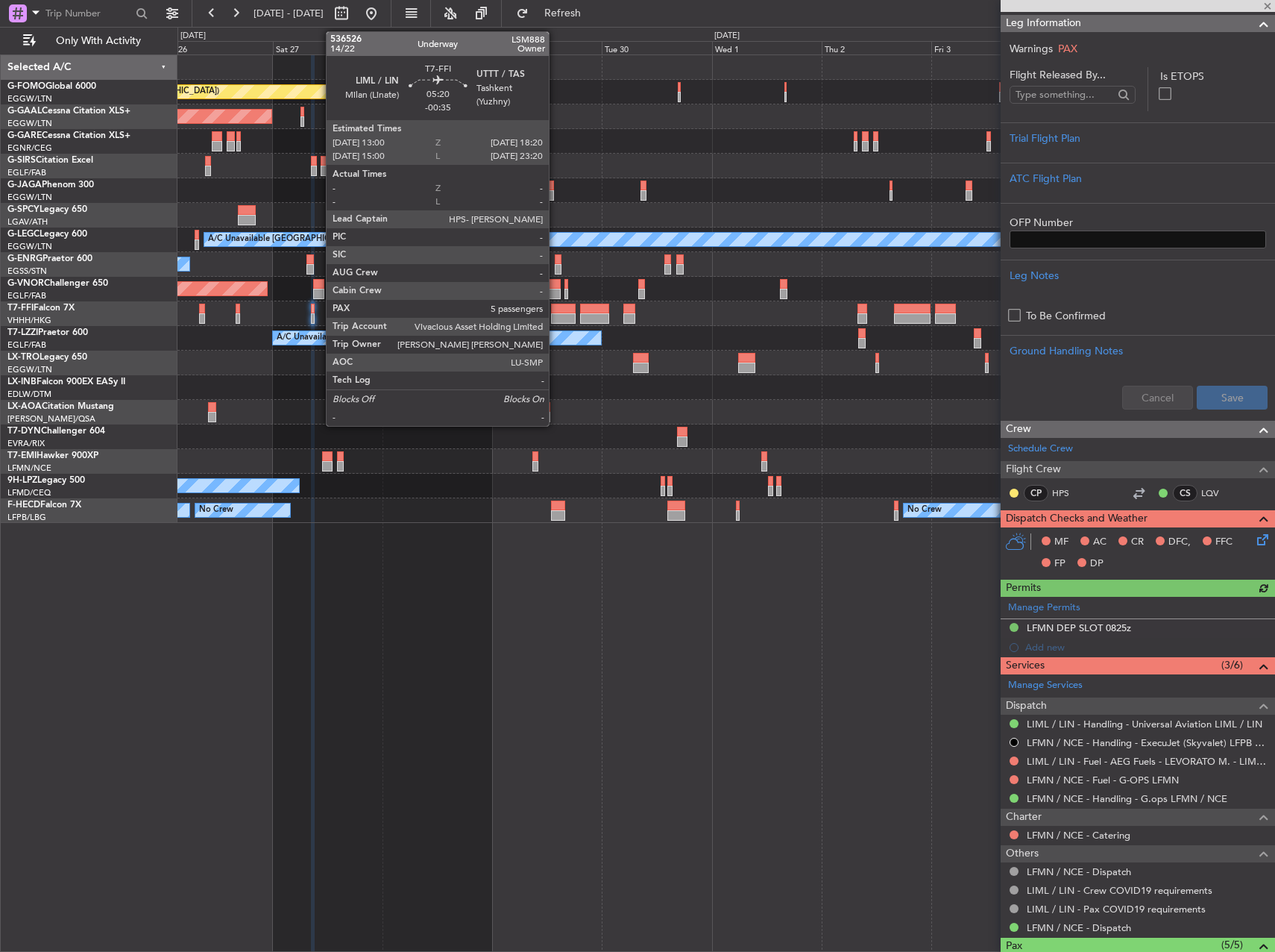
click at [555, 313] on div at bounding box center [564, 318] width 25 height 10
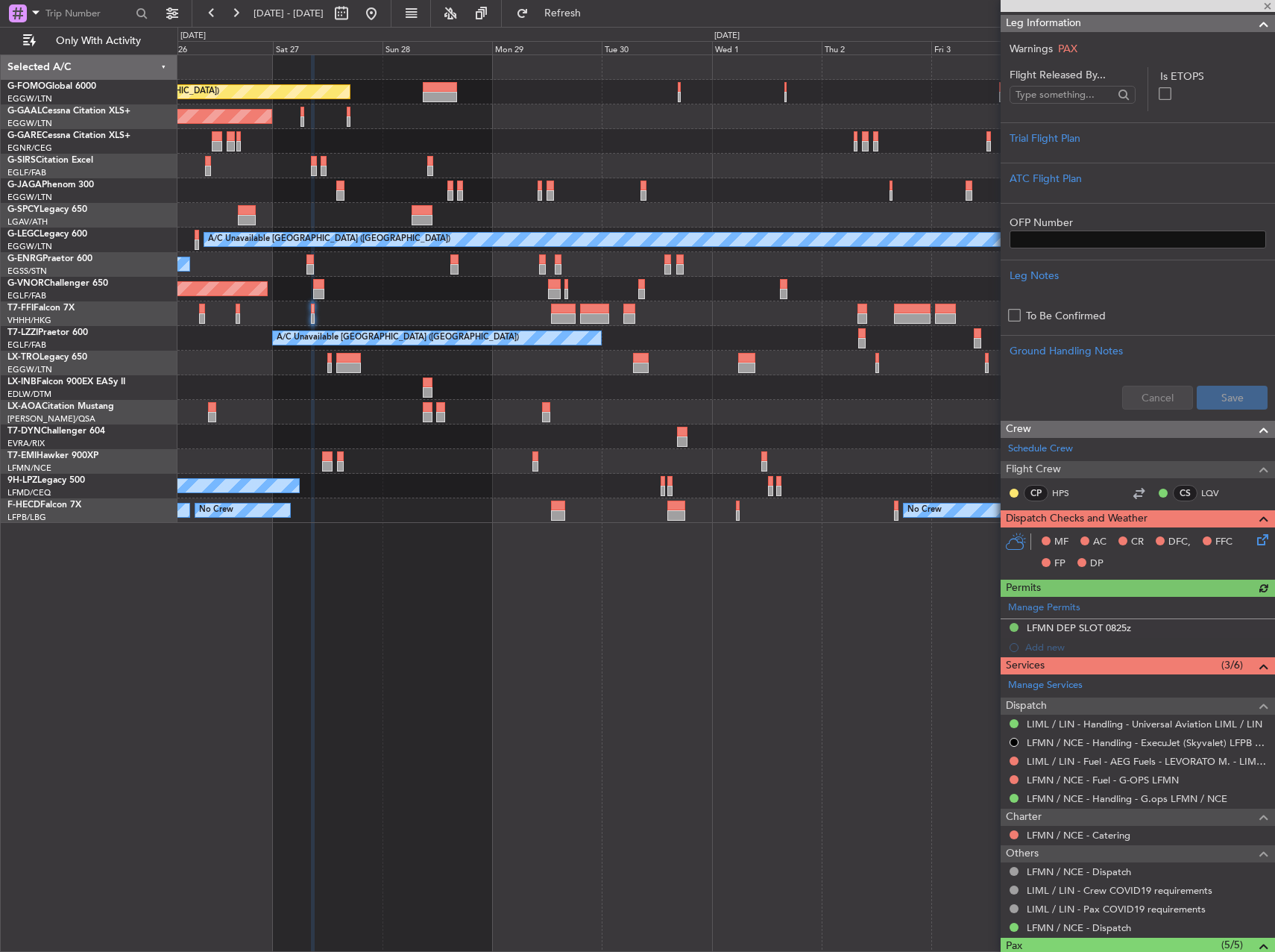
type input "-00:35"
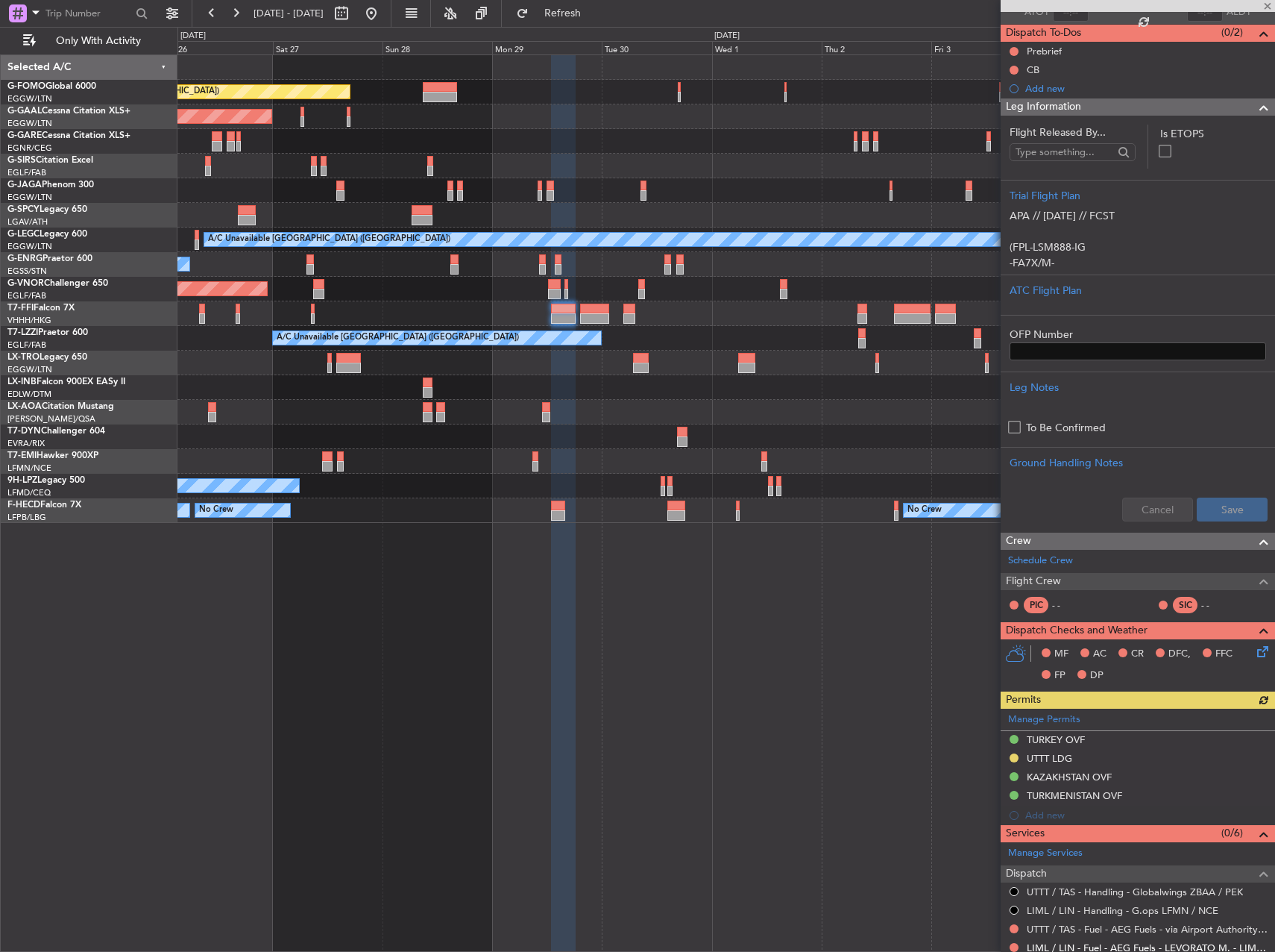
scroll to position [448, 0]
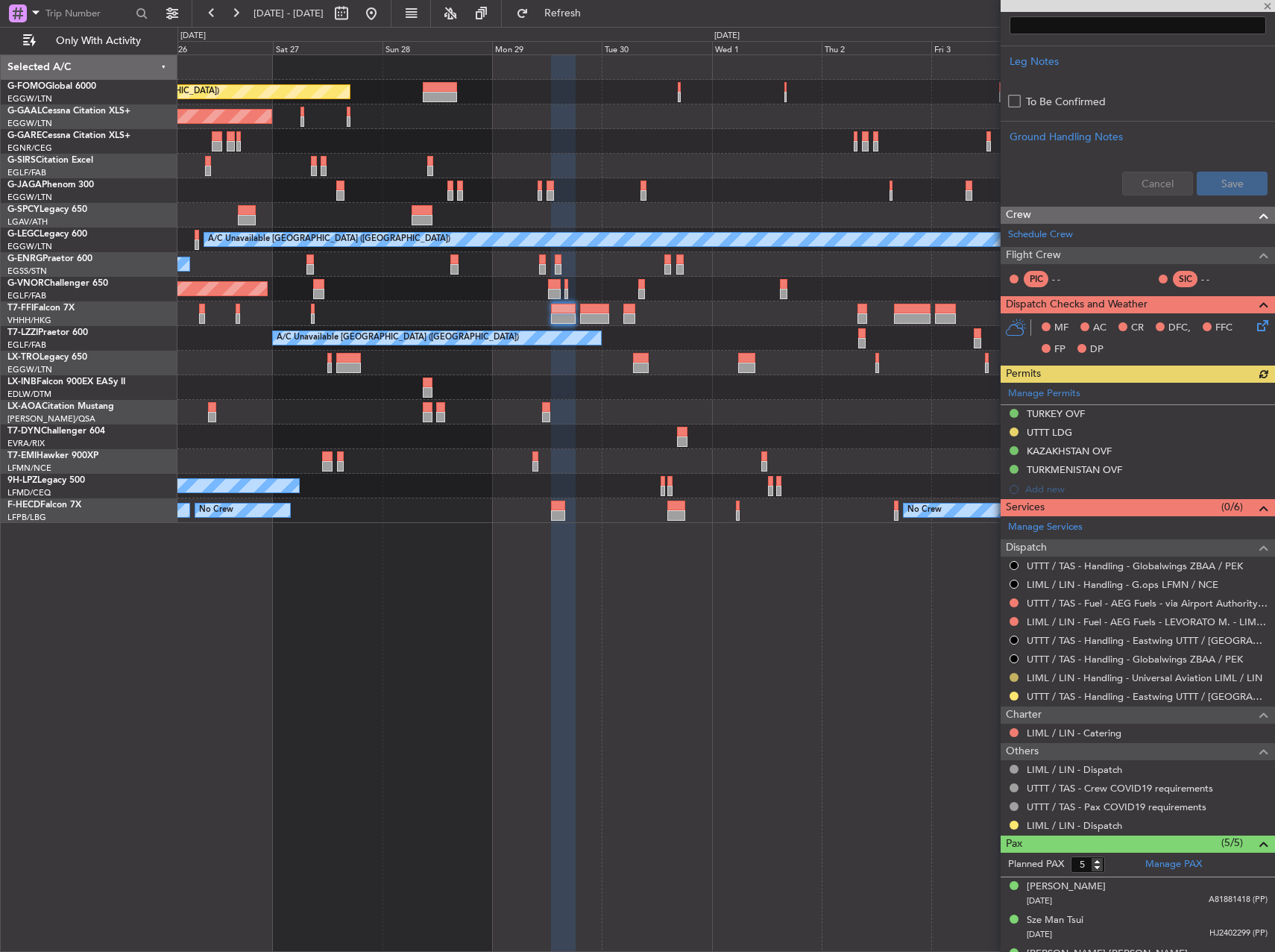
click at [1012, 678] on button at bounding box center [1013, 677] width 8 height 8
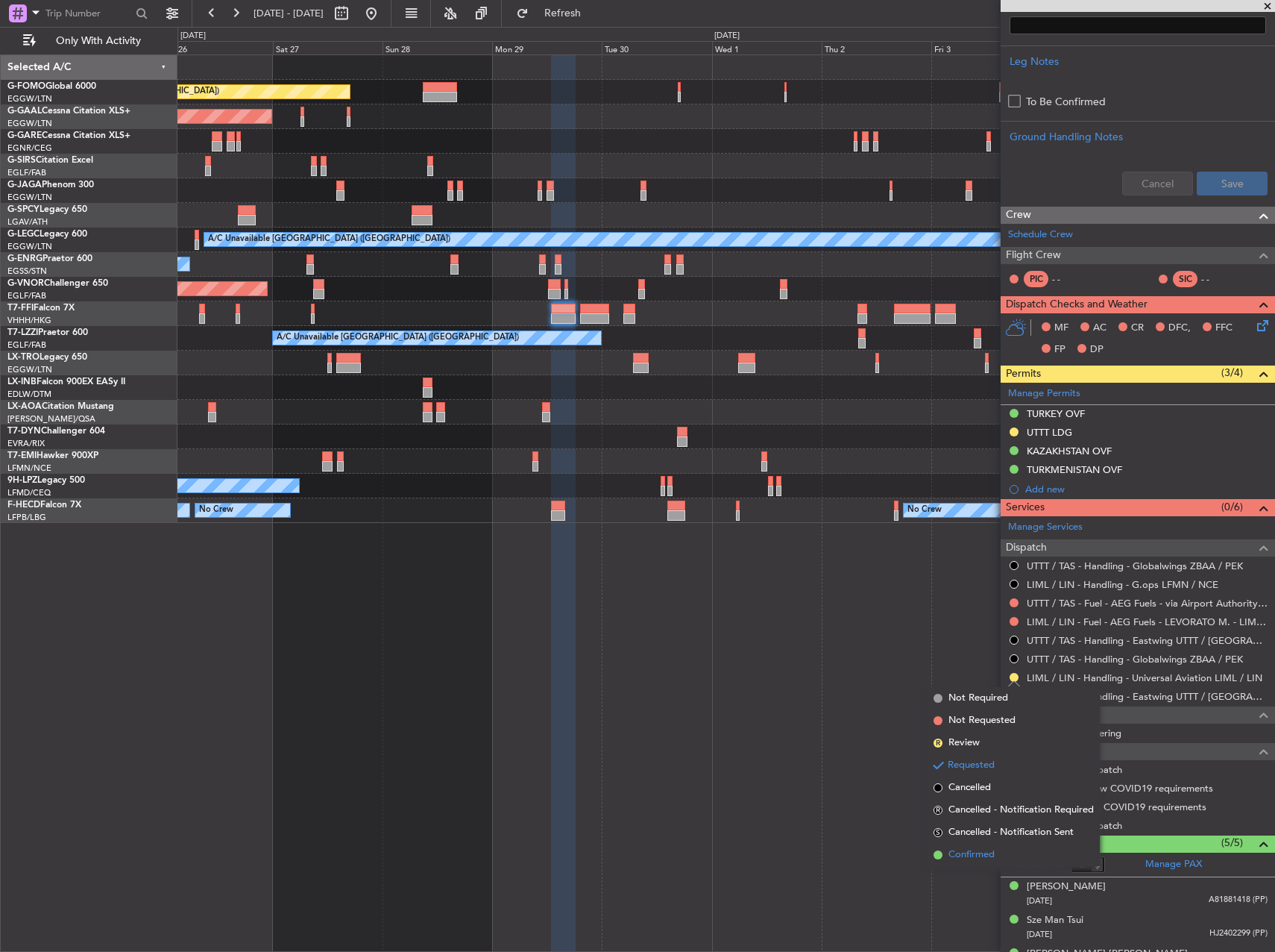
click at [994, 859] on span "Confirmed" at bounding box center [971, 855] width 46 height 15
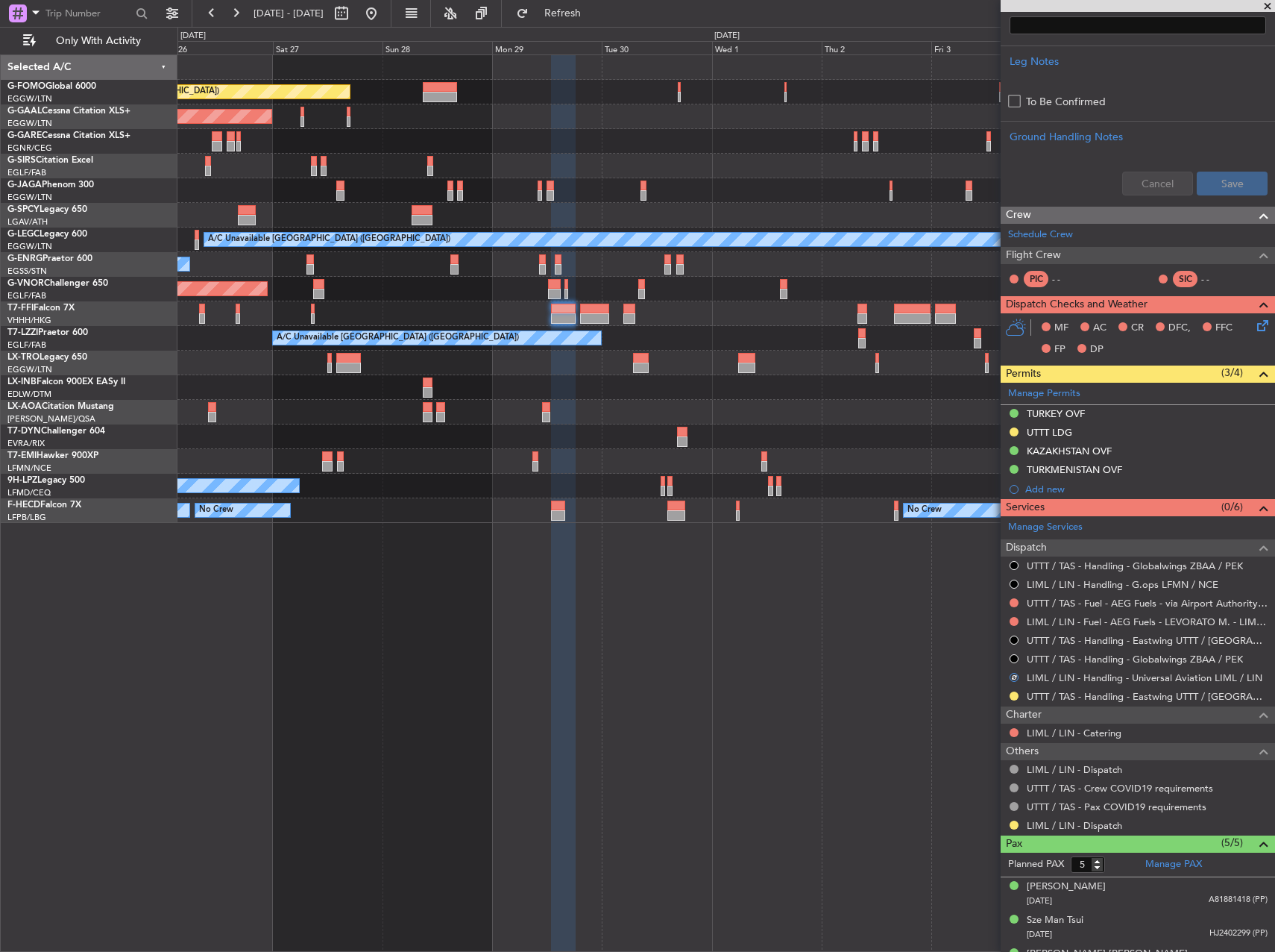
click at [887, 675] on div "Planned Maint London (Luton) Planned Maint Dusseldorf Owner Planned Maint Londo…" at bounding box center [726, 503] width 1098 height 897
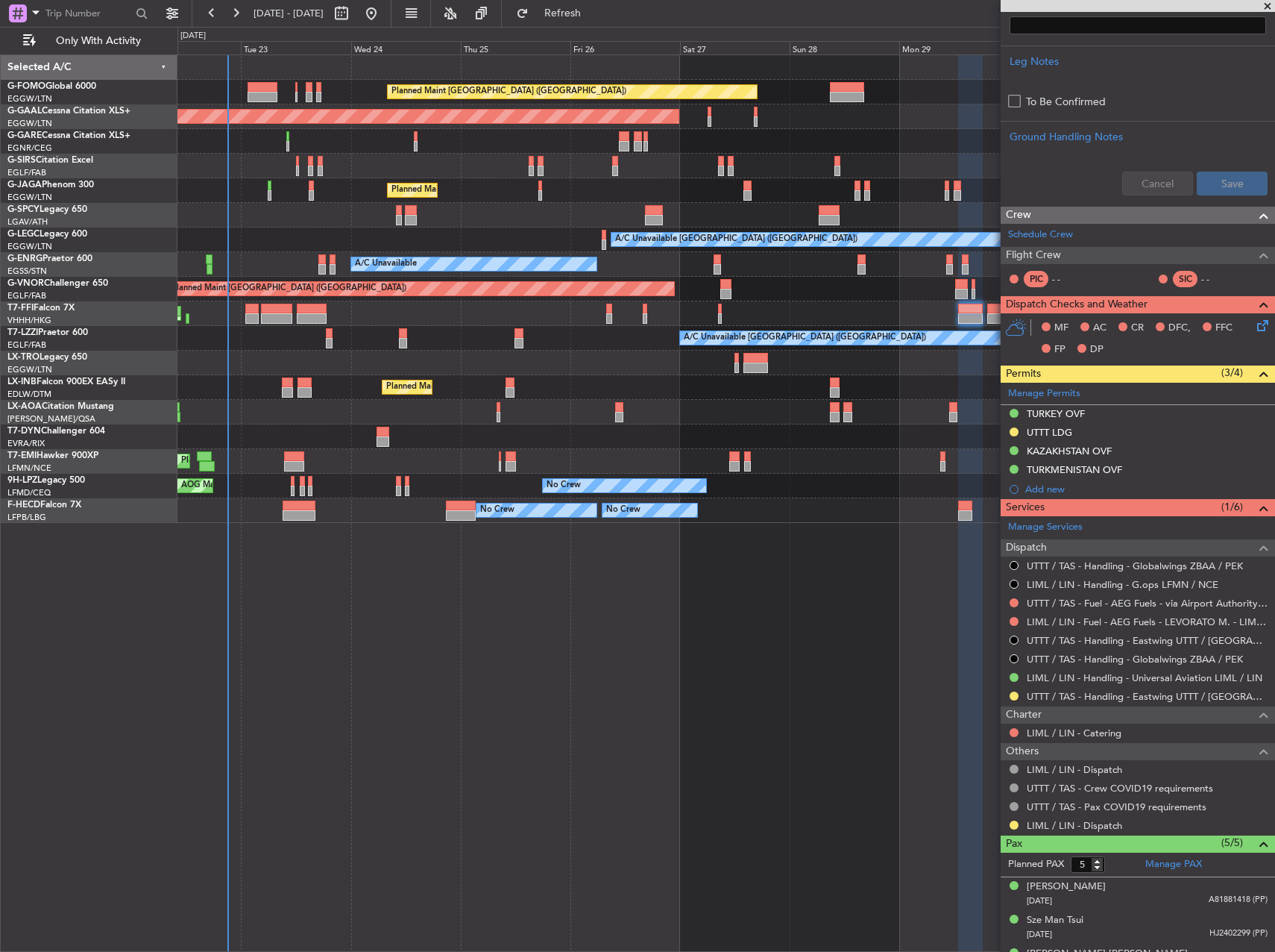
click at [727, 665] on div "Planned Maint London (Luton) Planned Maint Dusseldorf Owner Planned Maint Londo…" at bounding box center [726, 503] width 1098 height 897
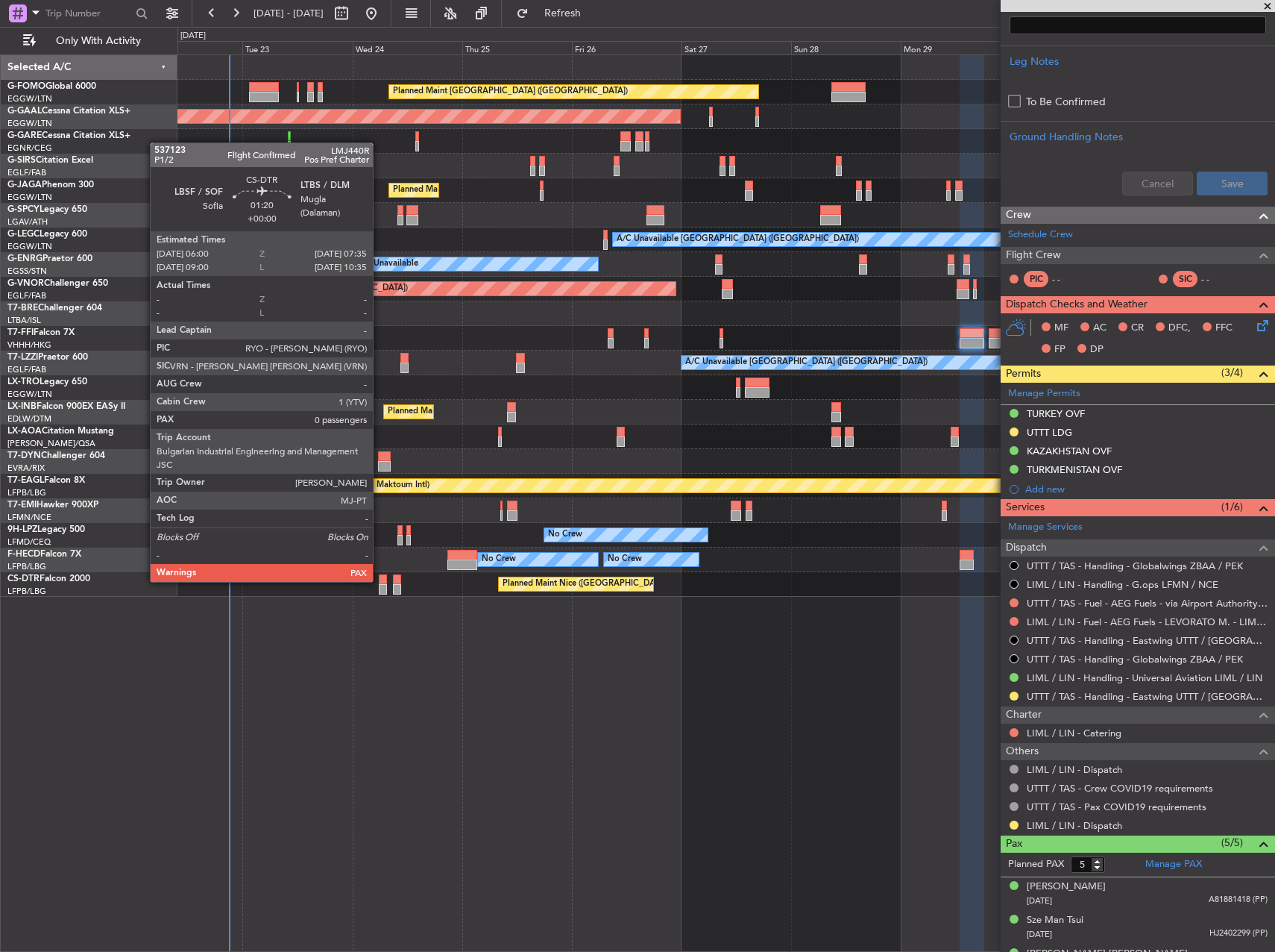
click at [380, 581] on div at bounding box center [383, 579] width 8 height 10
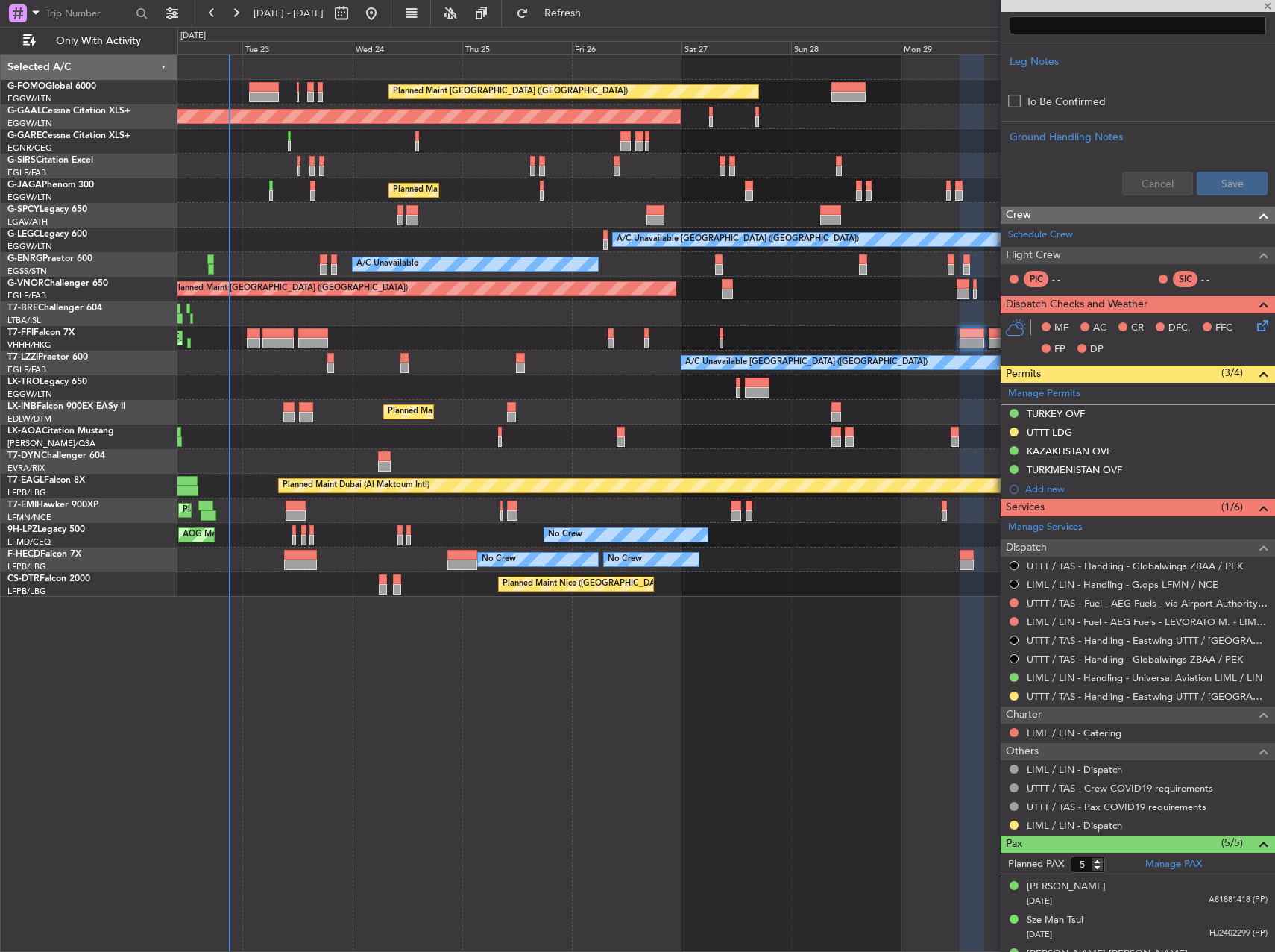
type input "0"
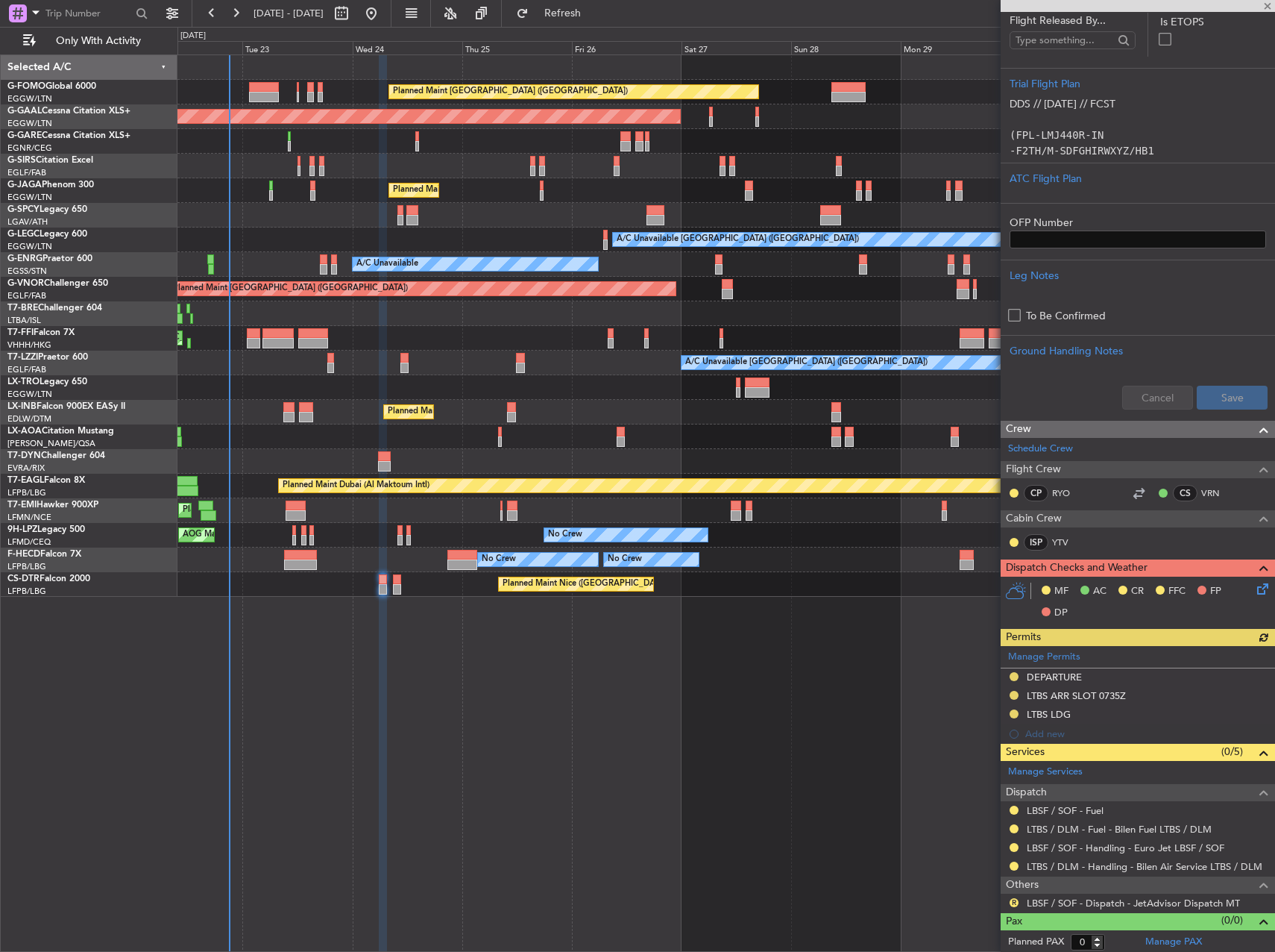
scroll to position [298, 0]
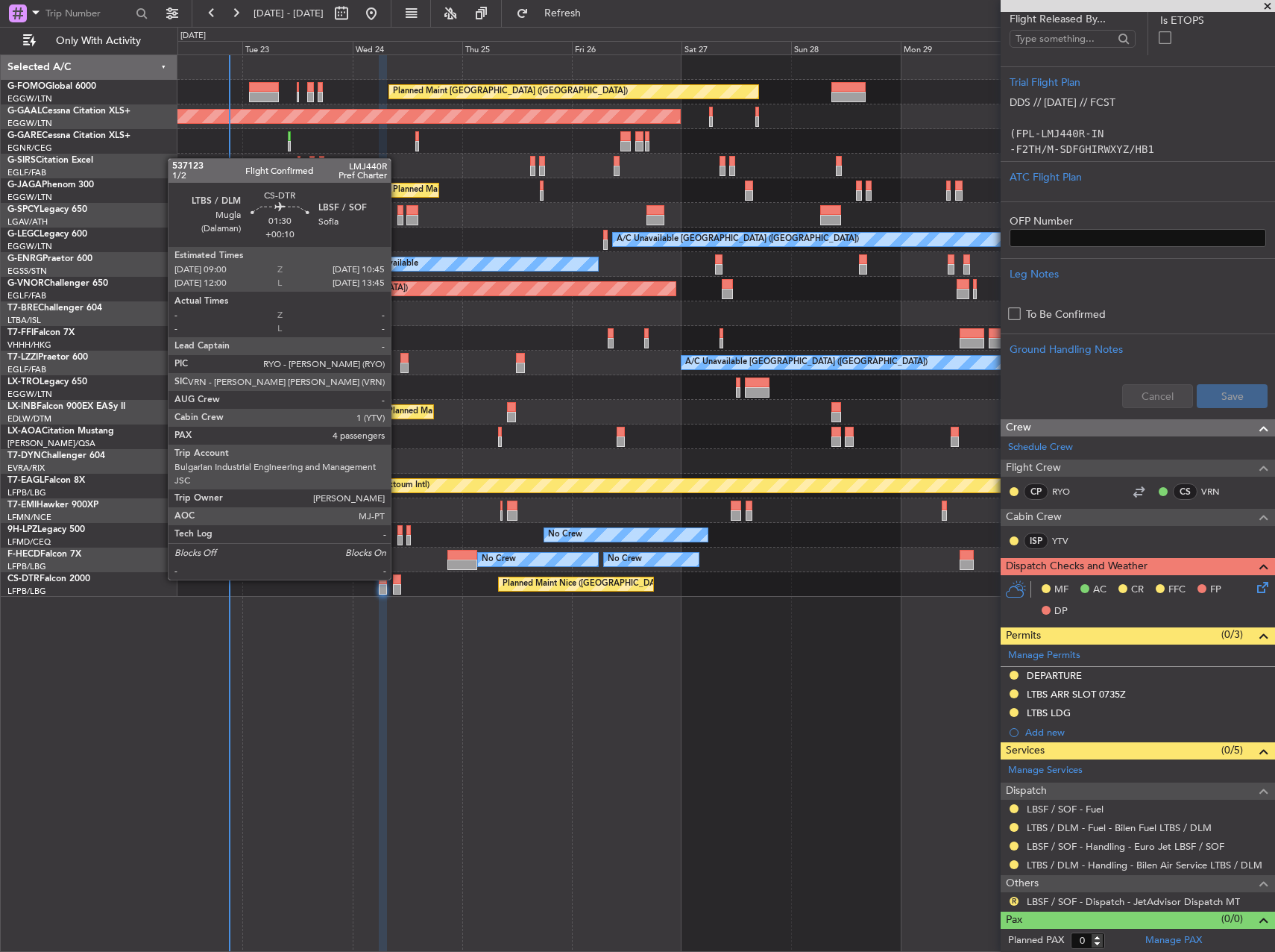
click at [398, 578] on div at bounding box center [397, 579] width 8 height 10
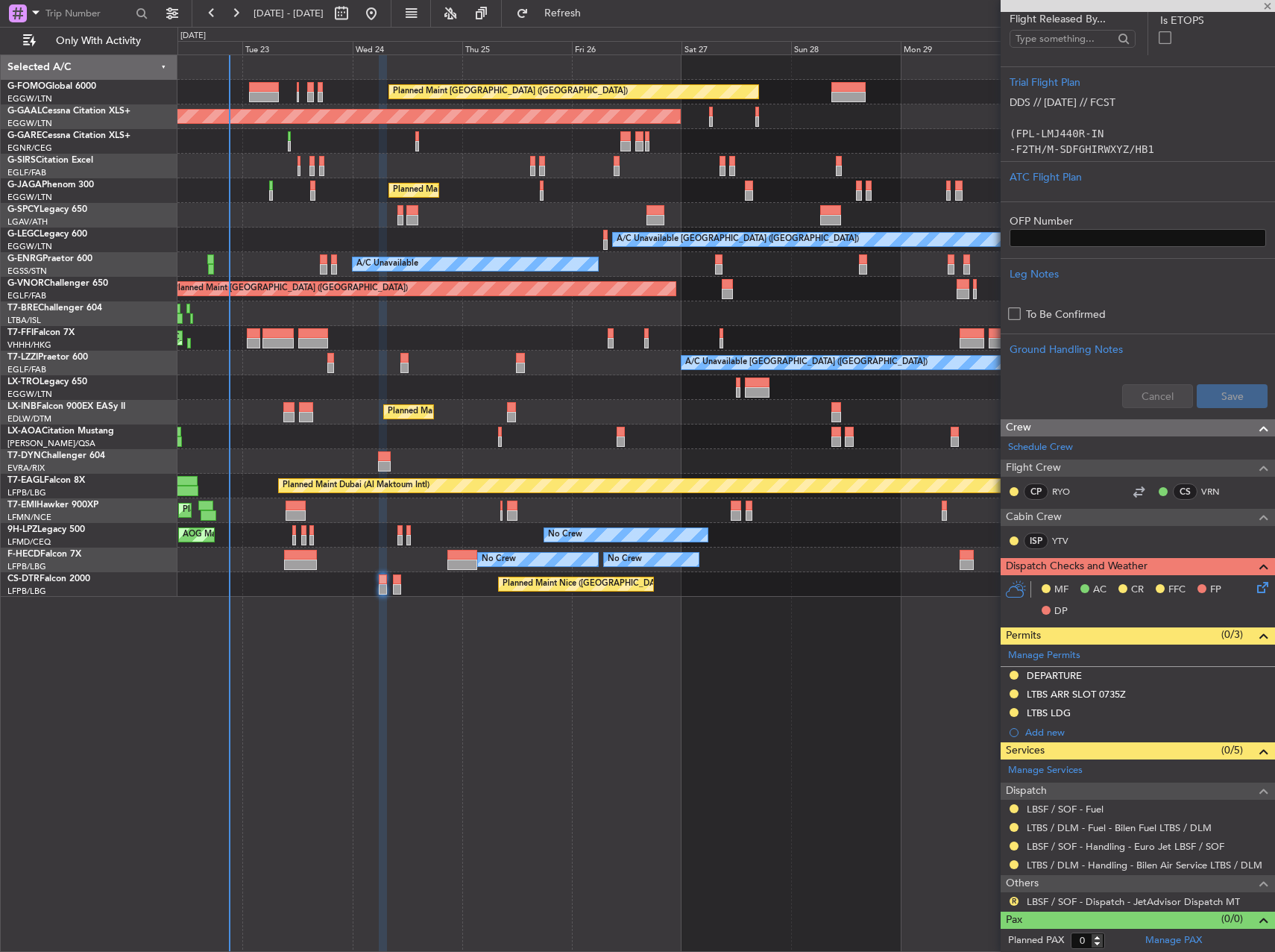
type input "+00:10"
type input "4"
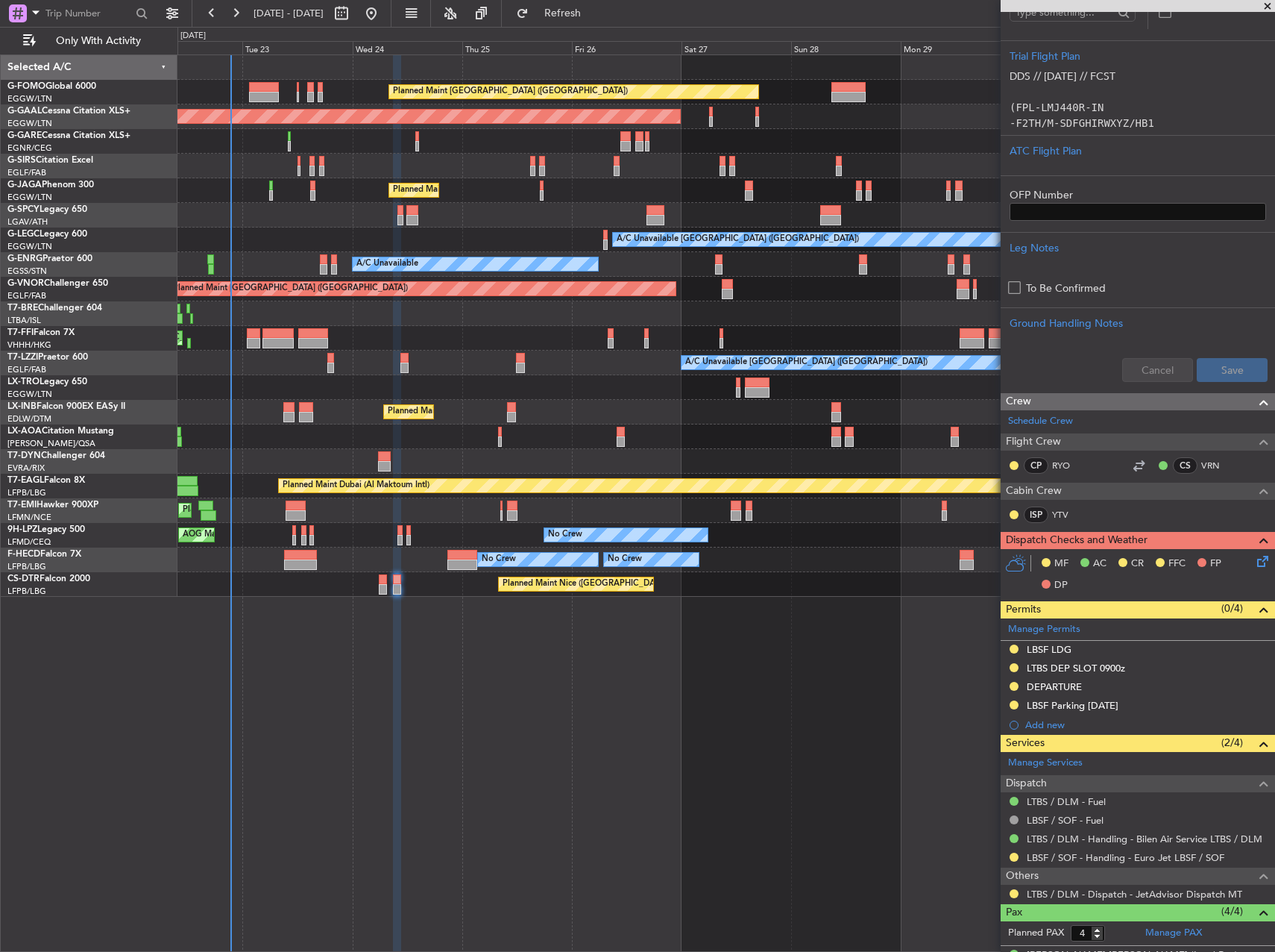
click at [777, 294] on div "Planned Maint [GEOGRAPHIC_DATA] ([GEOGRAPHIC_DATA])" at bounding box center [726, 289] width 1097 height 25
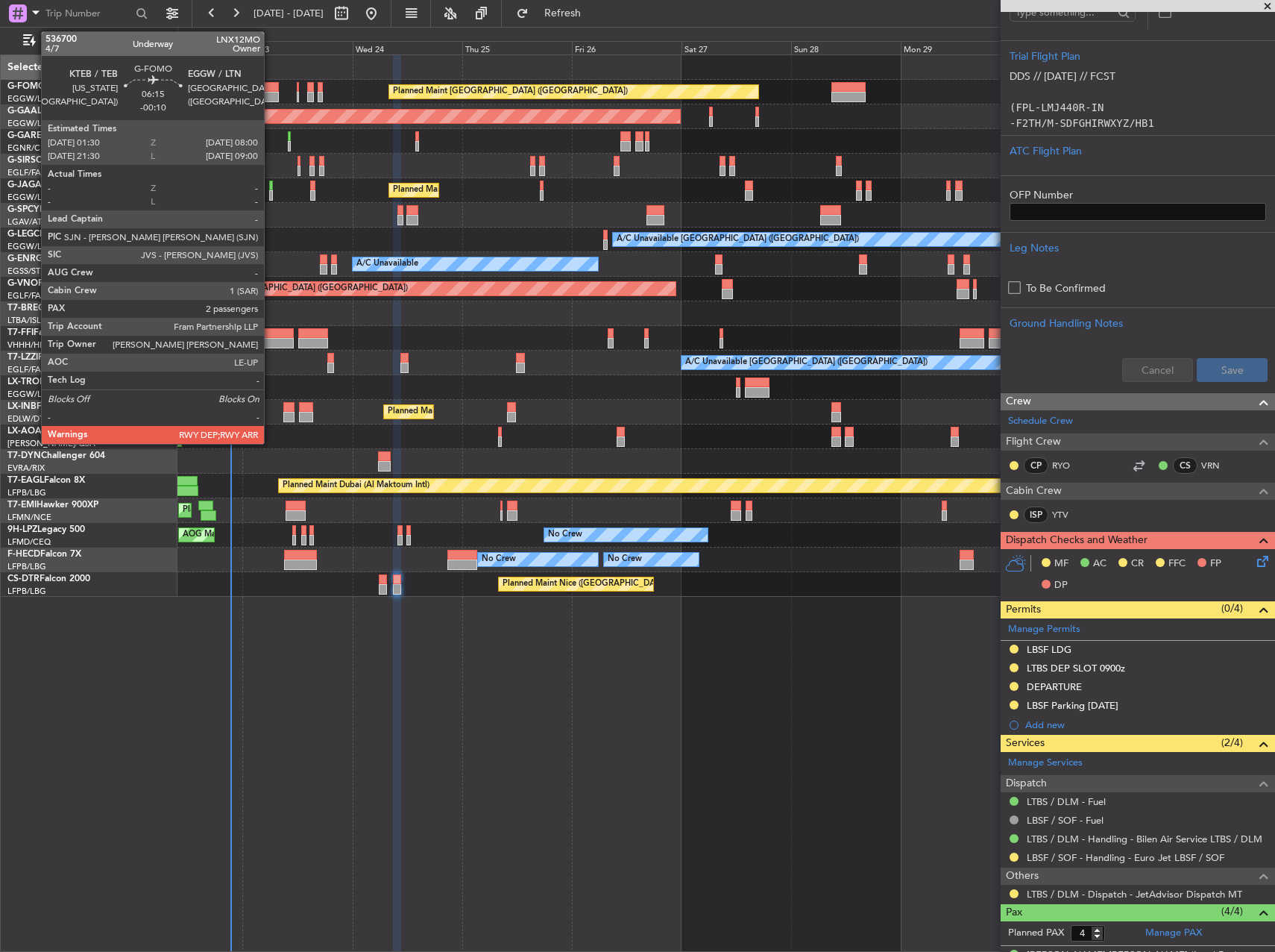
click at [270, 98] on div at bounding box center [264, 96] width 30 height 10
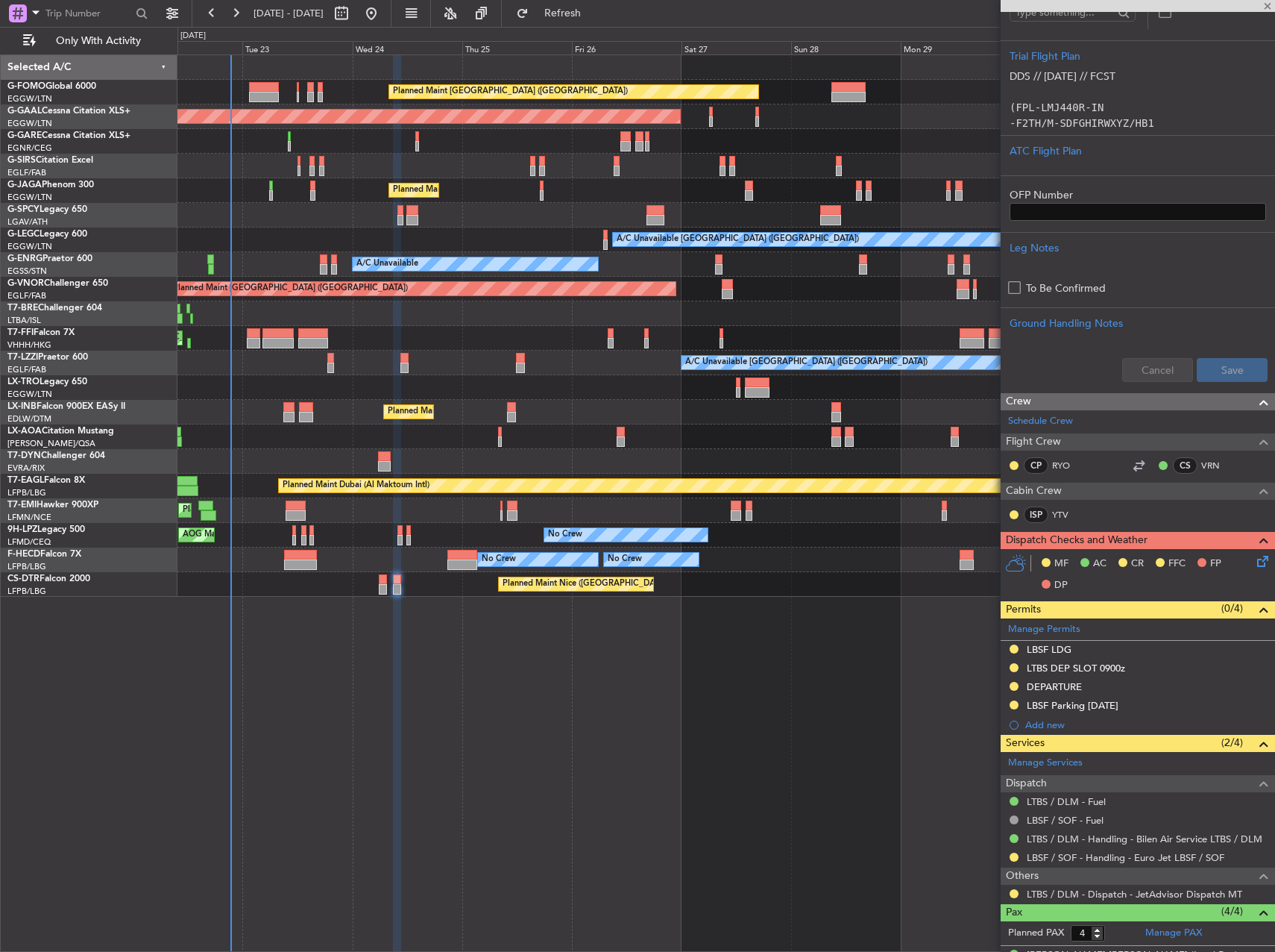
type input "-00:10"
type input "2"
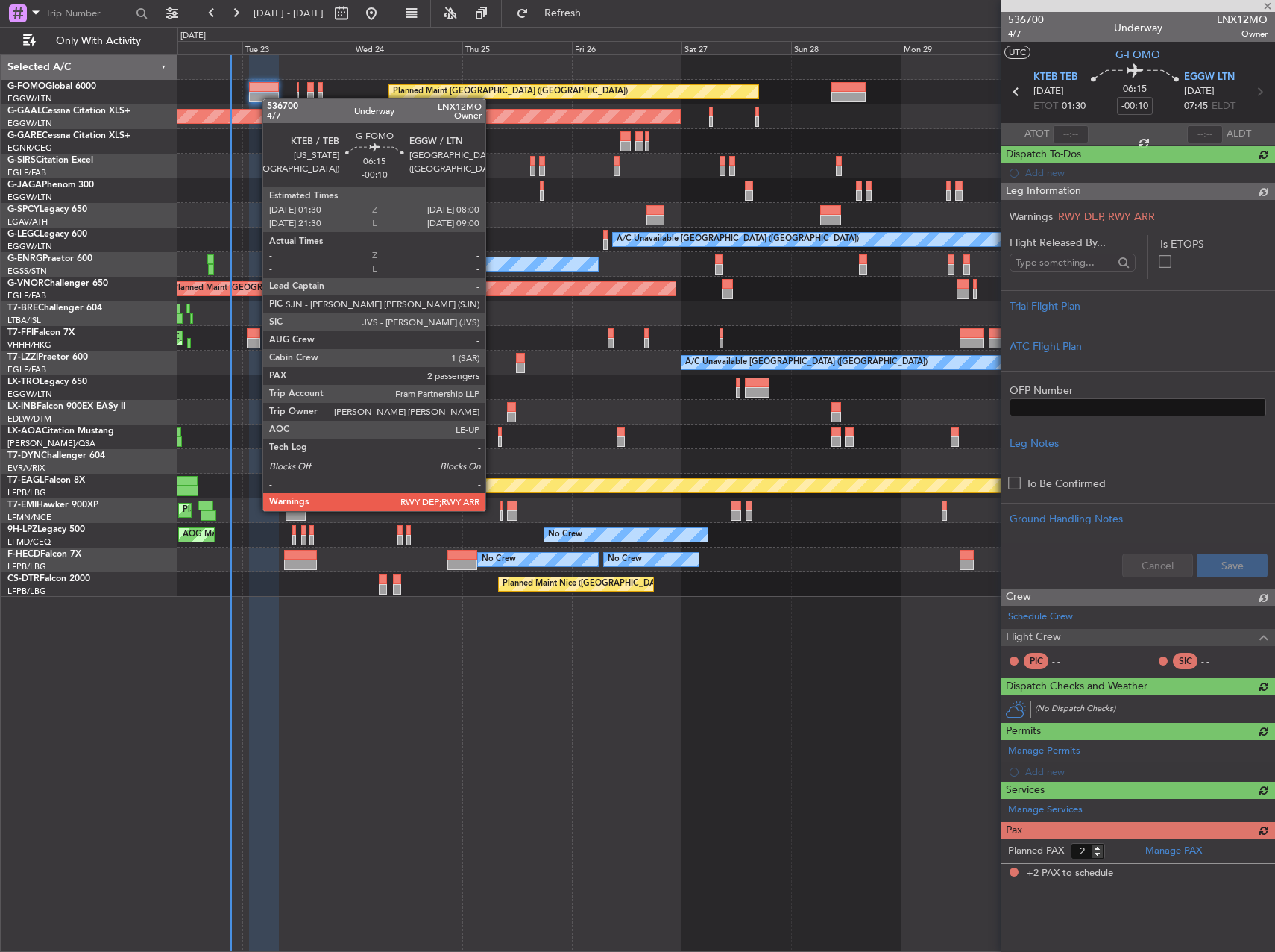
scroll to position [0, 0]
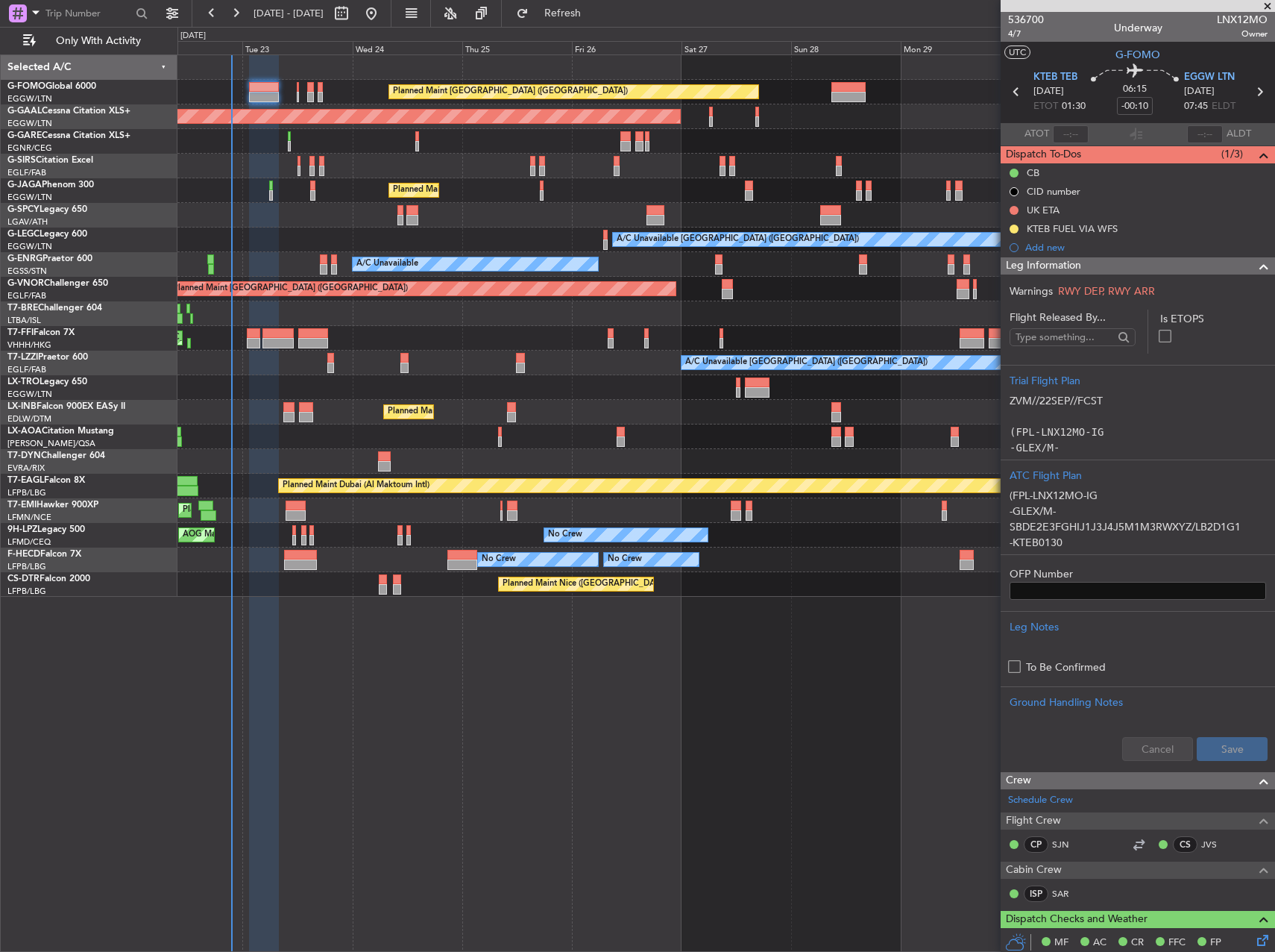
click at [509, 198] on div "Planned Maint [GEOGRAPHIC_DATA] ([GEOGRAPHIC_DATA])" at bounding box center [726, 190] width 1097 height 25
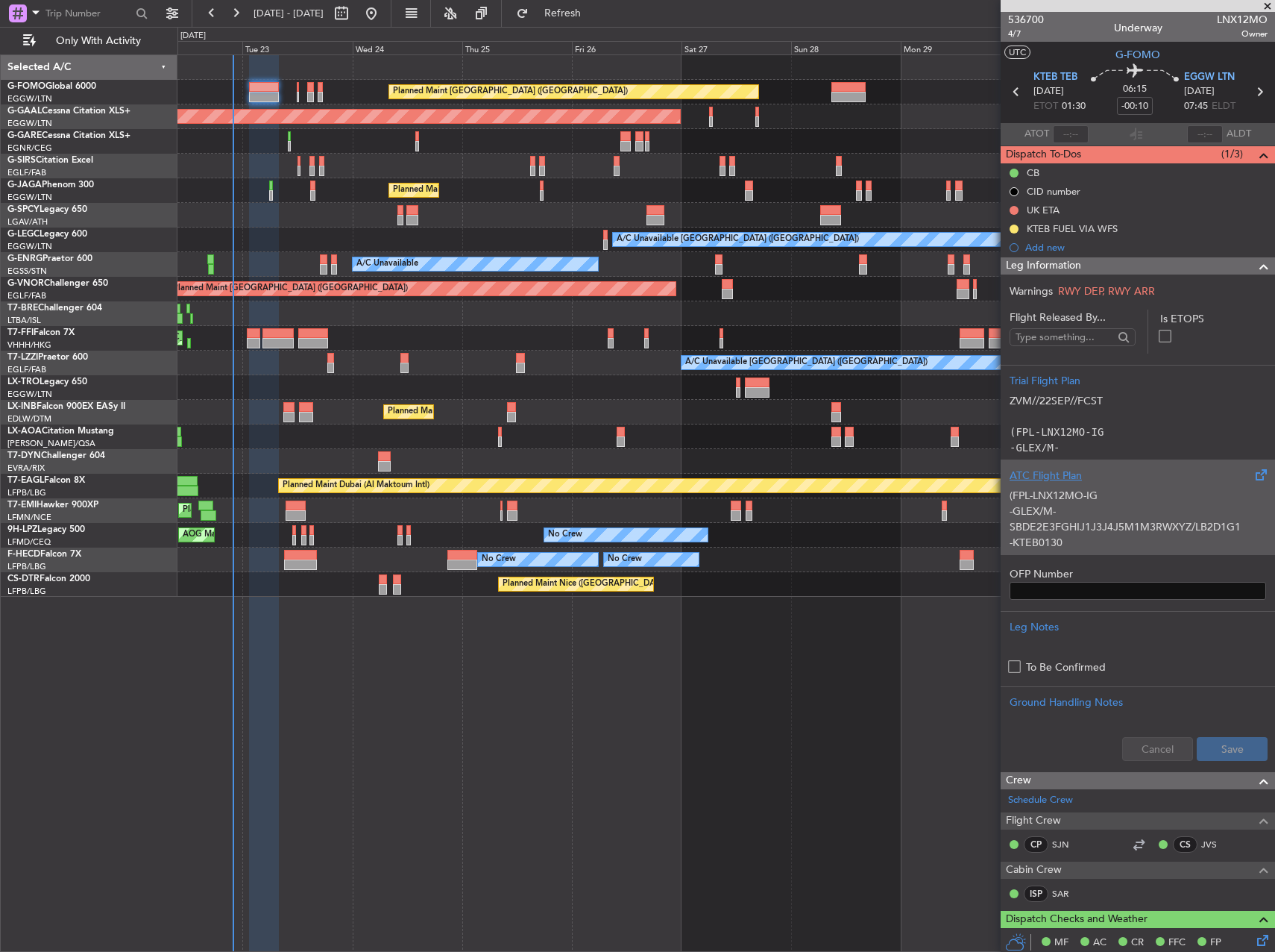
click at [1167, 523] on p "-GLEX/M-SBDE2E3FGHIJ1J3J4J5M1M3RWXYZ/LB2D1G1" at bounding box center [1137, 518] width 256 height 31
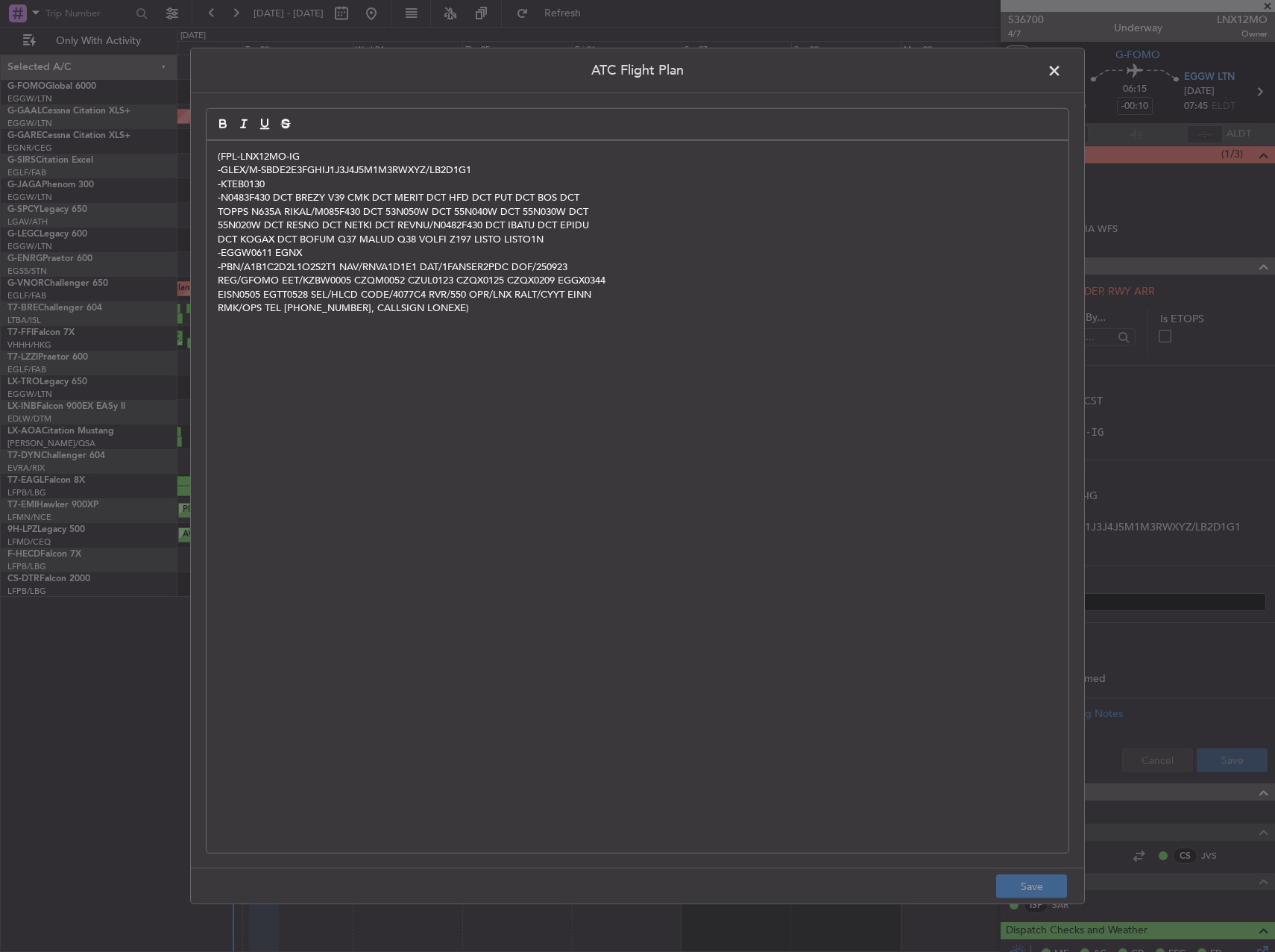
click at [1062, 75] on span at bounding box center [1062, 74] width 0 height 30
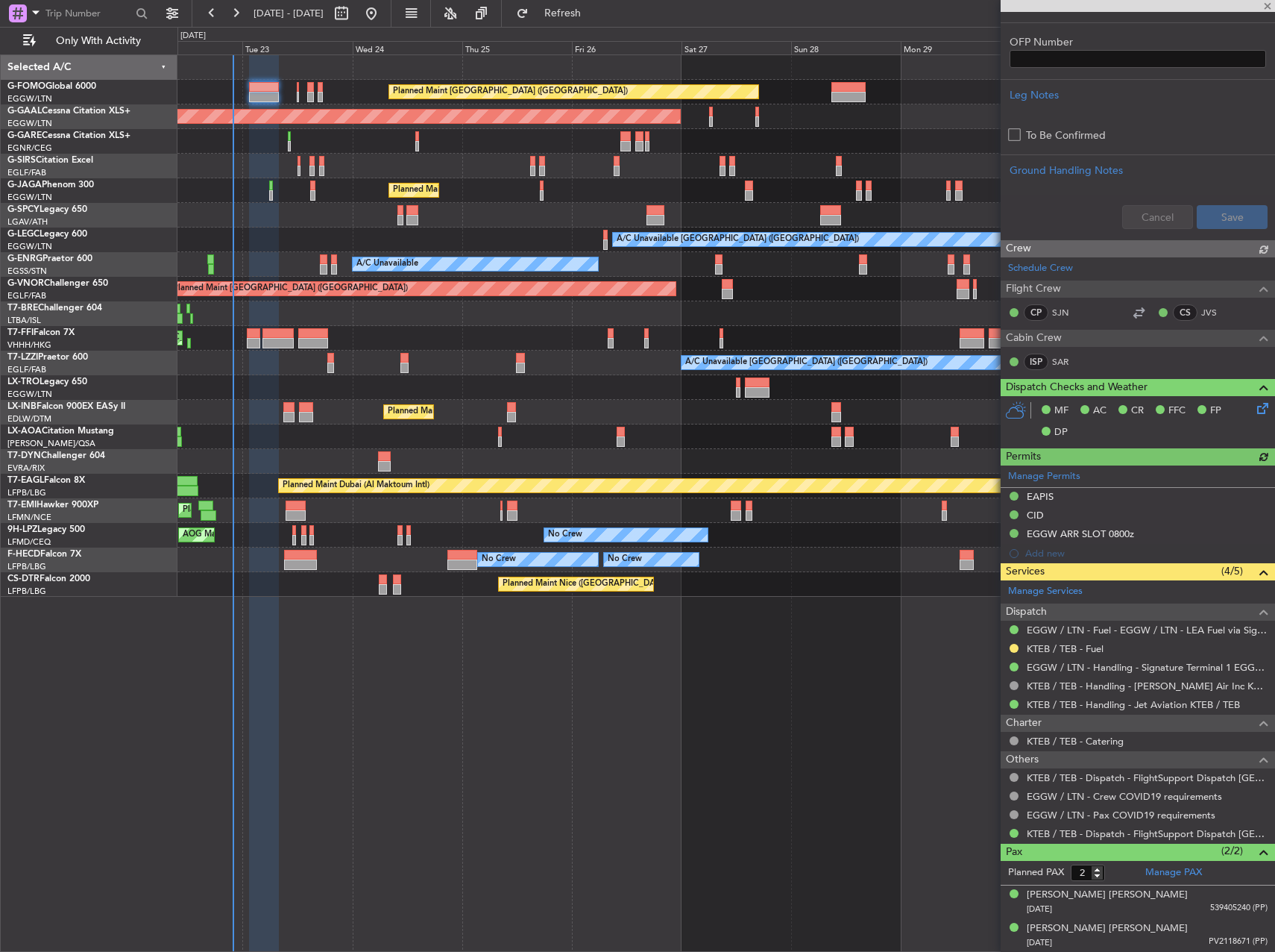
scroll to position [532, 0]
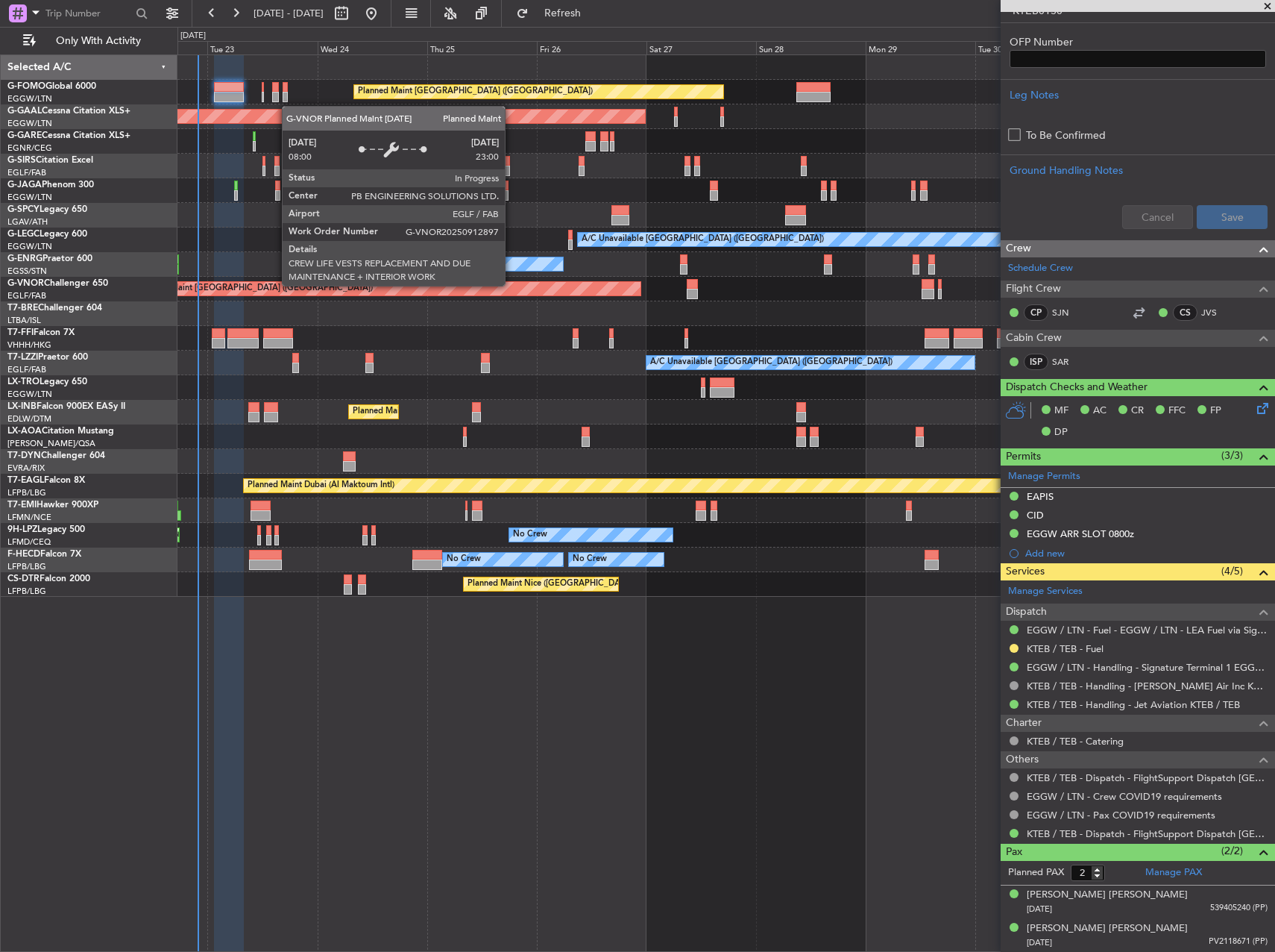
click at [477, 289] on div "Planned Maint [GEOGRAPHIC_DATA] ([GEOGRAPHIC_DATA])" at bounding box center [386, 288] width 506 height 13
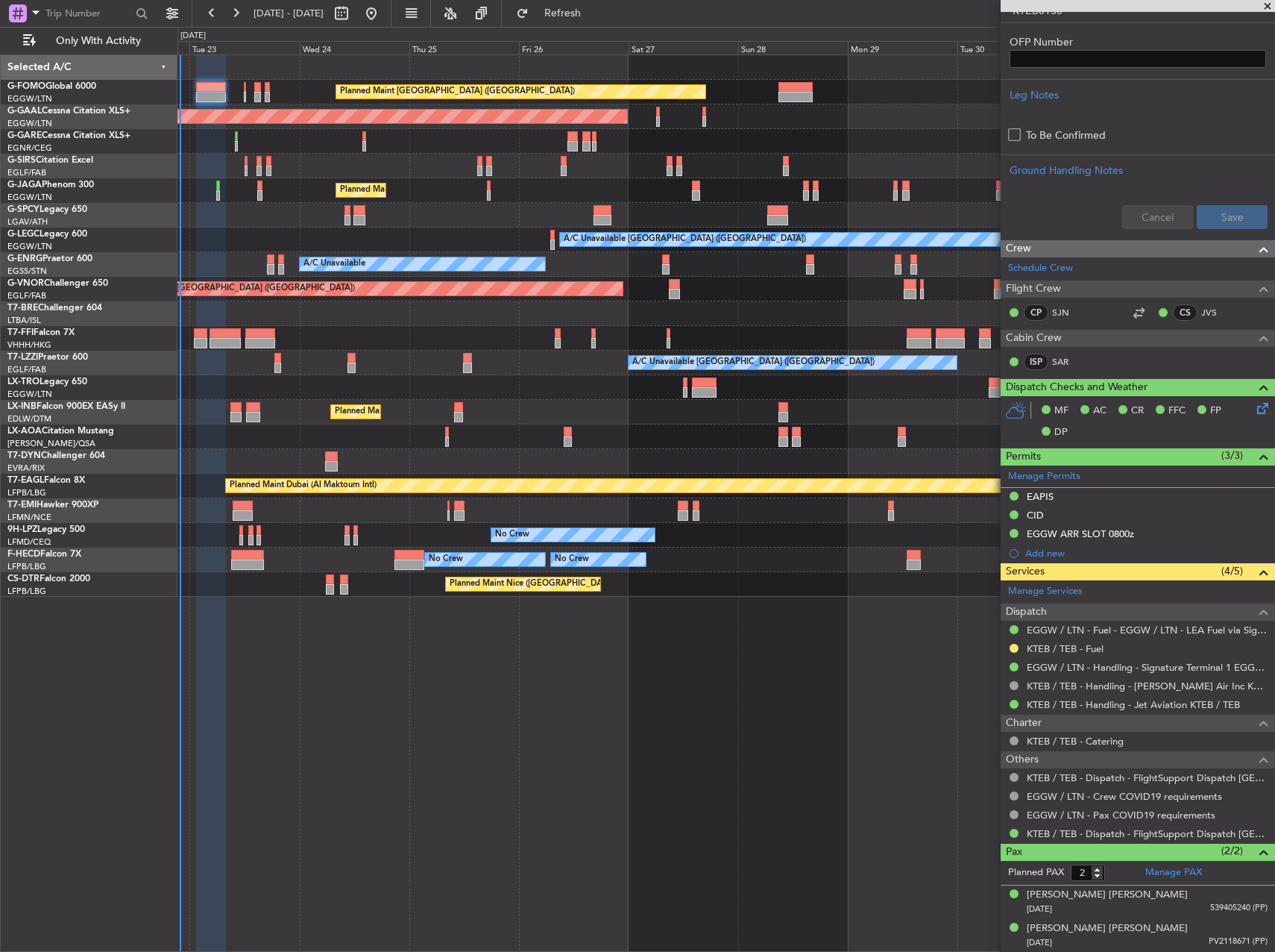
click at [514, 352] on div "A/C Unavailable London (Farnborough) A/C Unavailable London (Farnborough)" at bounding box center [726, 363] width 1097 height 25
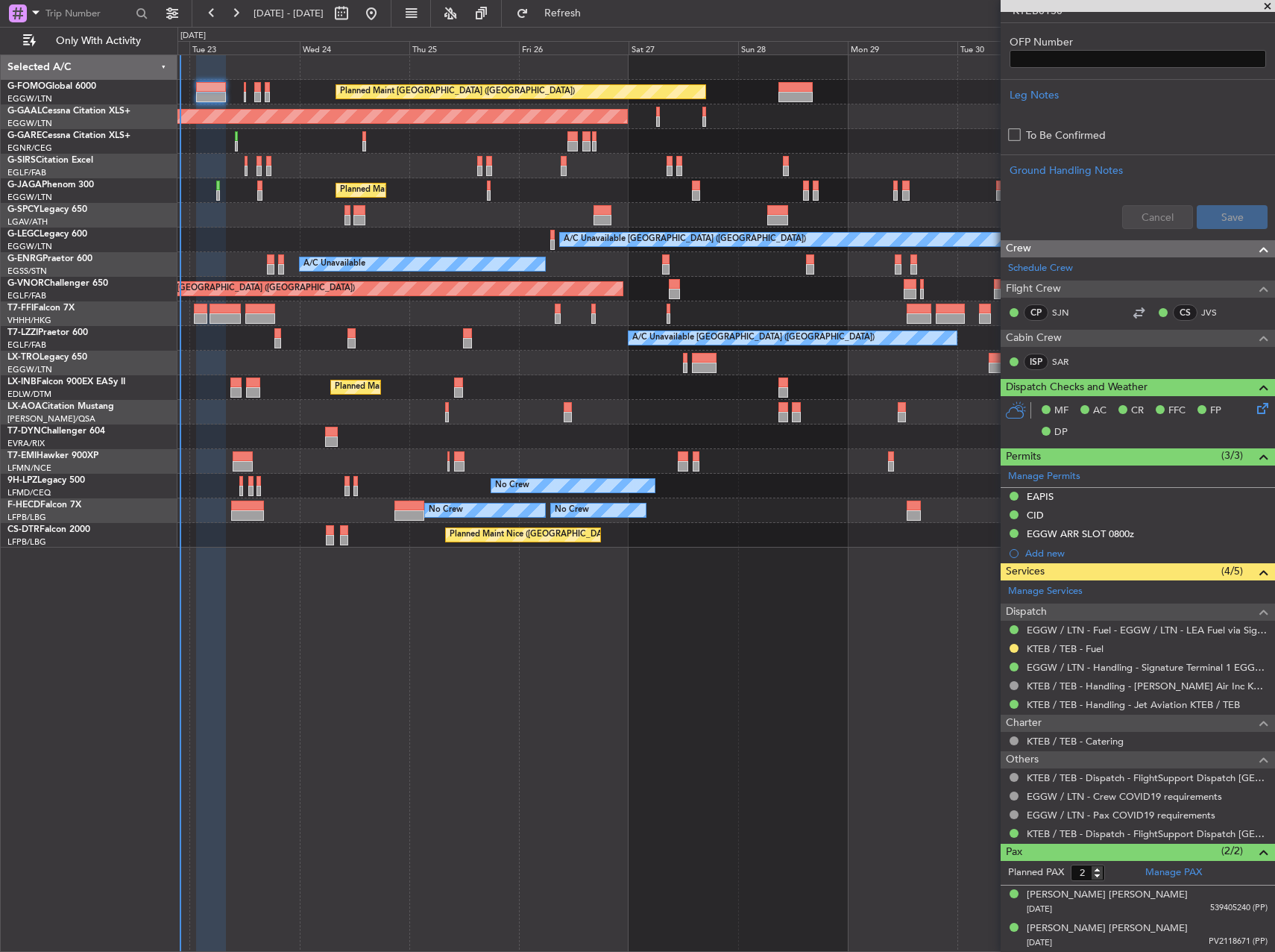
click at [629, 600] on div "Planned Maint London (Luton) Planned Maint Dusseldorf Owner Planned Maint Londo…" at bounding box center [726, 503] width 1098 height 897
click at [744, 681] on div "Planned Maint London (Luton) Planned Maint Dusseldorf Owner Planned Maint Londo…" at bounding box center [726, 503] width 1098 height 897
click at [863, 651] on div "Planned Maint London (Luton) Planned Maint Dusseldorf Owner Planned Maint Londo…" at bounding box center [726, 503] width 1098 height 897
click at [711, 648] on div "Planned Maint London (Luton) Planned Maint Dusseldorf Owner Planned Maint Londo…" at bounding box center [726, 503] width 1098 height 897
click at [353, 13] on button at bounding box center [341, 13] width 24 height 24
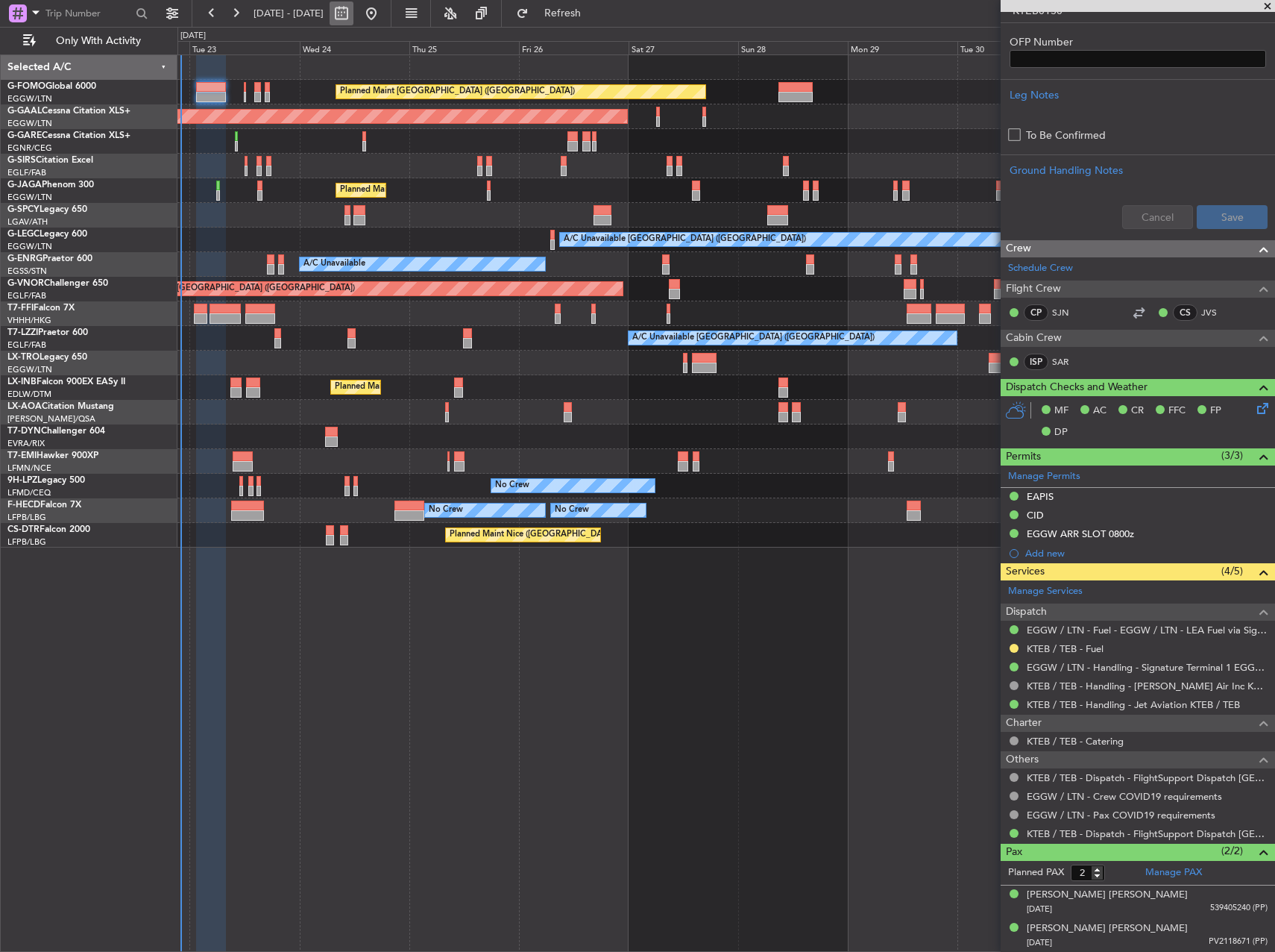
select select "9"
select select "2025"
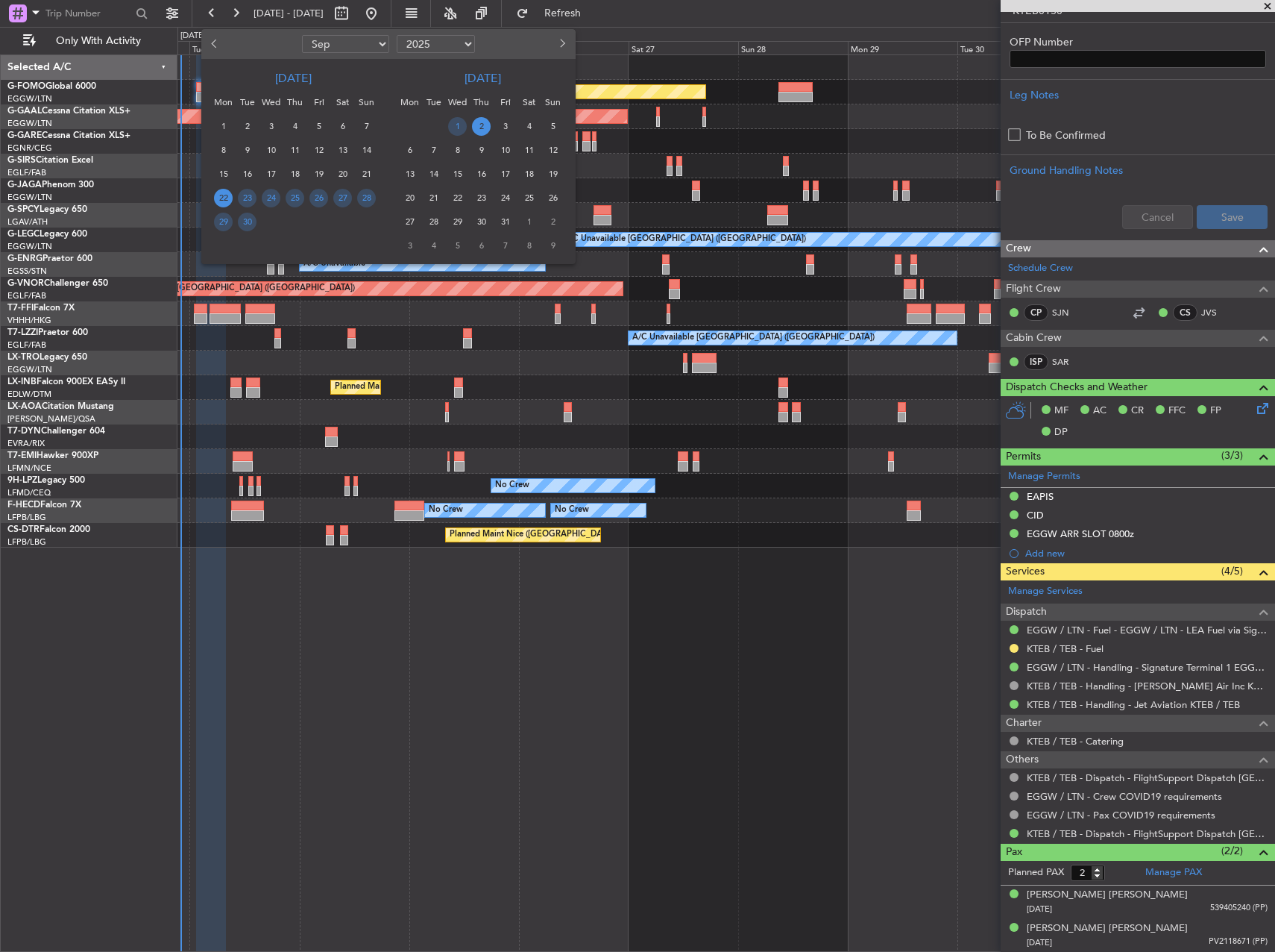
click at [216, 42] on span "Previous month" at bounding box center [215, 42] width 8 height 8
click at [216, 41] on span "Previous month" at bounding box center [215, 42] width 8 height 8
click at [217, 43] on span "Previous month" at bounding box center [215, 42] width 8 height 8
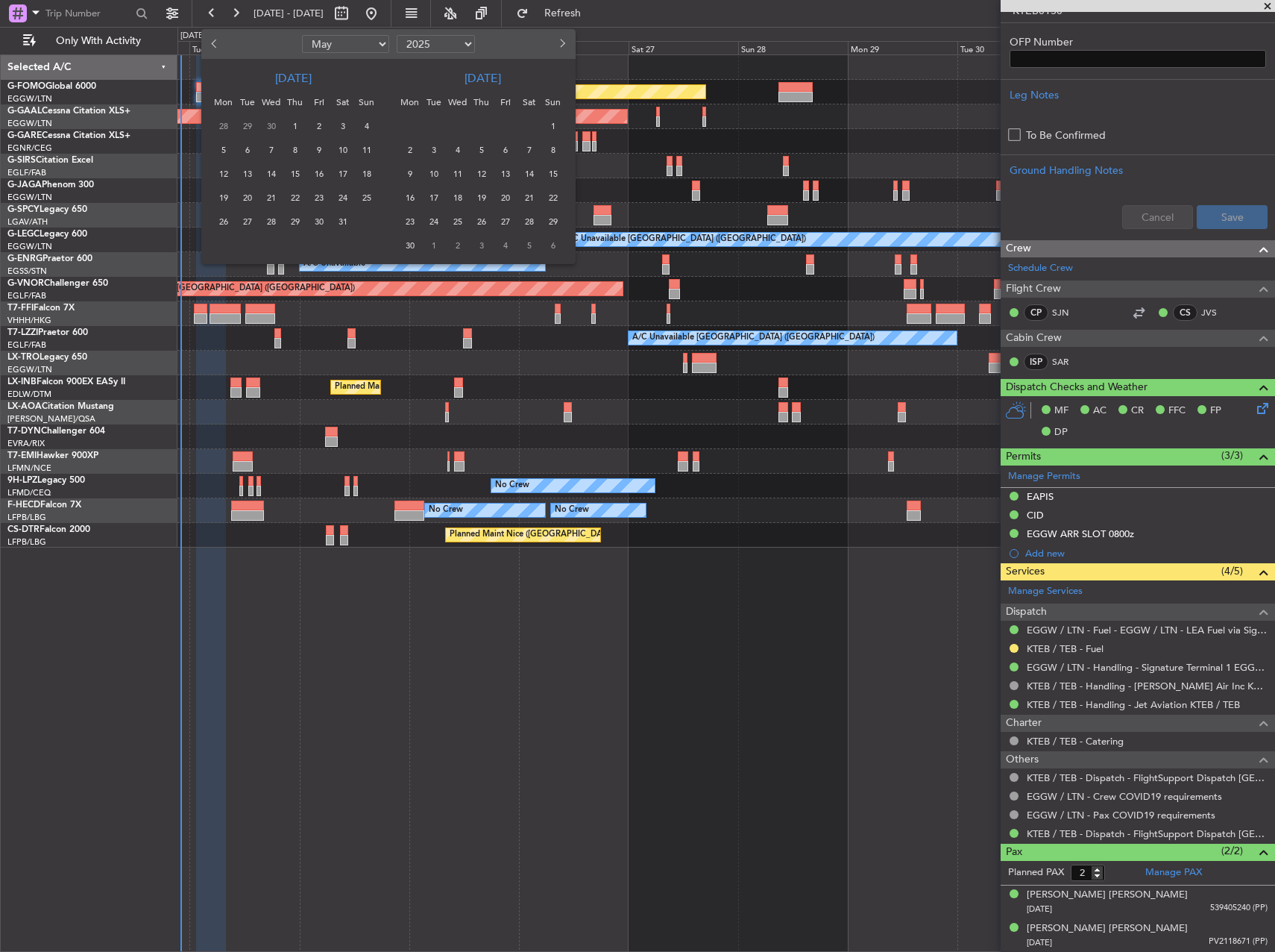
select select "4"
click at [307, 125] on div "4" at bounding box center [319, 125] width 24 height 24
click at [295, 143] on span "10" at bounding box center [295, 151] width 19 height 19
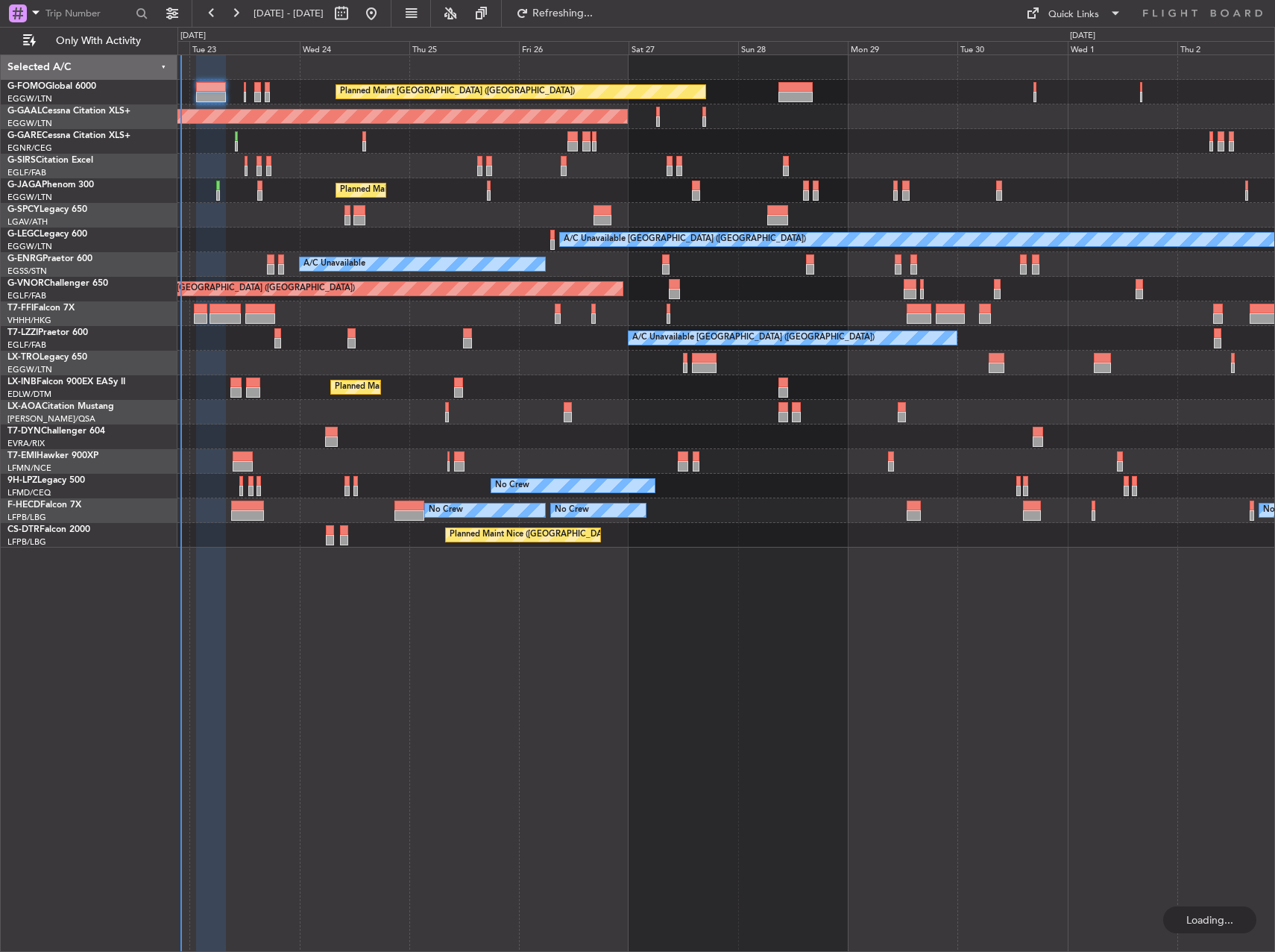
scroll to position [0, 0]
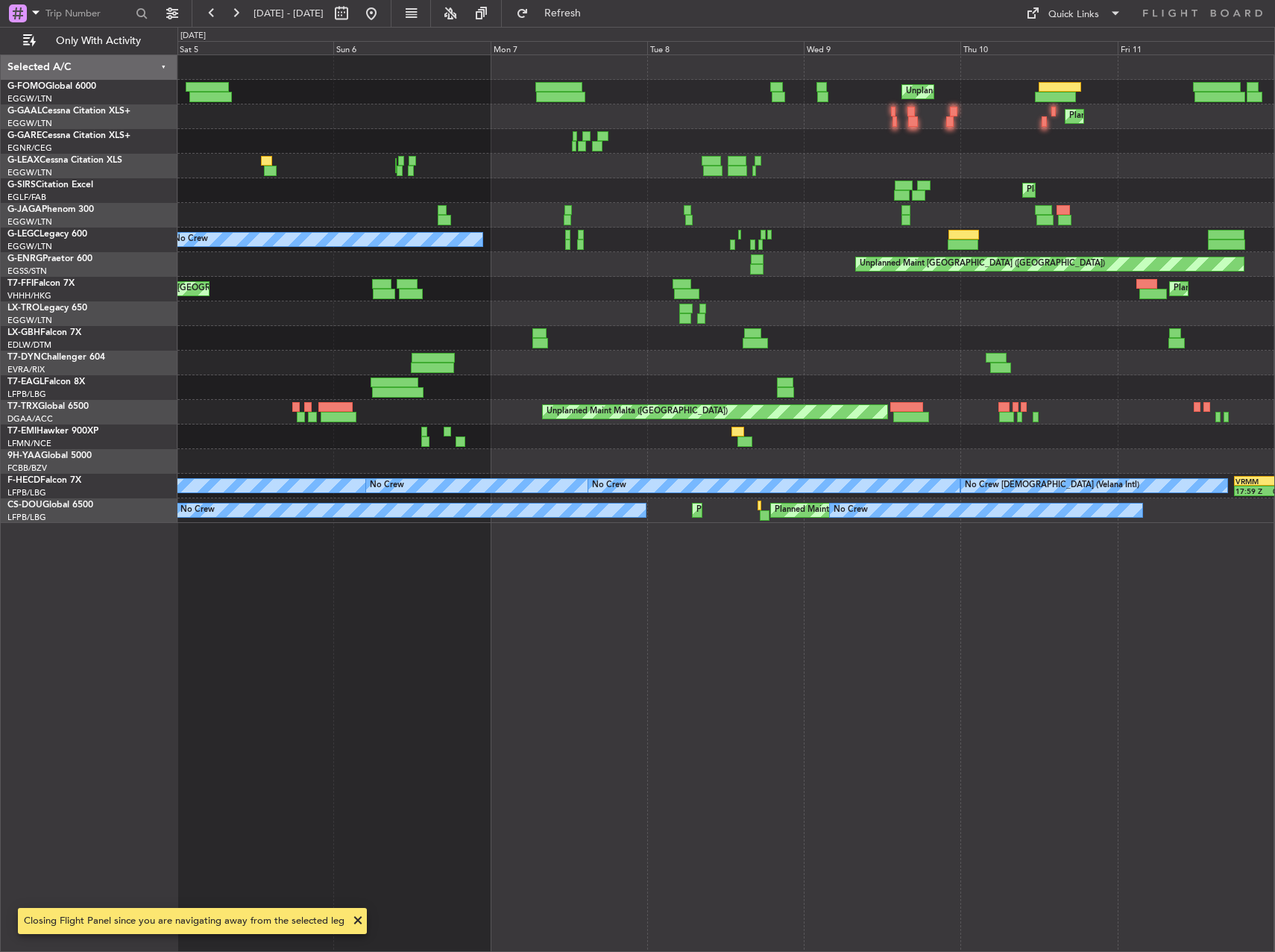
click at [759, 541] on div "Unplanned Maint New York (Teterboro) Planned Maint London (Luton) AOG Maint Lon…" at bounding box center [726, 503] width 1098 height 897
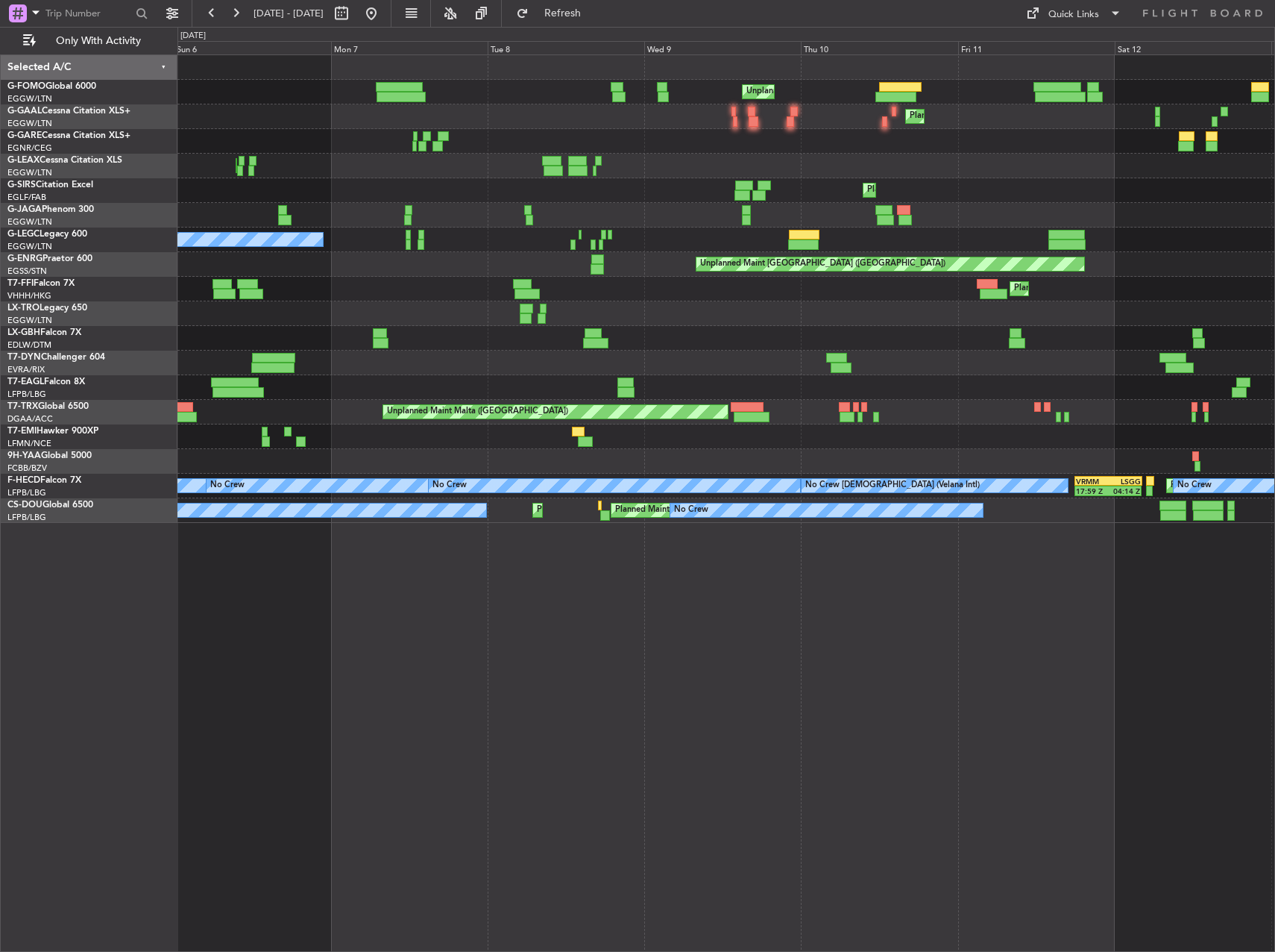
click at [733, 673] on div "Unplanned Maint New York (Teterboro) Planned Maint London (Luton) AOG Maint Lon…" at bounding box center [726, 503] width 1098 height 897
click at [513, 123] on div "Planned Maint [GEOGRAPHIC_DATA] ([GEOGRAPHIC_DATA])" at bounding box center [726, 117] width 1097 height 25
click at [432, 298] on div "Planned Maint Hong Kong (Hong Kong Intl) Planned Maint Hong Kong (Hong Kong Int…" at bounding box center [726, 289] width 1097 height 25
click at [747, 347] on div "Planned Maint [GEOGRAPHIC_DATA] ([GEOGRAPHIC_DATA])" at bounding box center [726, 338] width 1097 height 25
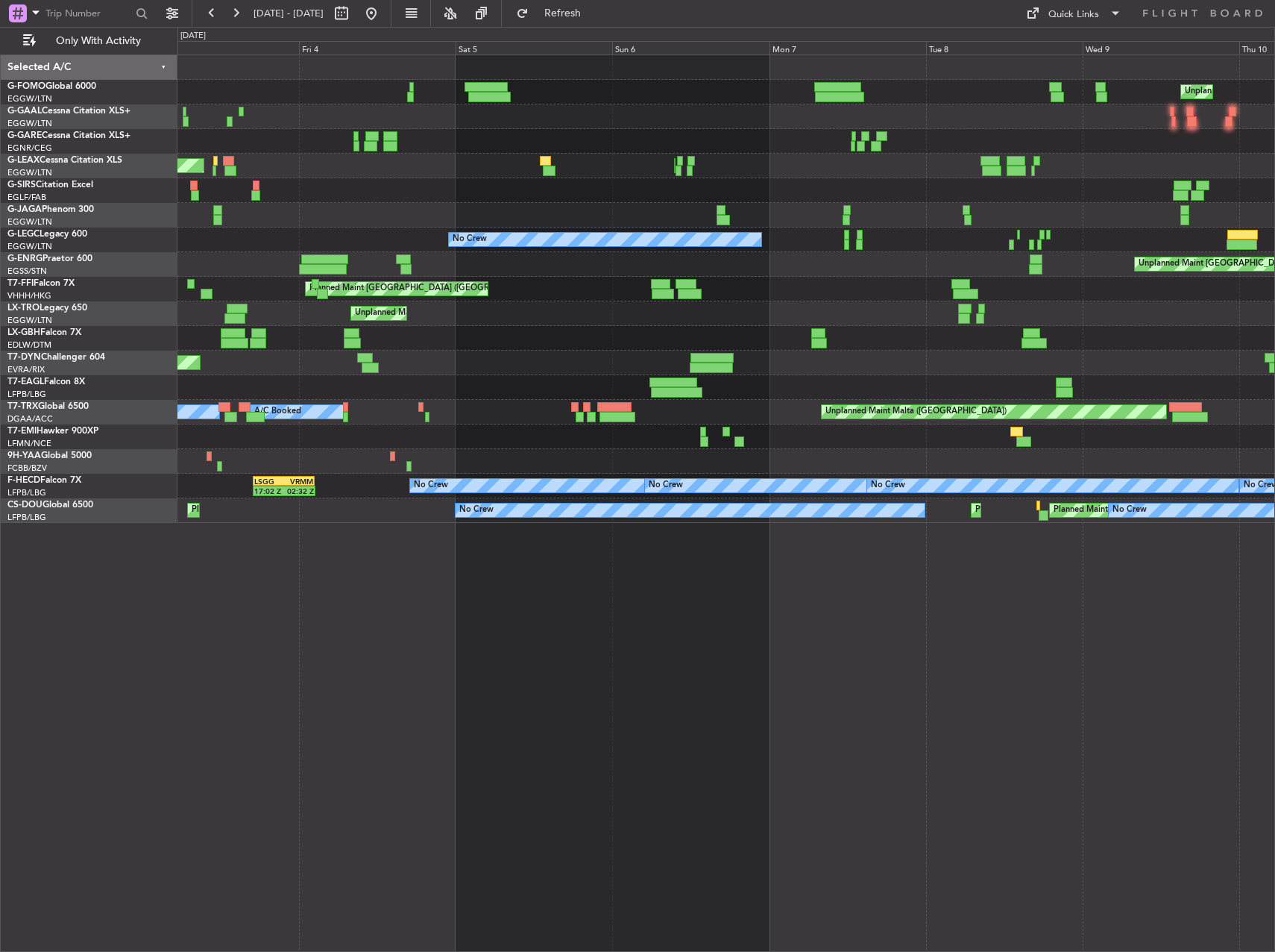
click at [1274, 698] on html "06 Apr 2025 - 13 Apr 2025 Refresh Quick Links Only With Activity Unplanned Main…" at bounding box center [637, 476] width 1275 height 952
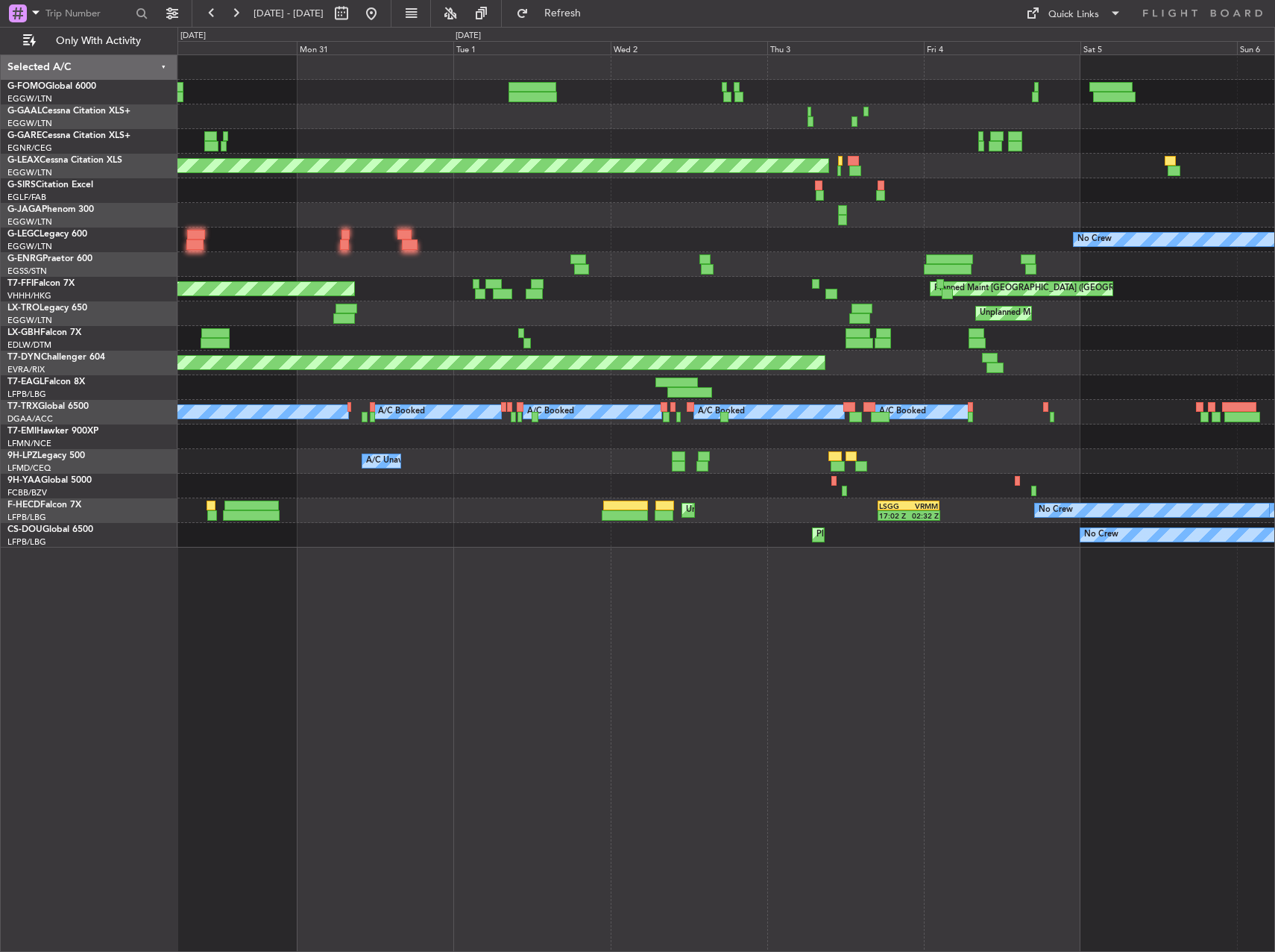
click at [1132, 585] on div "AOG Maint Oxford (Kidlington) AOG Maint London (Luton) No Crew Planned Maint Ho…" at bounding box center [726, 503] width 1098 height 897
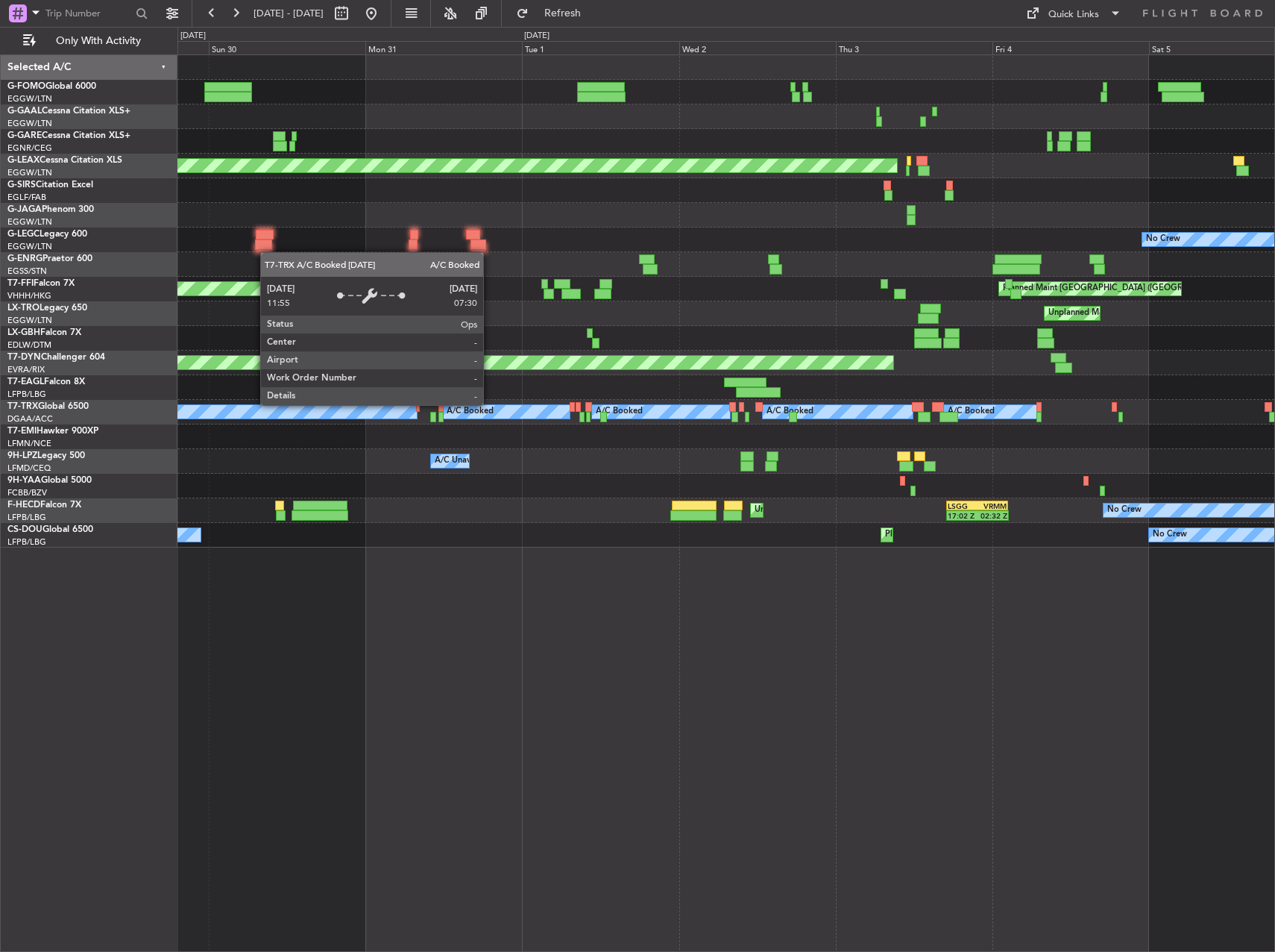
click at [1122, 316] on div "AOG Maint Oxford (Kidlington) AOG Maint London (Luton) No Crew Planned Maint Ho…" at bounding box center [726, 302] width 1097 height 492
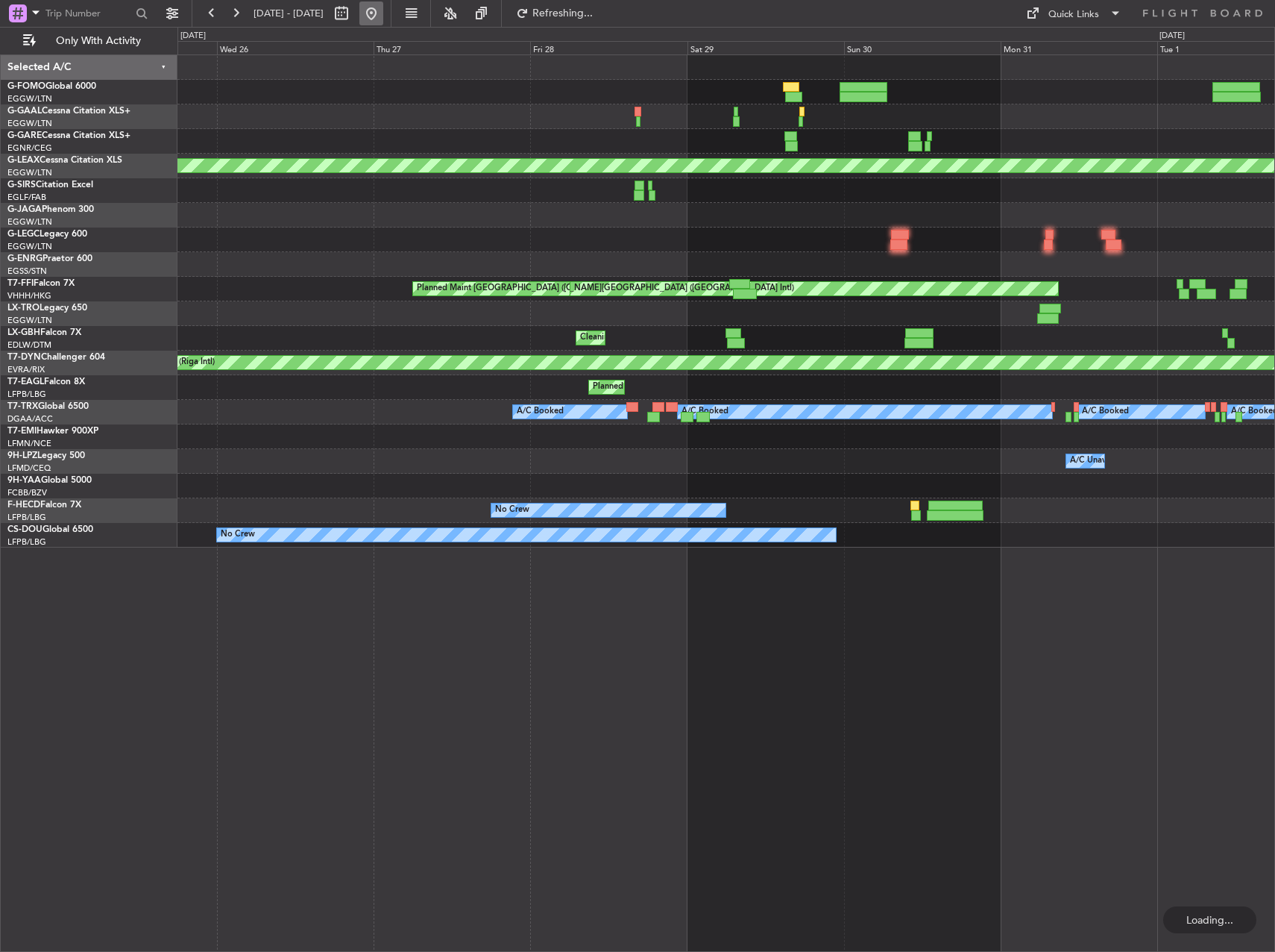
click at [384, 19] on button at bounding box center [370, 13] width 24 height 24
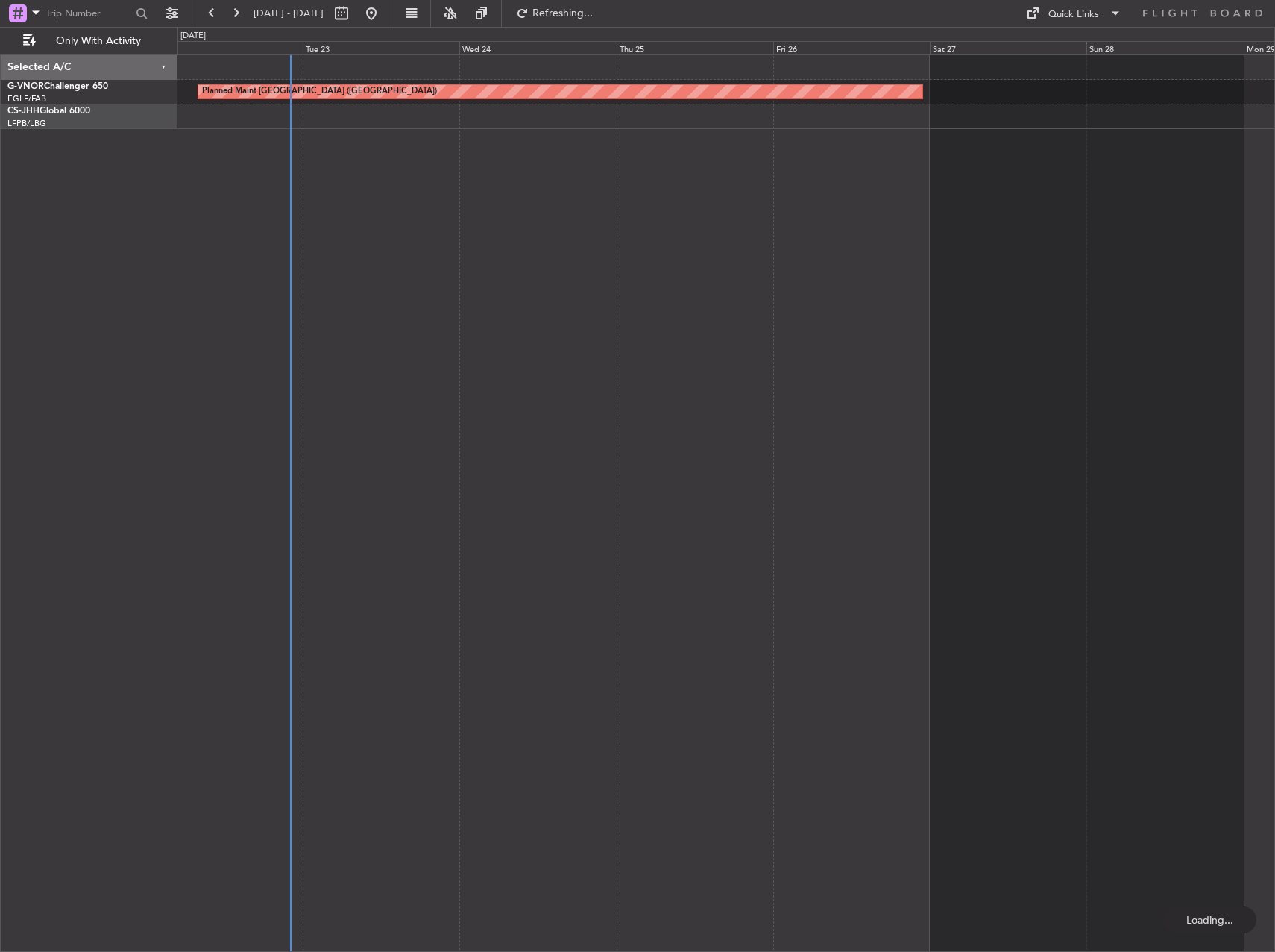
click at [673, 478] on div "Planned Maint [GEOGRAPHIC_DATA] ([GEOGRAPHIC_DATA])" at bounding box center [726, 503] width 1098 height 897
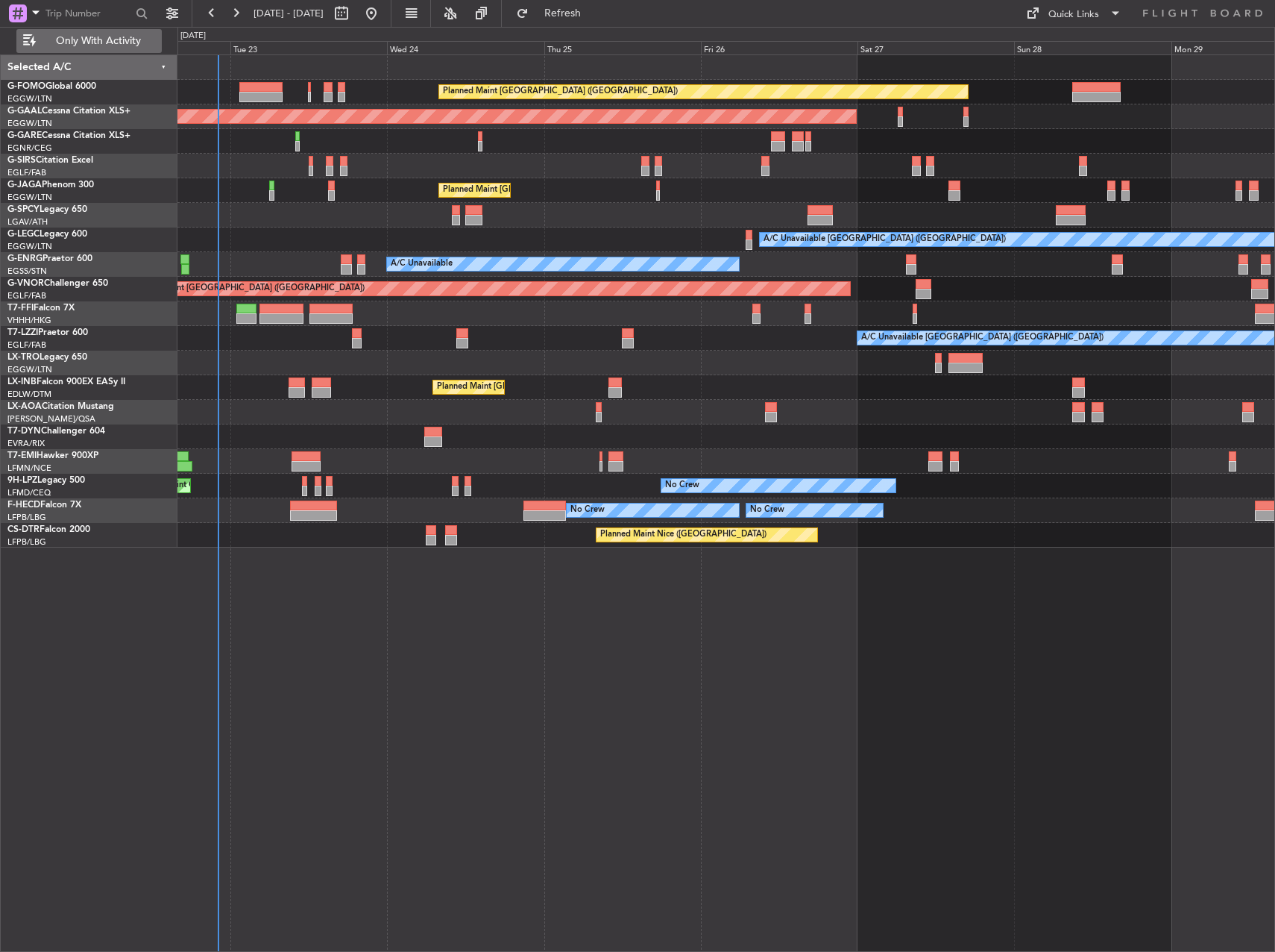
click at [123, 43] on span "Only With Activity" at bounding box center [98, 41] width 119 height 10
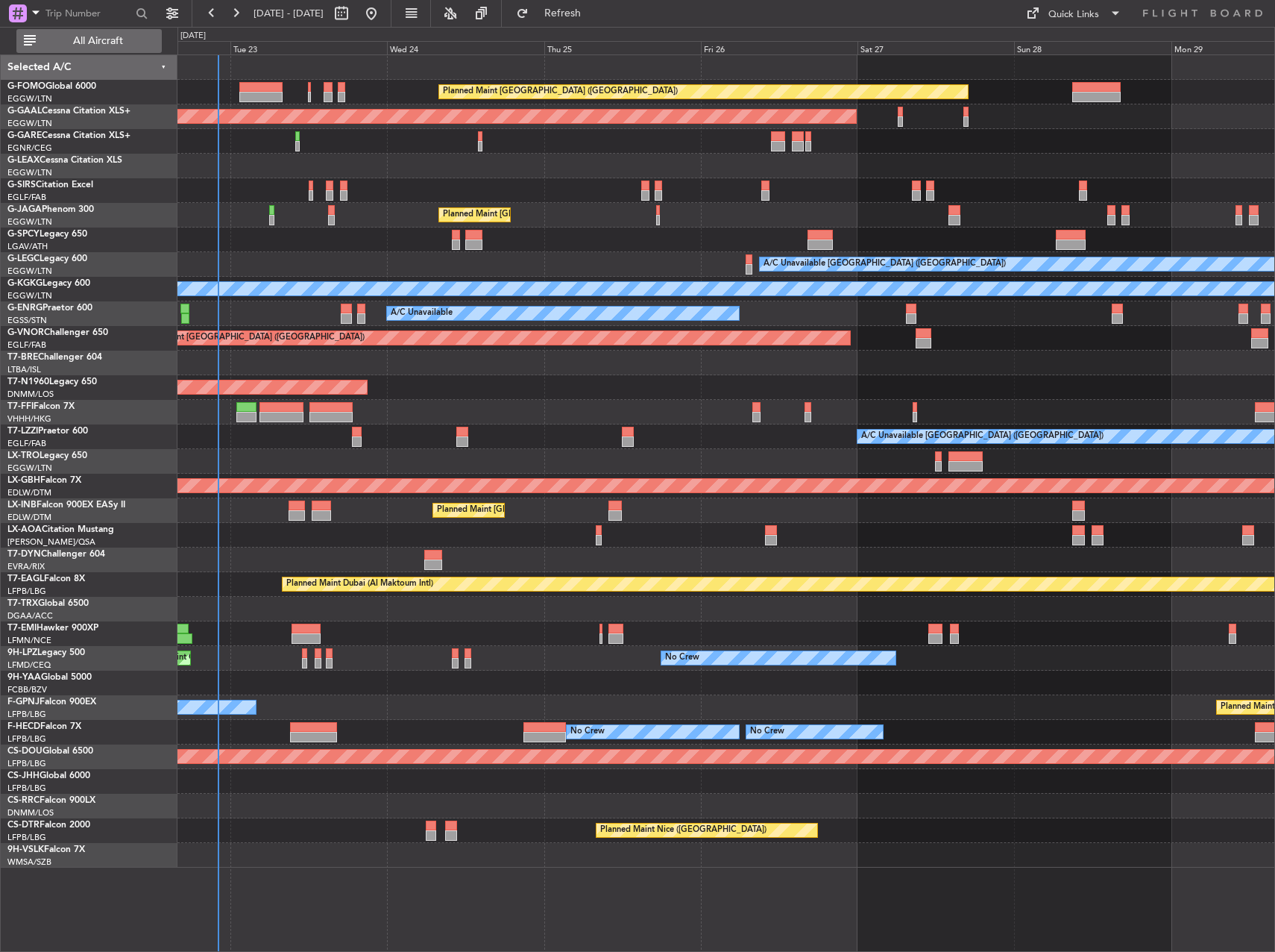
click at [123, 33] on button "All Aircraft" at bounding box center [89, 41] width 145 height 24
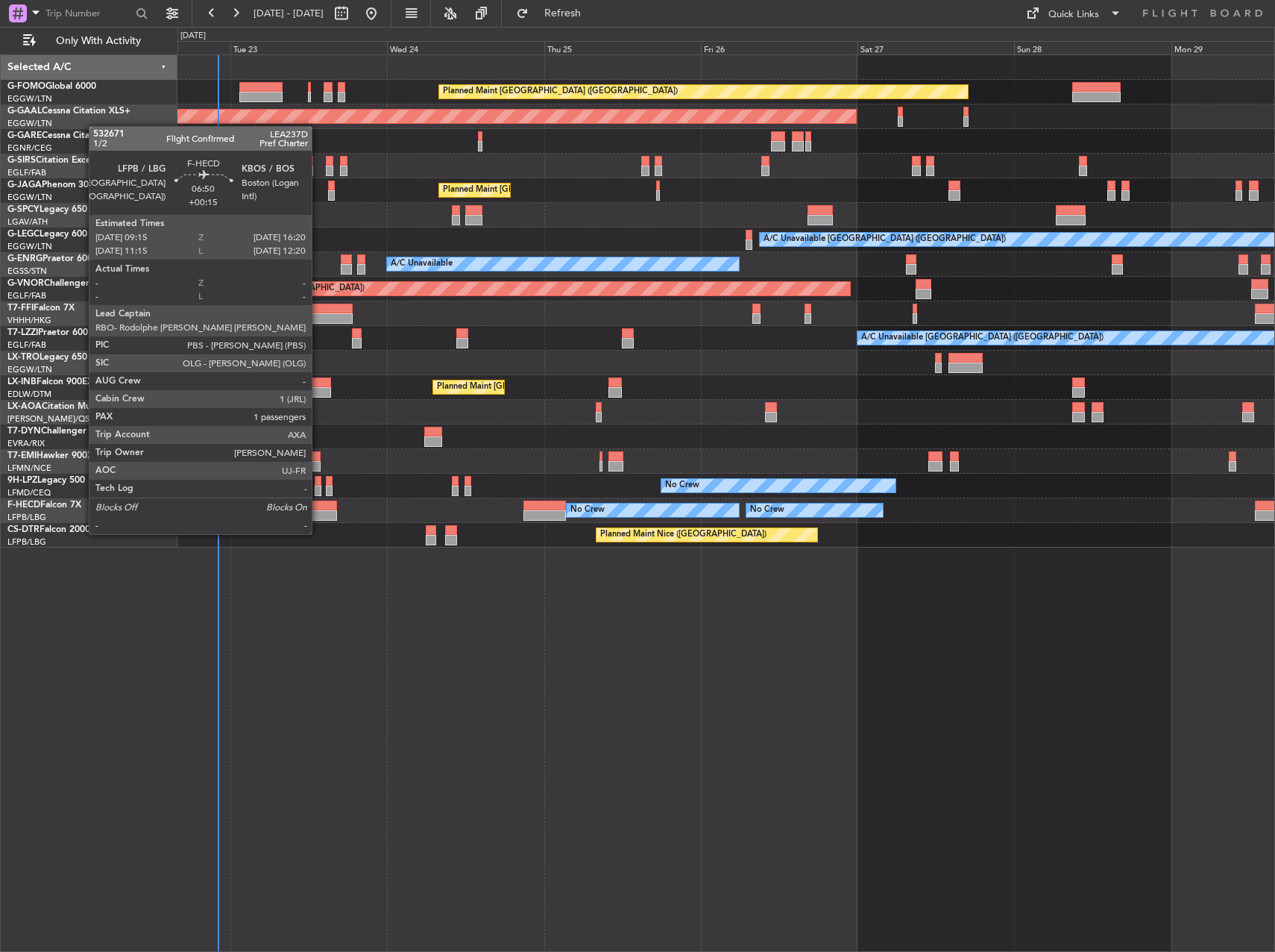
click at [319, 519] on div at bounding box center [314, 515] width 47 height 10
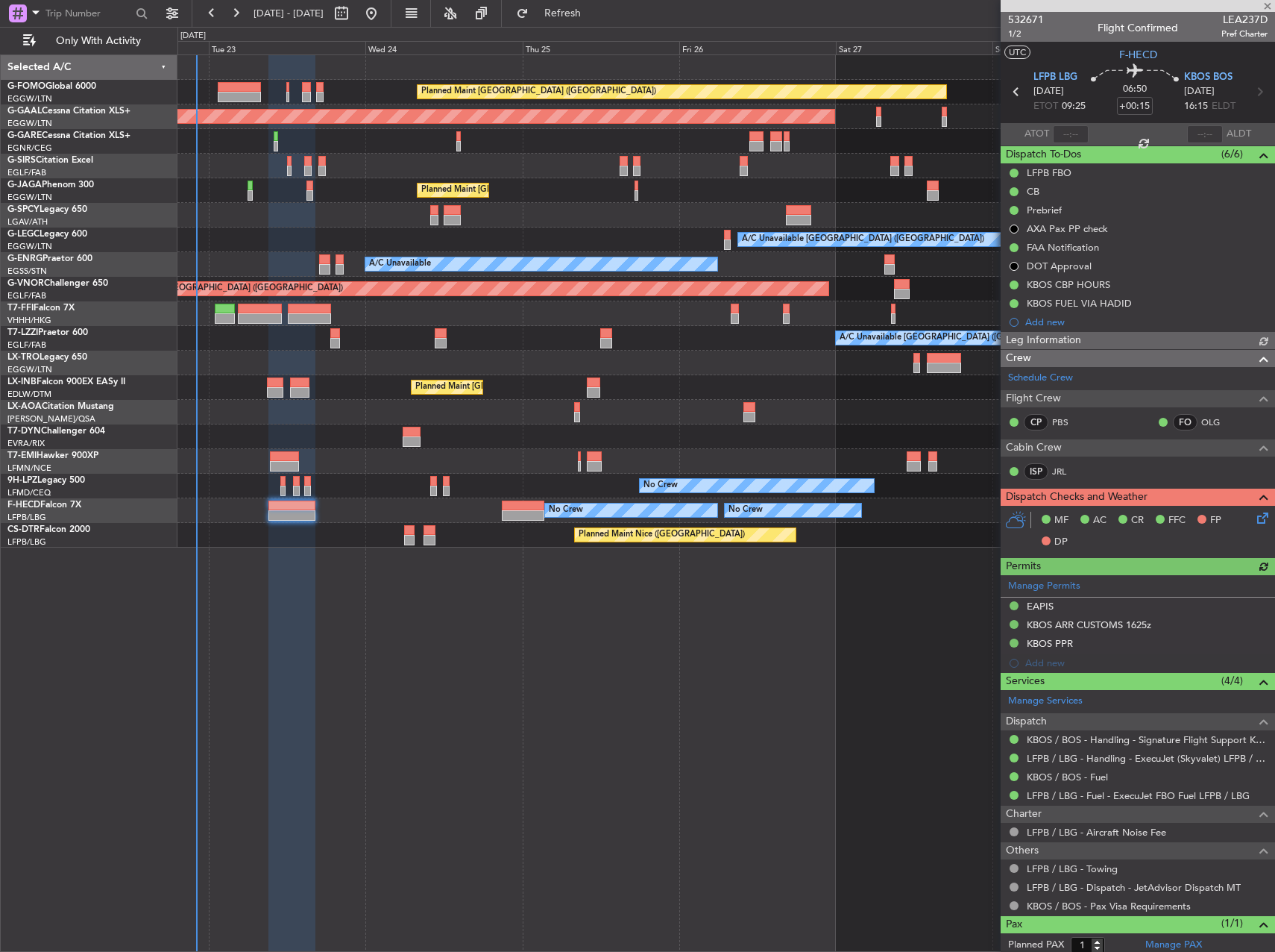
click at [369, 576] on div "Planned Maint London (Luton) Planned Maint Dusseldorf Planned Maint London (Lut…" at bounding box center [726, 503] width 1098 height 897
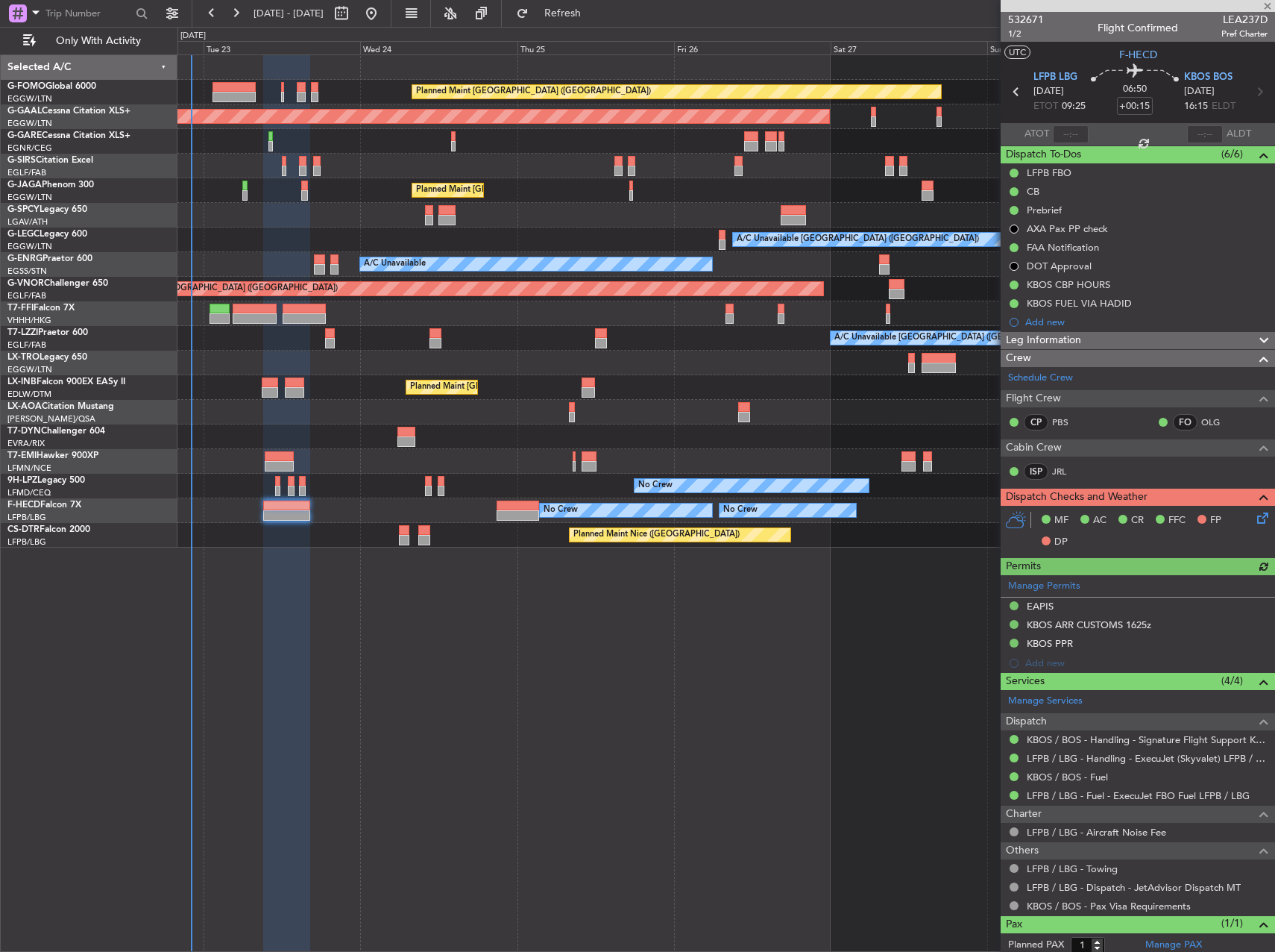
click at [501, 610] on div "Planned Maint London (Luton) Planned Maint Dusseldorf Planned Maint London (Lut…" at bounding box center [726, 503] width 1098 height 897
click at [866, 672] on div "Planned Maint London (Luton) Planned Maint Dusseldorf Planned Maint London (Lut…" at bounding box center [726, 503] width 1098 height 897
click at [666, 661] on div "Planned Maint London (Luton) Planned Maint Dusseldorf Planned Maint London (Lut…" at bounding box center [726, 503] width 1098 height 897
click at [758, 588] on div "Planned Maint London (Luton) Planned Maint Dusseldorf Planned Maint London (Lut…" at bounding box center [726, 503] width 1098 height 897
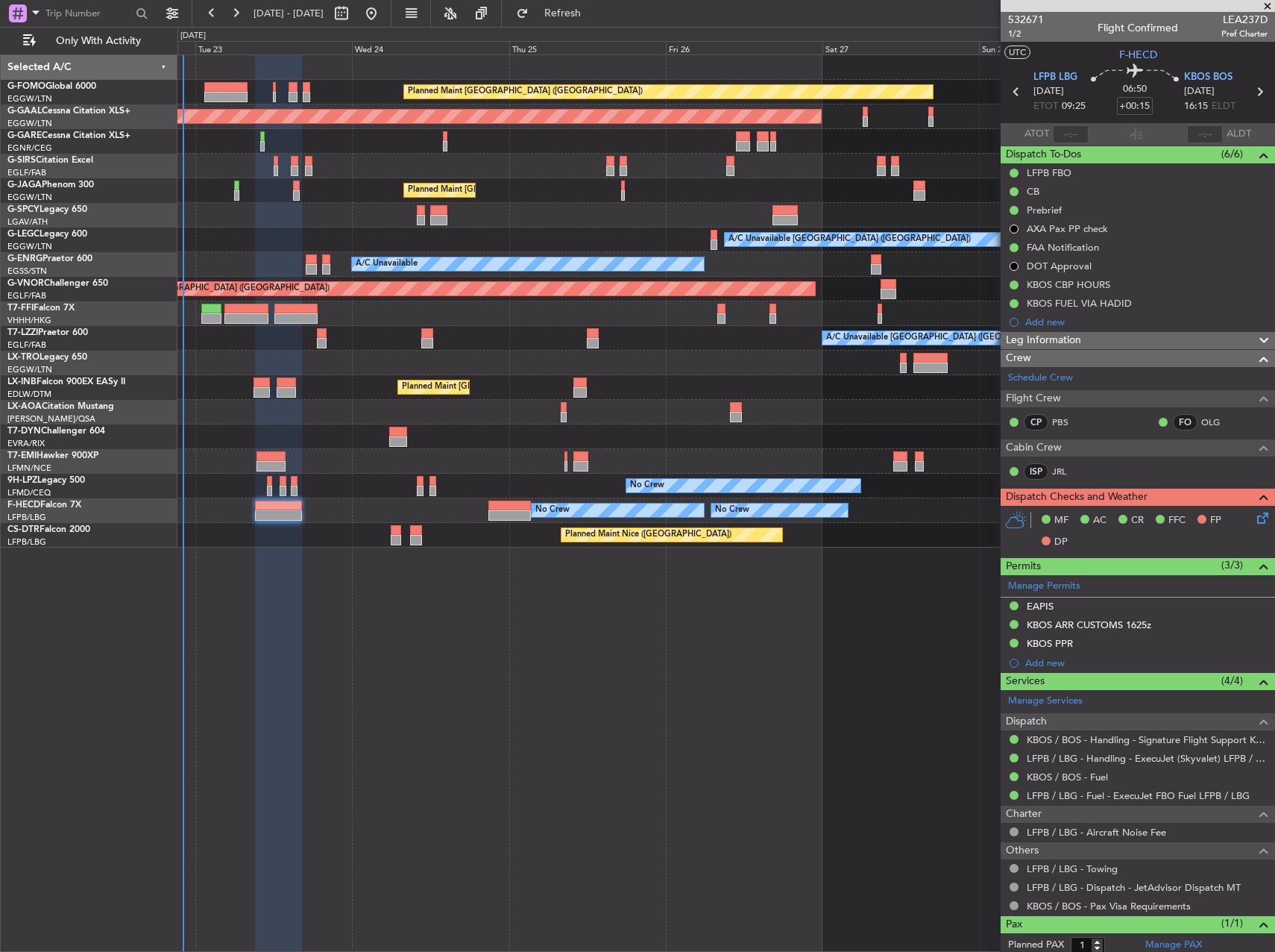
click at [749, 590] on div "Planned Maint London (Luton) Planned Maint Dusseldorf Planned Maint London (Lut…" at bounding box center [726, 503] width 1098 height 897
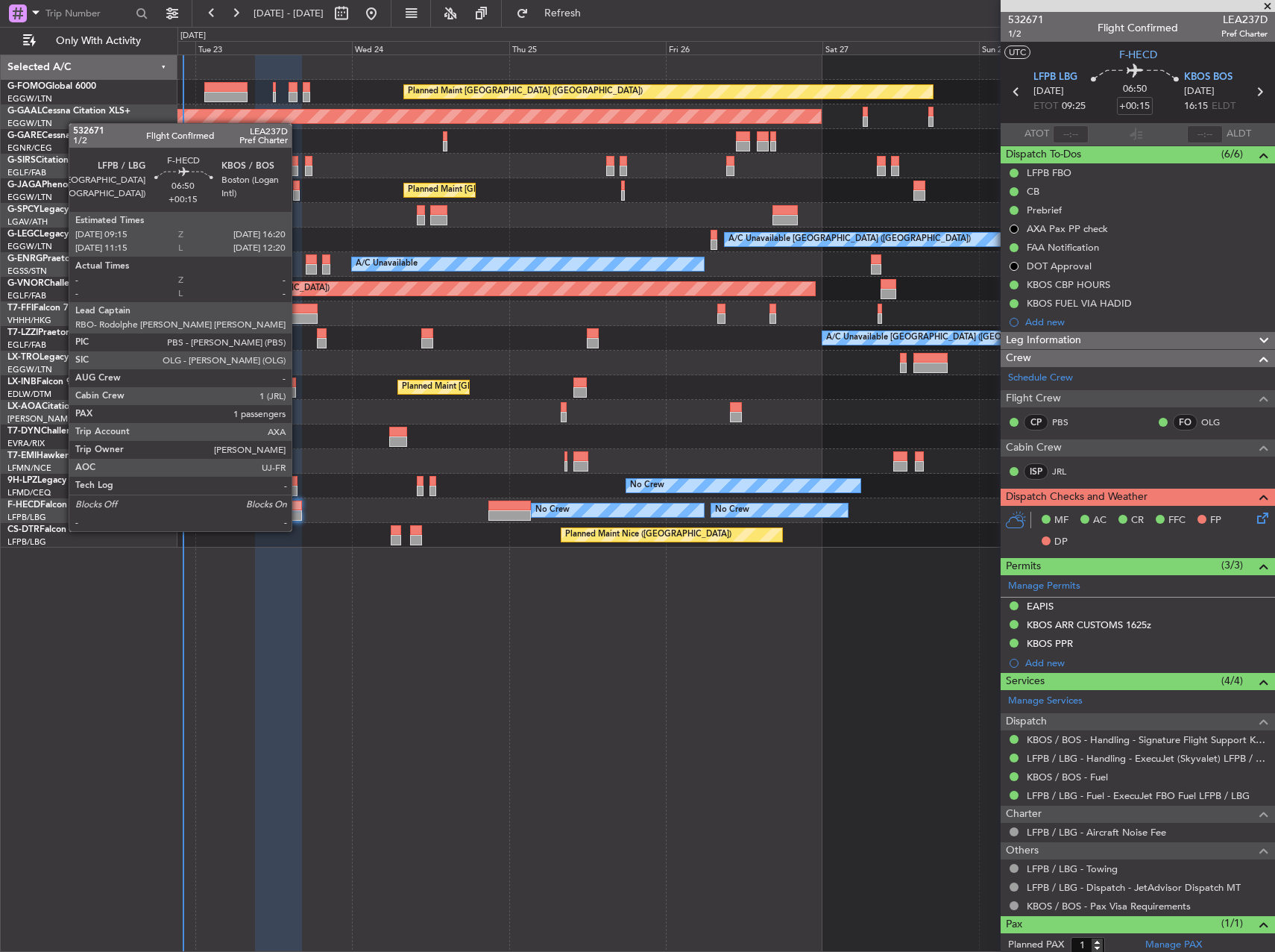
click at [282, 515] on div at bounding box center [279, 515] width 47 height 10
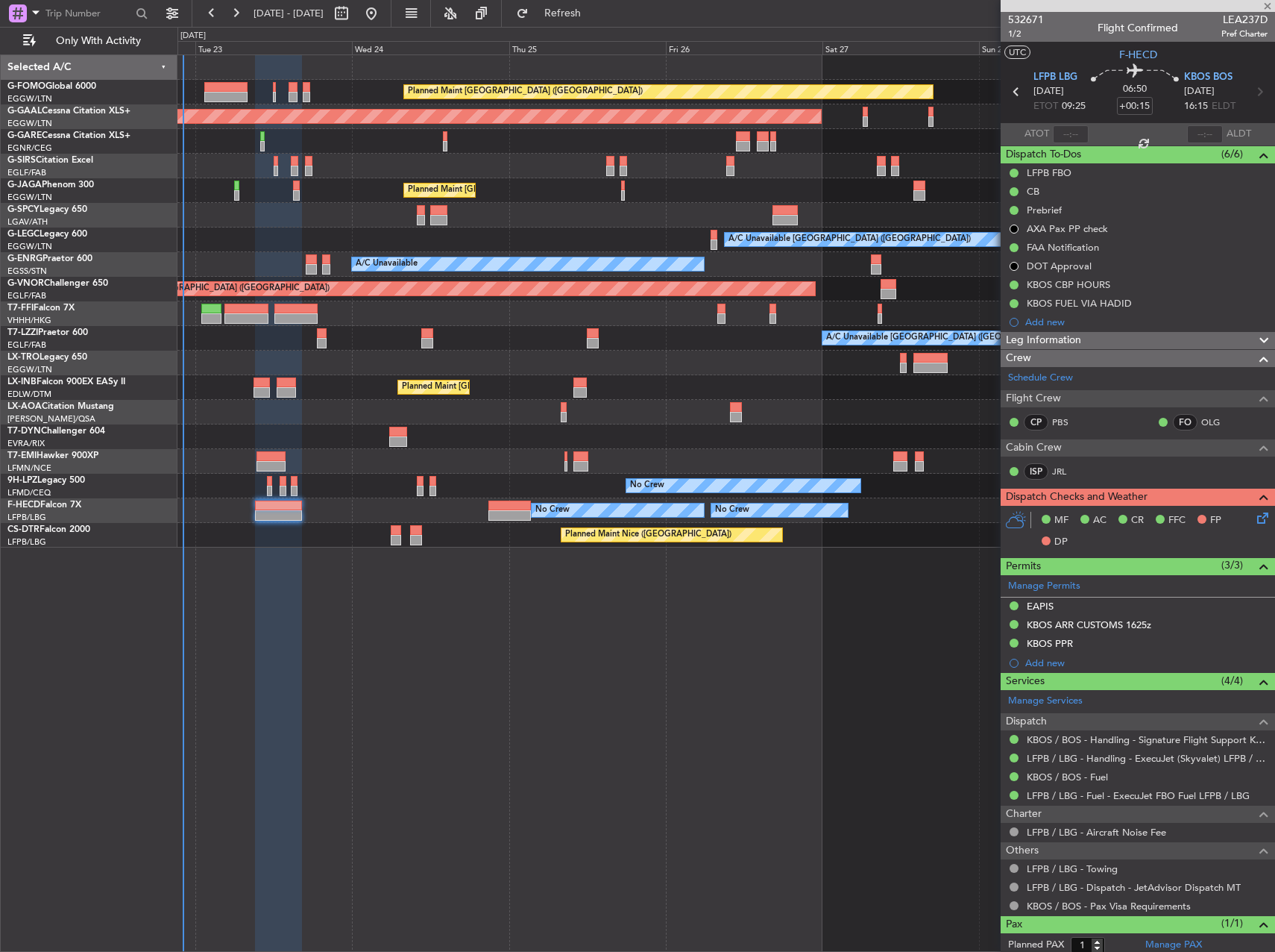
click at [633, 652] on div "Planned Maint London (Luton) Planned Maint Dusseldorf Planned Maint London (Lut…" at bounding box center [726, 503] width 1098 height 897
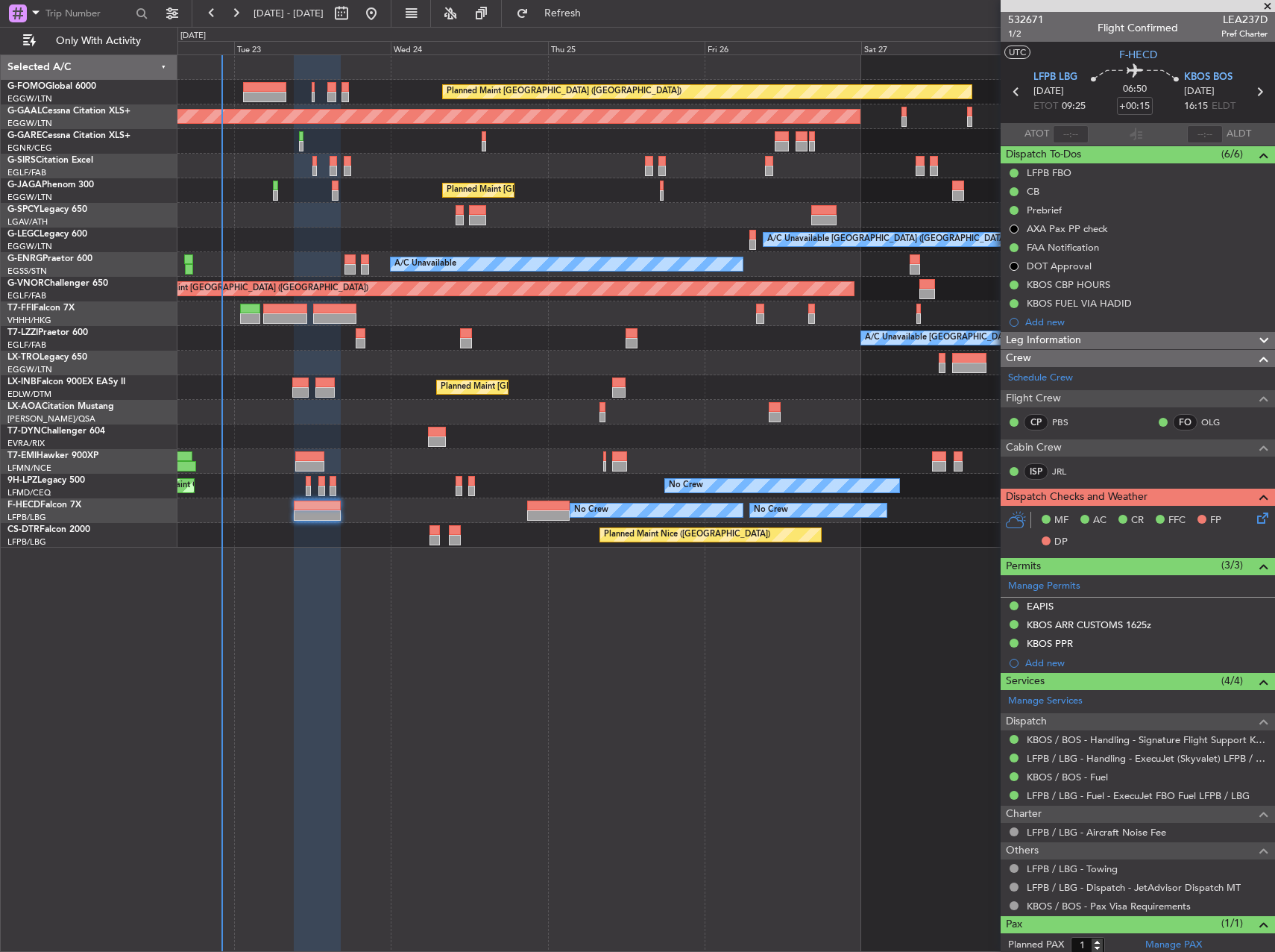
click at [402, 681] on div "Planned Maint London (Luton) Planned Maint Dusseldorf Planned Maint London (Lut…" at bounding box center [726, 503] width 1098 height 897
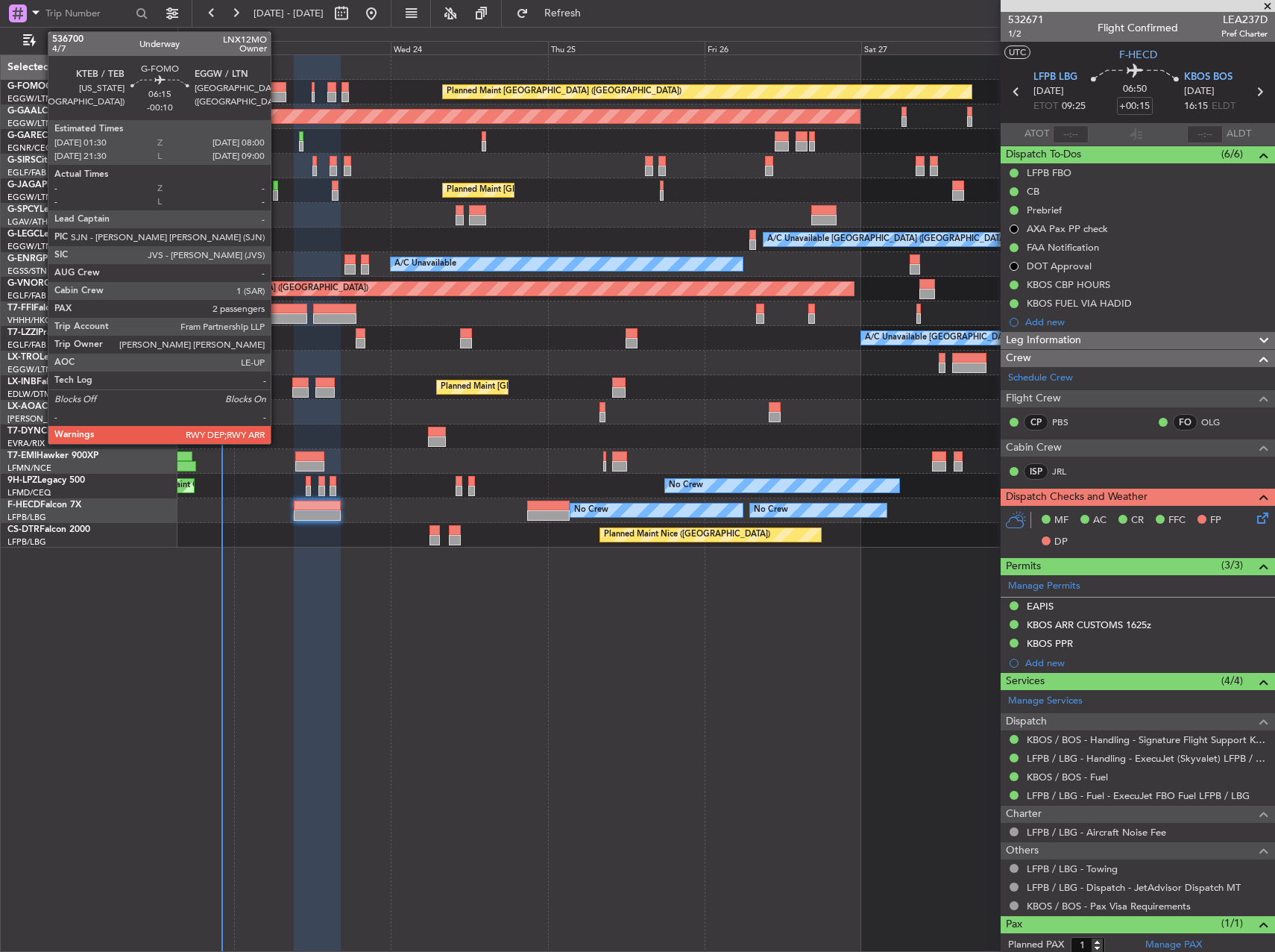
click at [277, 90] on div at bounding box center [264, 87] width 42 height 10
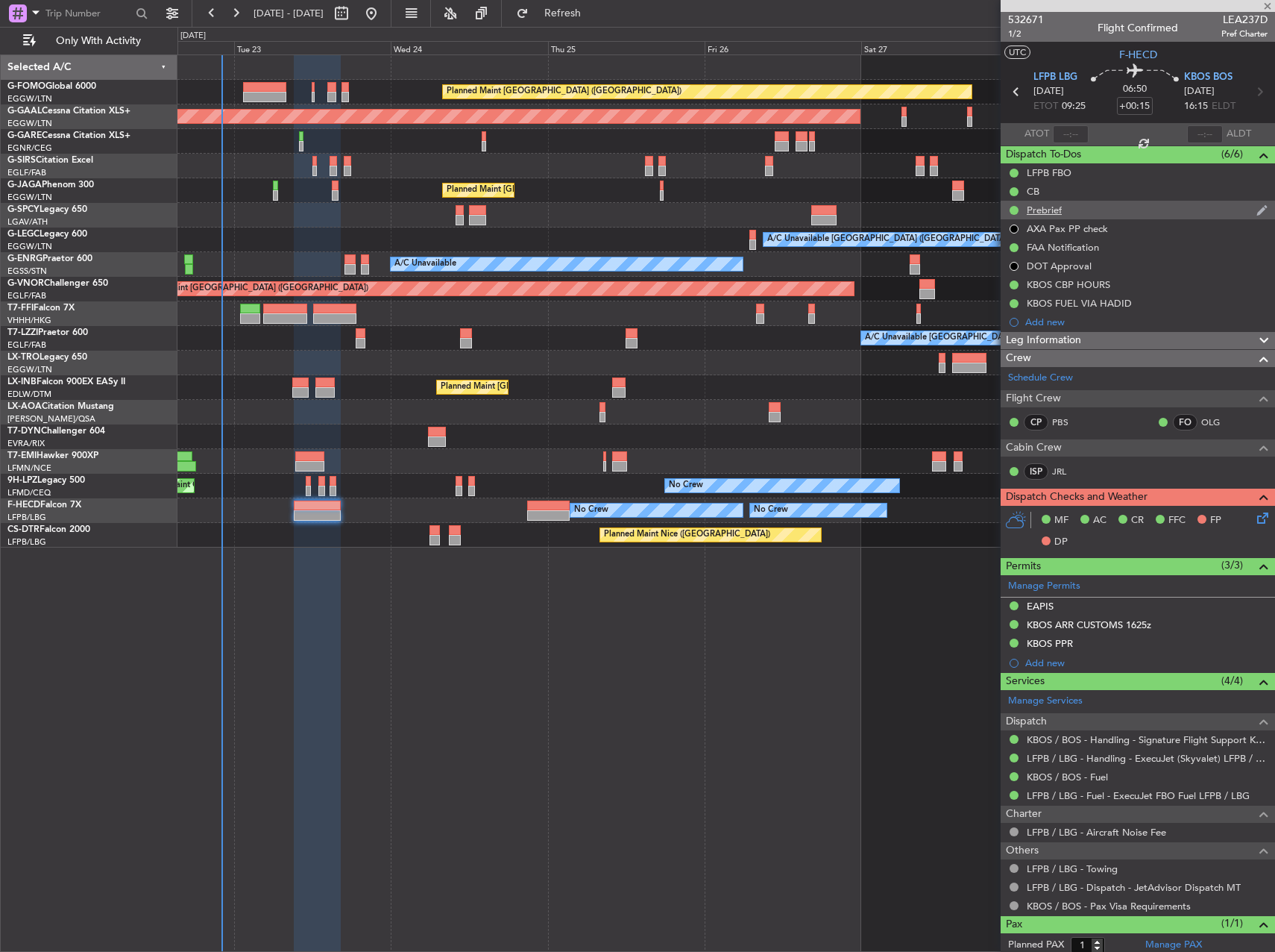
type input "-00:10"
type input "2"
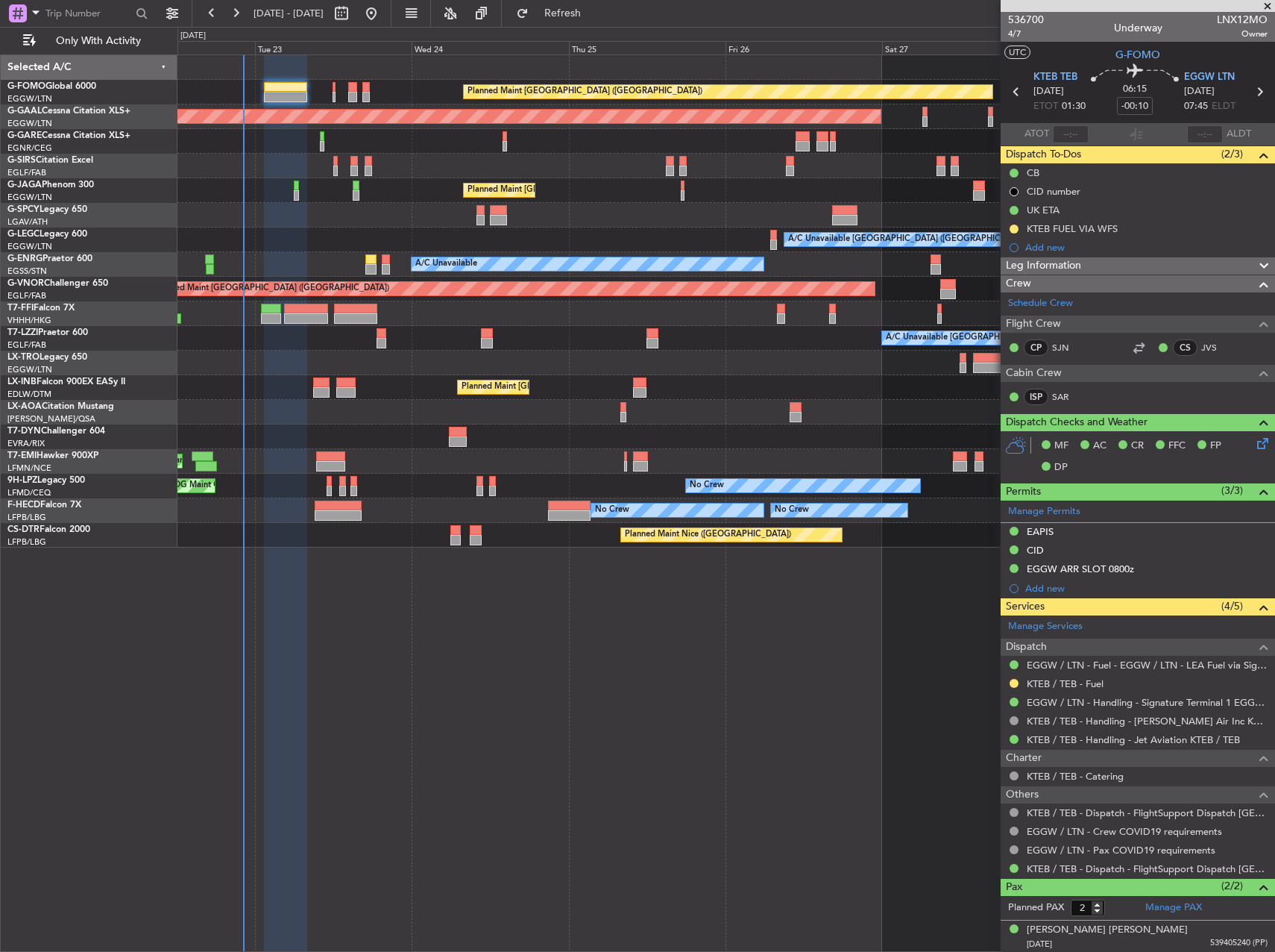
click at [506, 320] on div "Planned Maint Tianjin ([GEOGRAPHIC_DATA])" at bounding box center [726, 314] width 1097 height 25
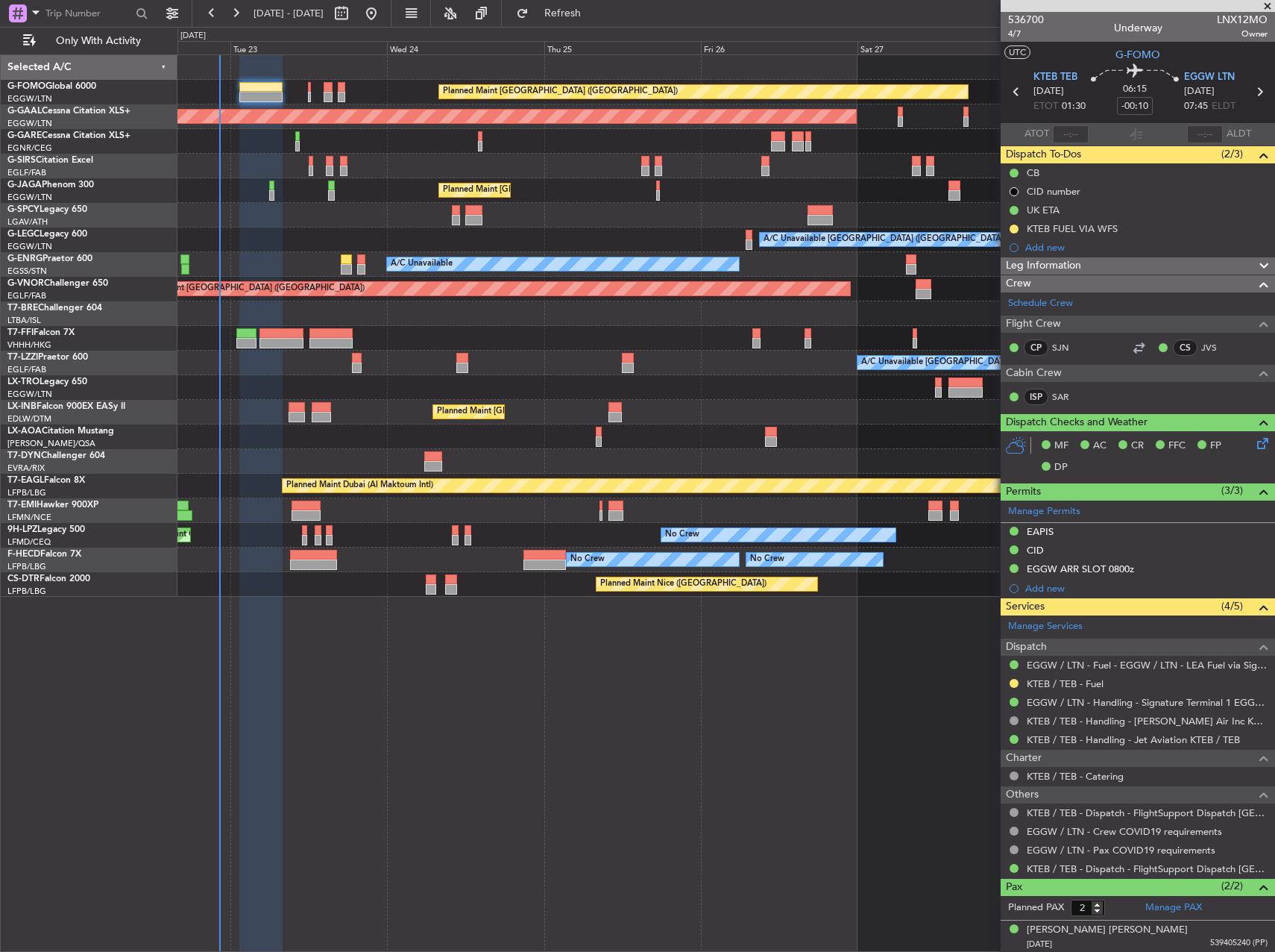
click at [480, 462] on div at bounding box center [726, 461] width 1097 height 25
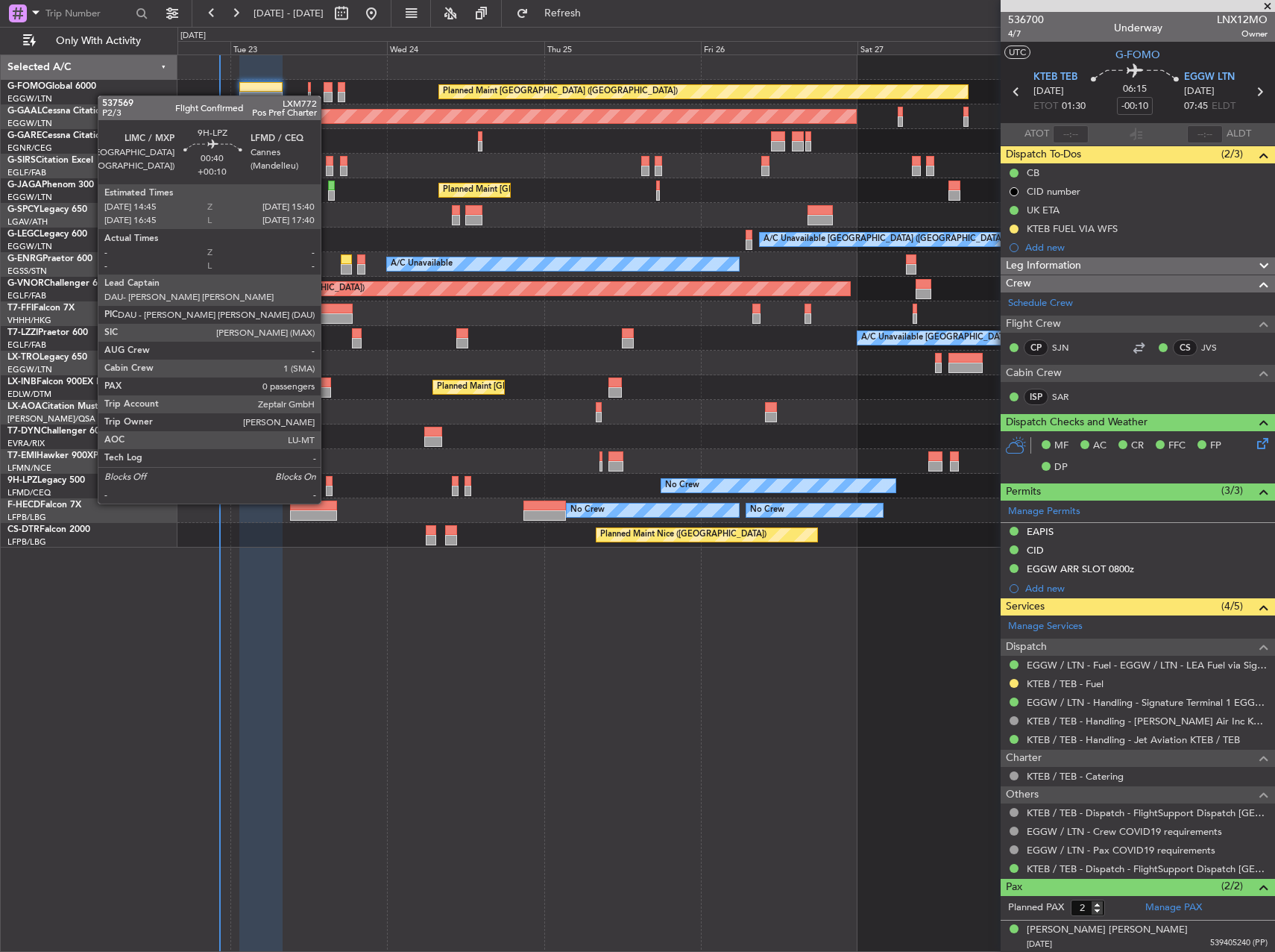
click at [328, 488] on div at bounding box center [329, 490] width 7 height 10
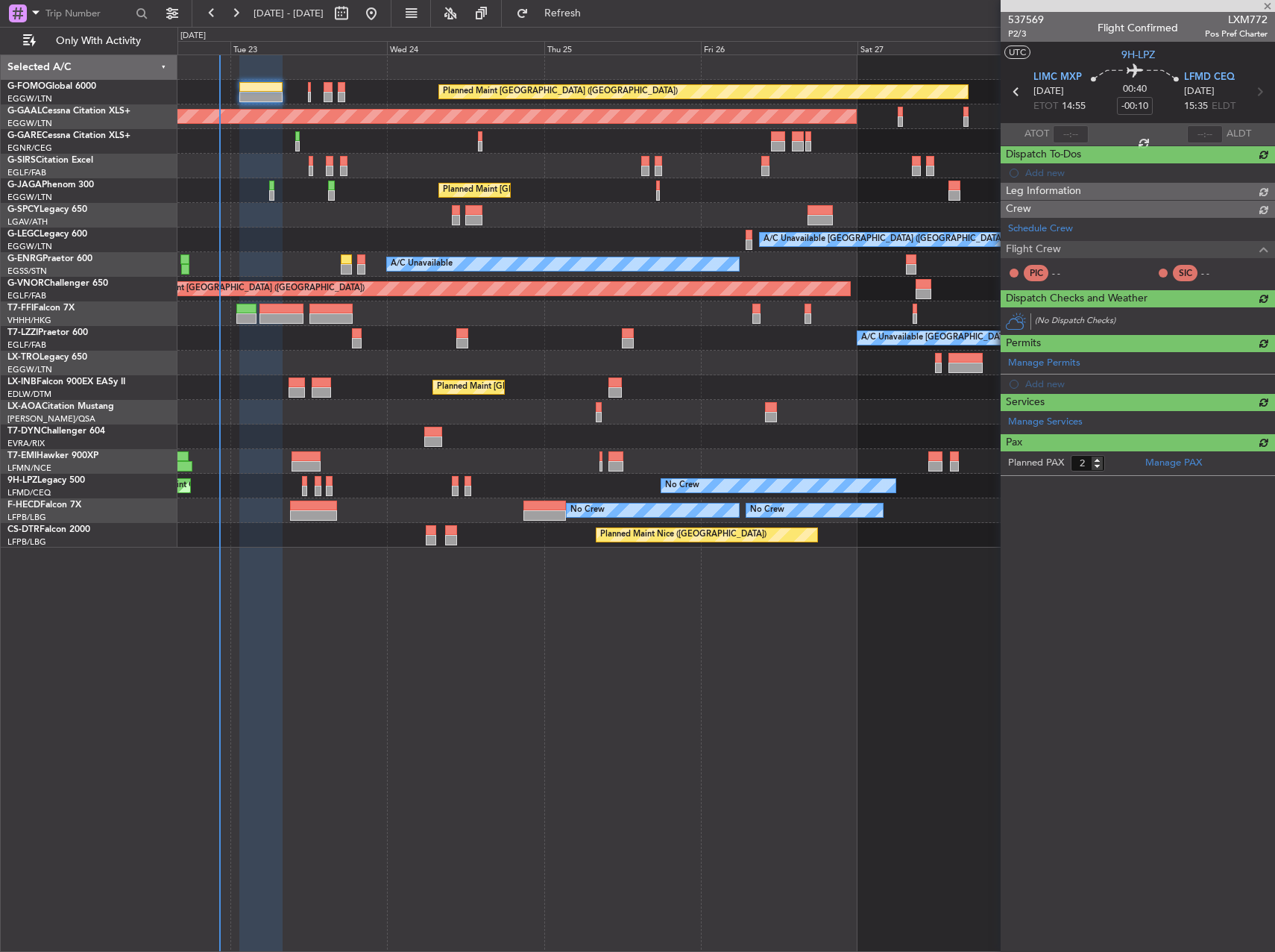
type input "+00:10"
type input "0"
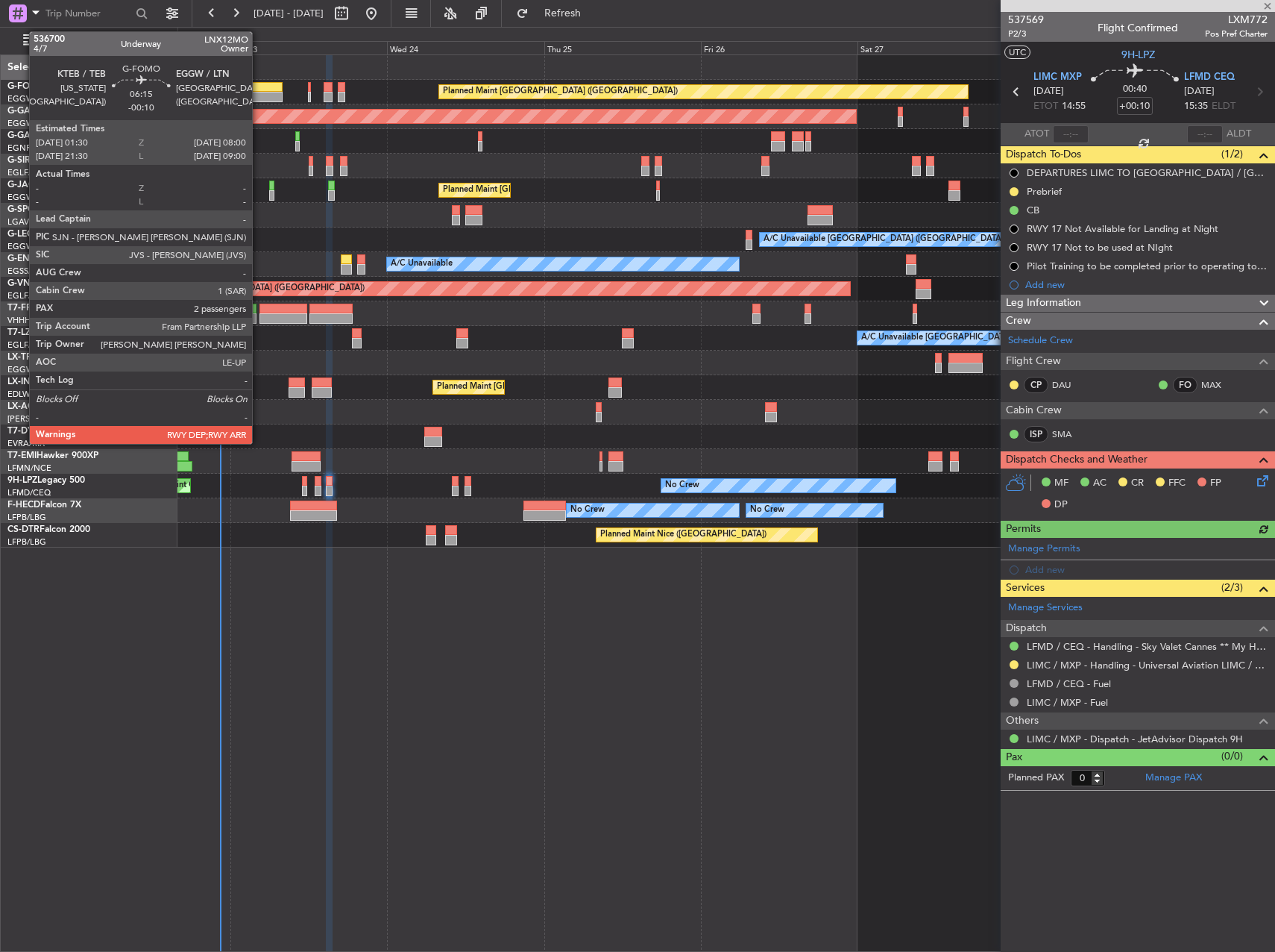
click at [259, 90] on div at bounding box center [260, 87] width 42 height 10
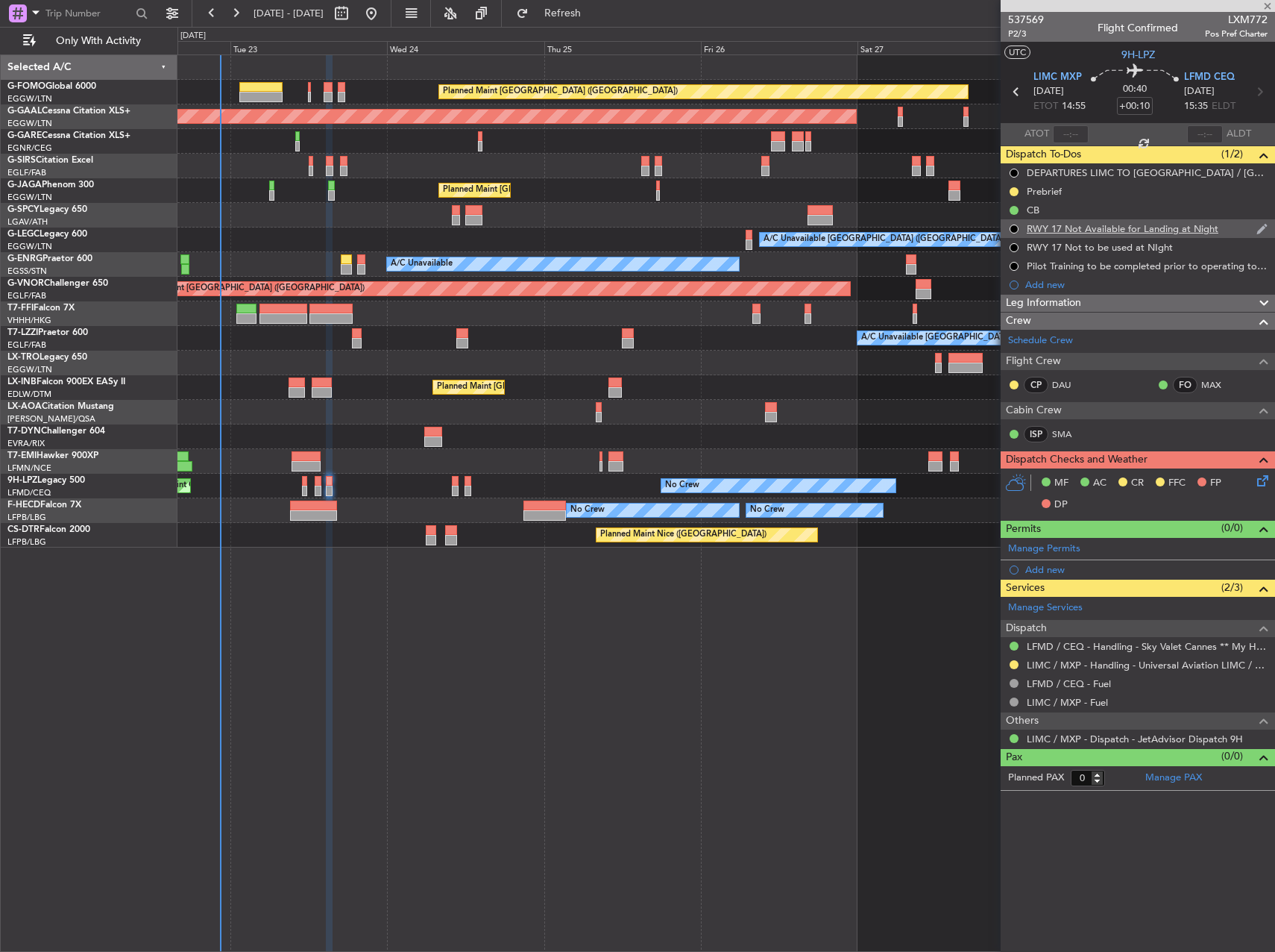
type input "-00:10"
type input "2"
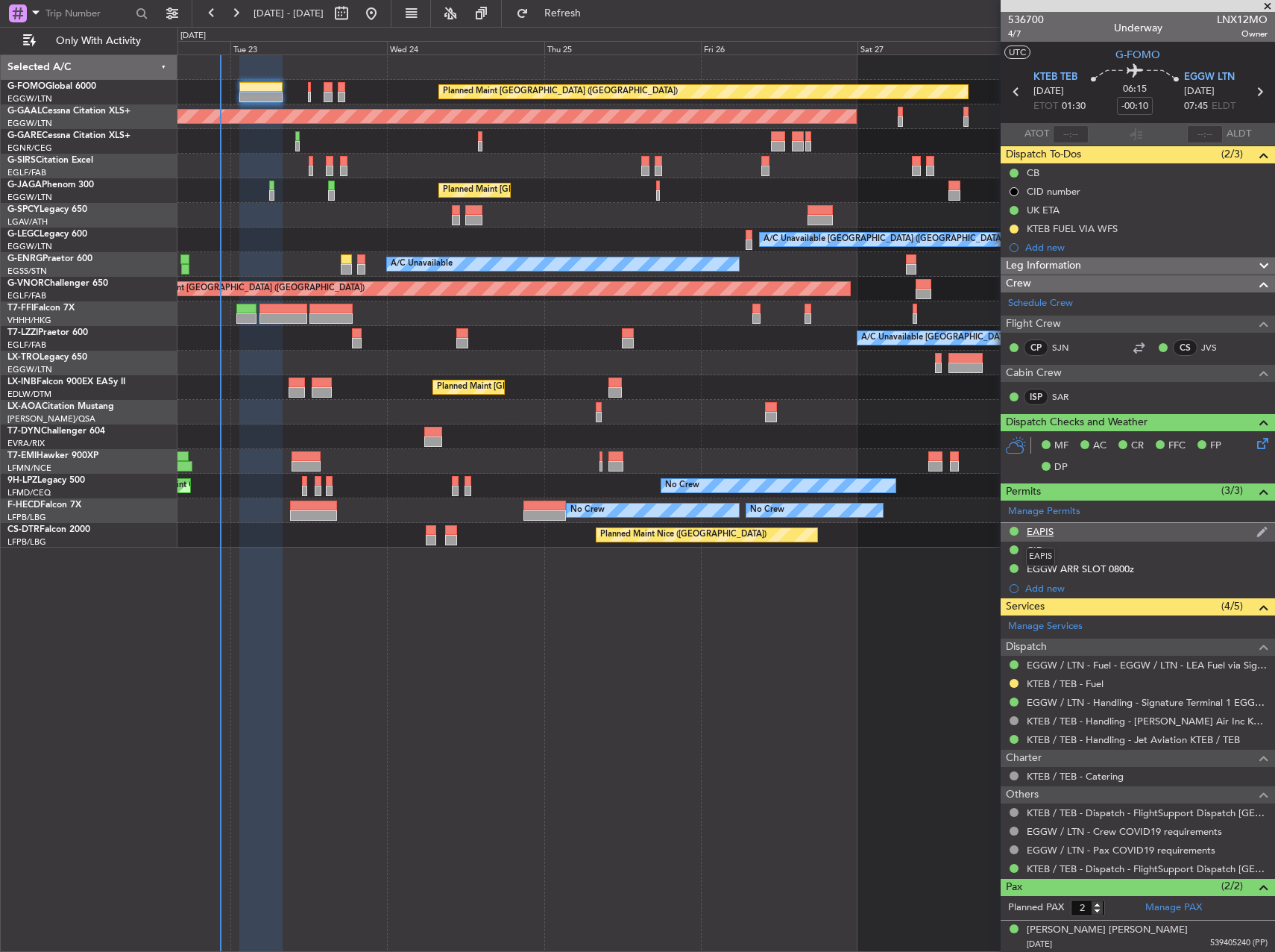
click at [1048, 531] on div "EAPIS" at bounding box center [1039, 531] width 26 height 12
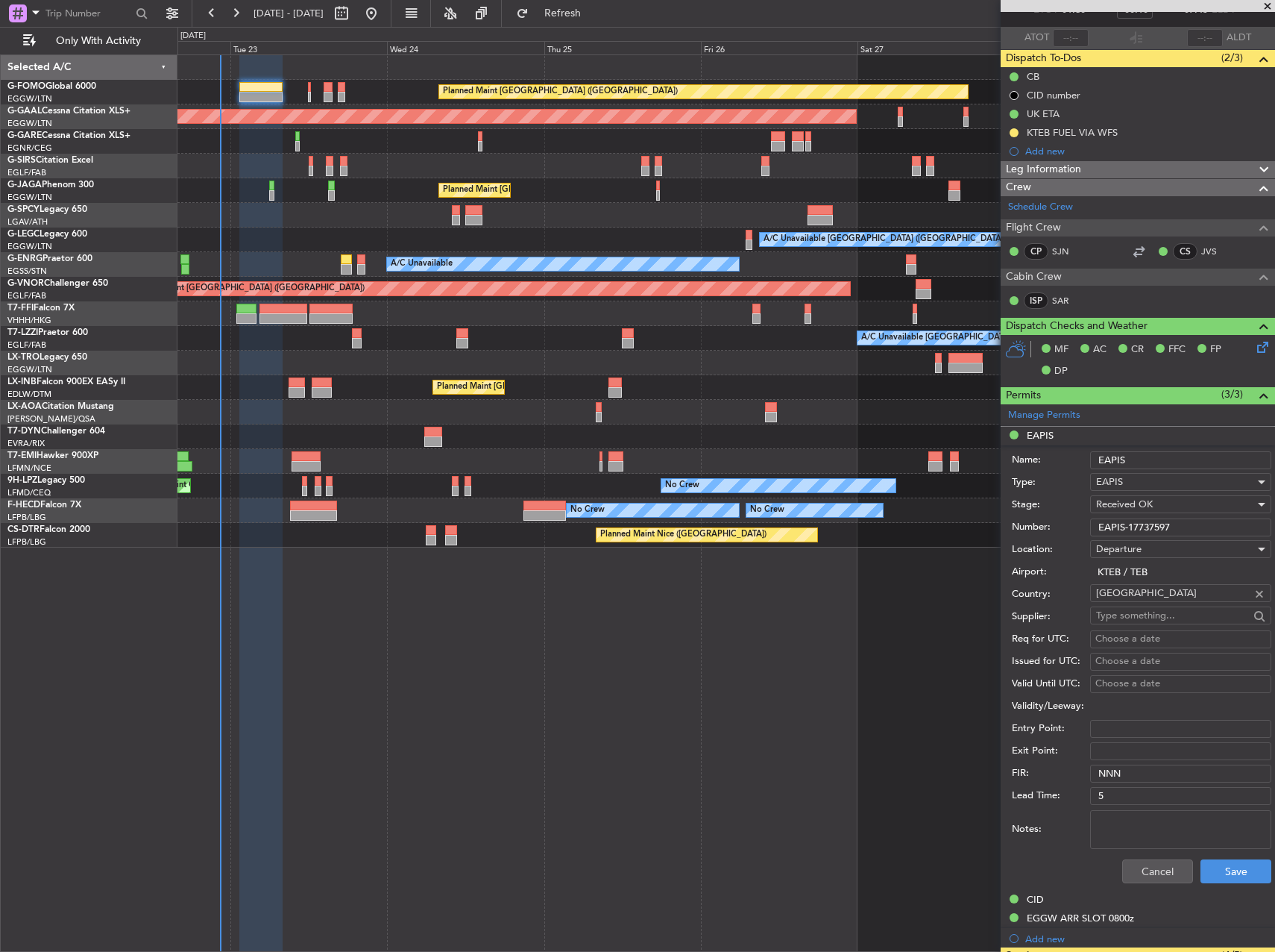
scroll to position [223, 0]
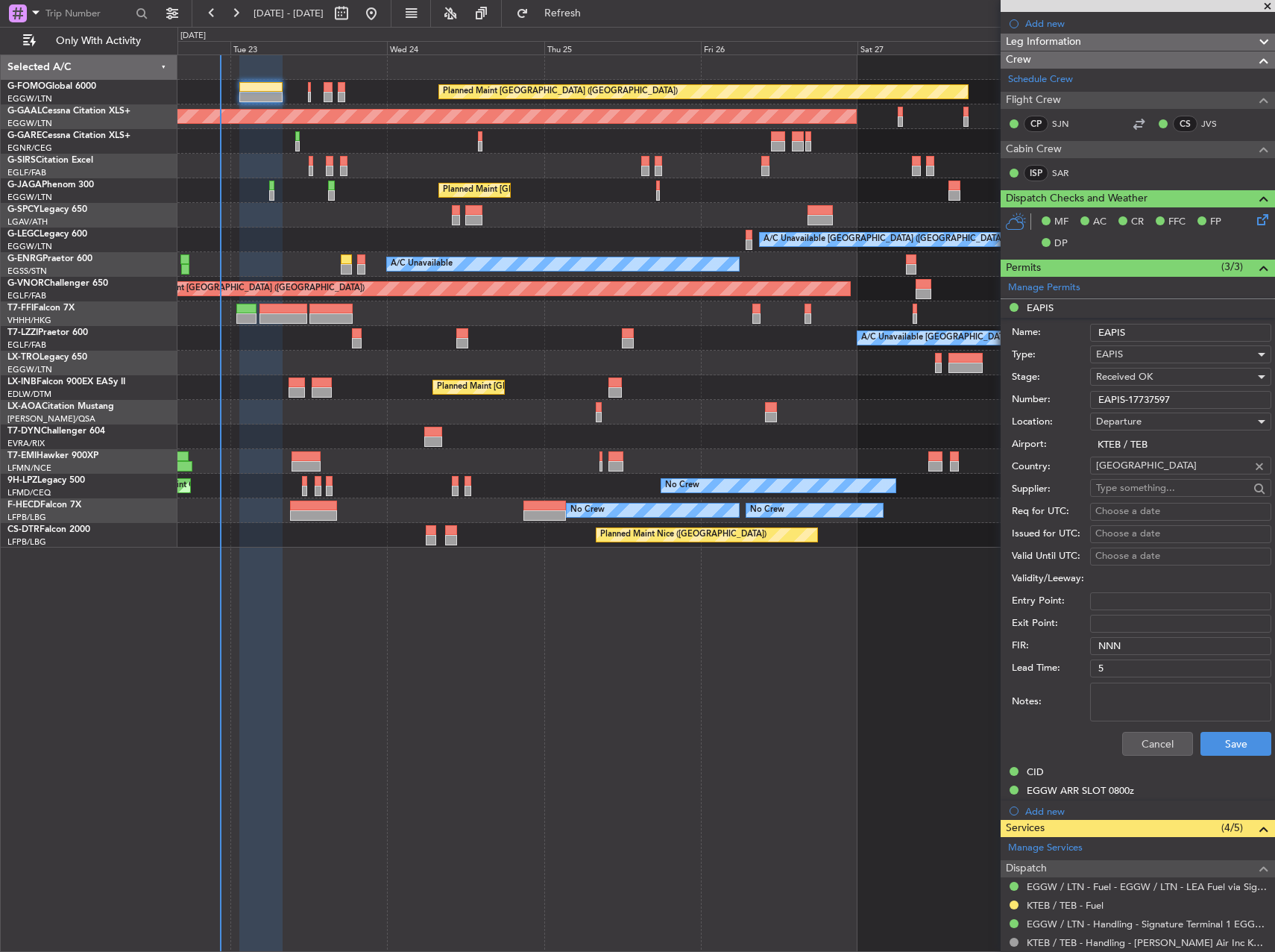
click at [1158, 755] on div "Cancel Save" at bounding box center [1141, 743] width 259 height 39
click at [1152, 741] on button "Cancel" at bounding box center [1157, 743] width 71 height 24
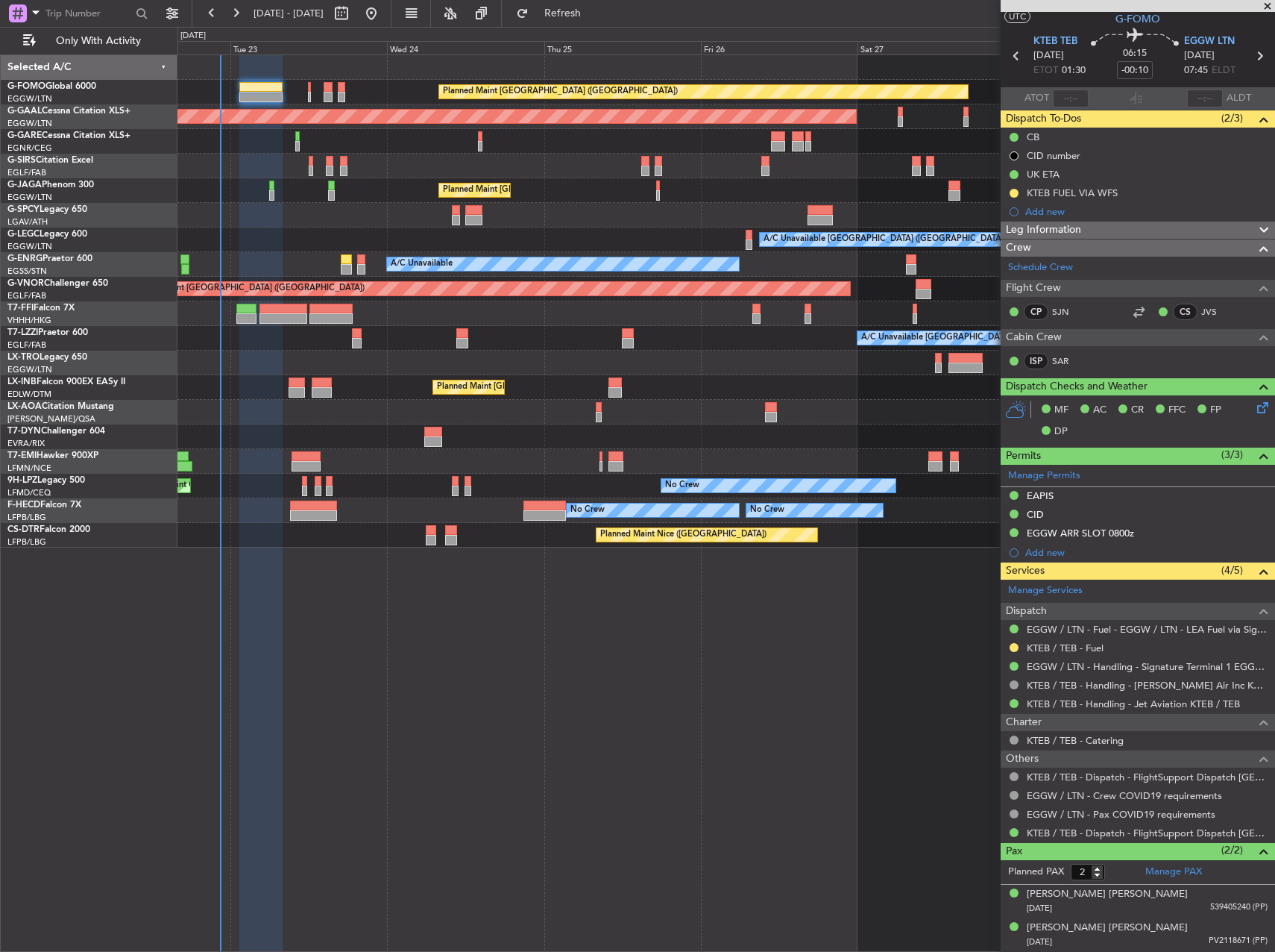
scroll to position [35, 0]
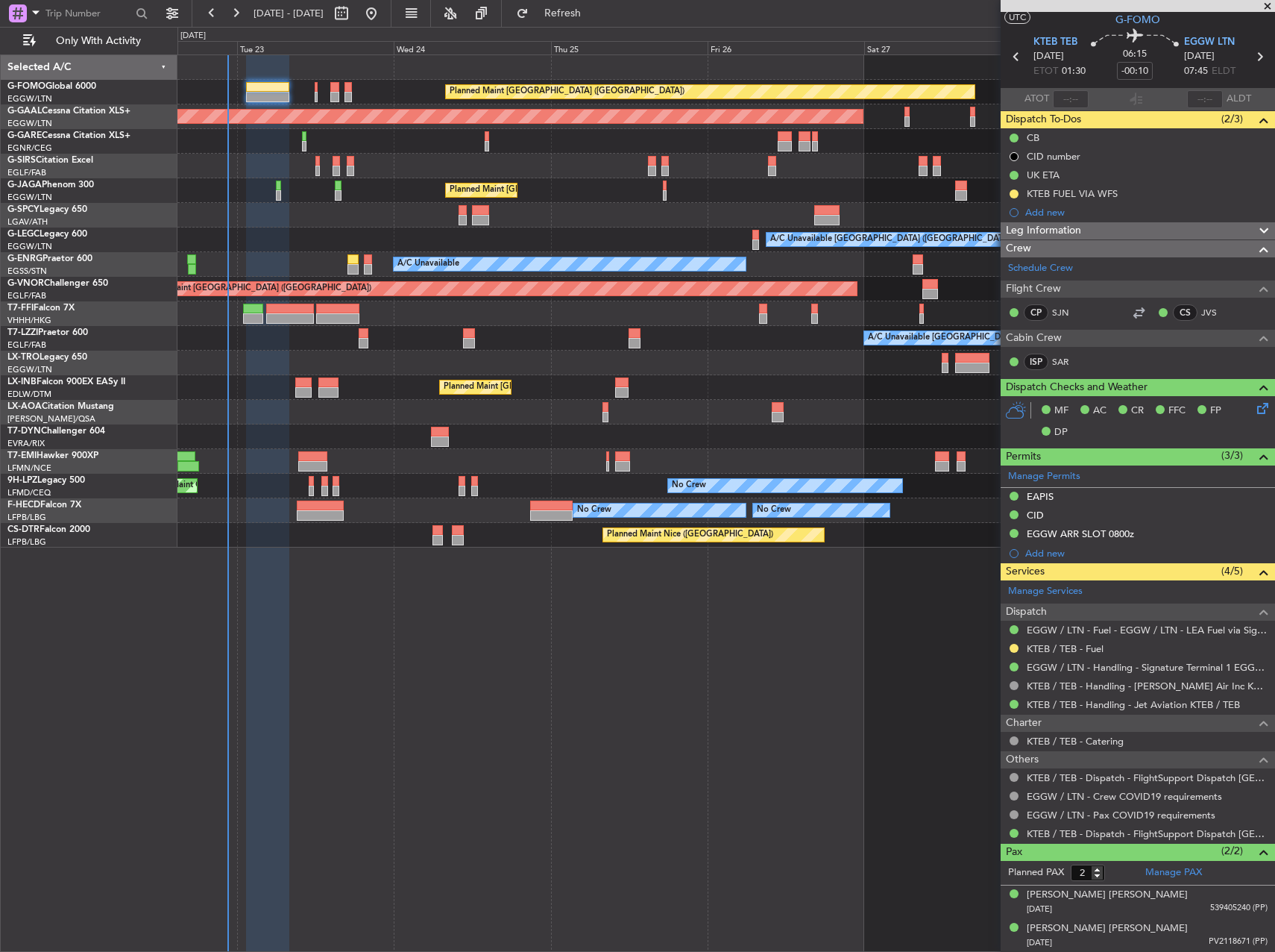
click at [578, 379] on div "Planned Maint [GEOGRAPHIC_DATA] ([GEOGRAPHIC_DATA])" at bounding box center [726, 387] width 1097 height 25
